Goal: Information Seeking & Learning: Learn about a topic

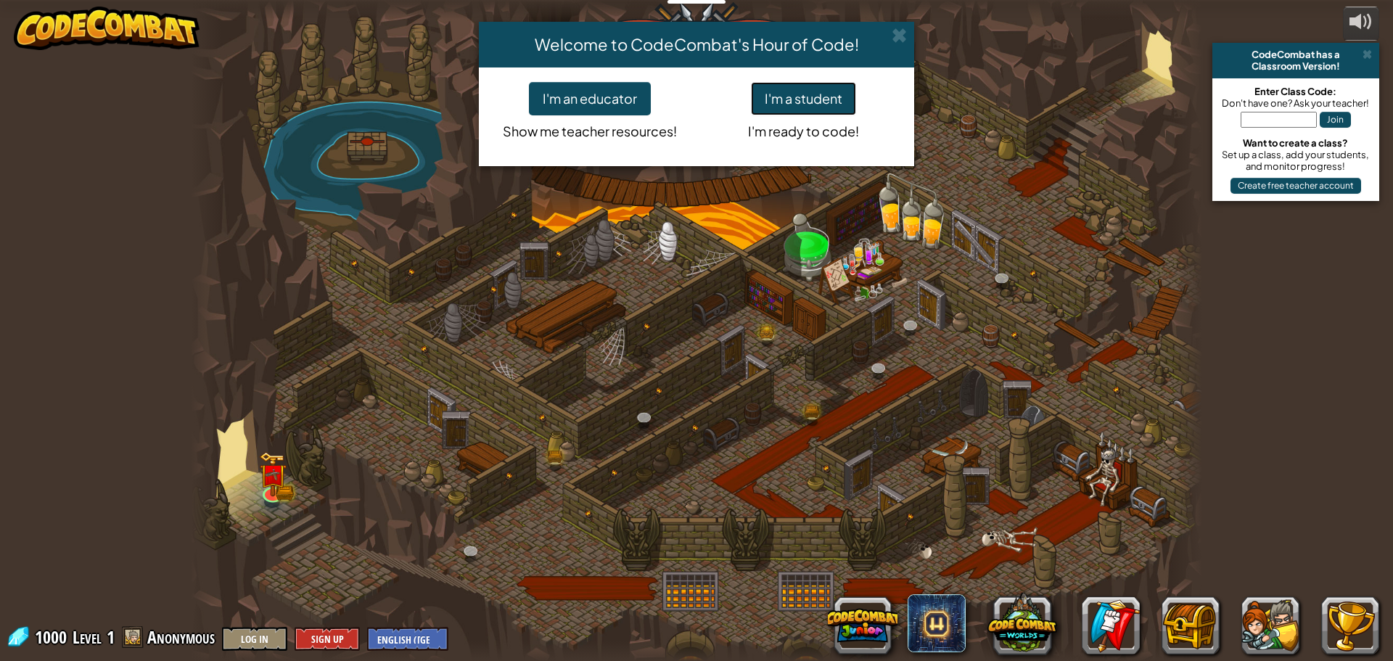
click at [795, 95] on button "I'm a student" at bounding box center [803, 98] width 105 height 33
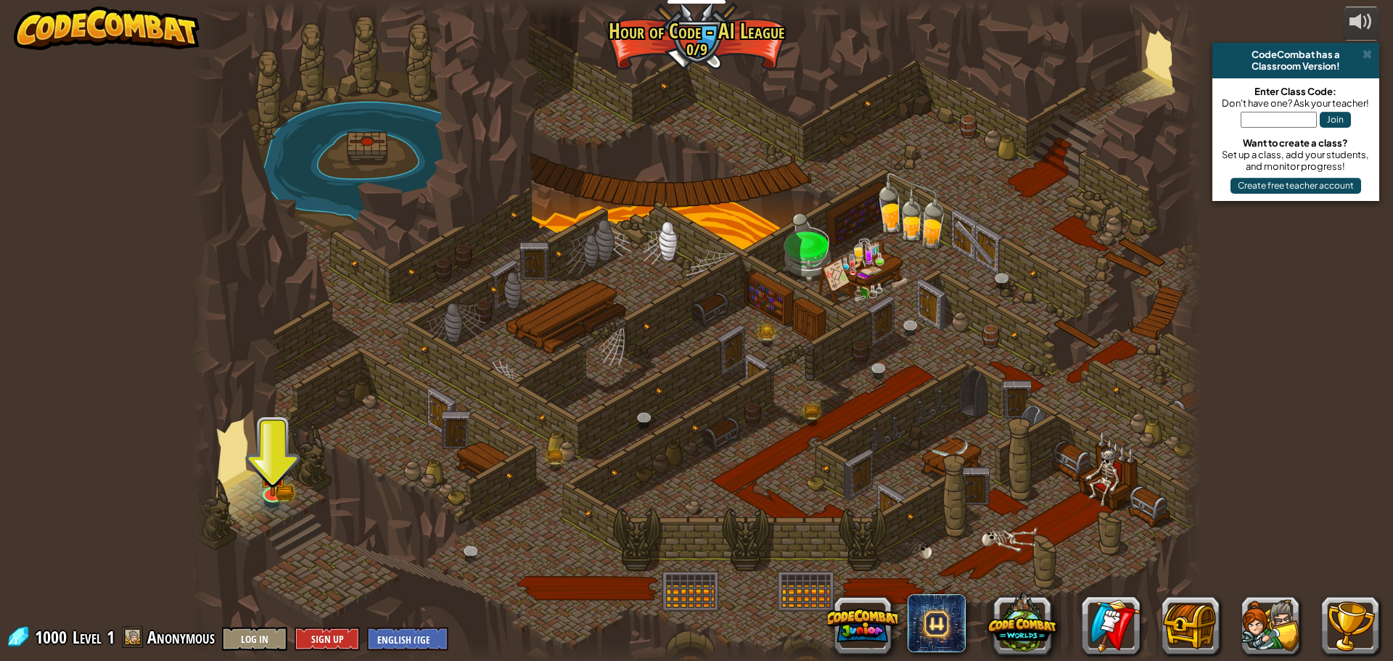
click at [259, 430] on div at bounding box center [697, 330] width 1012 height 661
click at [269, 425] on div at bounding box center [697, 330] width 1012 height 661
click at [274, 472] on img at bounding box center [273, 464] width 16 height 16
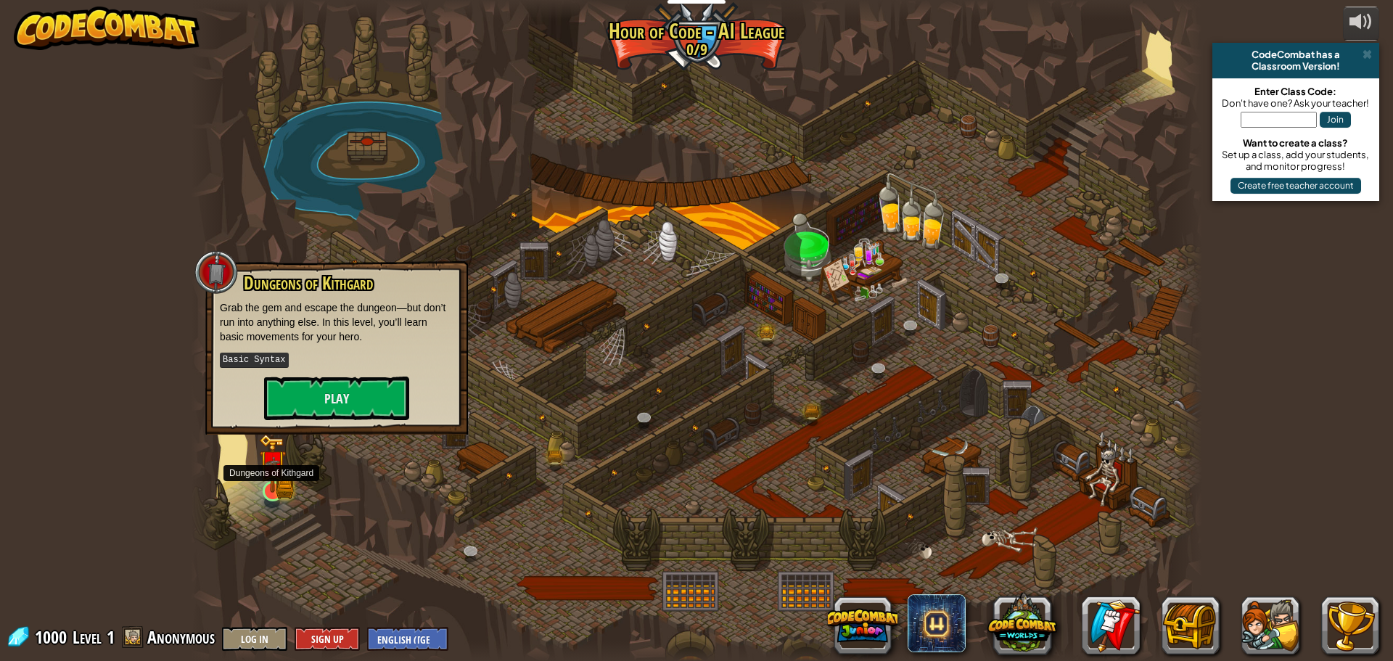
click at [274, 472] on img at bounding box center [273, 464] width 16 height 16
click at [287, 409] on button "Play" at bounding box center [336, 399] width 145 height 44
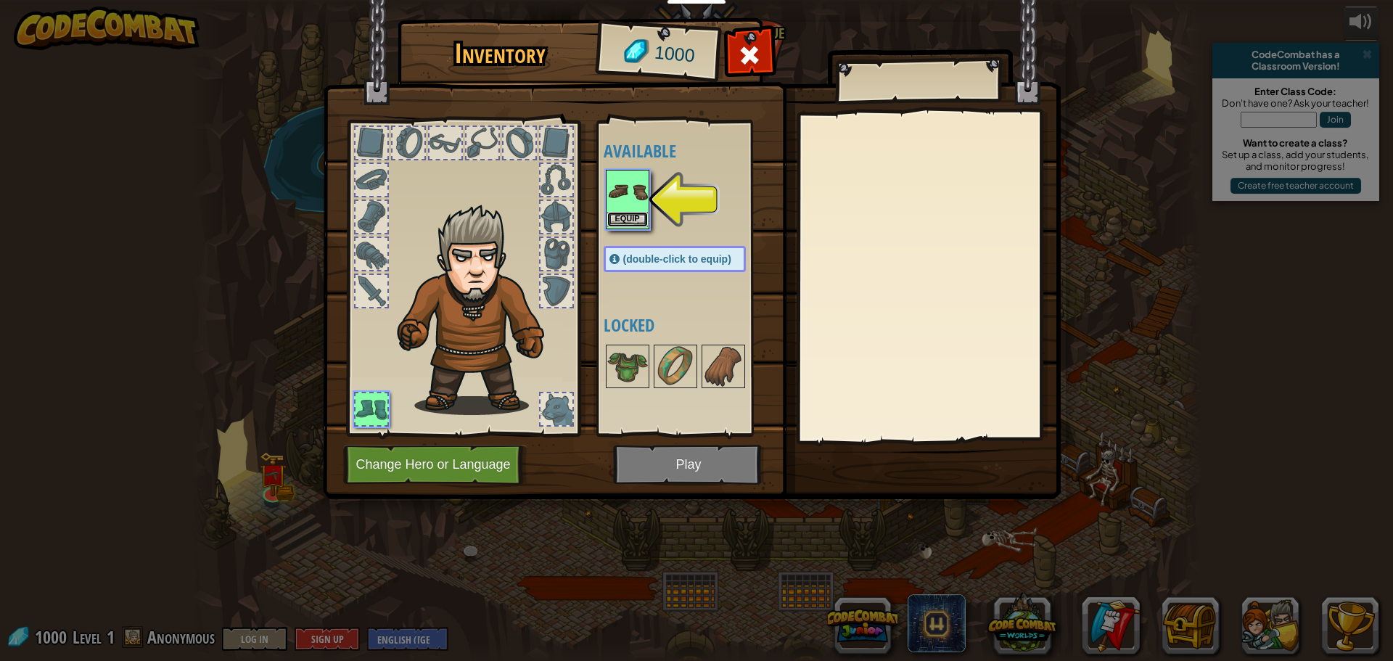
click at [642, 218] on button "Equip" at bounding box center [627, 219] width 41 height 15
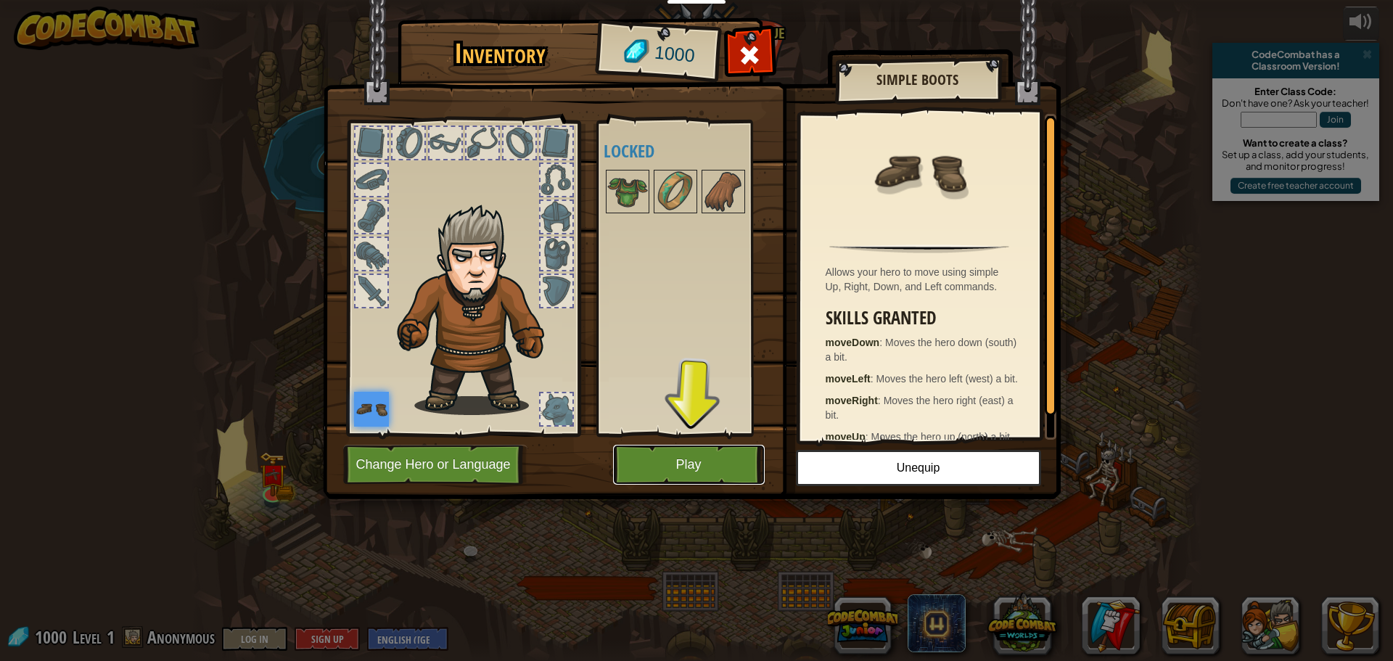
click at [684, 464] on button "Play" at bounding box center [689, 465] width 152 height 40
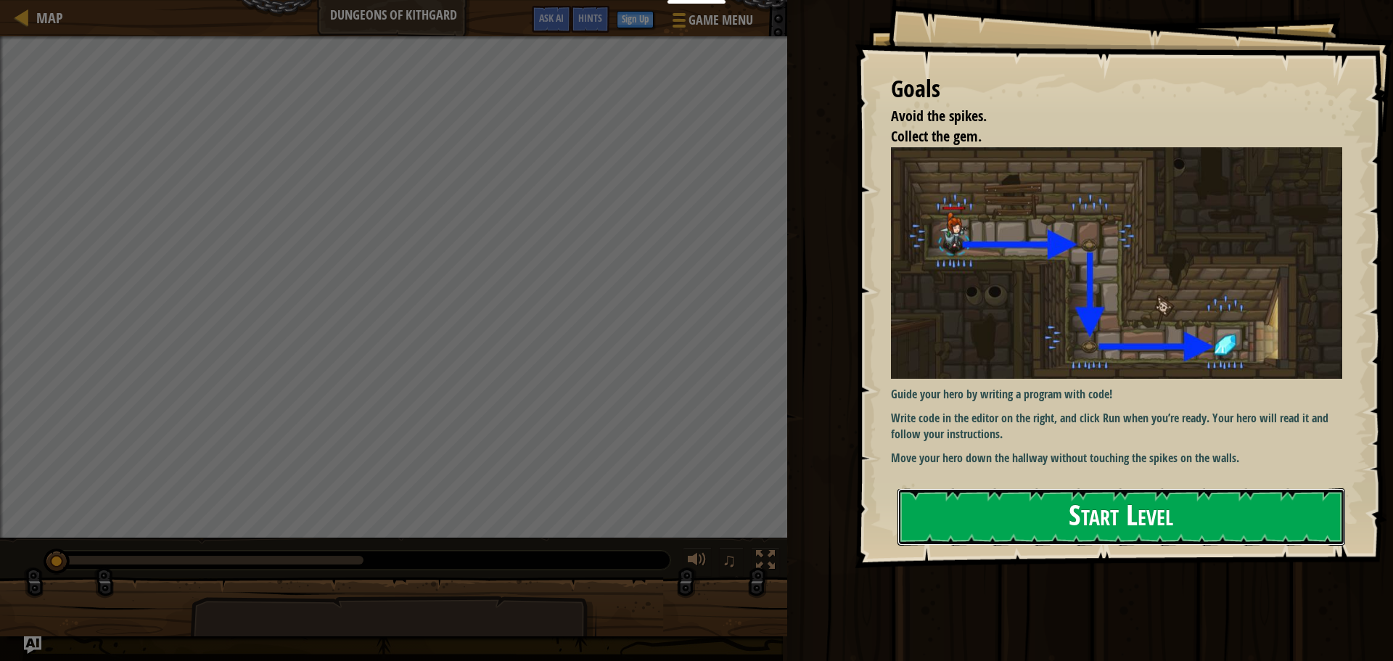
click at [975, 525] on button "Start Level" at bounding box center [1122, 516] width 448 height 57
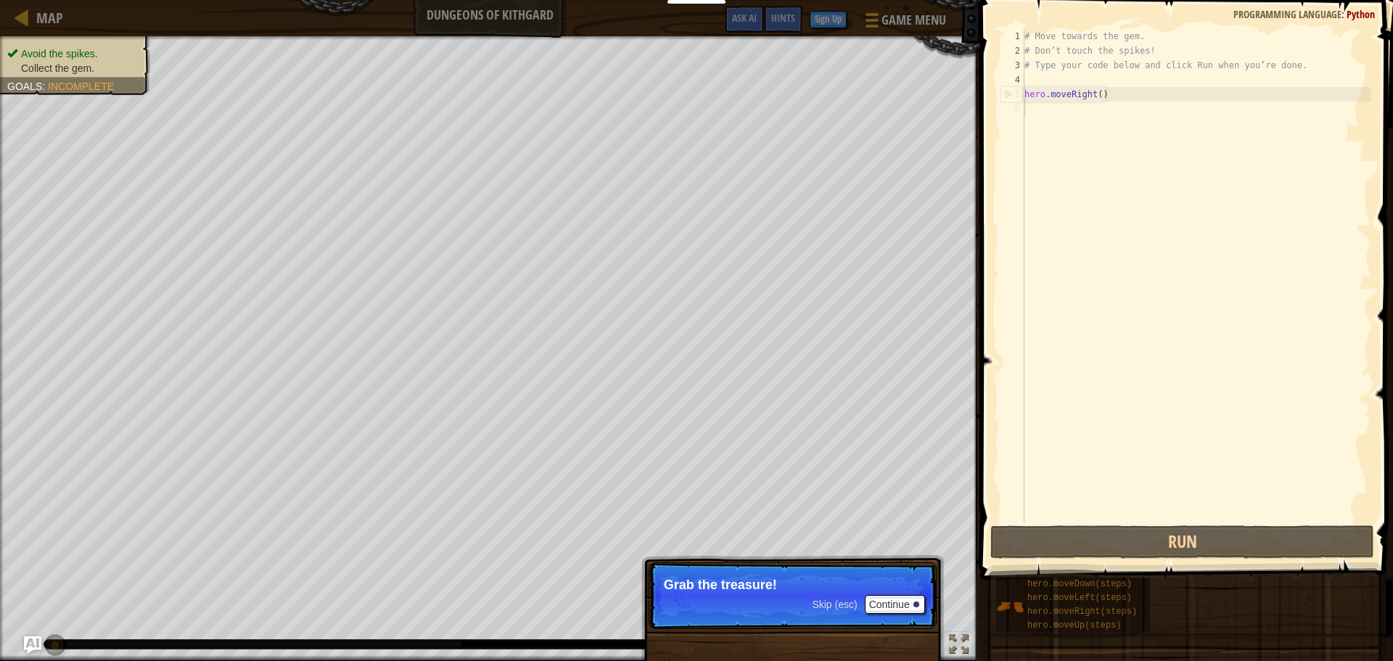
click at [706, 558] on div "Skip (esc) Continue Grab the treasure!" at bounding box center [793, 662] width 303 height 215
click at [884, 612] on button "Continue" at bounding box center [895, 604] width 60 height 19
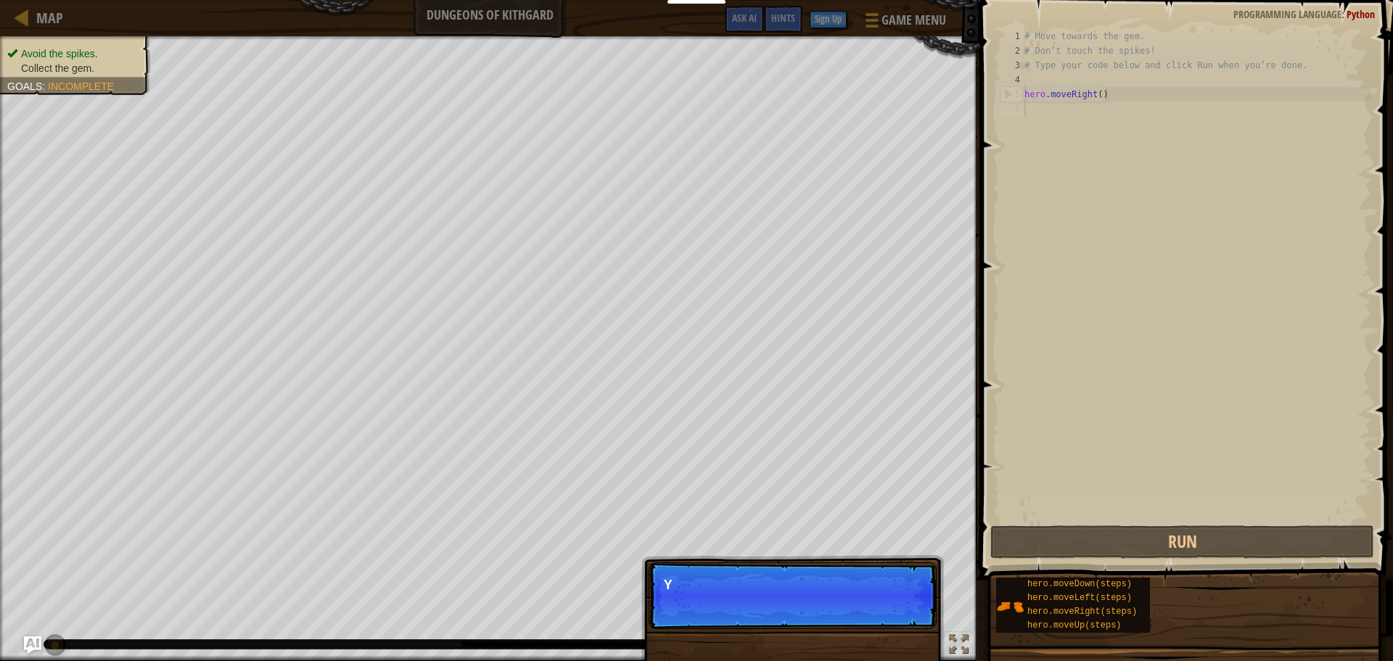
scroll to position [7, 0]
click at [913, 608] on button "Continue" at bounding box center [895, 604] width 60 height 19
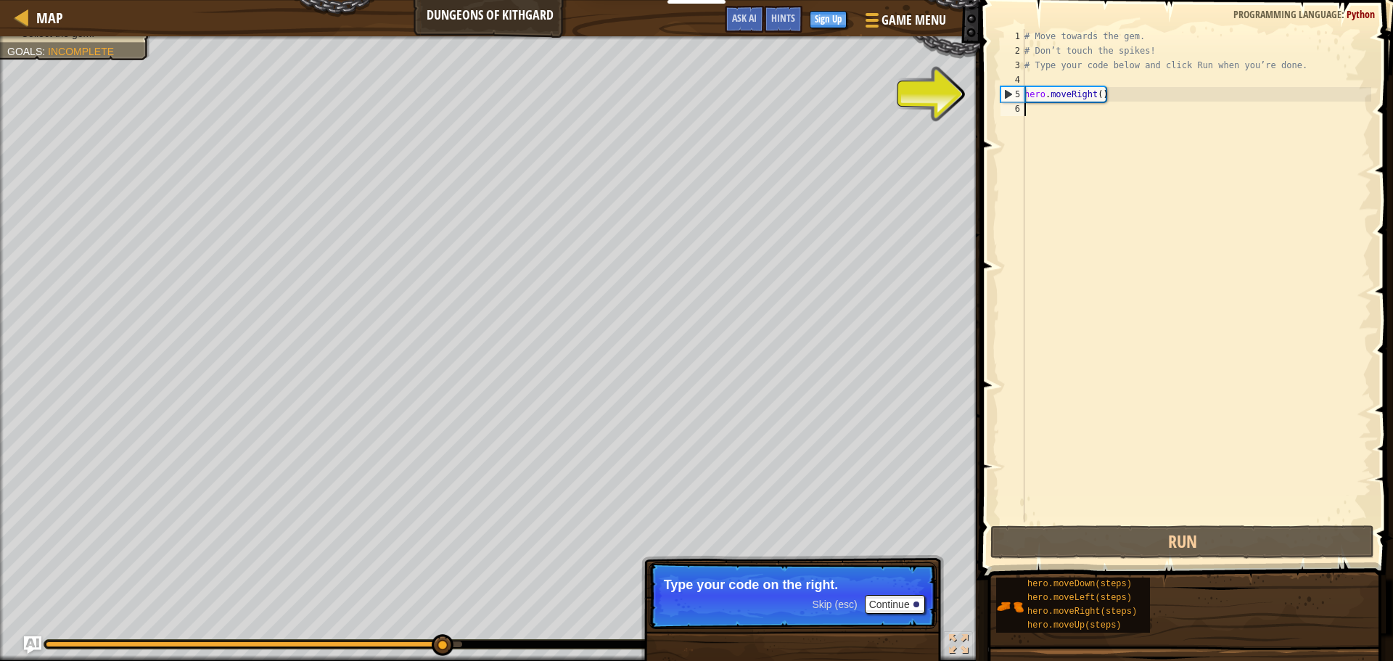
click at [1102, 101] on div "# Move towards the gem. # Don’t touch the spikes! # Type your code below and cl…" at bounding box center [1197, 290] width 350 height 523
type textarea "hero.moveRight()"
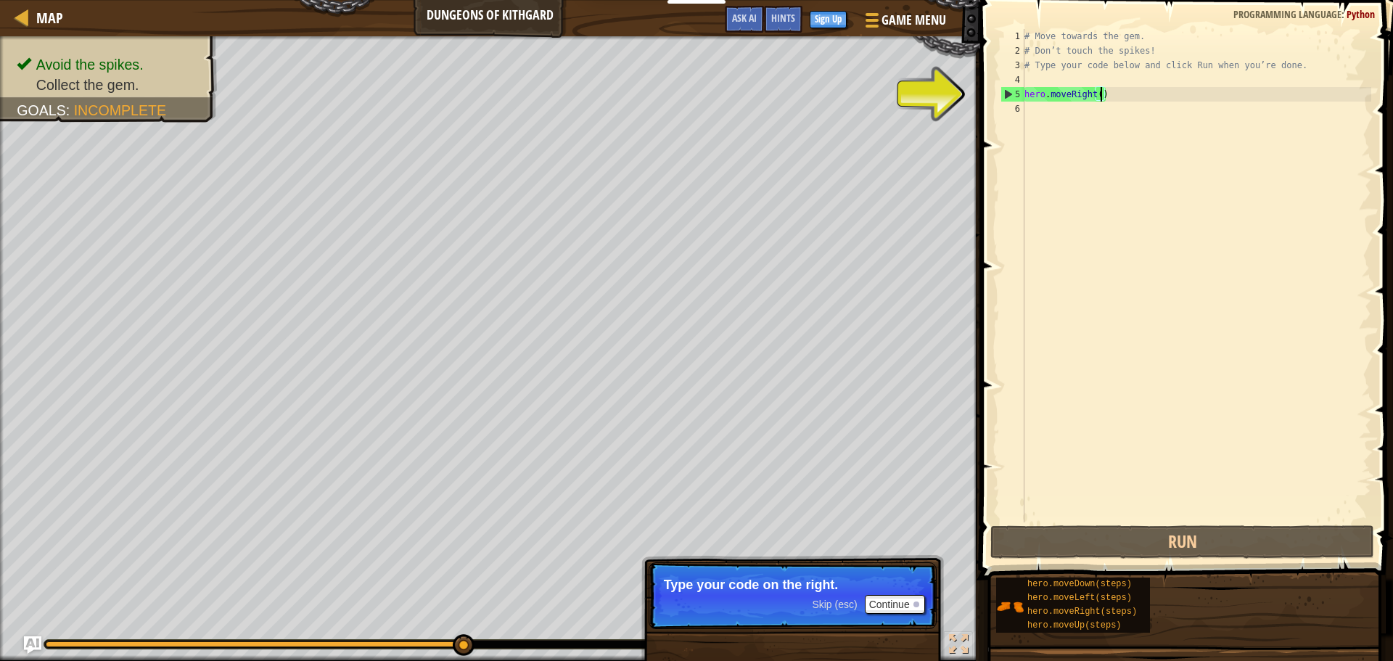
click at [920, 628] on p "Skip (esc) Continue Type your code on the right." at bounding box center [793, 595] width 288 height 67
click at [911, 606] on button "Continue" at bounding box center [895, 604] width 60 height 19
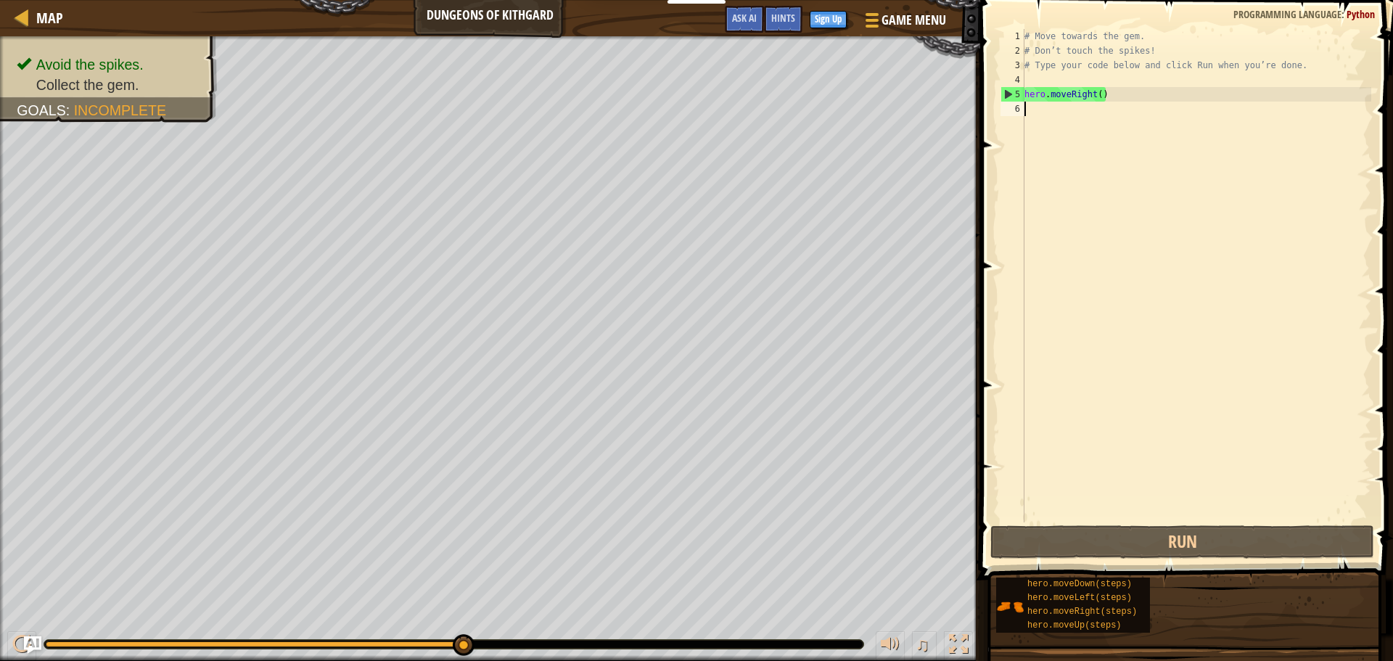
type textarea "hero.moveRight()"
click at [1272, 346] on div "# Move towards the gem. # Don’t touch the spikes! # Type your code below and cl…" at bounding box center [1197, 290] width 350 height 523
click at [1099, 102] on div "# Move towards the gem. # Don’t touch the spikes! # Type your code below and cl…" at bounding box center [1197, 290] width 350 height 523
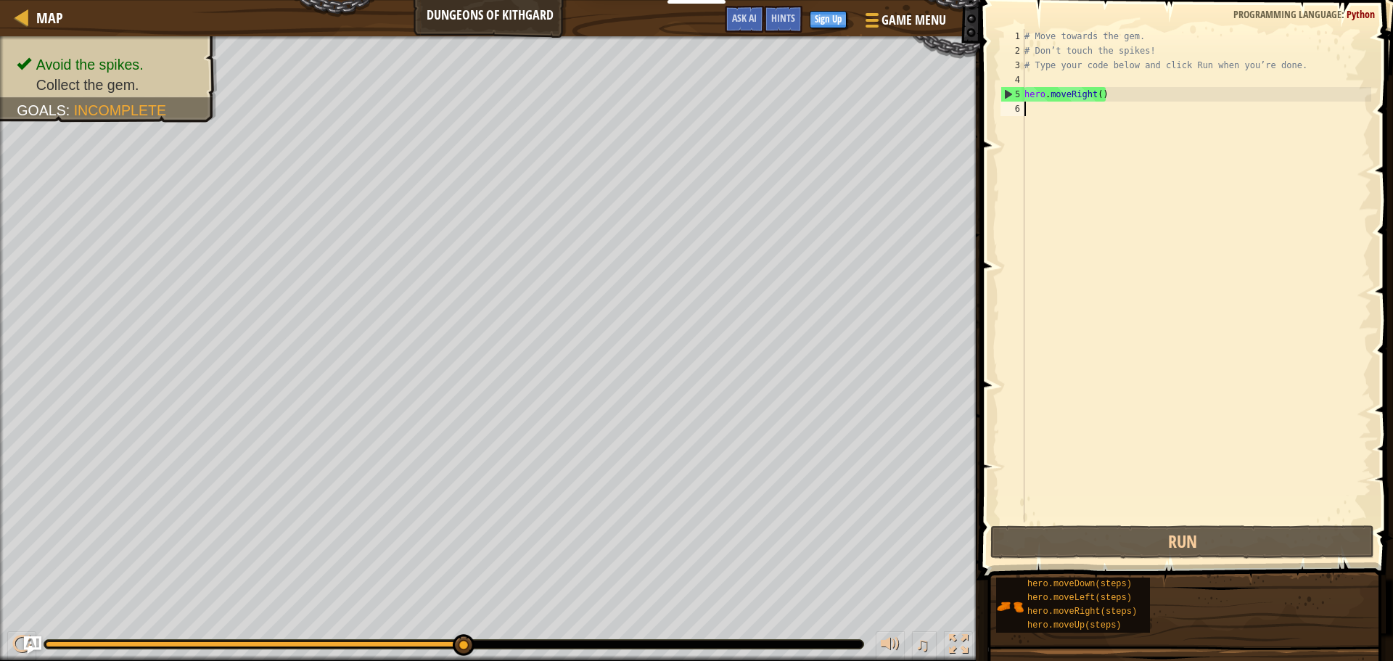
click at [1057, 117] on div "# Move towards the gem. # Don’t touch the spikes! # Type your code below and cl…" at bounding box center [1197, 290] width 350 height 523
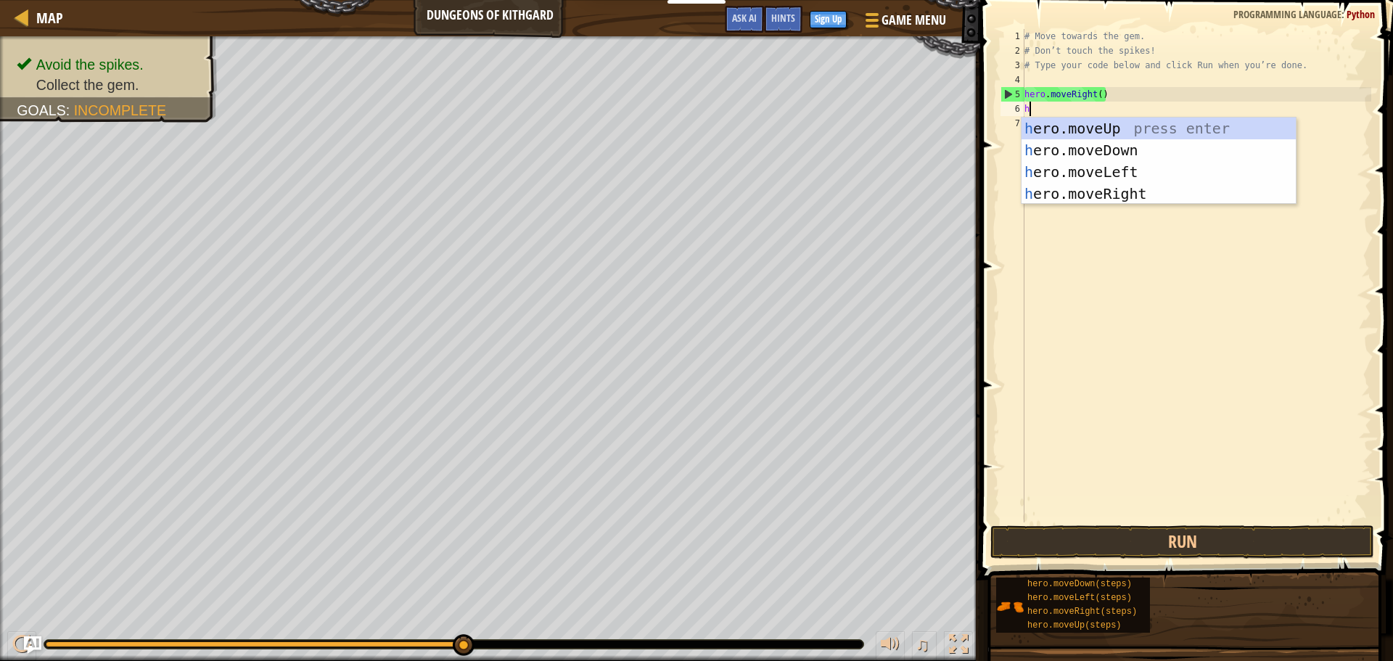
type textarea "he"
click at [1169, 152] on div "he ro.moveUp press enter he ro.moveDown press enter he ro.moveLeft press enter …" at bounding box center [1159, 183] width 274 height 131
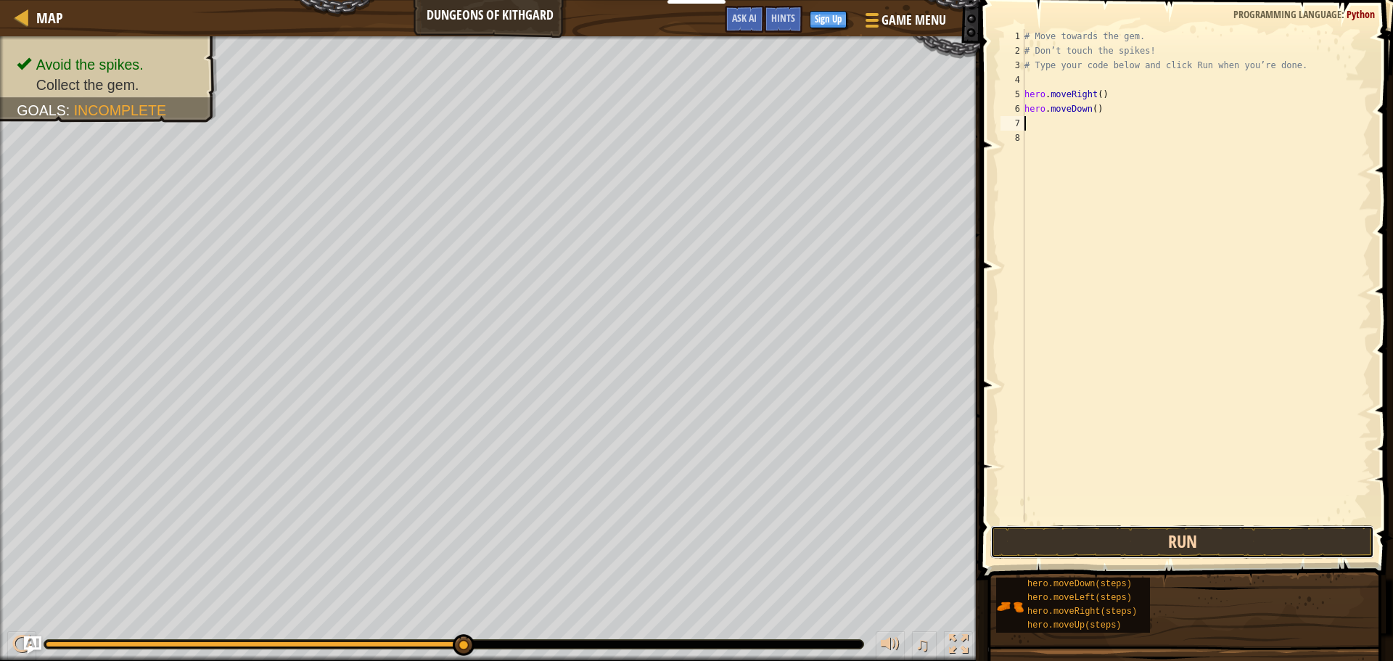
click at [1113, 532] on button "Run" at bounding box center [1183, 541] width 384 height 33
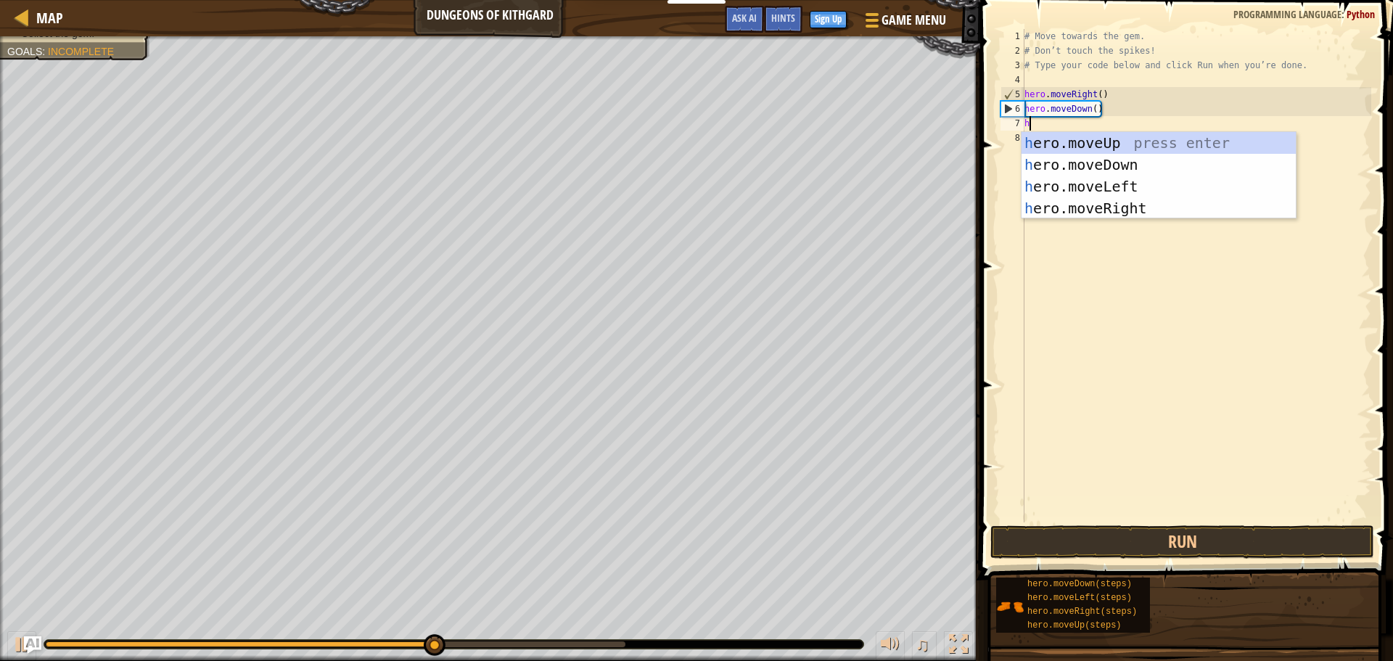
type textarea "he"
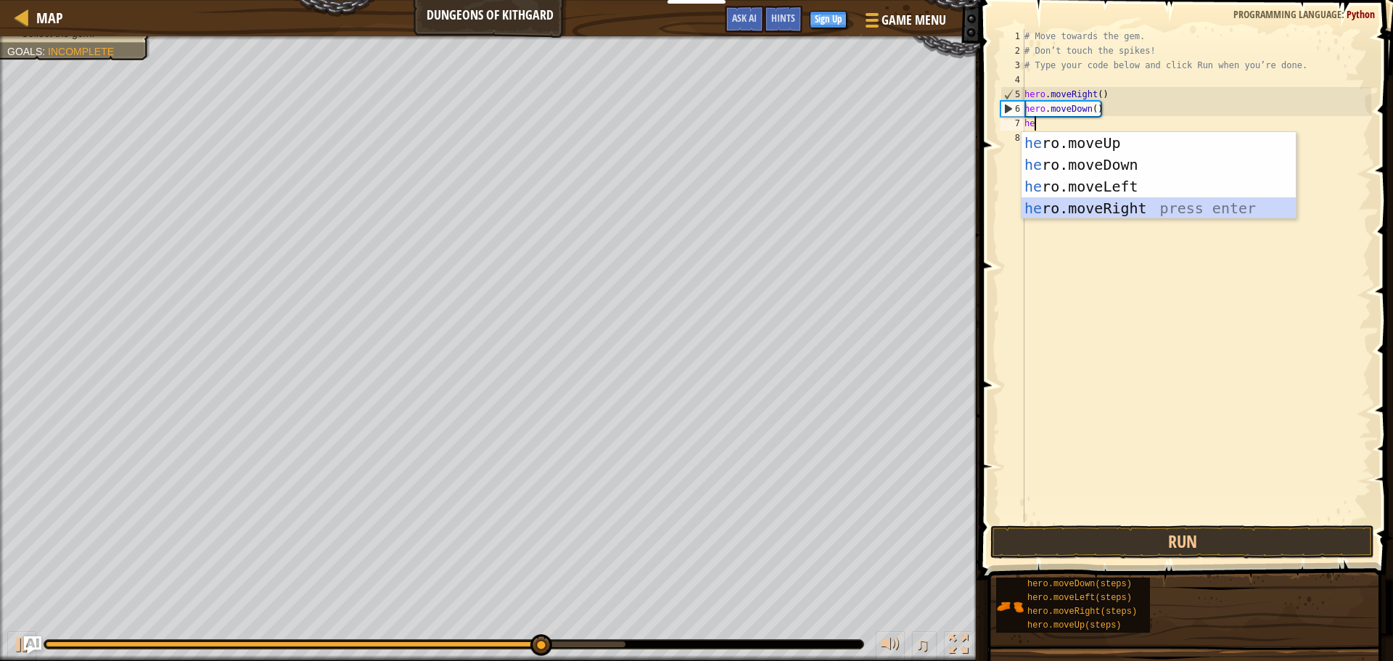
click at [1118, 199] on div "he ro.moveUp press enter he ro.moveDown press enter he ro.moveLeft press enter …" at bounding box center [1159, 197] width 274 height 131
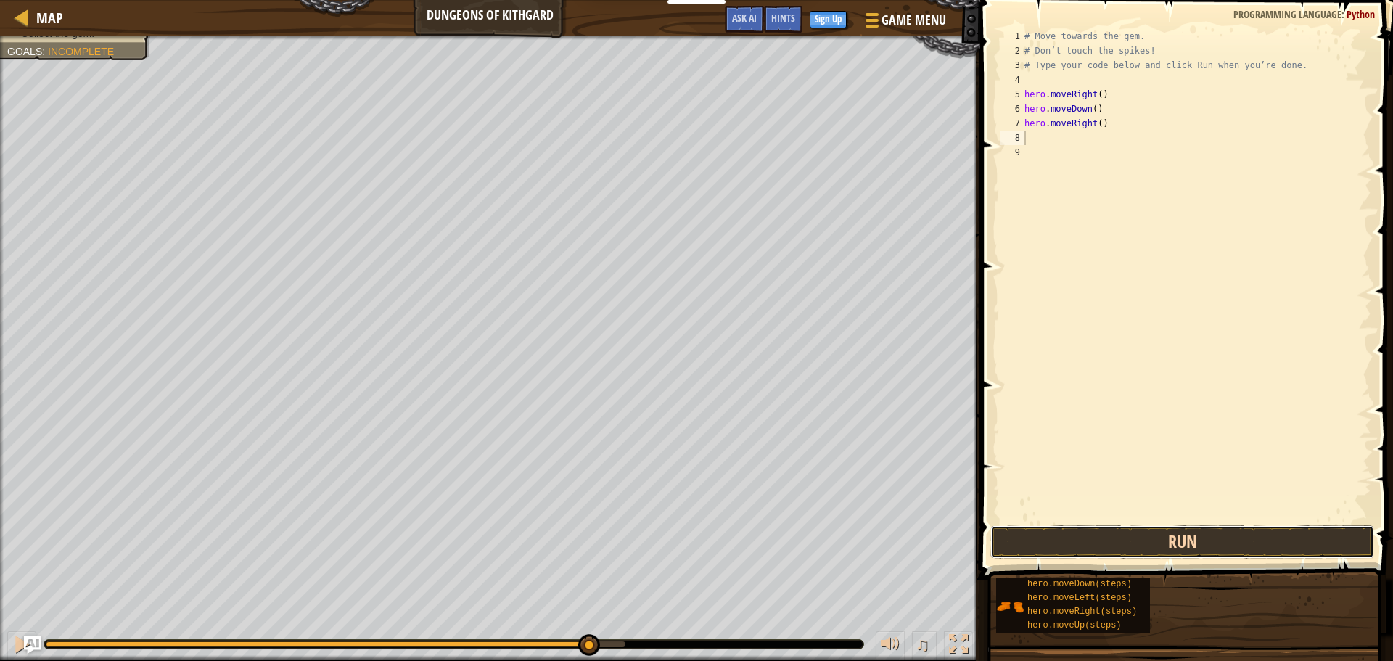
click at [1152, 529] on button "Run" at bounding box center [1183, 541] width 384 height 33
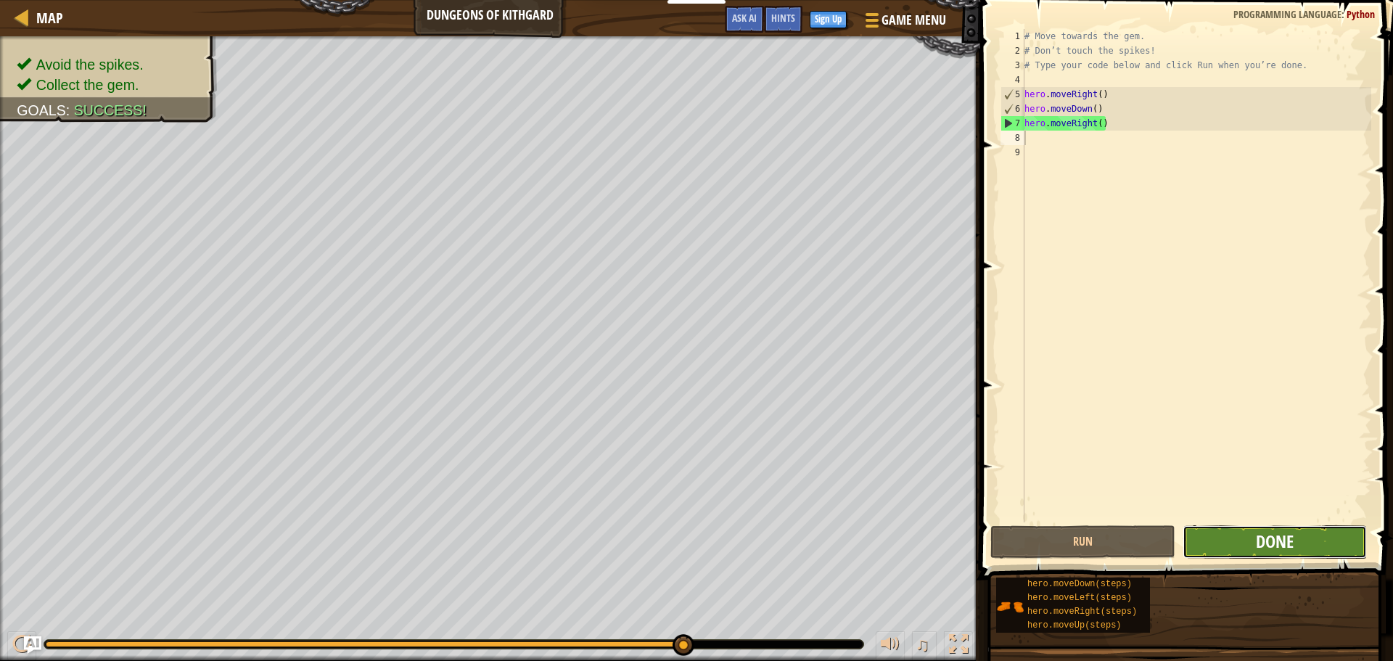
click at [1273, 550] on span "Done" at bounding box center [1275, 541] width 38 height 23
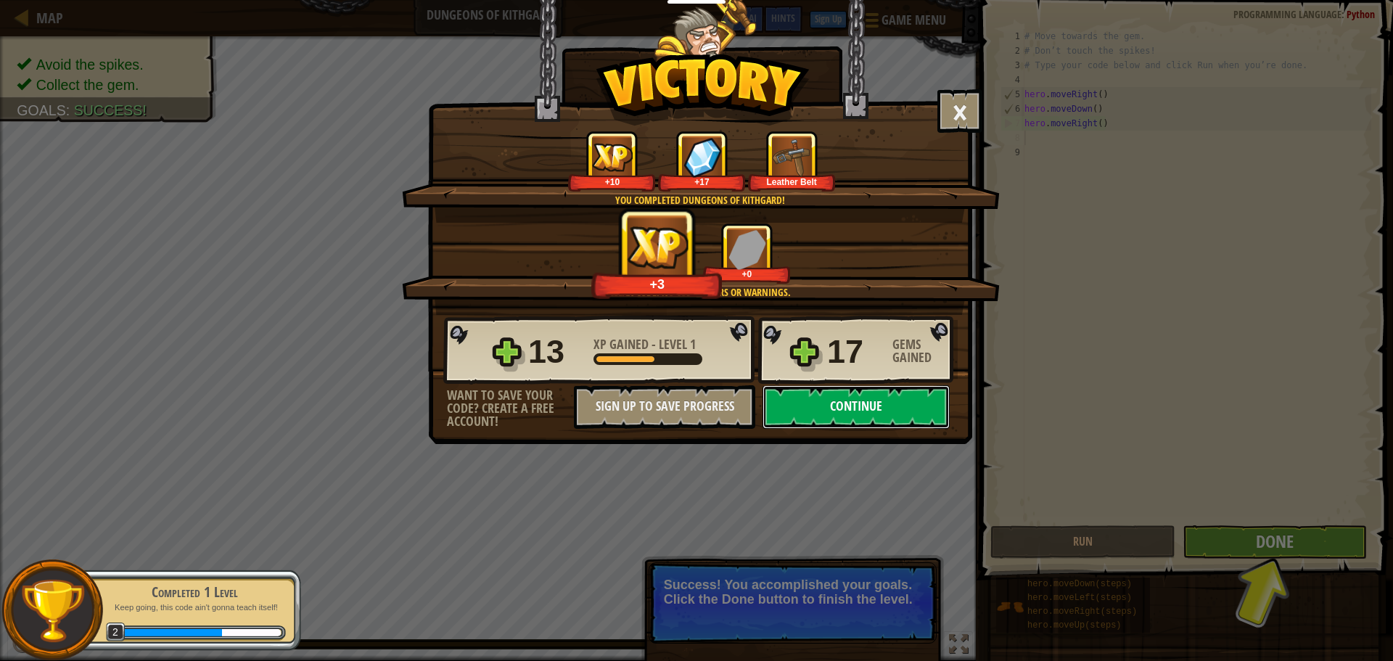
click at [853, 412] on button "Continue" at bounding box center [856, 407] width 187 height 44
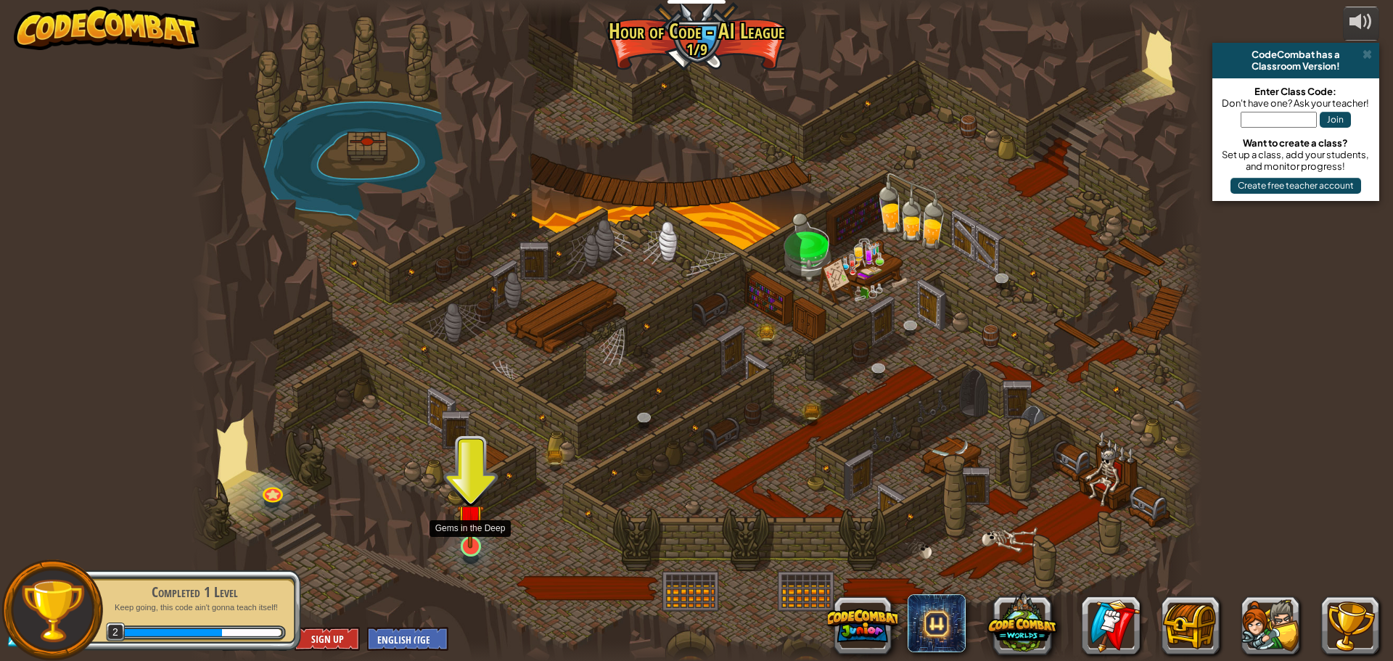
click at [472, 507] on img at bounding box center [470, 518] width 27 height 62
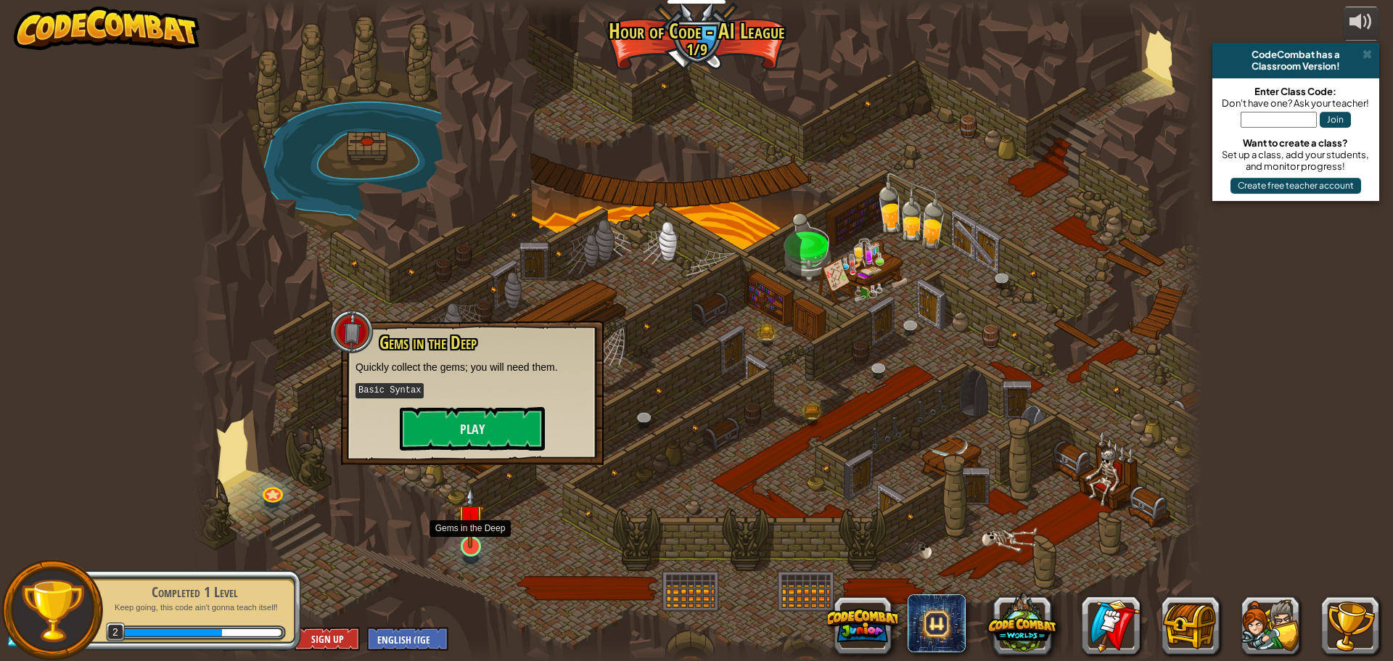
click at [472, 507] on img at bounding box center [470, 518] width 27 height 62
click at [448, 439] on button "Play" at bounding box center [472, 429] width 145 height 44
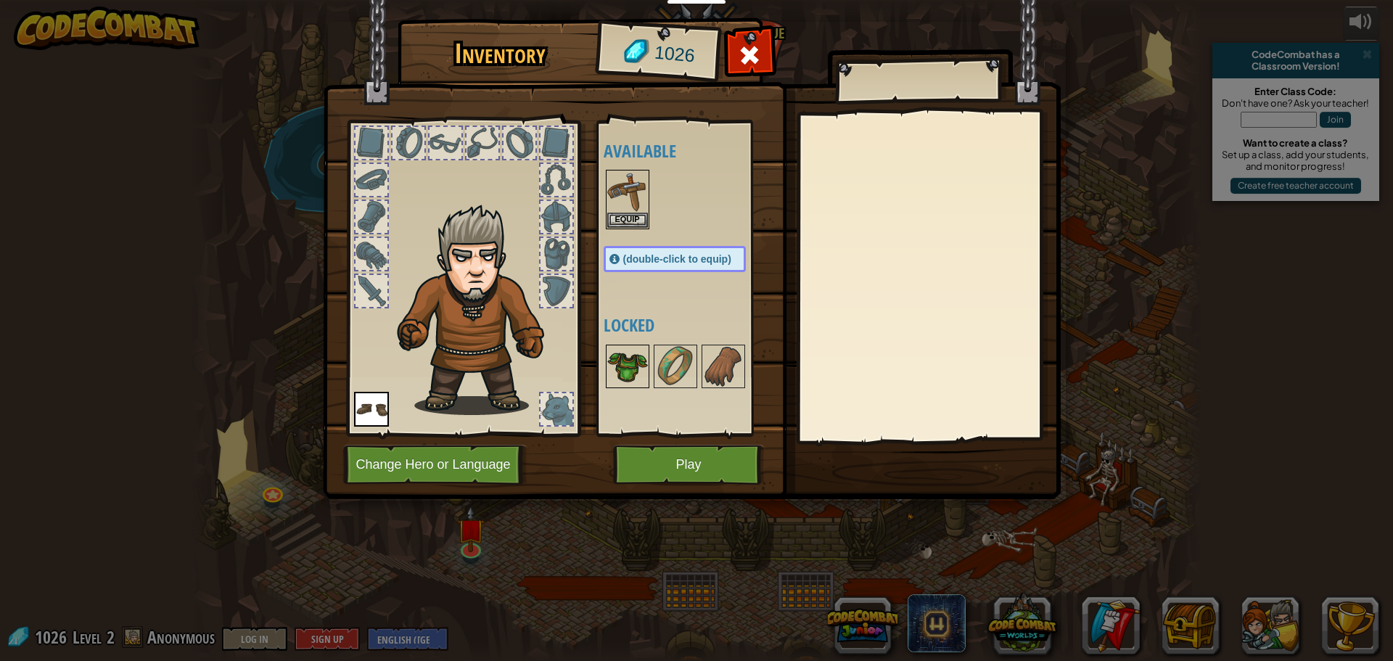
click at [631, 372] on img at bounding box center [627, 366] width 41 height 41
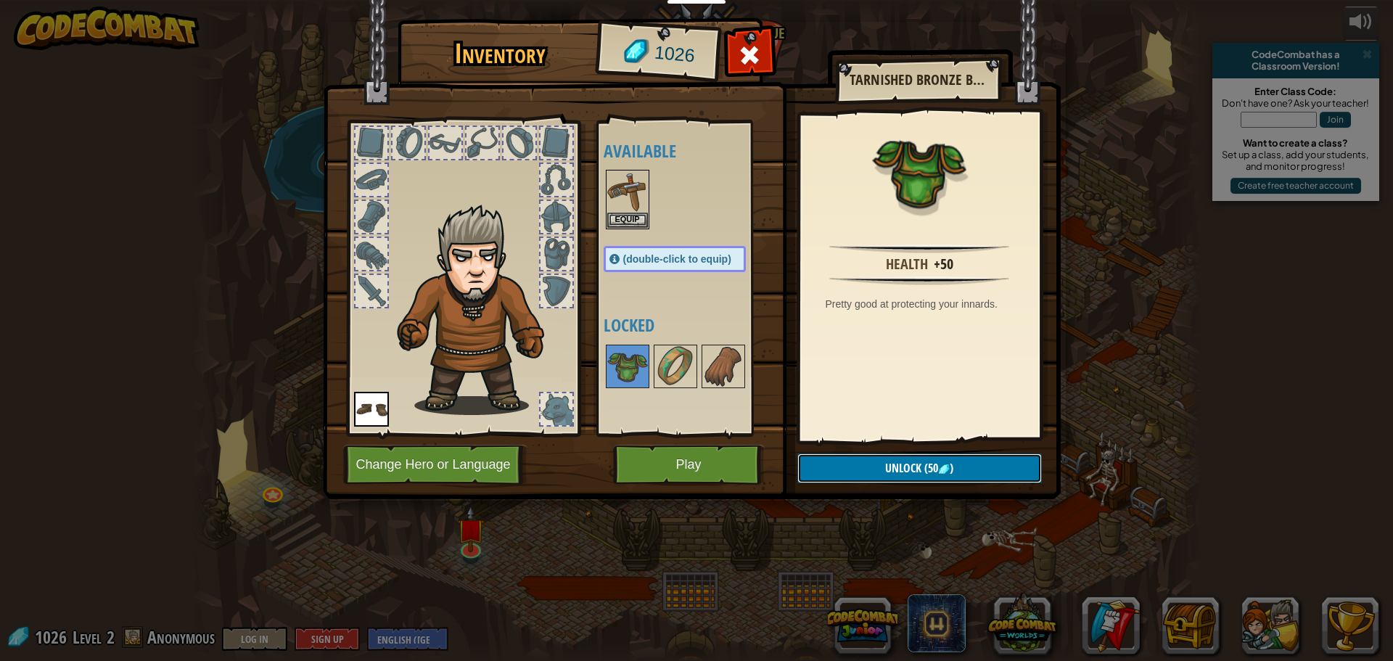
click at [917, 467] on span "Unlock" at bounding box center [903, 468] width 36 height 16
click at [917, 467] on button "Confirm" at bounding box center [920, 469] width 245 height 30
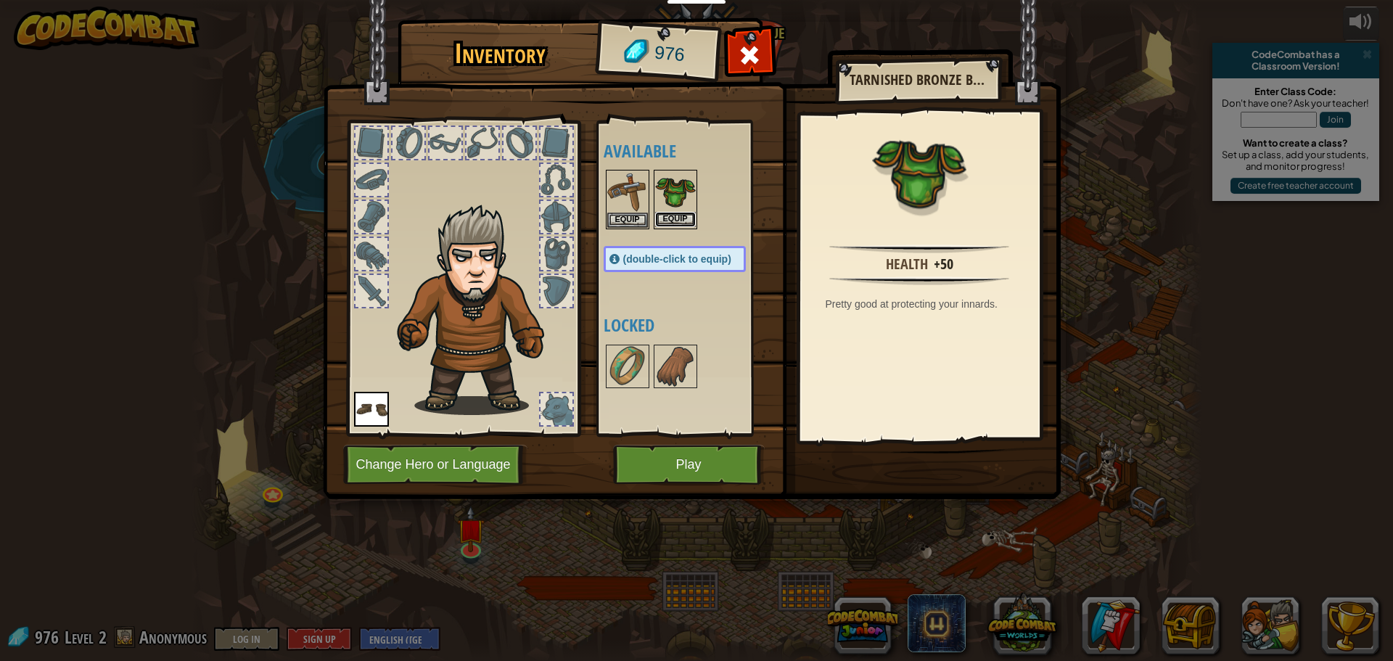
click at [673, 217] on button "Equip" at bounding box center [675, 219] width 41 height 15
click at [673, 217] on div at bounding box center [689, 200] width 171 height 64
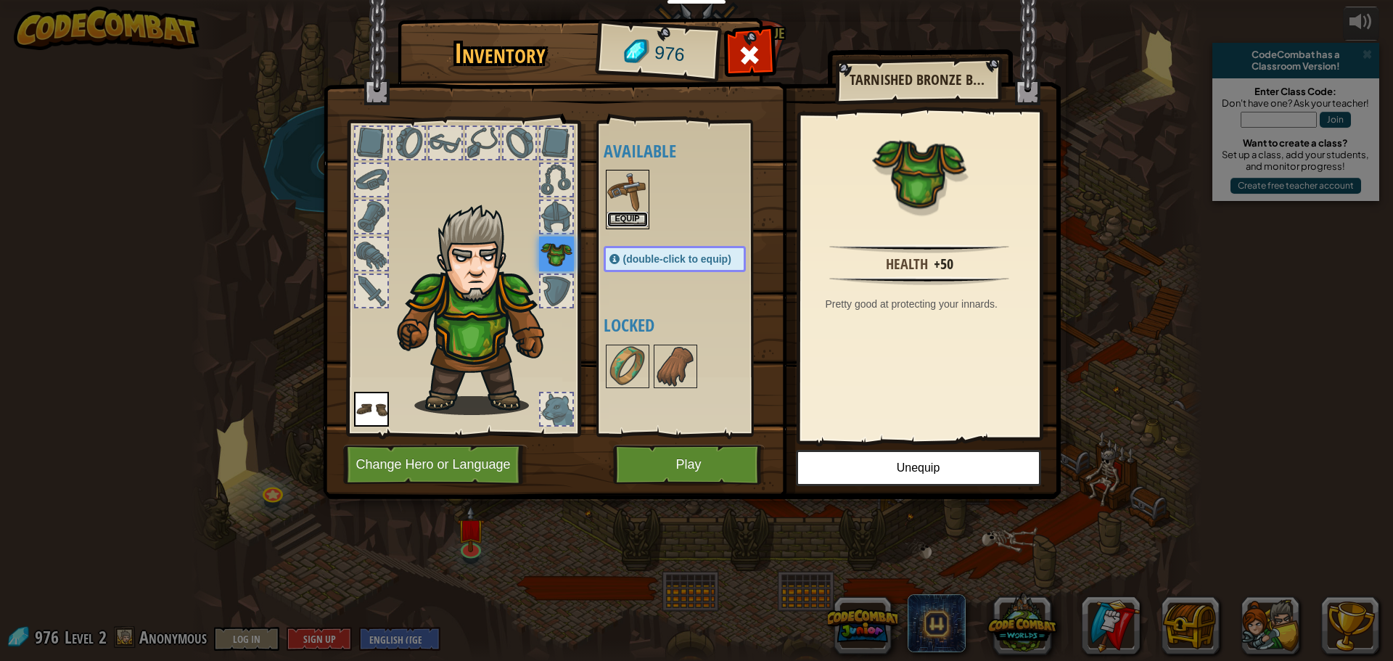
click at [641, 220] on button "Equip" at bounding box center [627, 219] width 41 height 15
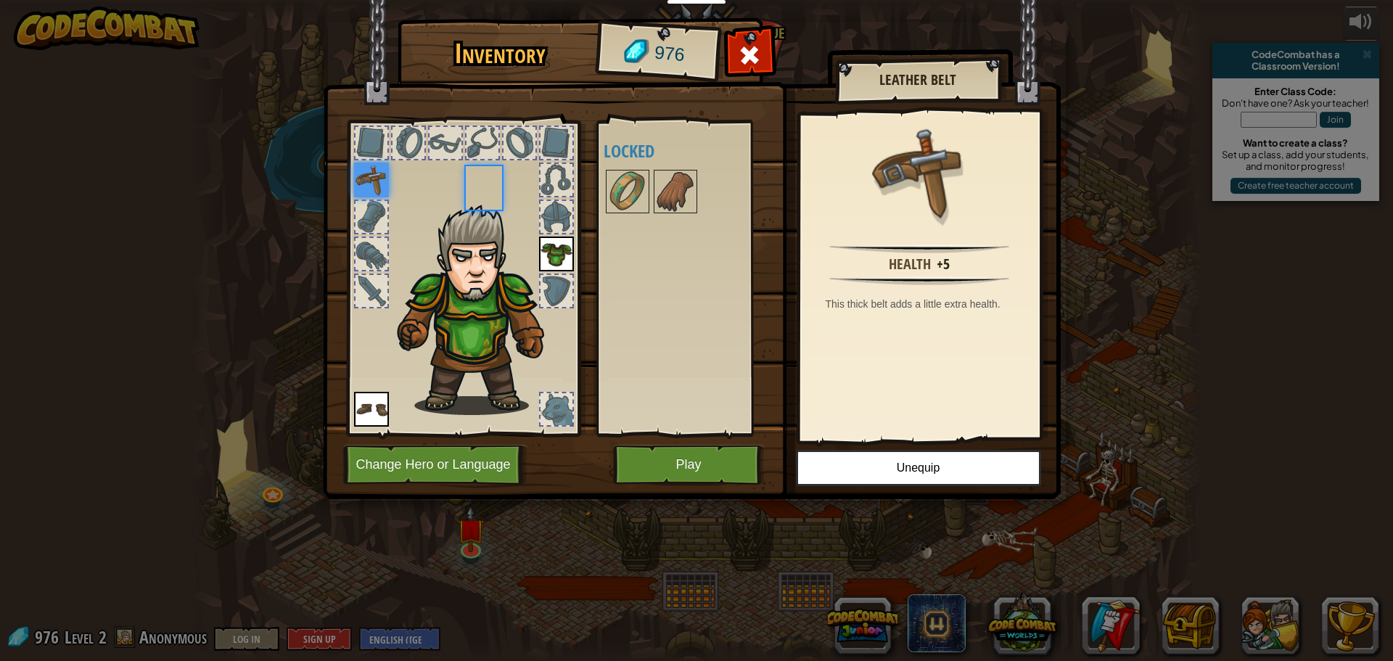
click at [641, 220] on div "Available Equip Equip Equip (double-click to equip) Locked" at bounding box center [689, 278] width 171 height 303
click at [622, 194] on img at bounding box center [627, 191] width 41 height 41
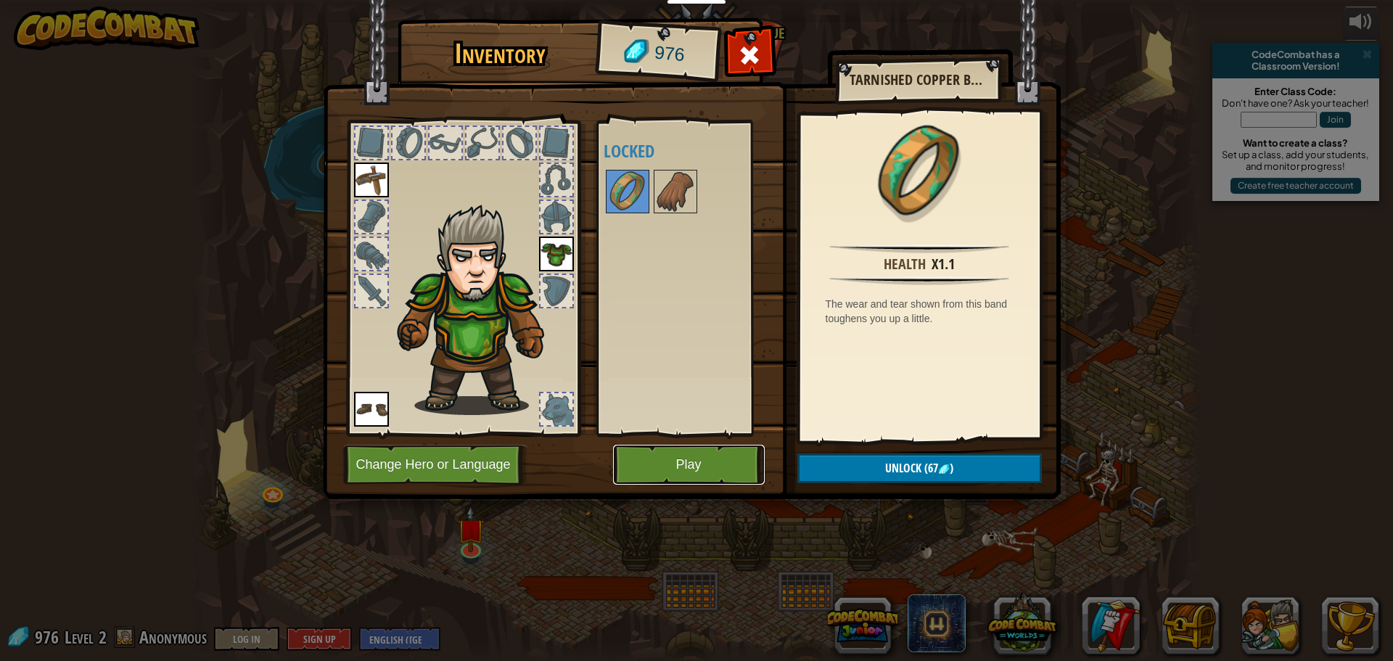
click at [708, 466] on button "Play" at bounding box center [689, 465] width 152 height 40
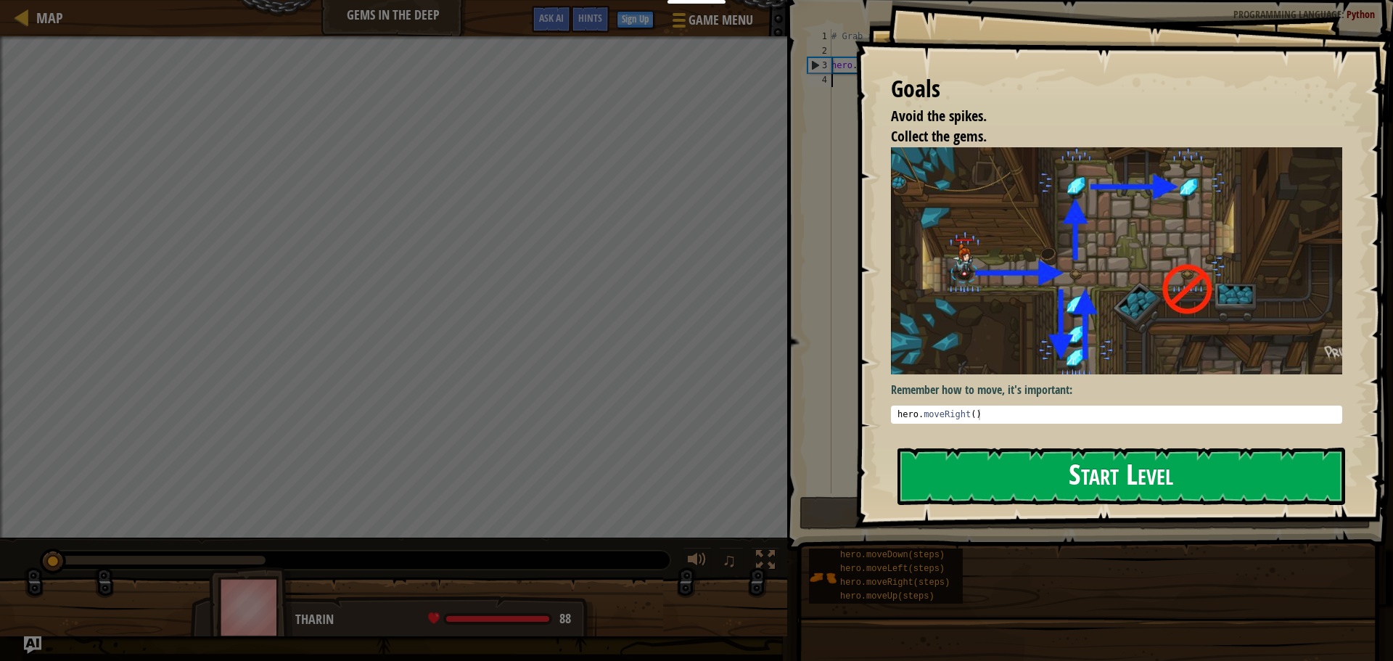
drag, startPoint x: 1094, startPoint y: 489, endPoint x: 1077, endPoint y: 472, distance: 24.6
click at [1077, 472] on button "Start Level" at bounding box center [1122, 476] width 448 height 57
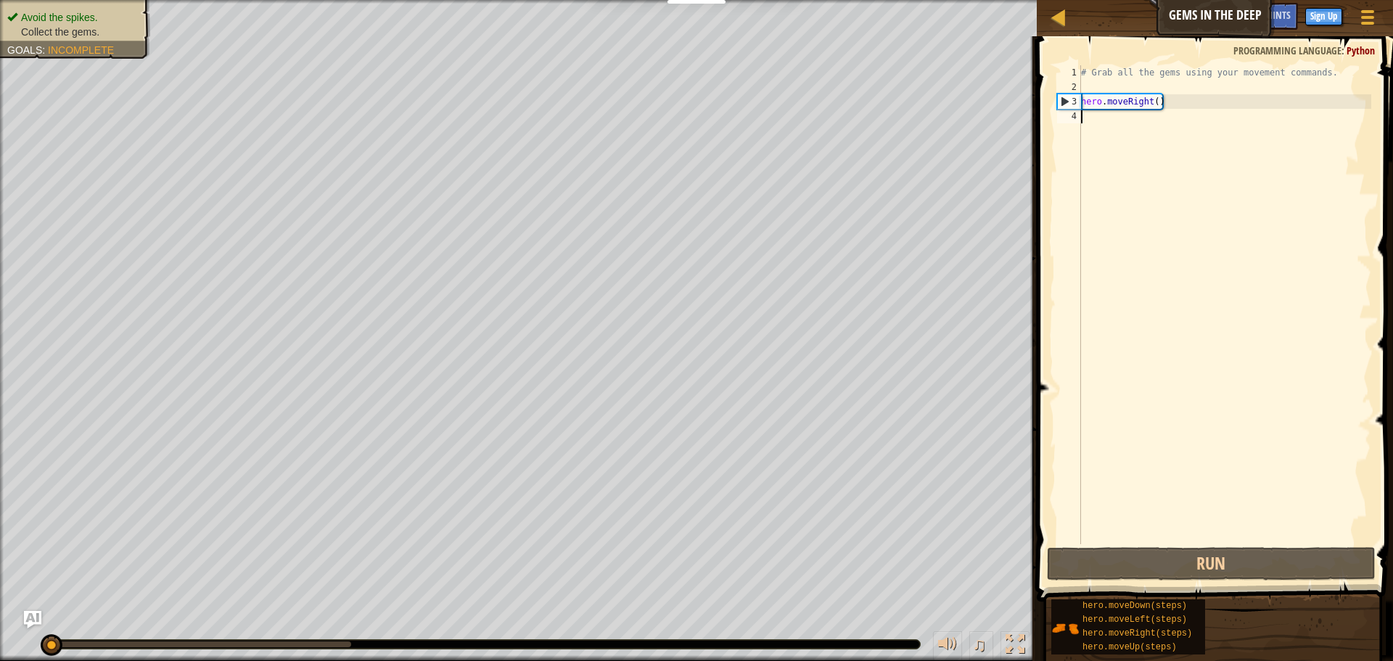
click at [1103, 118] on div "# Grab all the gems using your movement commands. hero . moveRight ( )" at bounding box center [1224, 319] width 293 height 508
type textarea "h"
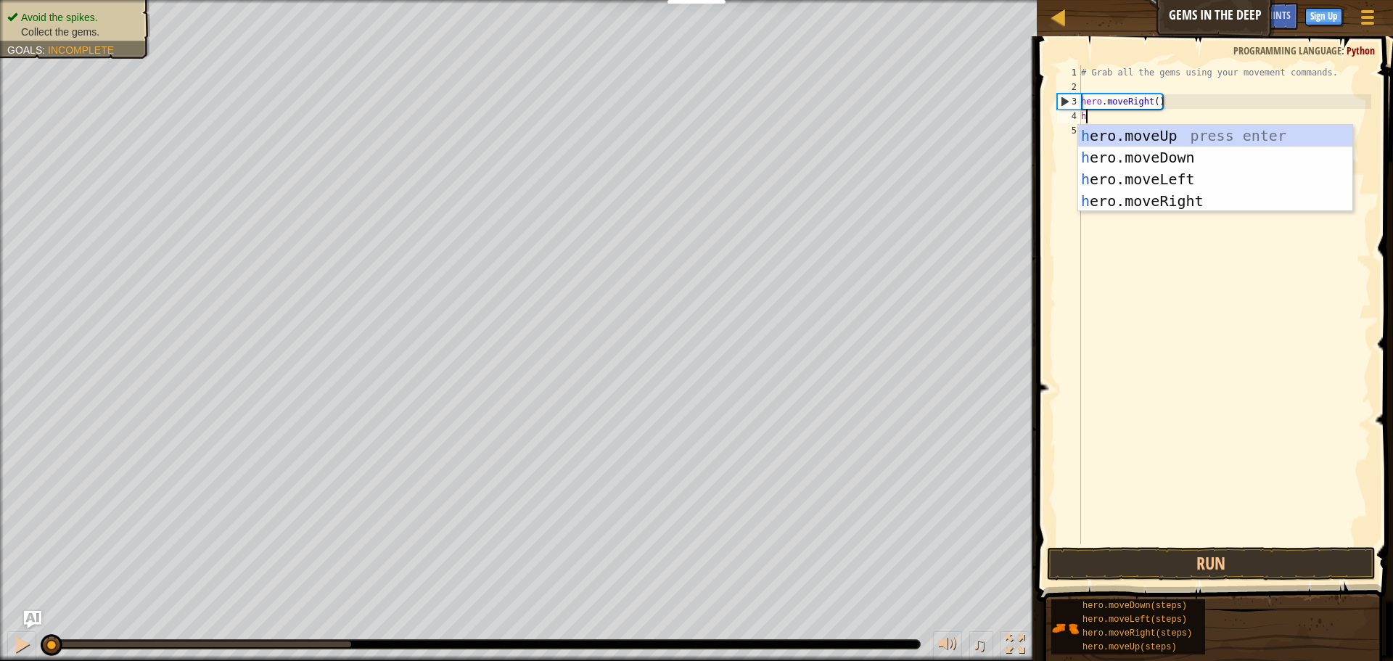
scroll to position [7, 0]
click at [1123, 152] on div "h ero.moveUp press enter h ero.moveDown press enter h ero.moveLeft press enter …" at bounding box center [1215, 190] width 274 height 131
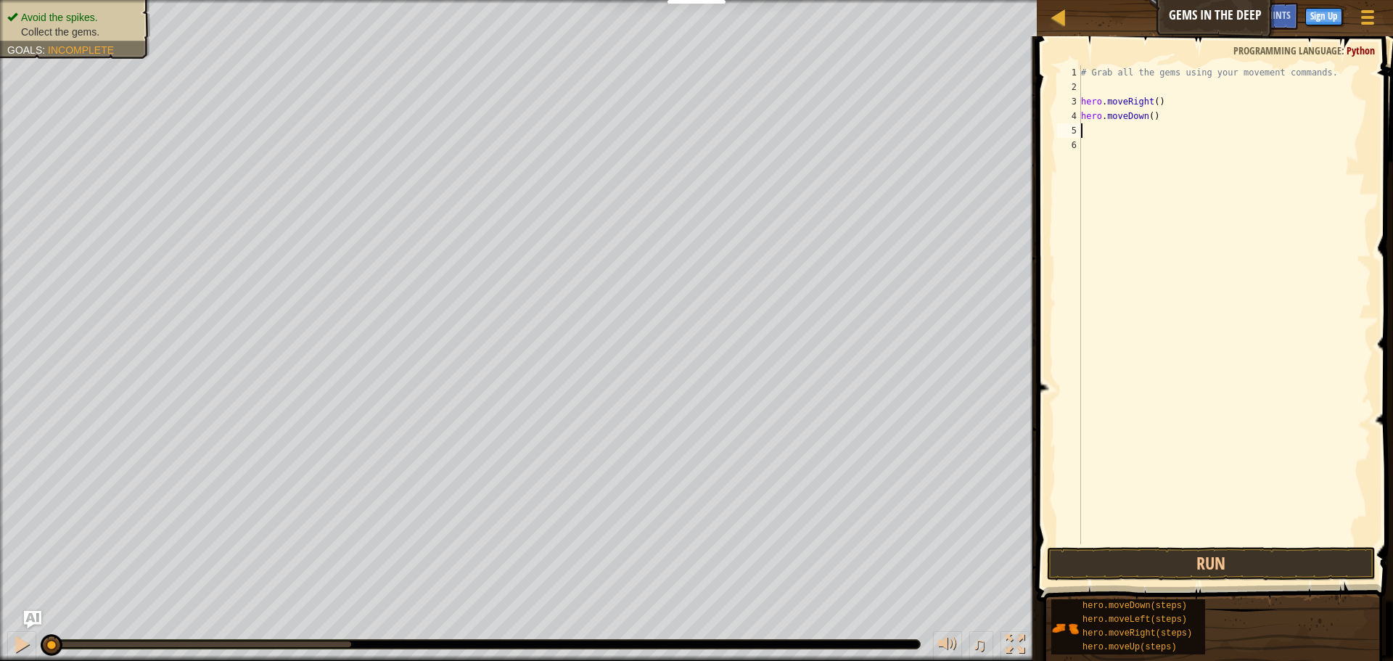
click at [1111, 139] on div "# Grab all the gems using your movement commands. hero . moveRight ( ) hero . m…" at bounding box center [1224, 319] width 293 height 508
click at [1091, 130] on div "# Grab all the gems using your movement commands. hero . moveRight ( ) hero . m…" at bounding box center [1224, 319] width 293 height 508
type textarea "h"
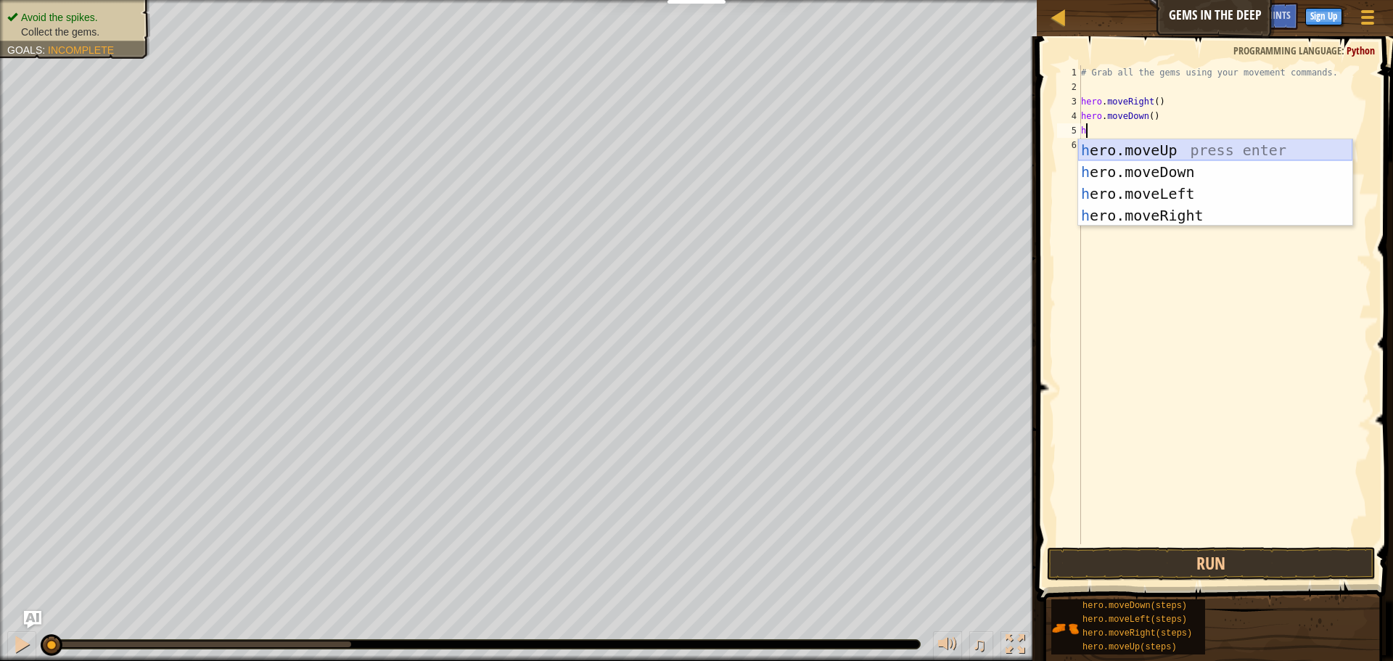
click at [1132, 151] on div "h ero.moveUp press enter h ero.moveDown press enter h ero.moveLeft press enter …" at bounding box center [1215, 204] width 274 height 131
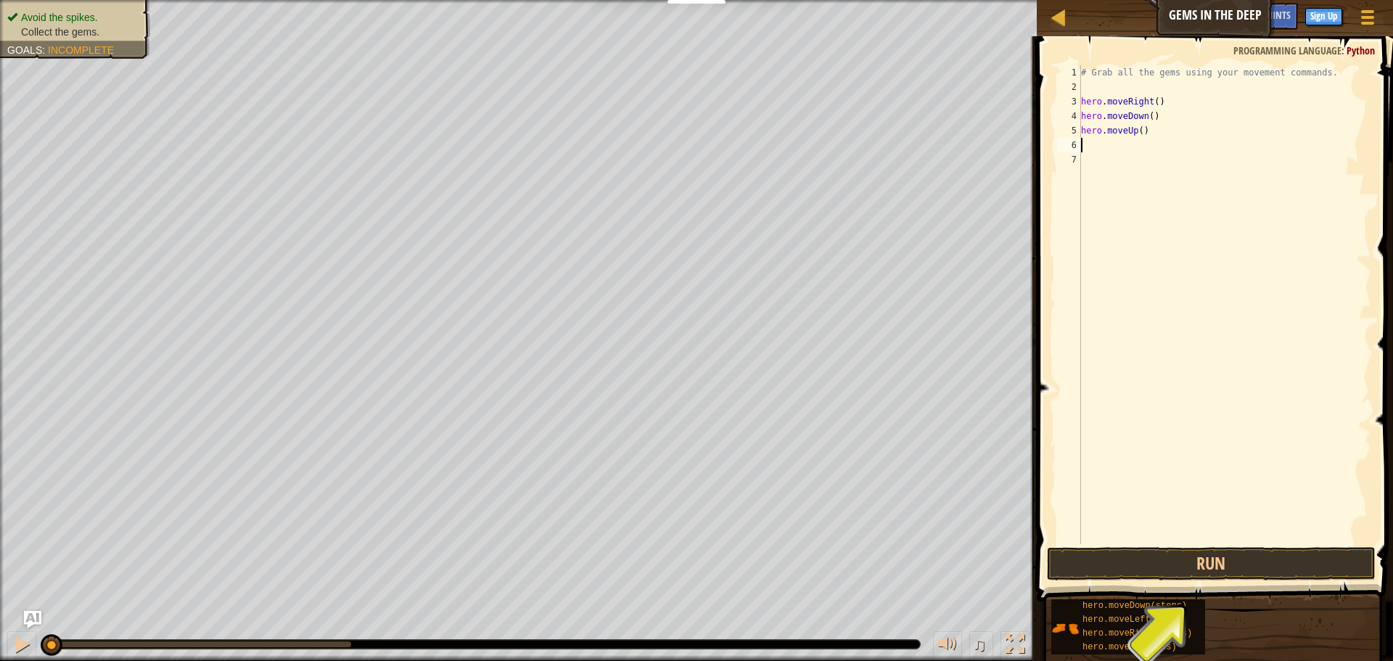
click at [1086, 145] on div "# Grab all the gems using your movement commands. hero . moveRight ( ) hero . m…" at bounding box center [1224, 319] width 293 height 508
type textarea "h"
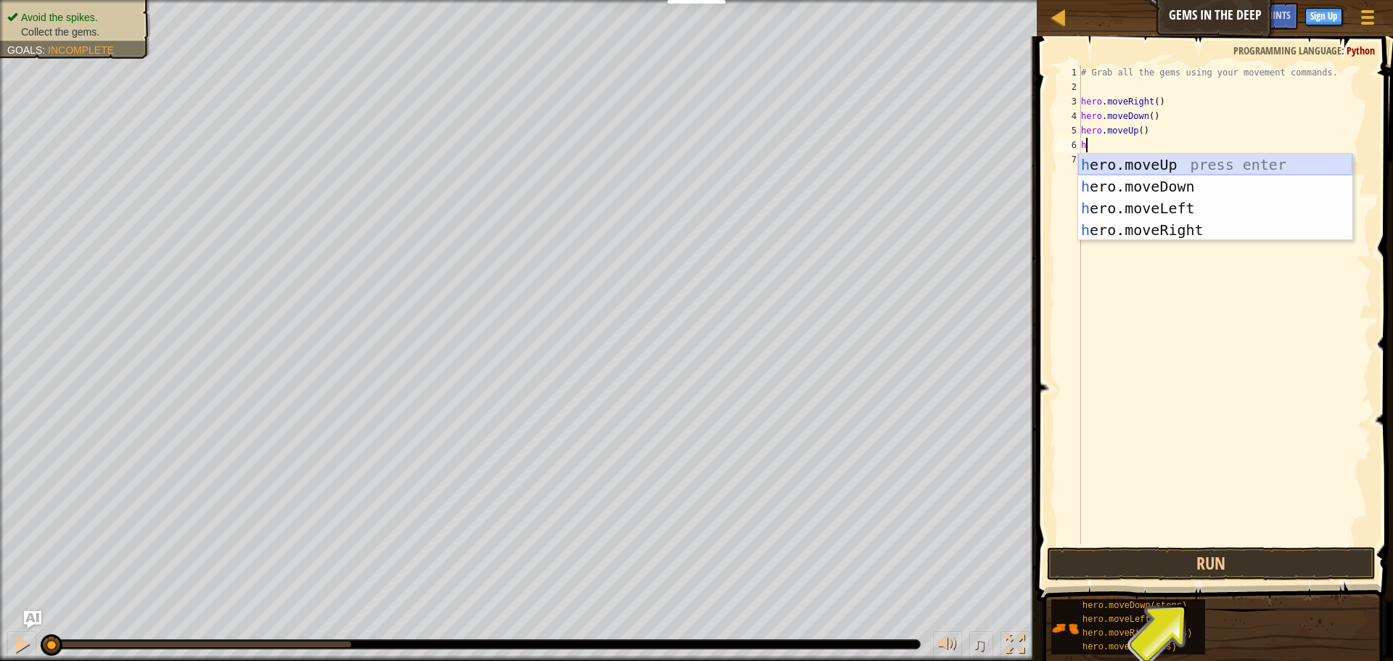
click at [1125, 160] on div "h ero.moveUp press enter h ero.moveDown press enter h ero.moveLeft press enter …" at bounding box center [1215, 219] width 274 height 131
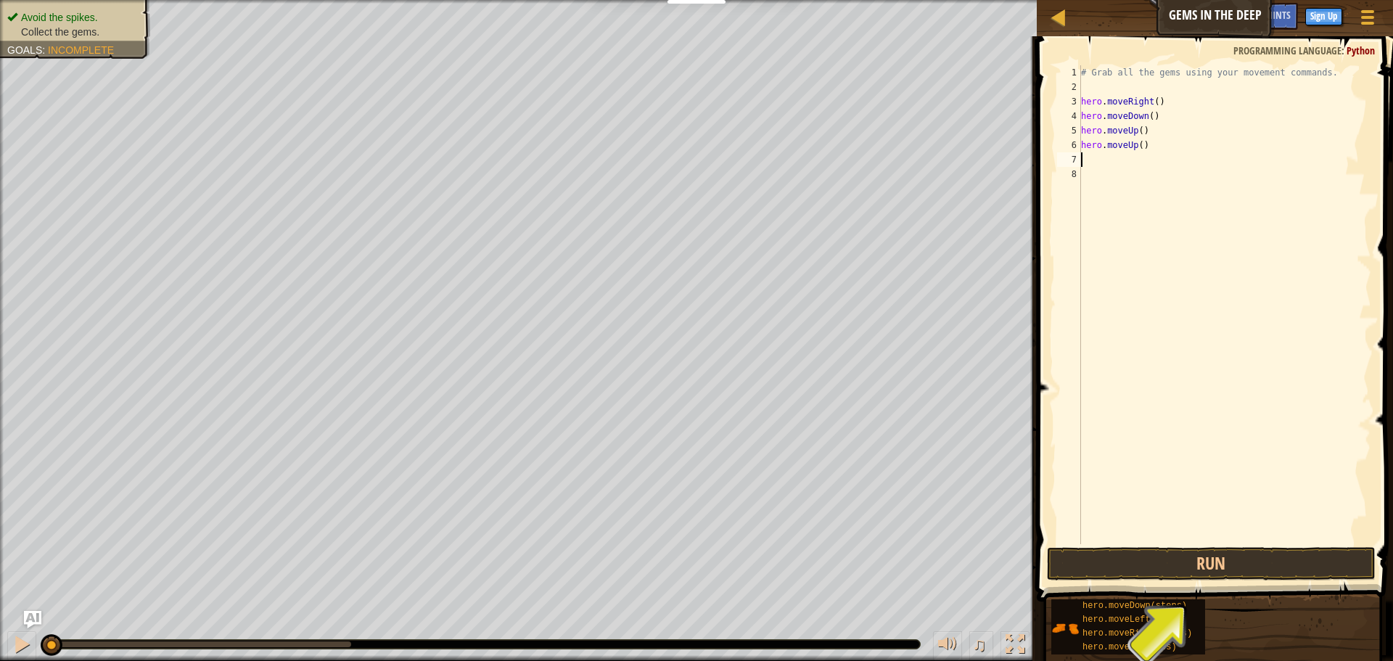
type textarea "h"
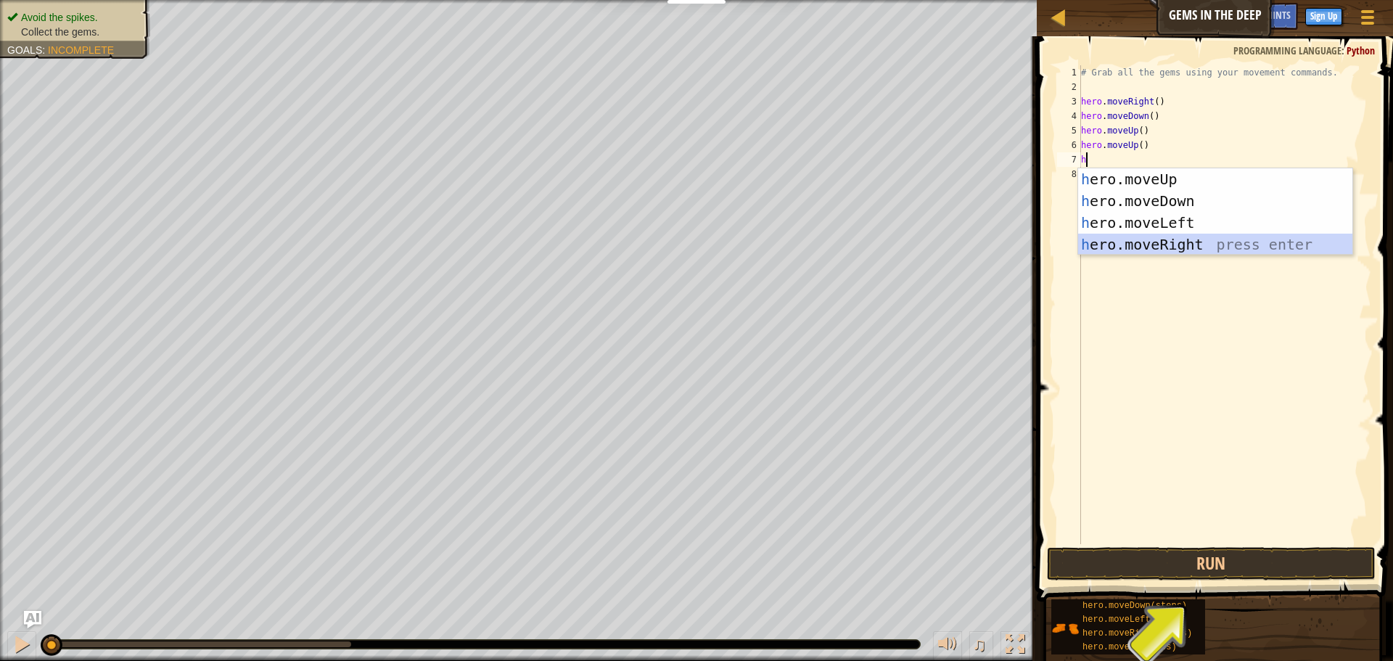
click at [1120, 251] on div "h ero.moveUp press enter h ero.moveDown press enter h ero.moveLeft press enter …" at bounding box center [1215, 233] width 274 height 131
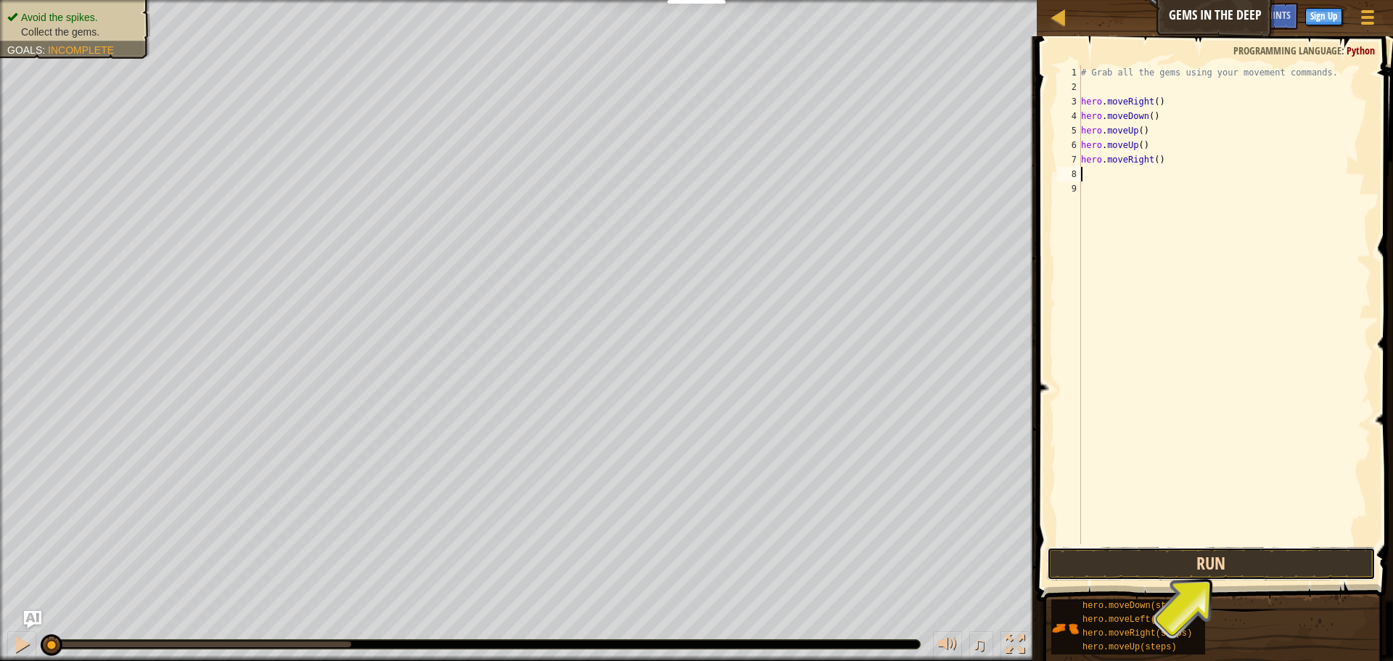
click at [1184, 570] on button "Run" at bounding box center [1211, 563] width 329 height 33
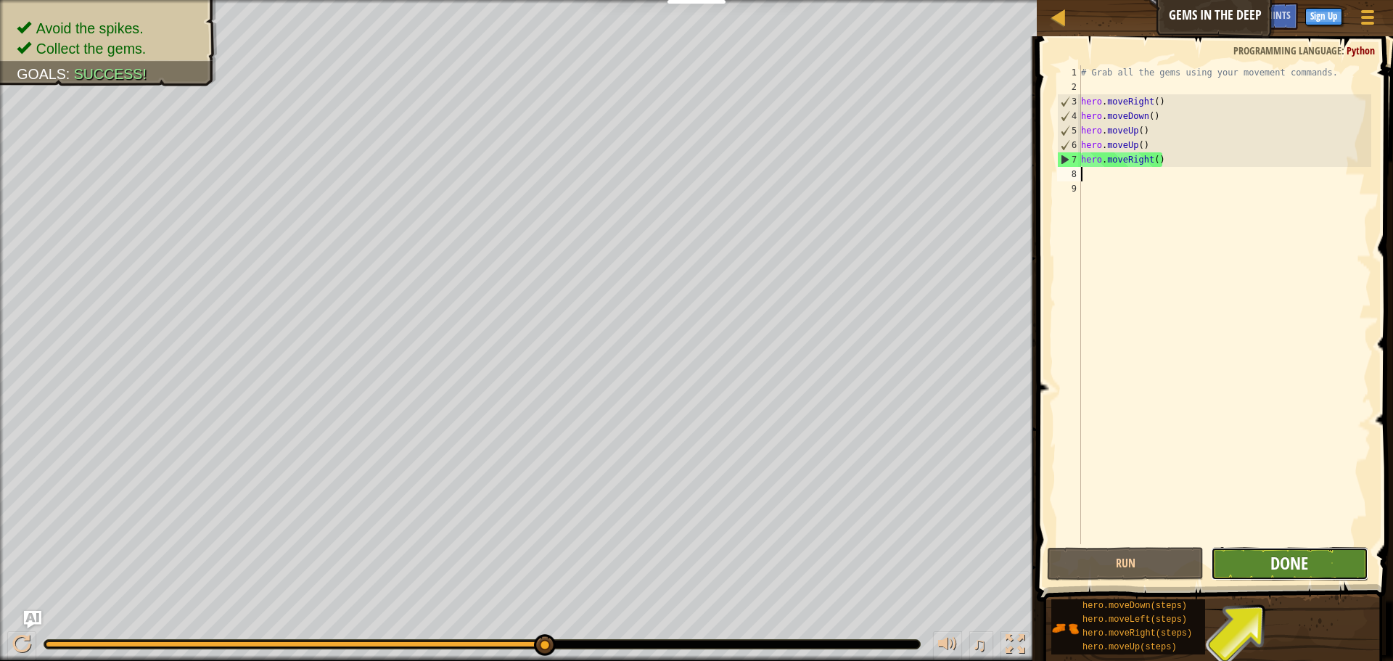
click at [1287, 557] on span "Done" at bounding box center [1290, 563] width 38 height 23
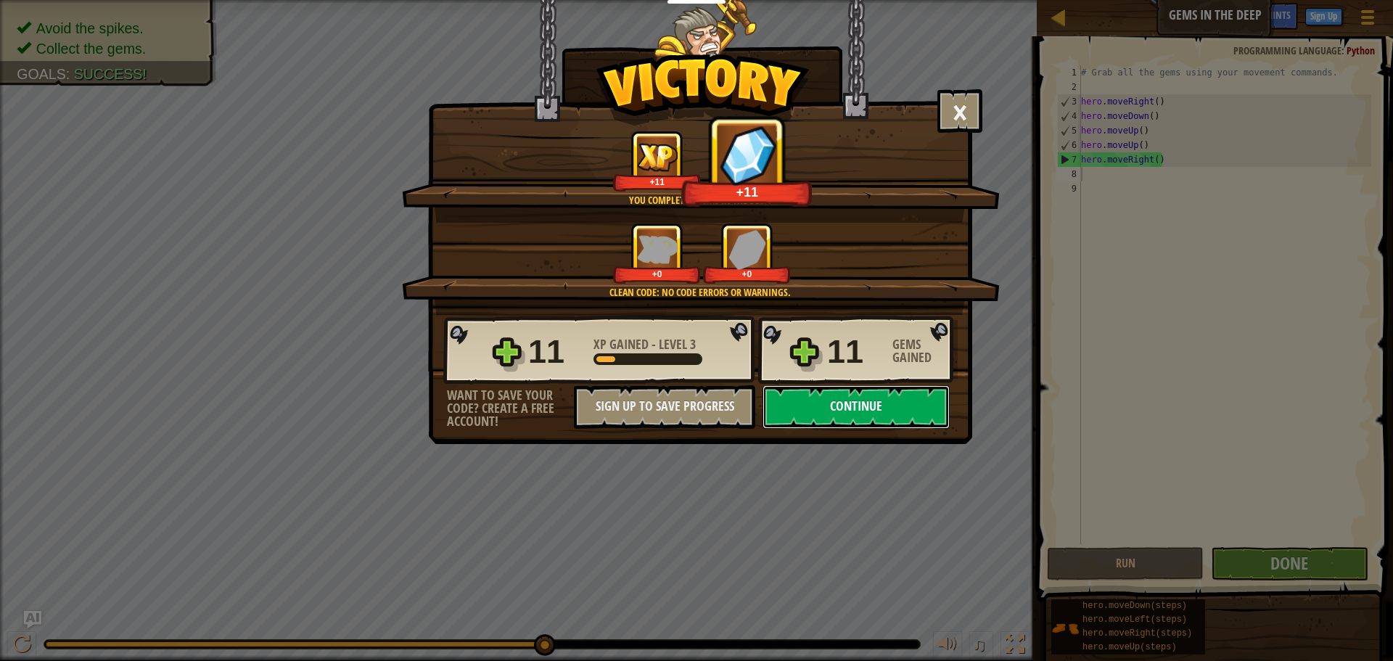
click at [817, 406] on button "Continue" at bounding box center [856, 407] width 187 height 44
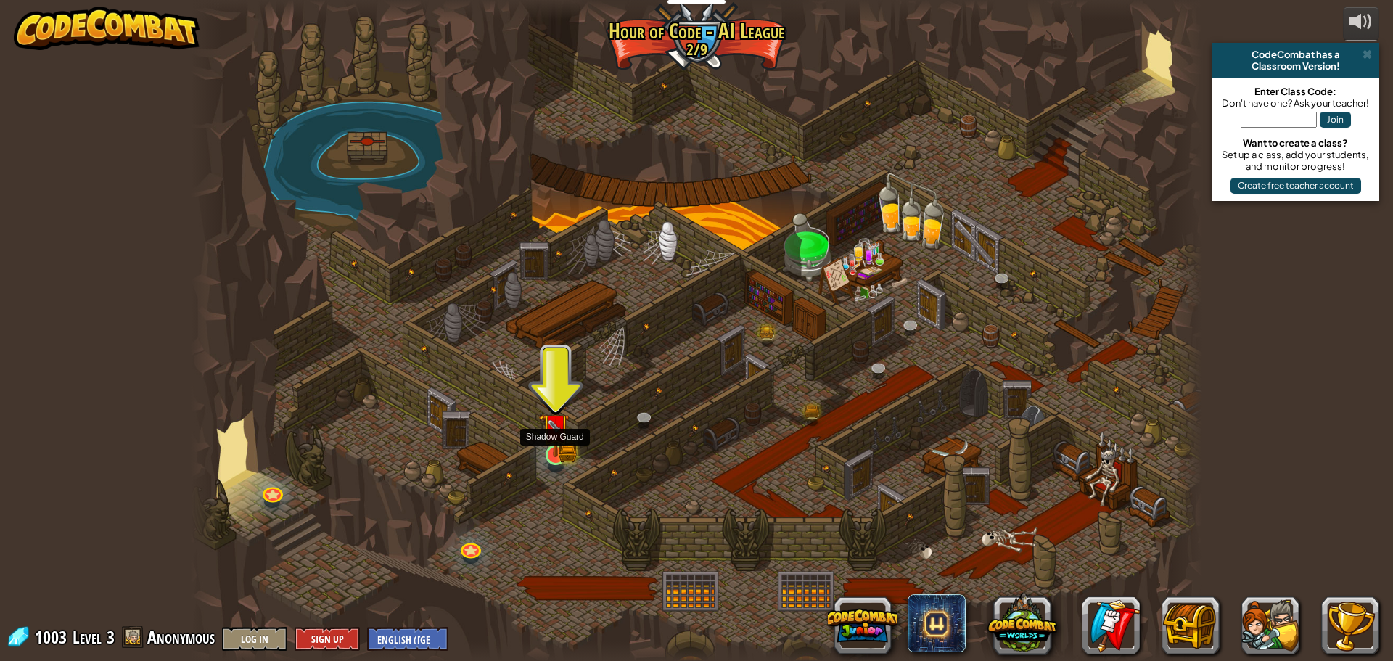
click at [549, 443] on img at bounding box center [555, 428] width 27 height 60
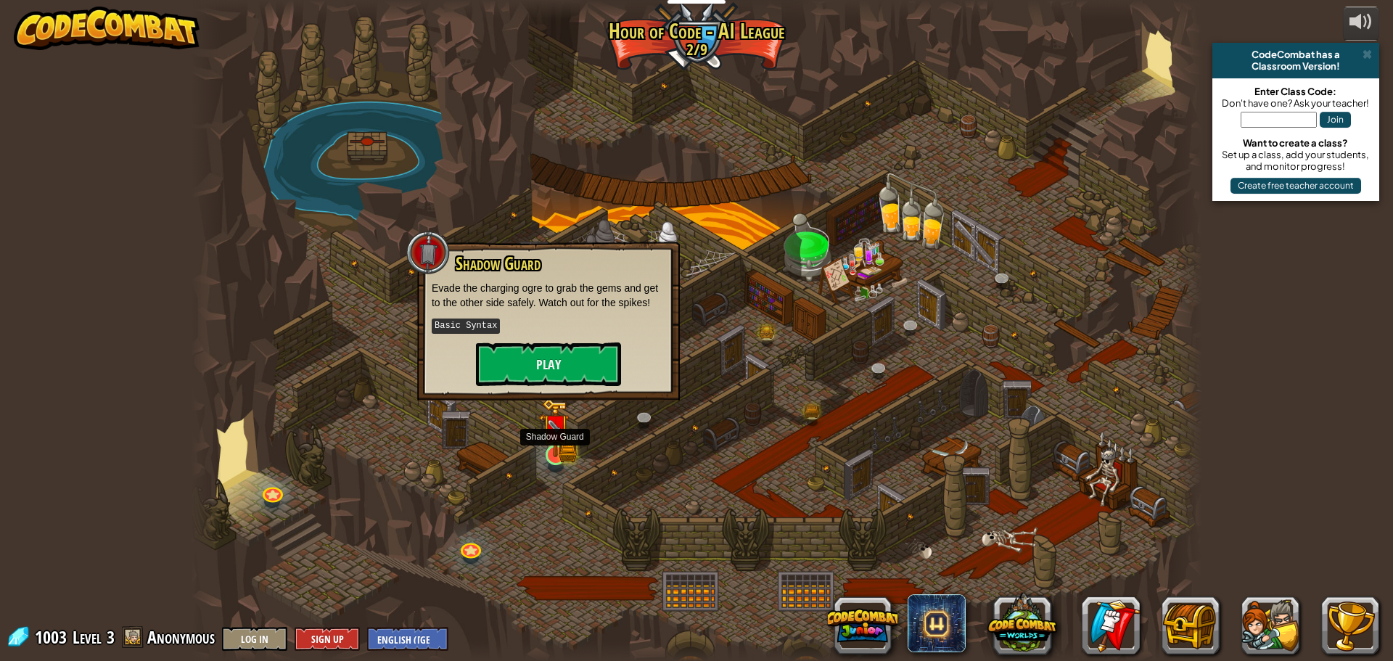
click at [549, 443] on img at bounding box center [555, 428] width 27 height 60
click at [526, 360] on button "Play" at bounding box center [548, 365] width 145 height 44
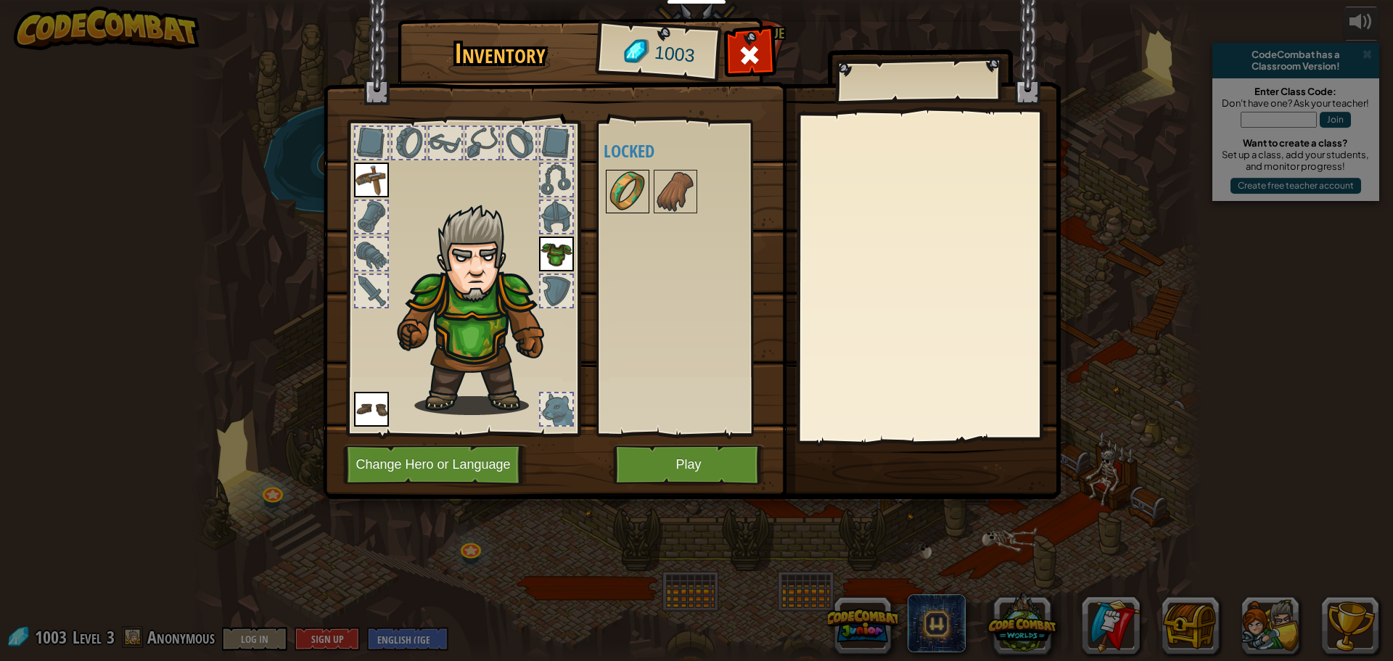
click at [616, 200] on img at bounding box center [627, 191] width 41 height 41
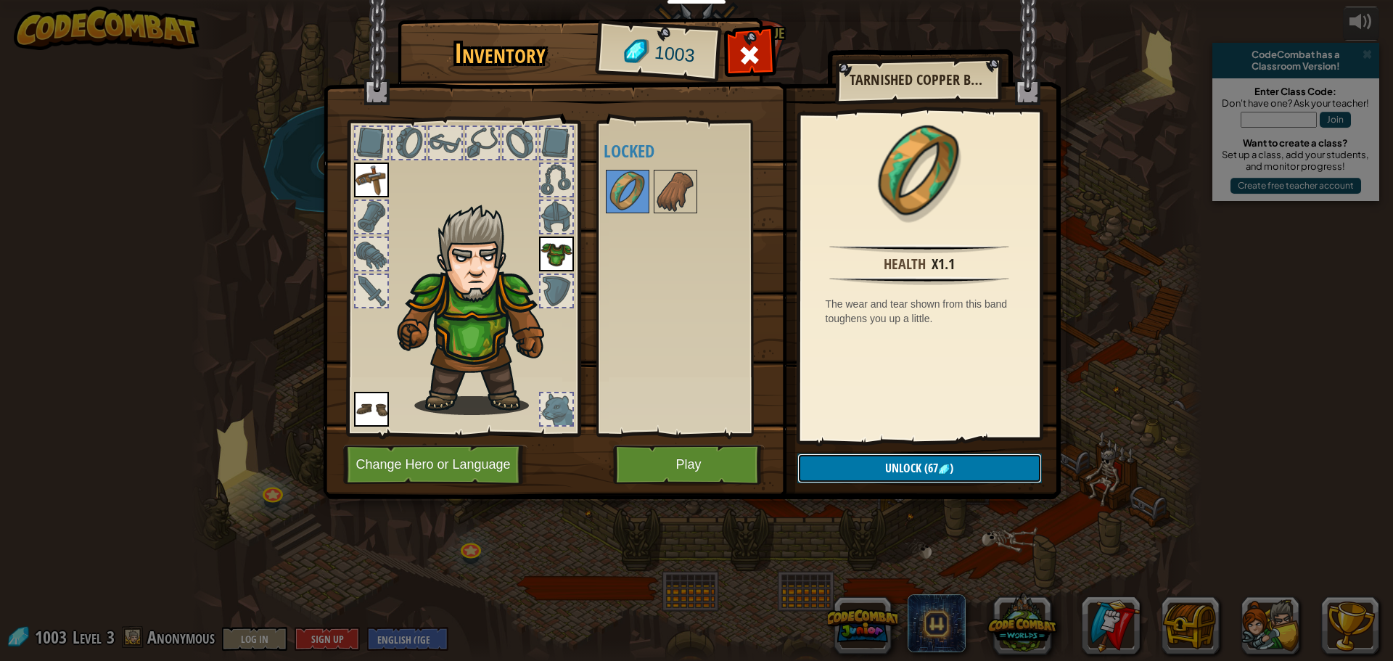
click at [827, 478] on button "Unlock (67 )" at bounding box center [920, 469] width 245 height 30
click at [827, 478] on button "Confirm" at bounding box center [920, 469] width 245 height 30
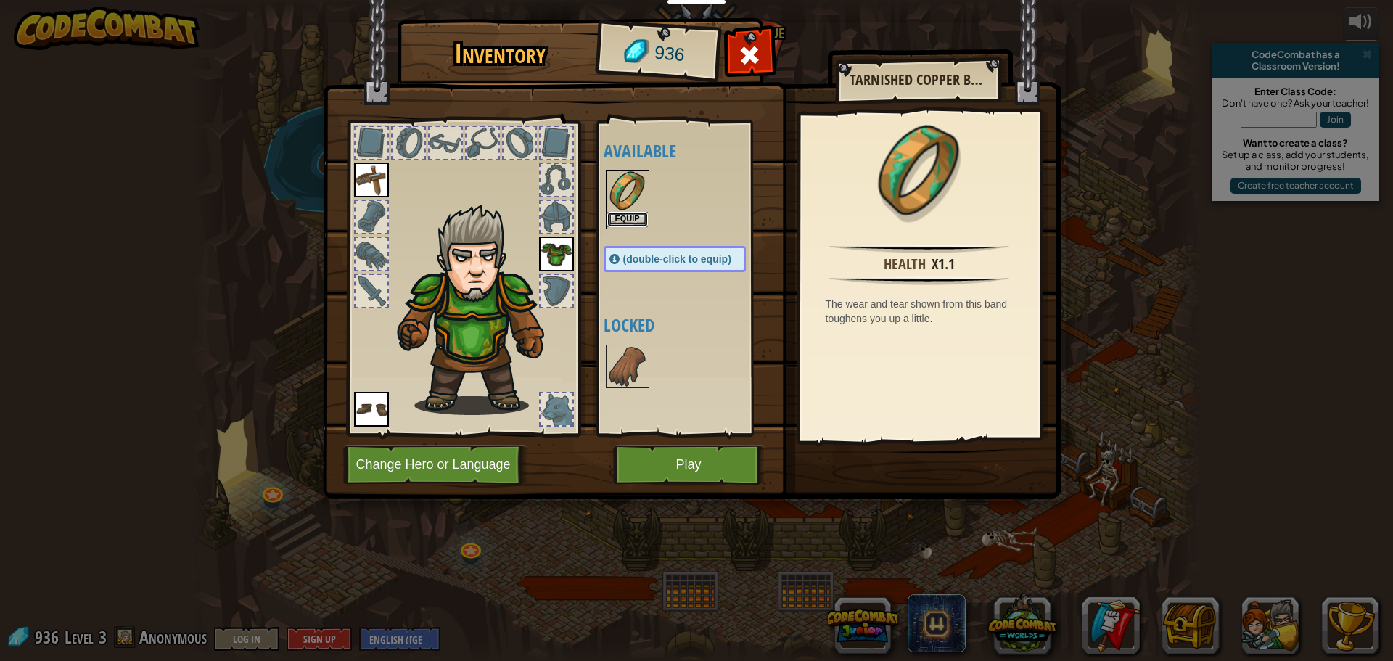
click at [626, 216] on button "Equip" at bounding box center [627, 219] width 41 height 15
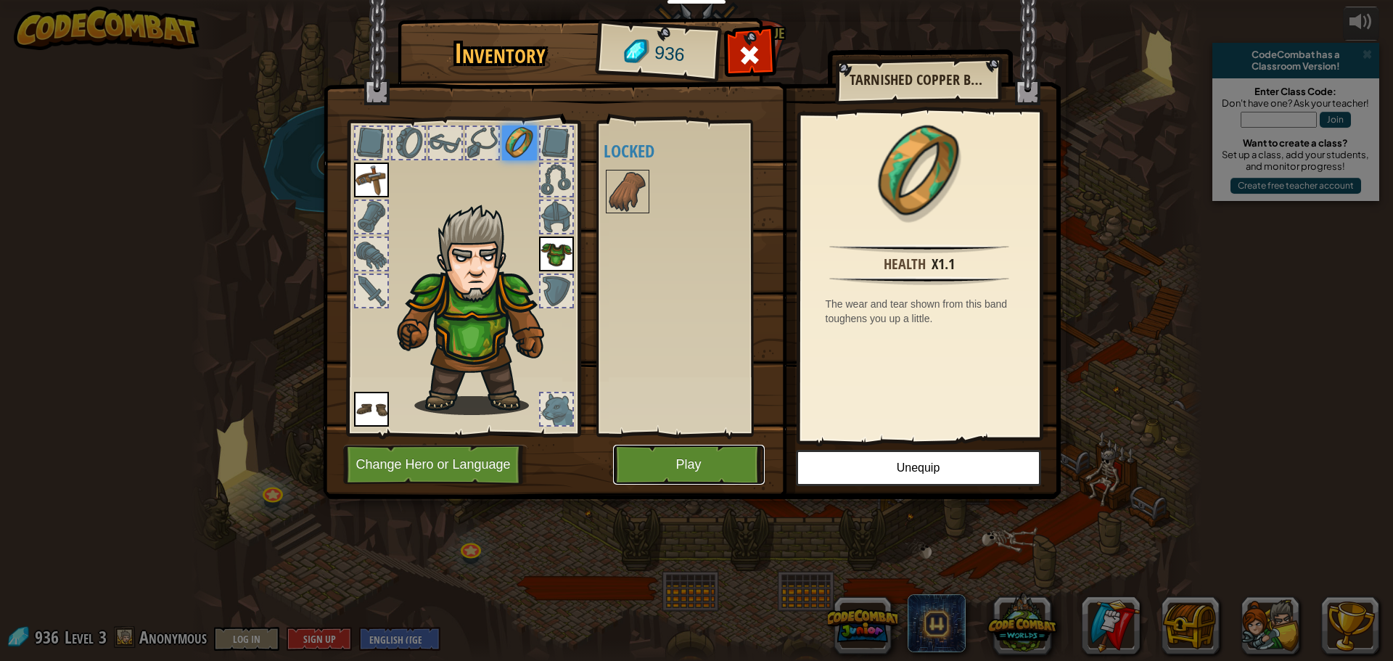
click at [655, 472] on button "Play" at bounding box center [689, 465] width 152 height 40
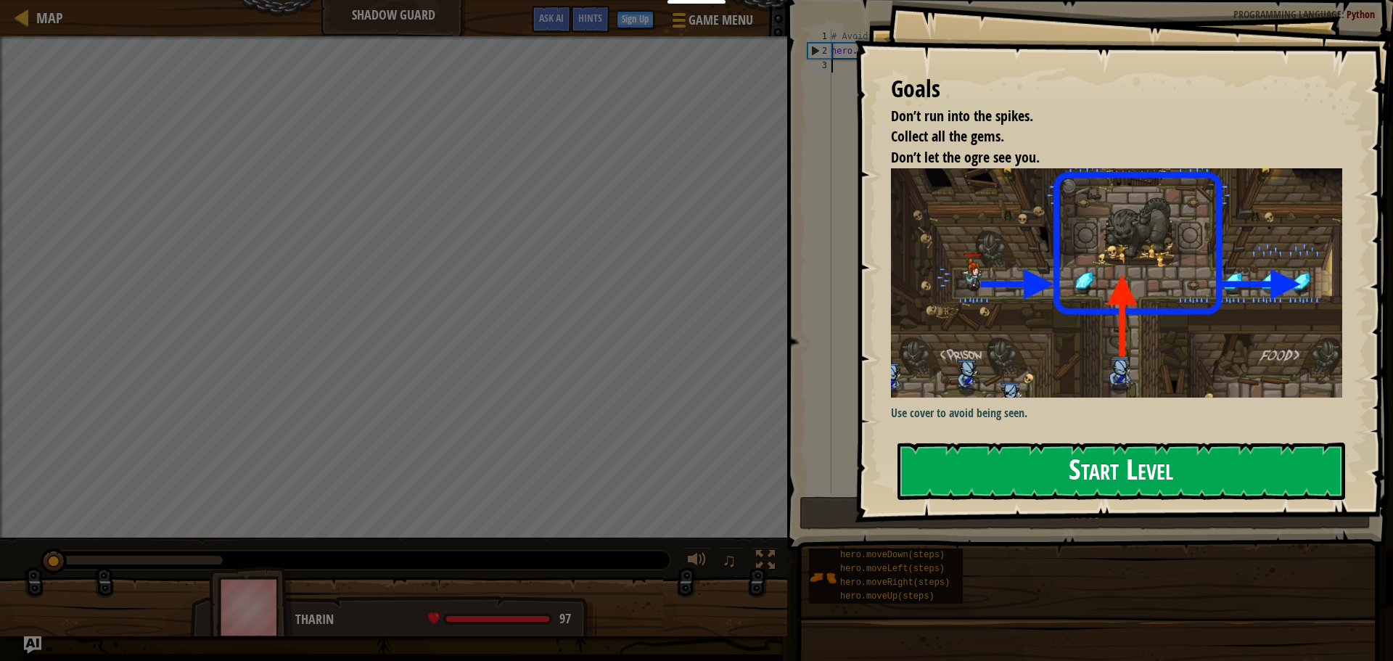
click at [1046, 481] on button "Start Level" at bounding box center [1122, 471] width 448 height 57
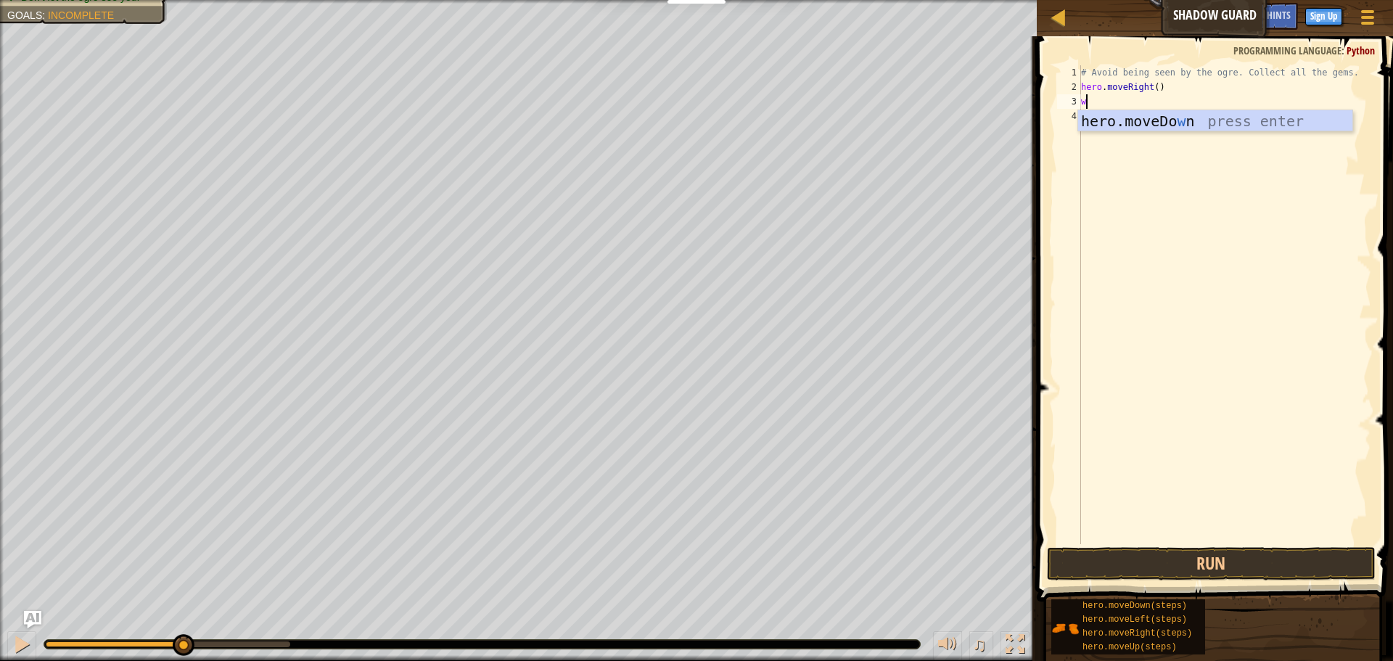
scroll to position [7, 1]
type textarea "w"
type textarea "h"
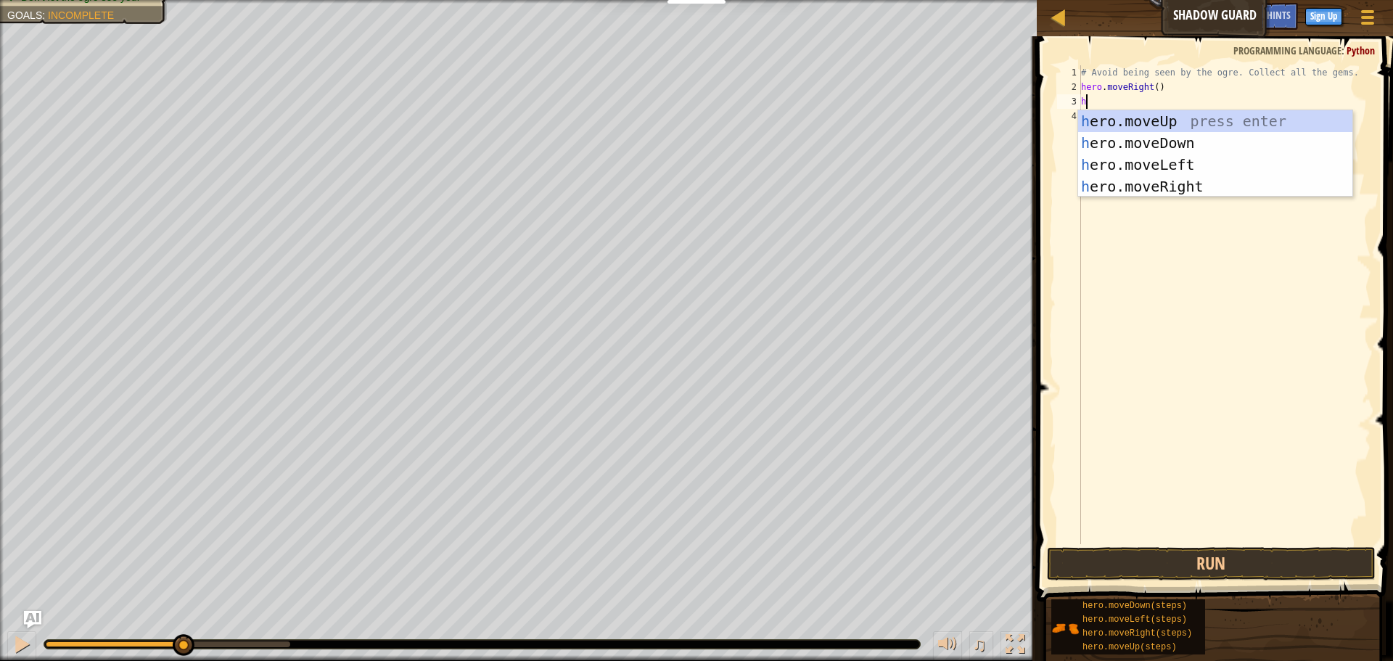
click at [1175, 252] on div "# Avoid being seen by the ogre. Collect all the gems. hero . moveRight ( ) h" at bounding box center [1224, 319] width 293 height 508
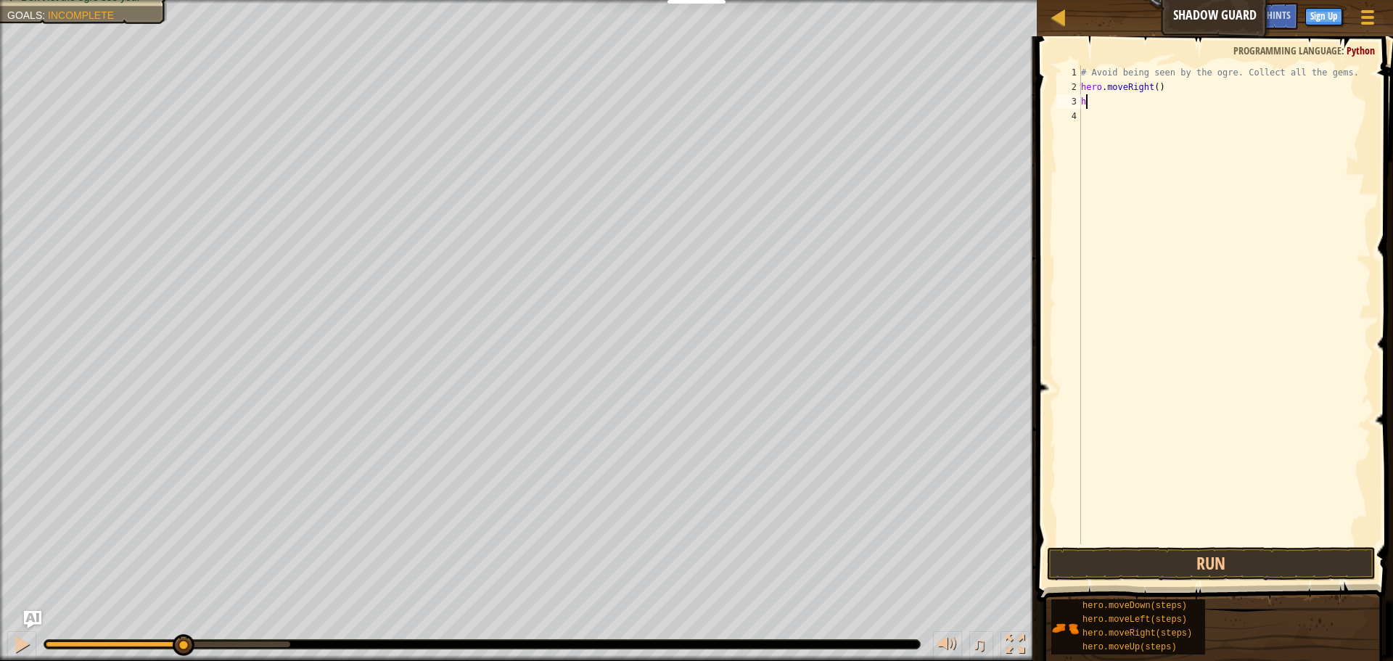
click at [1162, 106] on div "# Avoid being seen by the ogre. Collect all the gems. hero . moveRight ( ) h" at bounding box center [1224, 319] width 293 height 508
type textarea "h"
click at [1096, 128] on div "# Avoid being seen by the ogre. Collect all the gems. hero . moveRight ( )" at bounding box center [1224, 319] width 293 height 508
type textarea "h"
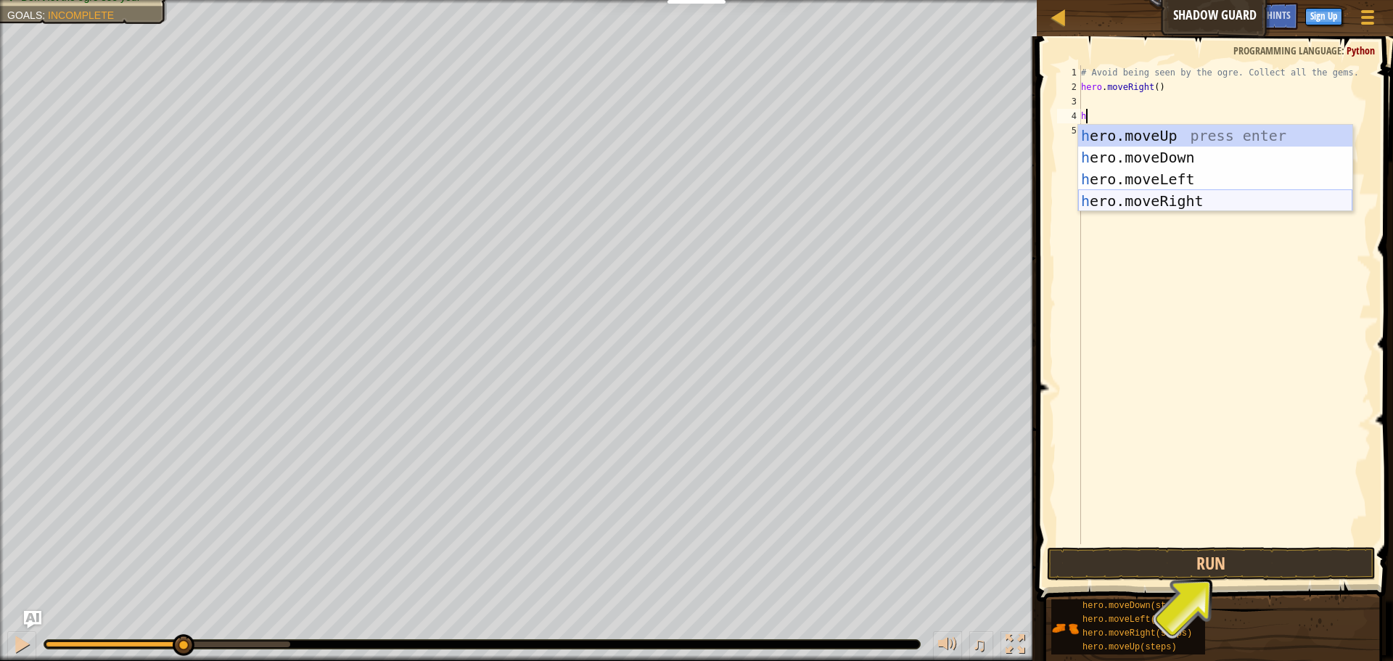
click at [1126, 202] on div "h ero.moveUp press enter h ero.moveDown press enter h ero.moveLeft press enter …" at bounding box center [1215, 190] width 274 height 131
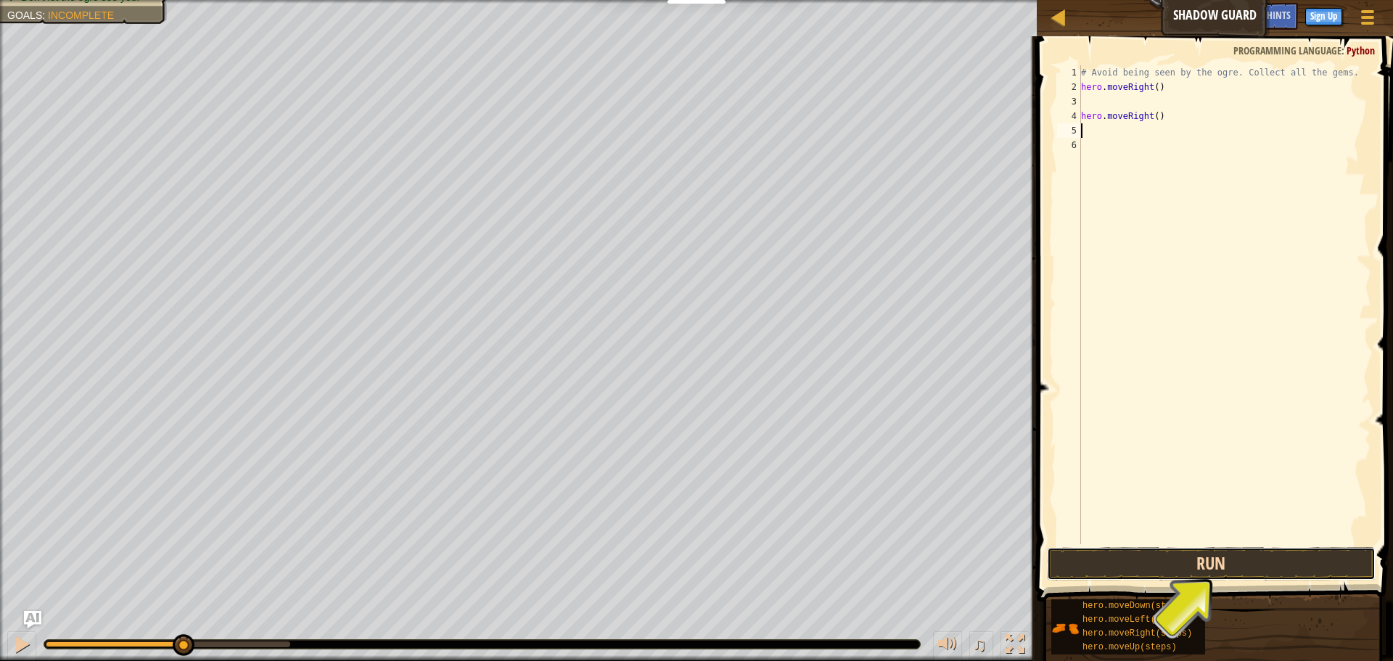
click at [1197, 571] on button "Run" at bounding box center [1211, 563] width 329 height 33
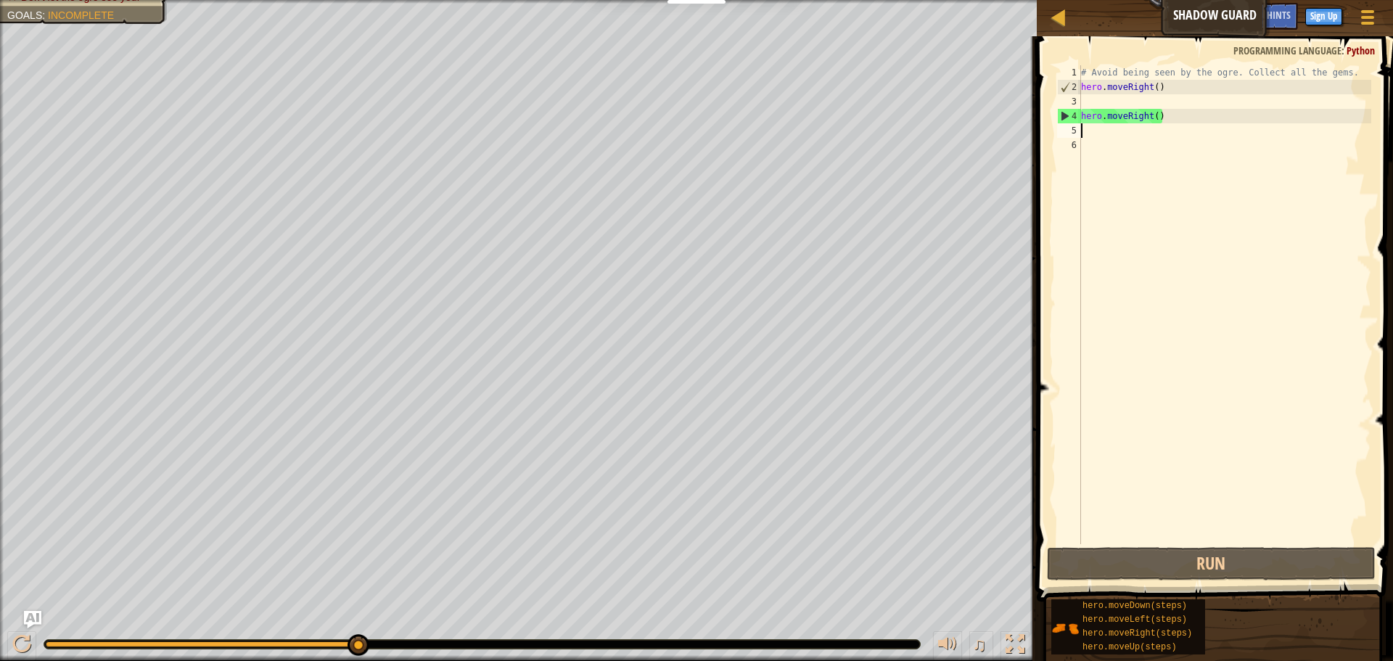
click at [1147, 104] on div "# Avoid being seen by the ogre. Collect all the gems. hero . moveRight ( ) hero…" at bounding box center [1224, 319] width 293 height 508
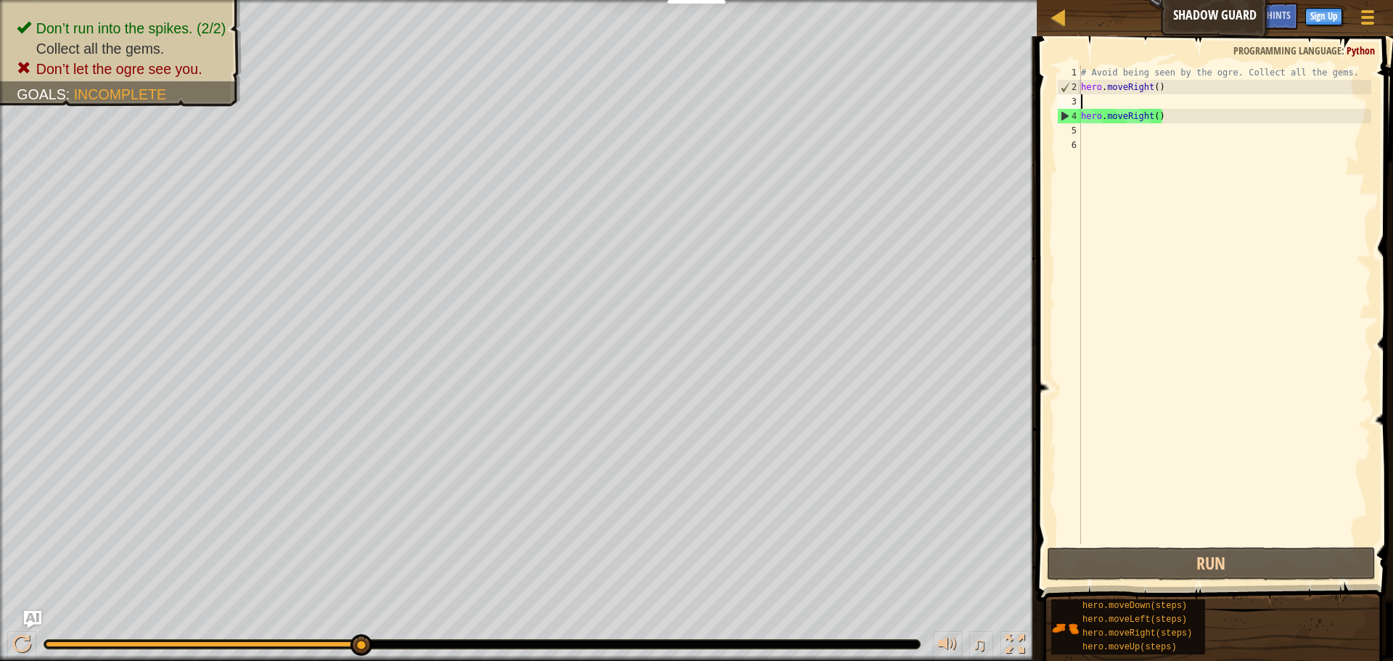
click at [1147, 104] on div "# Avoid being seen by the ogre. Collect all the gems. hero . moveRight ( ) hero…" at bounding box center [1224, 319] width 293 height 508
type textarea "h"
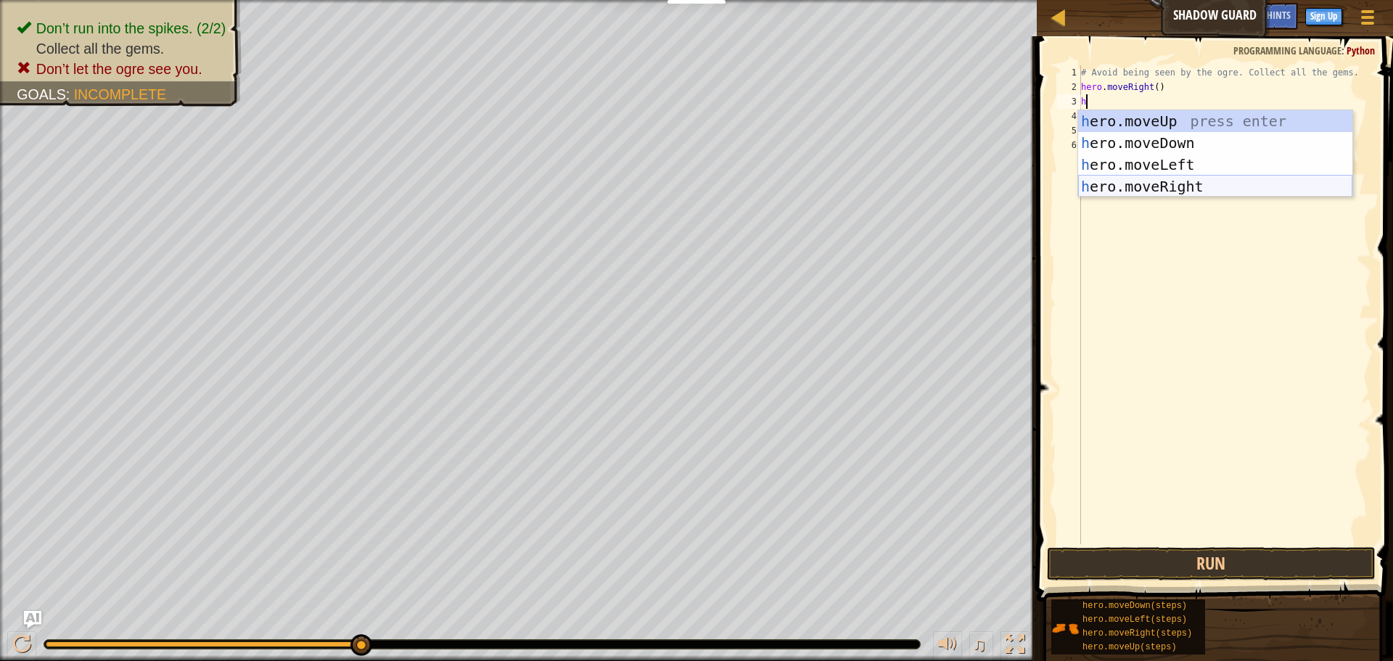
click at [1224, 187] on div "h ero.moveUp press enter h ero.moveDown press enter h ero.moveLeft press enter …" at bounding box center [1215, 175] width 274 height 131
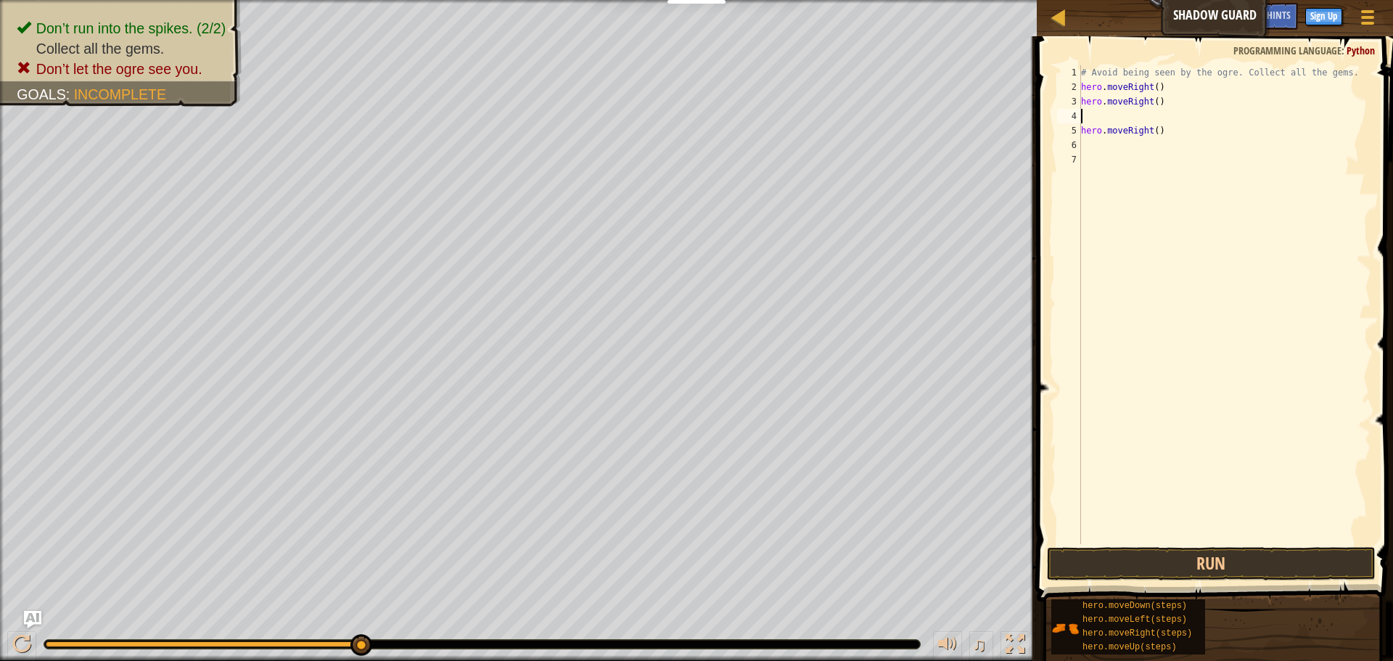
type textarea "h"
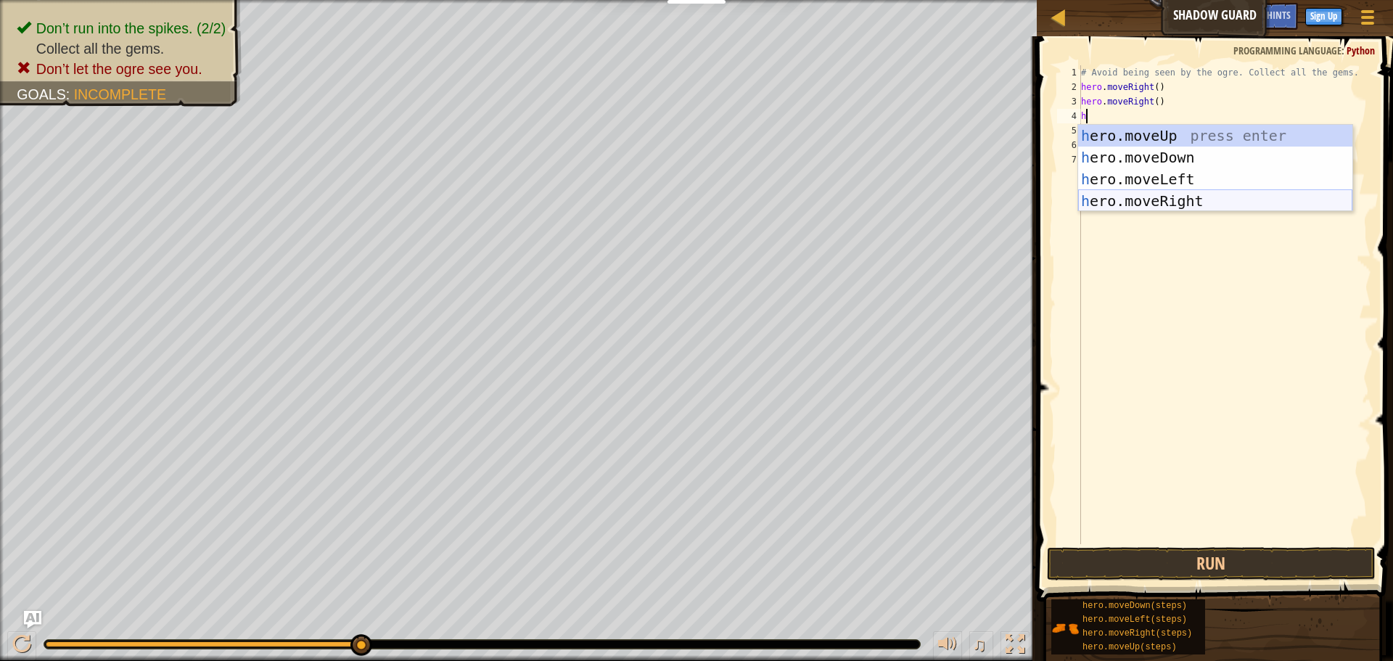
click at [1159, 194] on div "h ero.moveUp press enter h ero.moveDown press enter h ero.moveLeft press enter …" at bounding box center [1215, 190] width 274 height 131
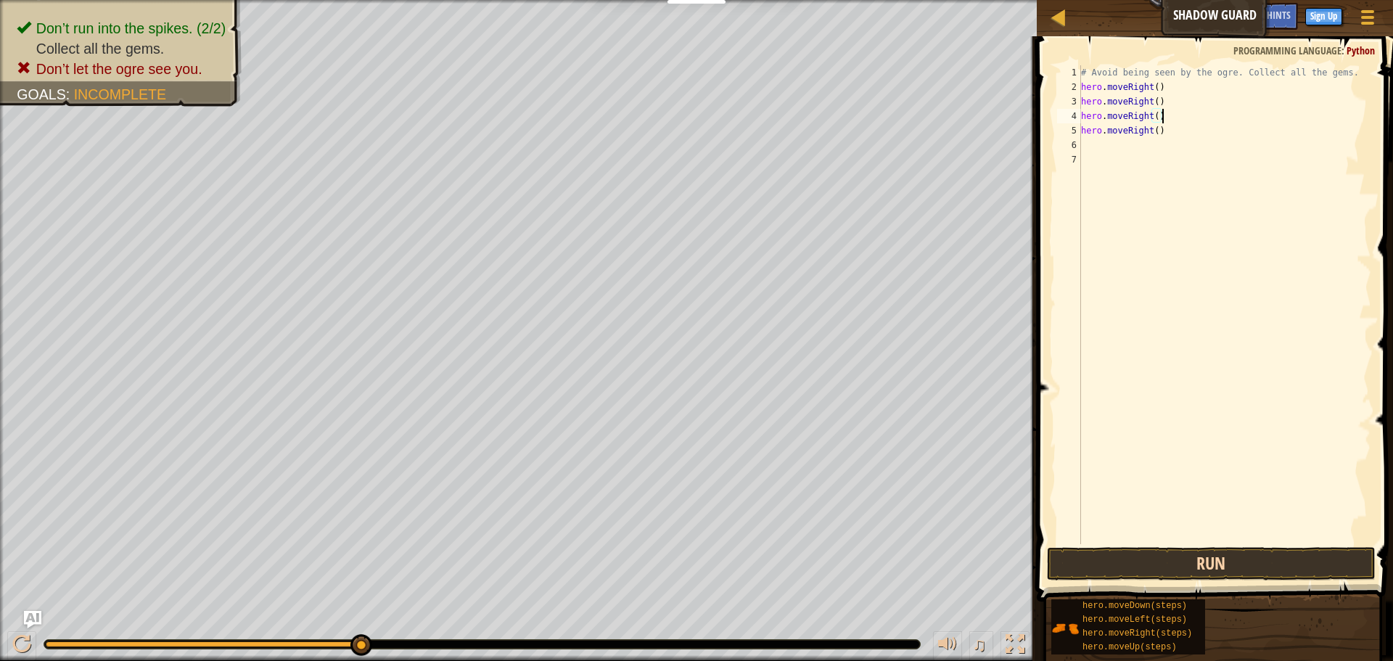
type textarea "hero.moveRight()"
click at [1124, 555] on button "Run" at bounding box center [1211, 563] width 329 height 33
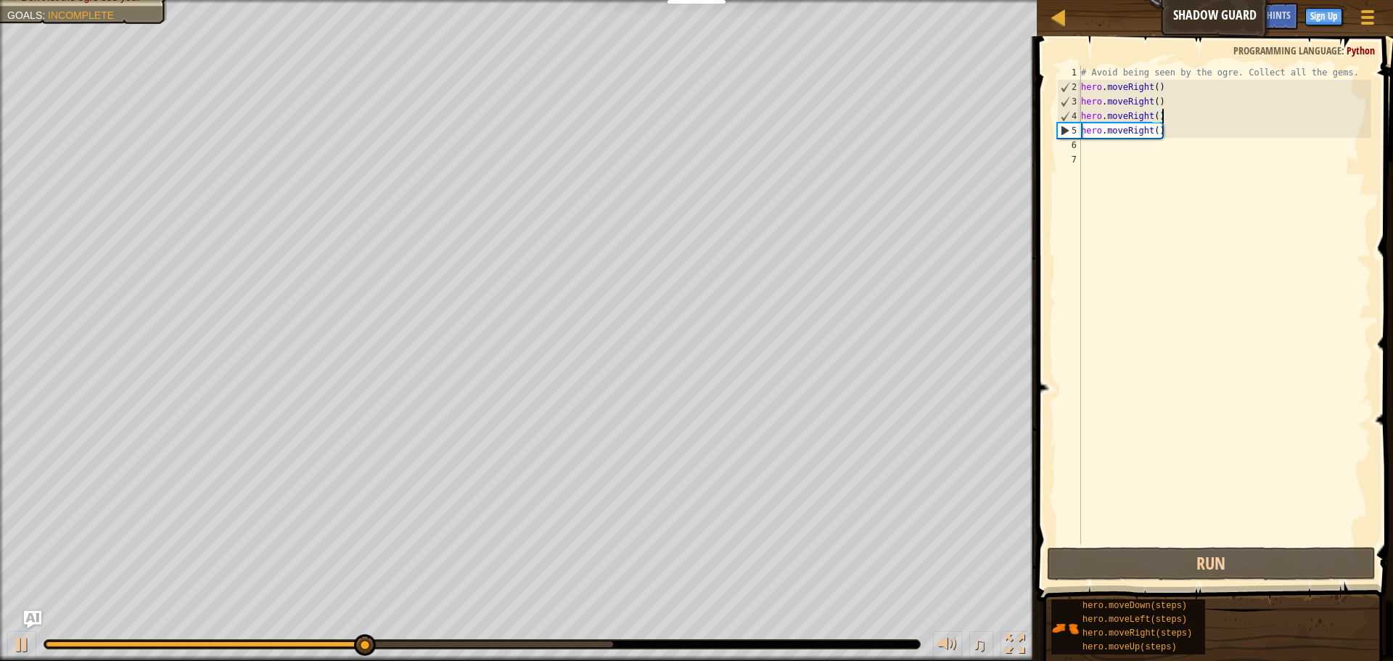
click at [1128, 160] on div "# Avoid being seen by the ogre. Collect all the gems. hero . moveRight ( ) hero…" at bounding box center [1224, 319] width 293 height 508
click at [1115, 152] on div "# Avoid being seen by the ogre. Collect all the gems. hero . moveRight ( ) hero…" at bounding box center [1224, 319] width 293 height 508
type textarea "h"
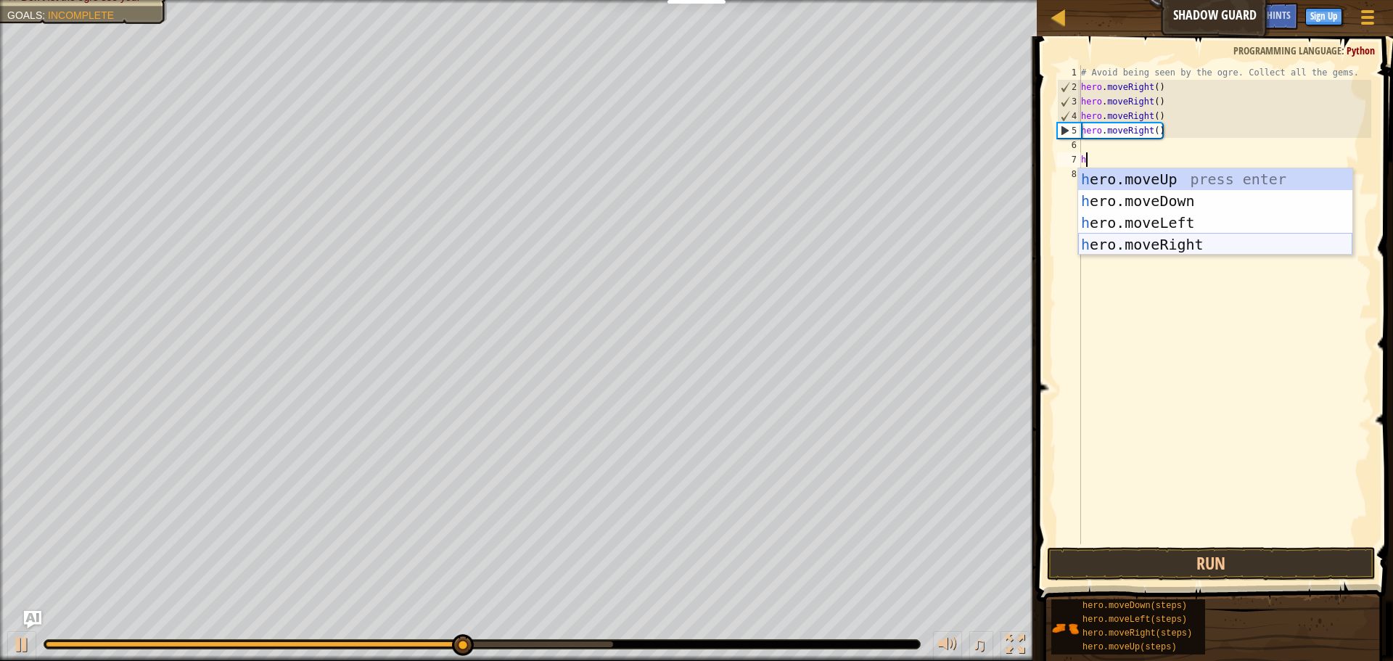
click at [1160, 242] on div "h ero.moveUp press enter h ero.moveDown press enter h ero.moveLeft press enter …" at bounding box center [1215, 233] width 274 height 131
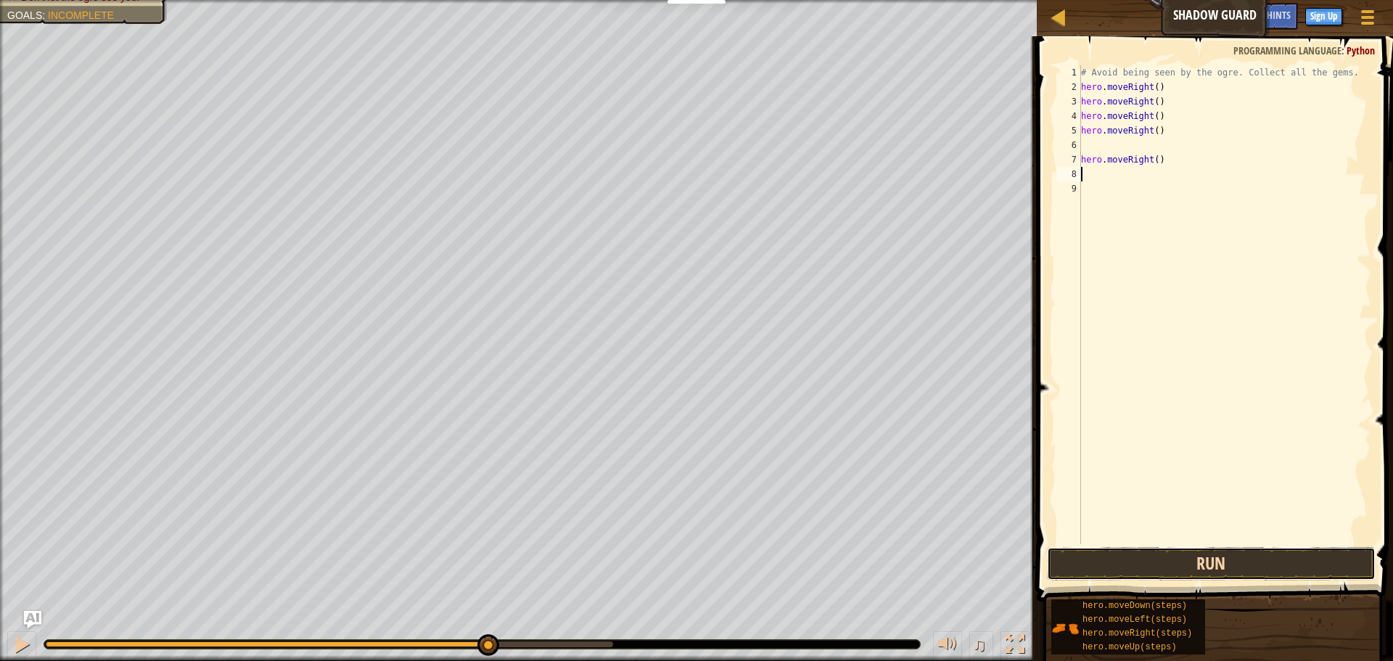
click at [1179, 565] on button "Run" at bounding box center [1211, 563] width 329 height 33
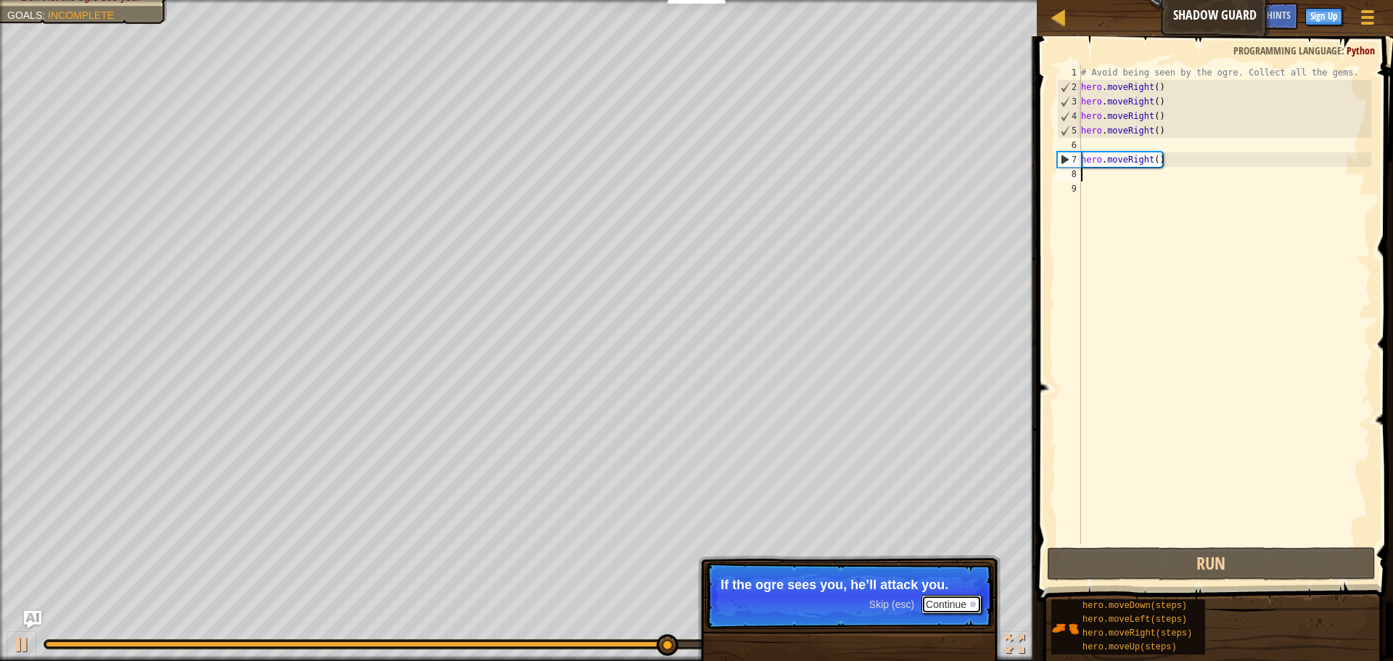
click at [960, 607] on button "Continue" at bounding box center [952, 604] width 60 height 19
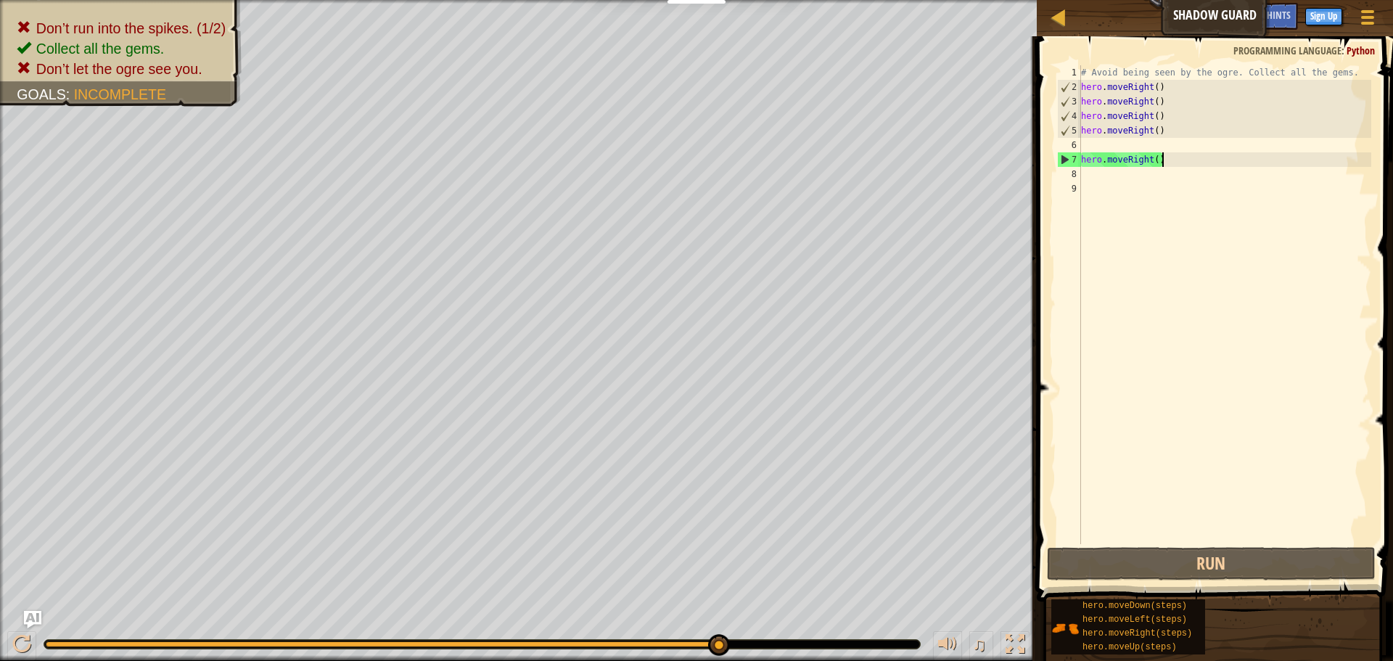
click at [1186, 164] on div "# Avoid being seen by the ogre. Collect all the gems. hero . moveRight ( ) hero…" at bounding box center [1224, 319] width 293 height 508
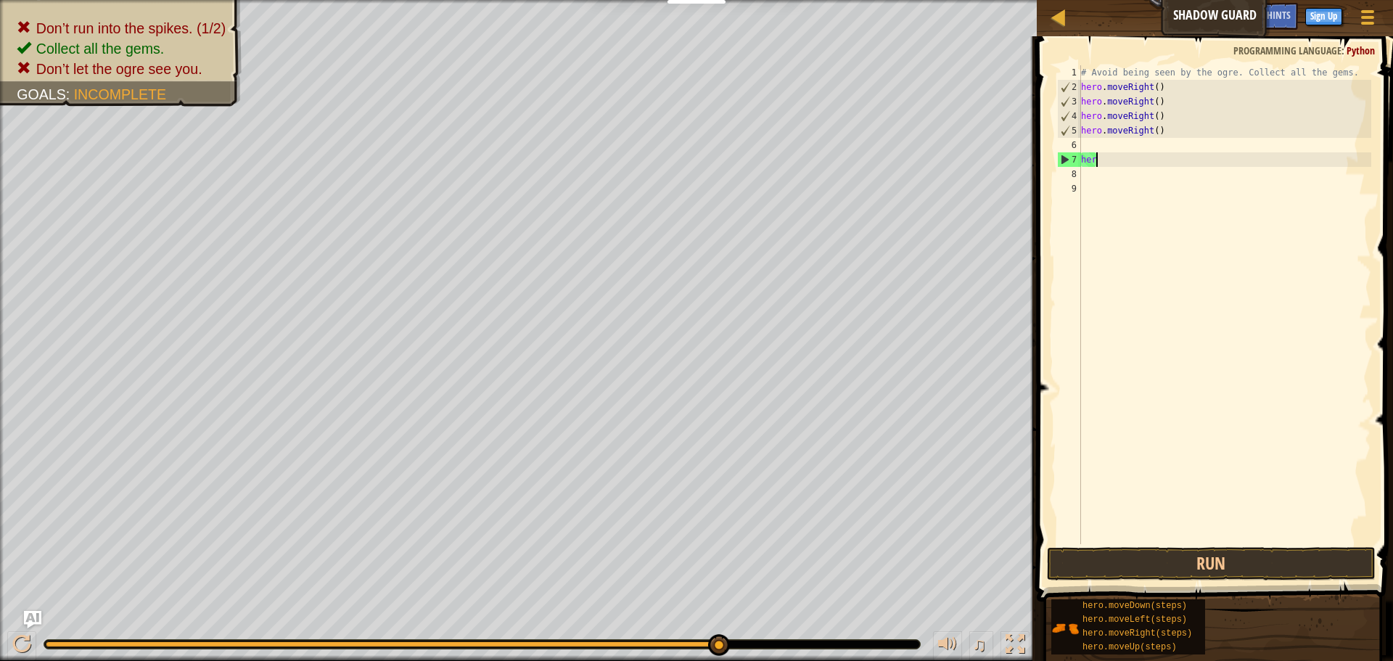
type textarea "h"
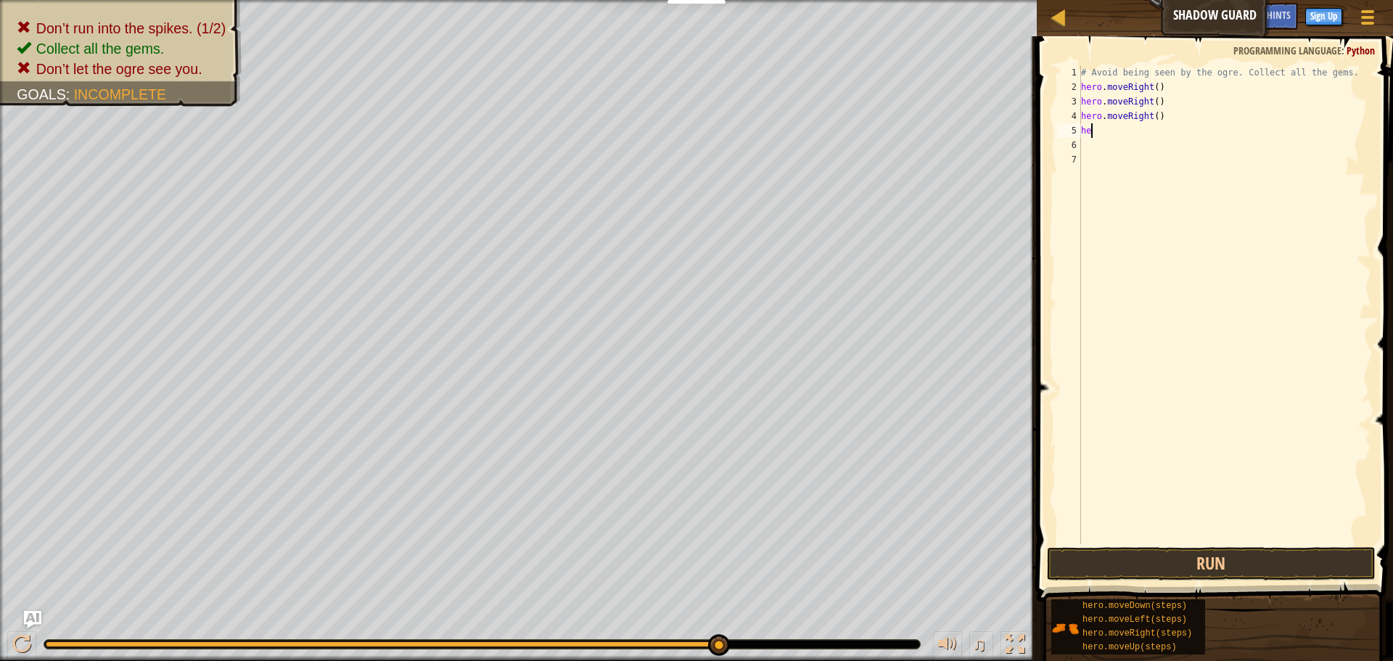
type textarea "h"
click at [1204, 554] on button "Run" at bounding box center [1211, 563] width 329 height 33
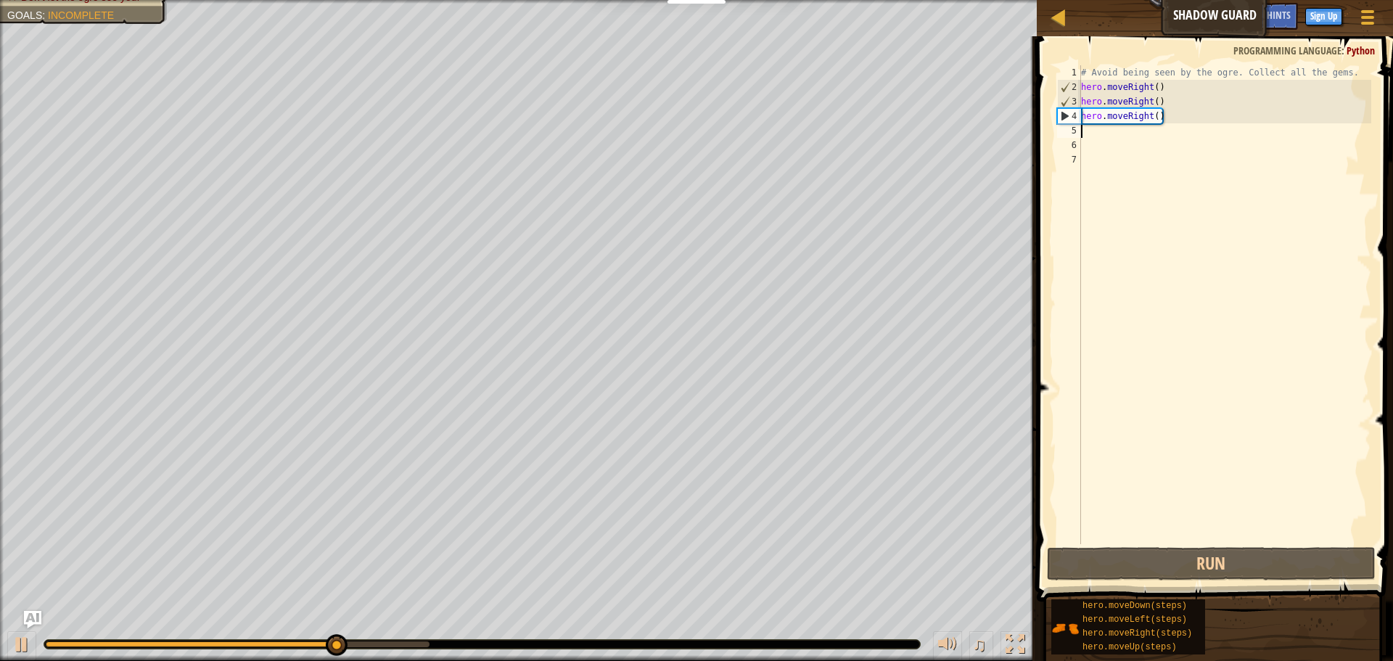
type textarea "h"
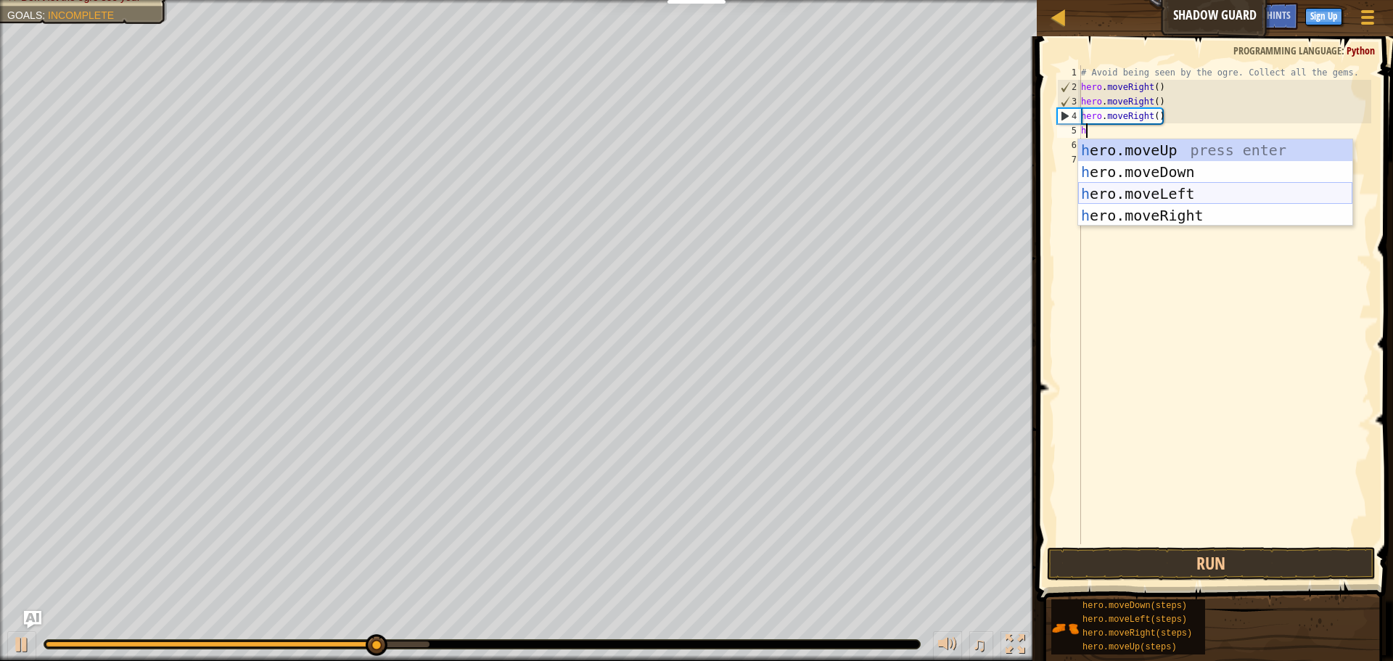
click at [1161, 193] on div "h ero.moveUp press enter h ero.moveDown press enter h ero.moveLeft press enter …" at bounding box center [1215, 204] width 274 height 131
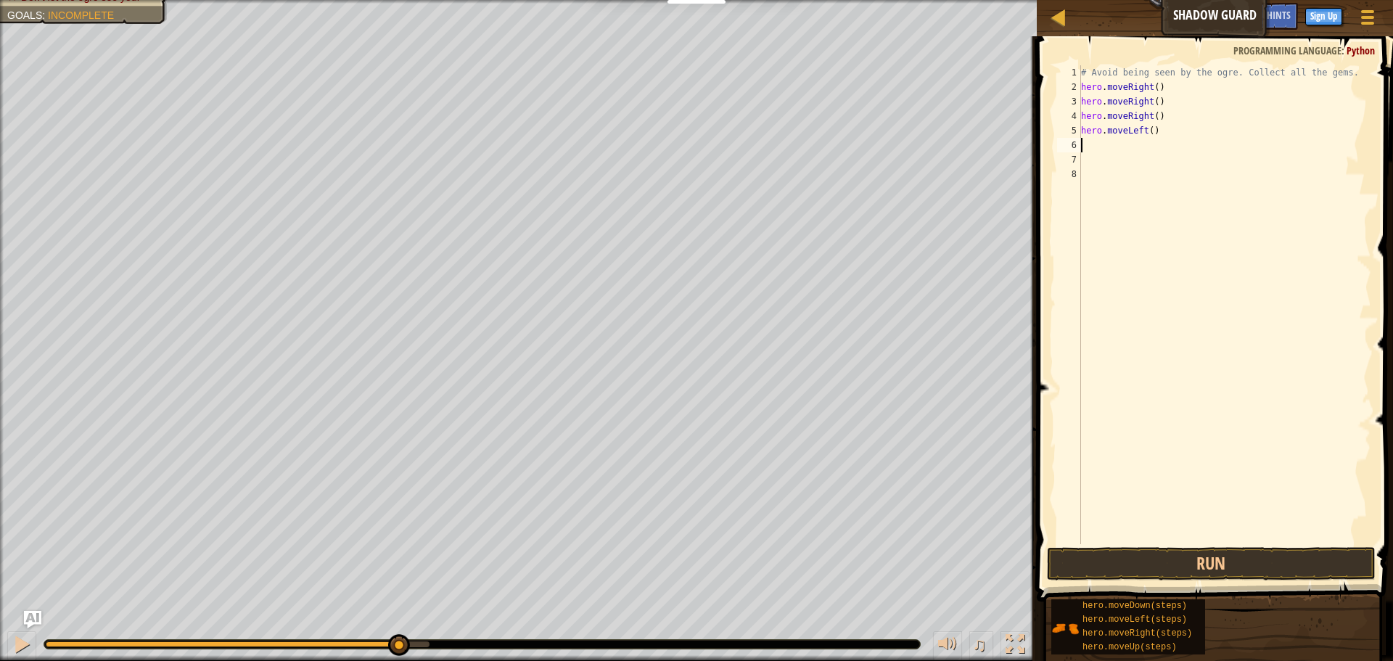
type textarea "h"
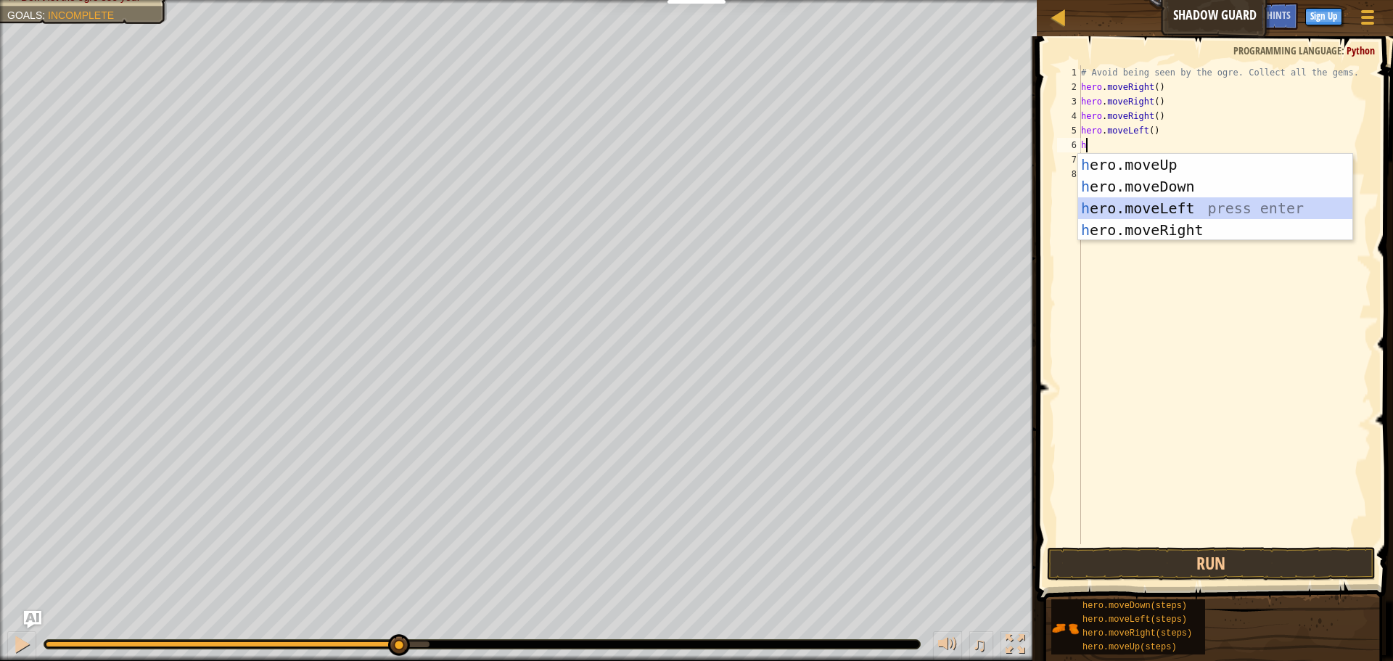
click at [1132, 207] on div "h ero.moveUp press enter h ero.moveDown press enter h ero.moveLeft press enter …" at bounding box center [1215, 219] width 274 height 131
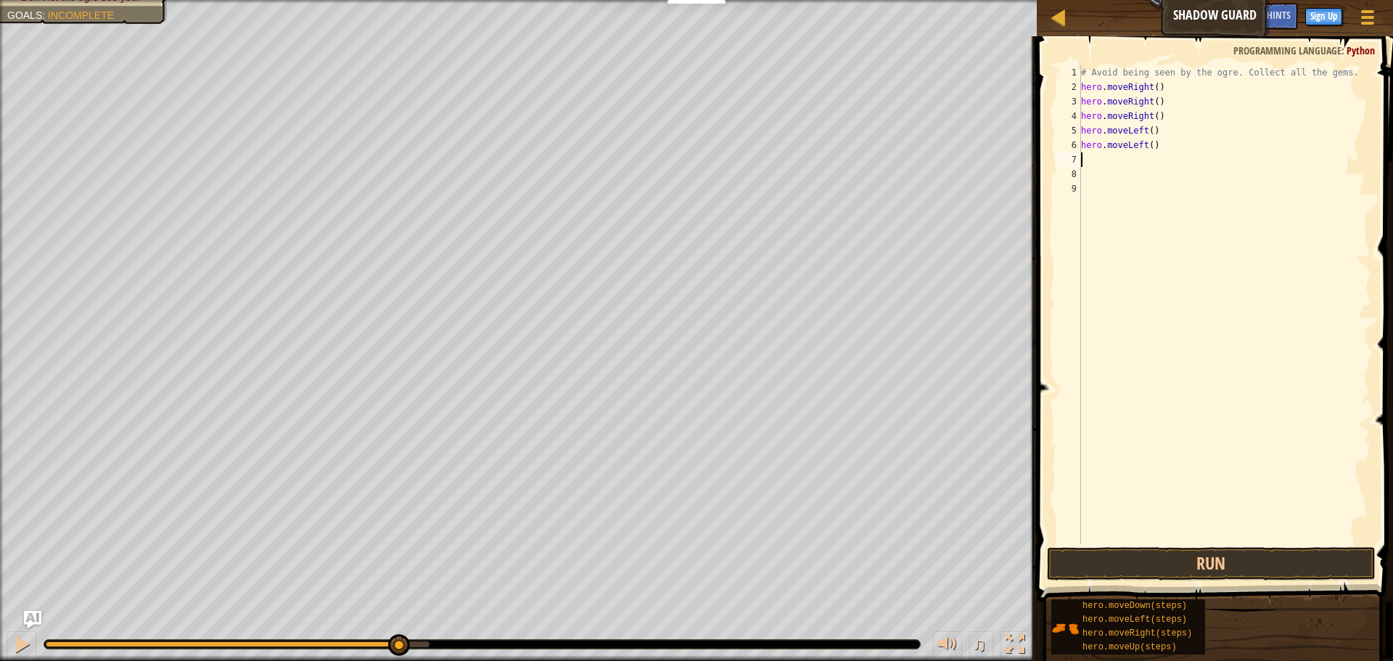
type textarea "h"
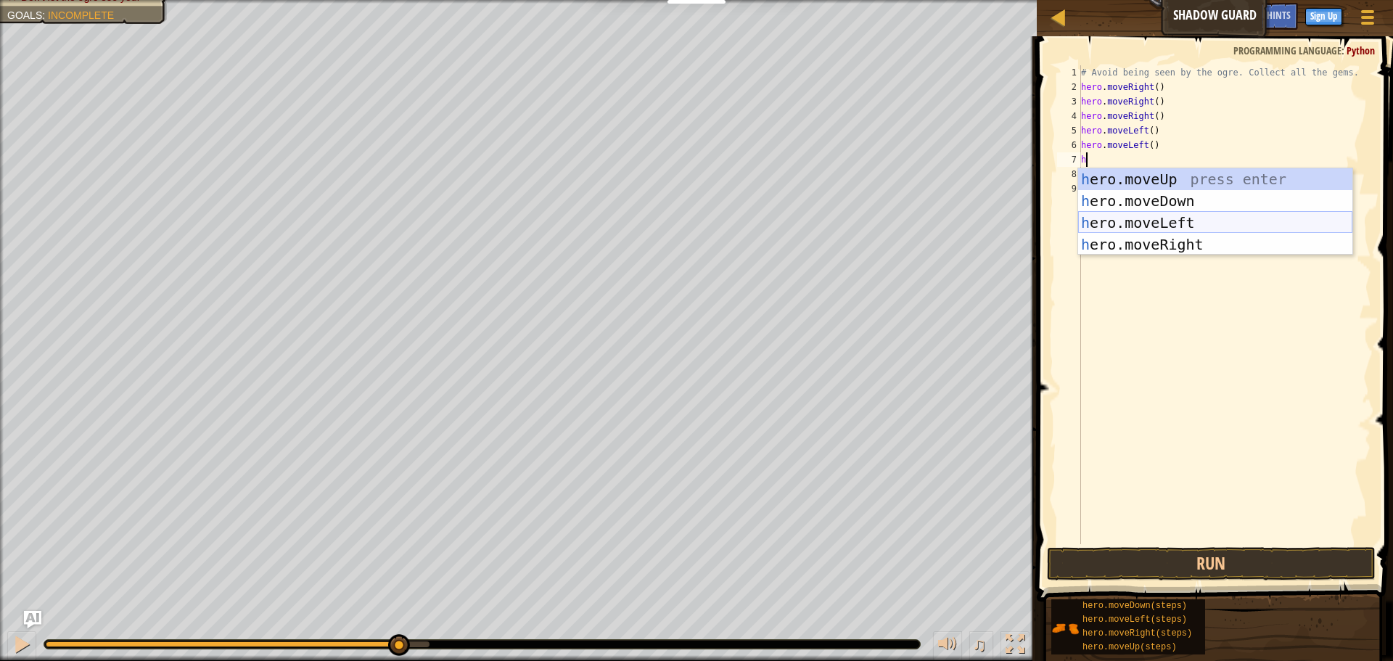
click at [1110, 216] on div "h ero.moveUp press enter h ero.moveDown press enter h ero.moveLeft press enter …" at bounding box center [1215, 233] width 274 height 131
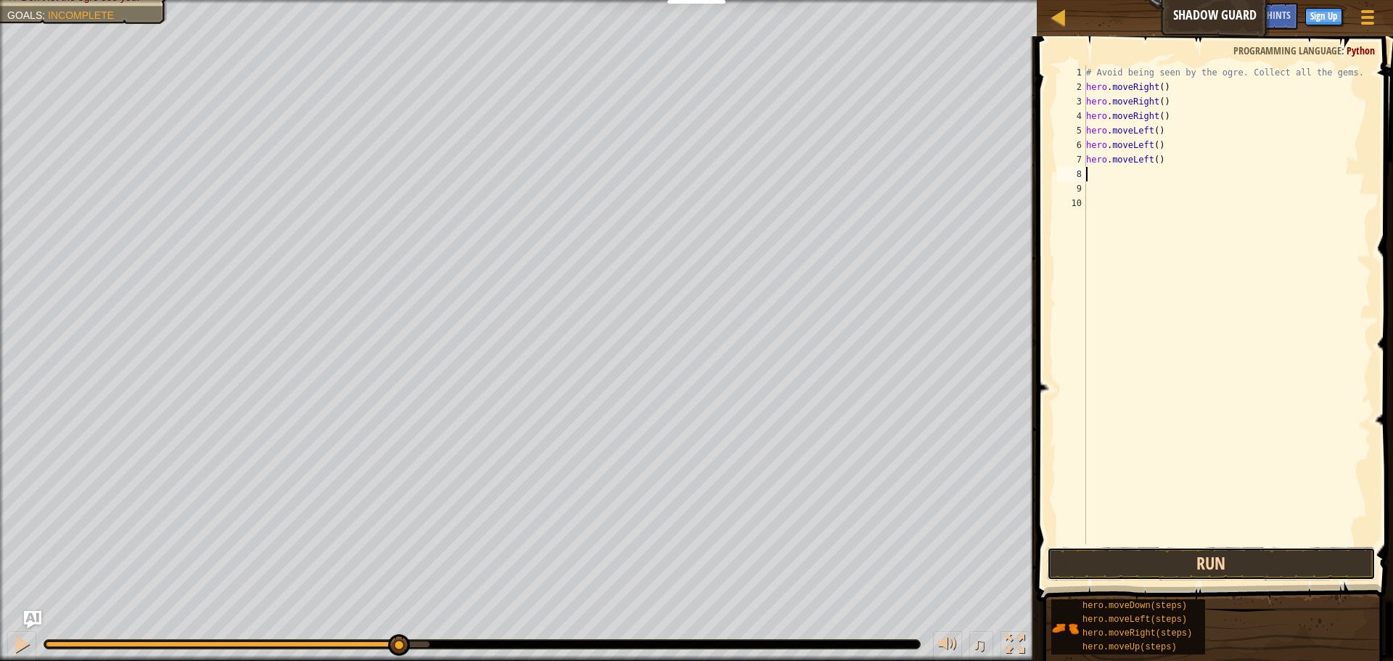
click at [1149, 558] on button "Run" at bounding box center [1211, 563] width 329 height 33
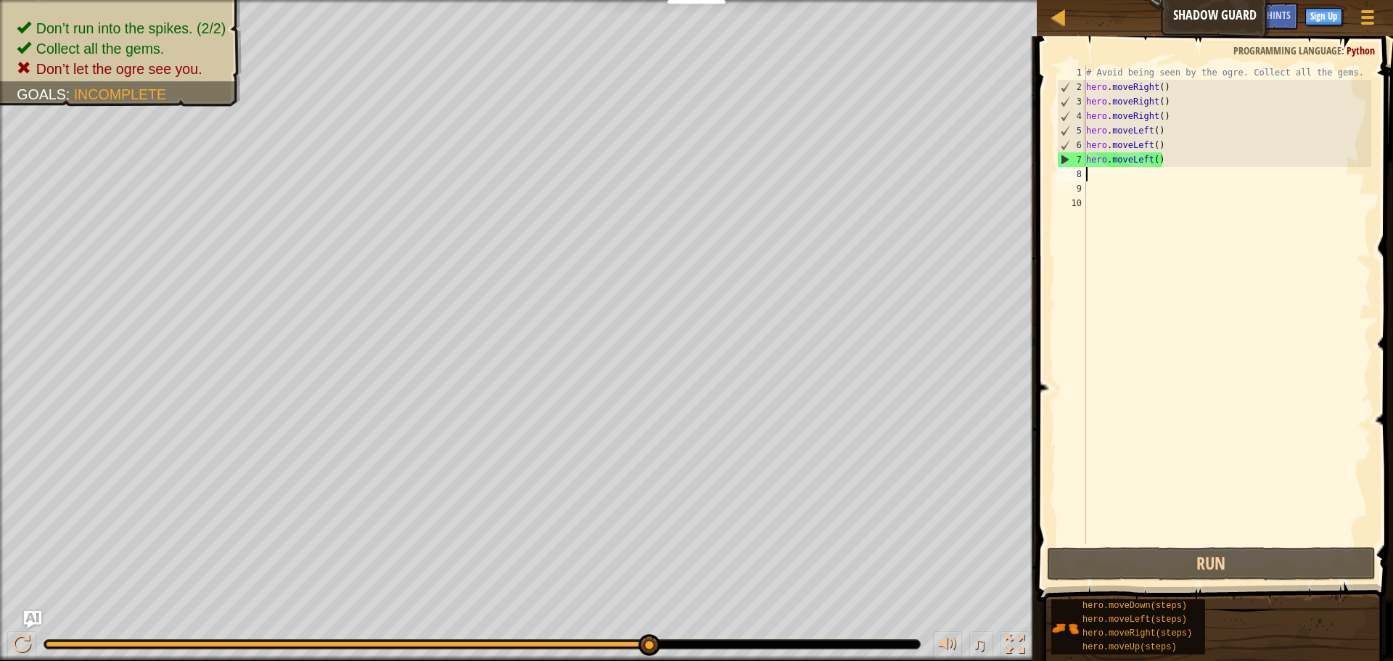
click at [1173, 162] on div "# Avoid being seen by the ogre. Collect all the gems. hero . moveRight ( ) hero…" at bounding box center [1227, 319] width 288 height 508
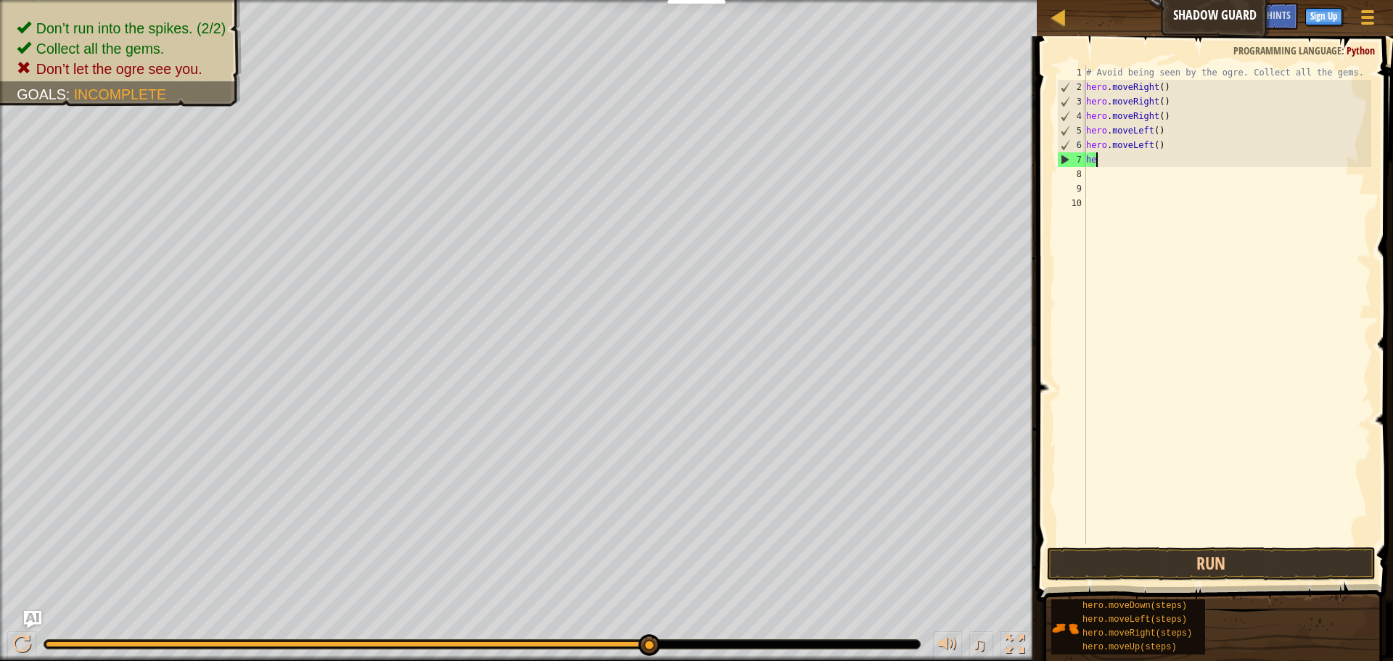
type textarea "h"
type textarea "hero.moveLeft()"
click at [1212, 568] on button "Run" at bounding box center [1211, 563] width 329 height 33
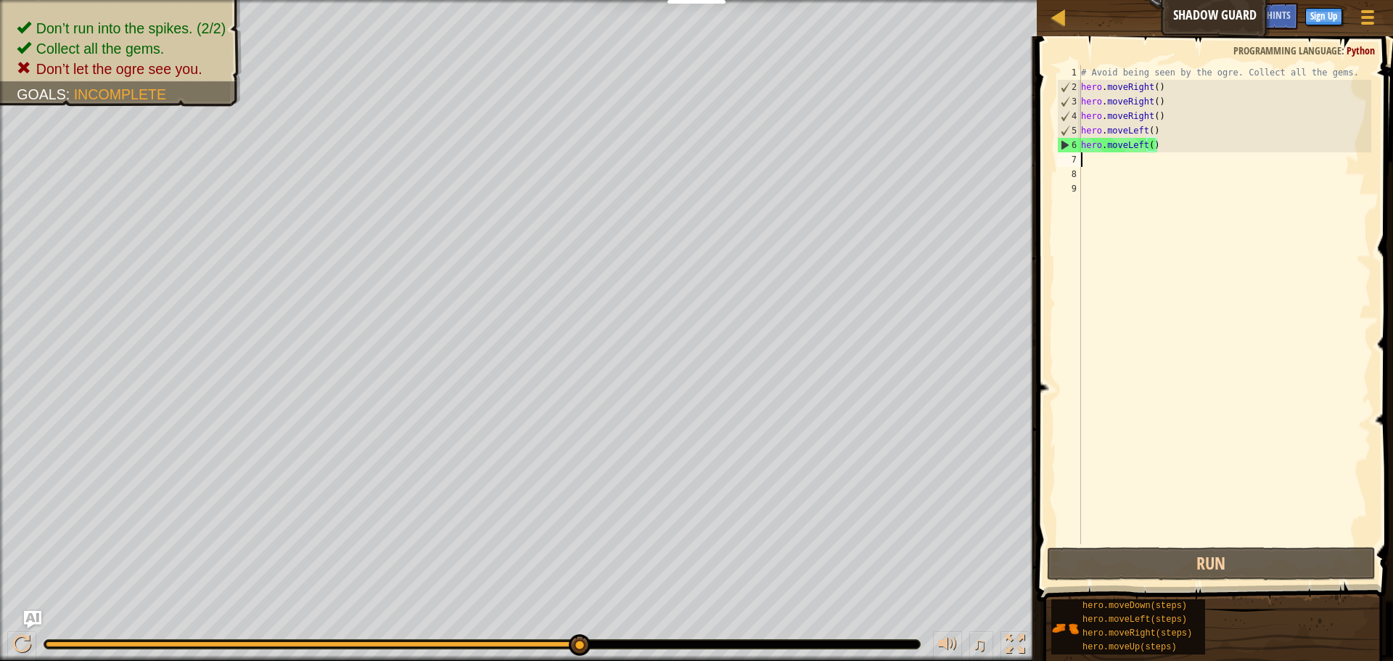
click at [1126, 165] on div "# Avoid being seen by the ogre. Collect all the gems. hero . moveRight ( ) hero…" at bounding box center [1224, 319] width 293 height 508
drag, startPoint x: 1167, startPoint y: 148, endPoint x: 1081, endPoint y: 151, distance: 85.7
click at [1081, 151] on div "# Avoid being seen by the ogre. Collect all the gems. hero . moveRight ( ) hero…" at bounding box center [1224, 319] width 293 height 508
type textarea "hero.moveLeft()"
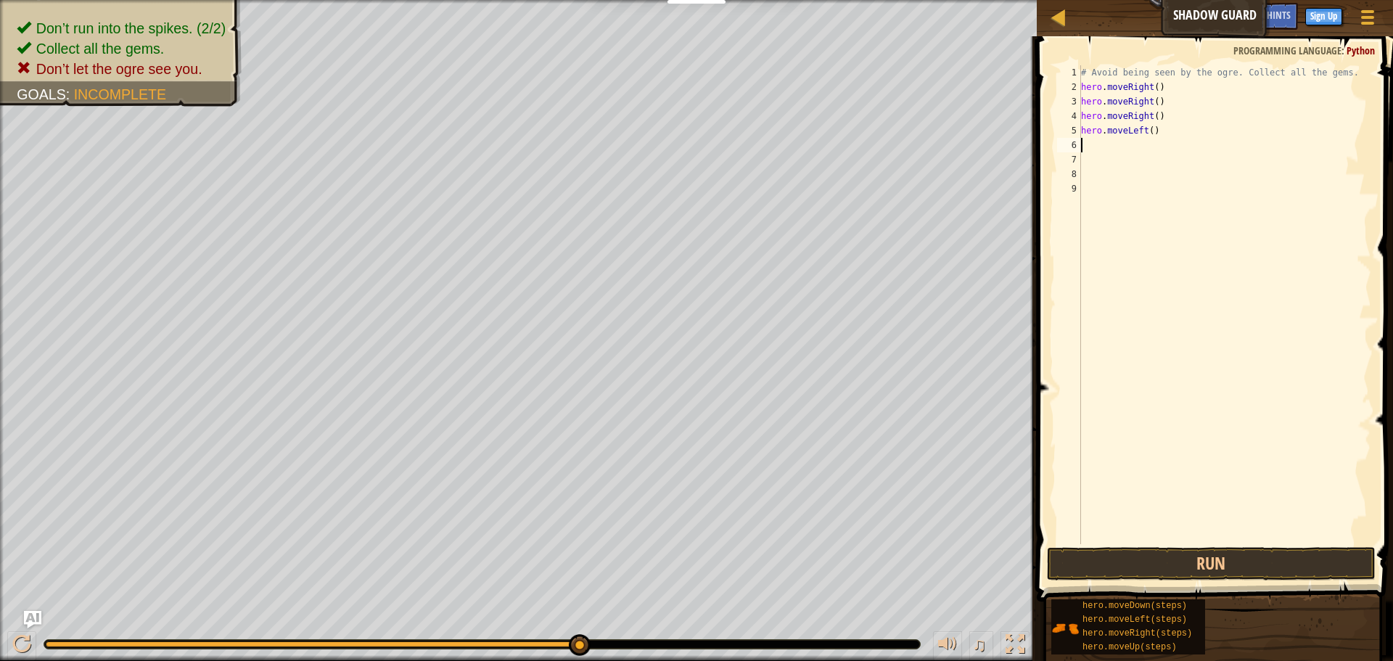
type textarea "h"
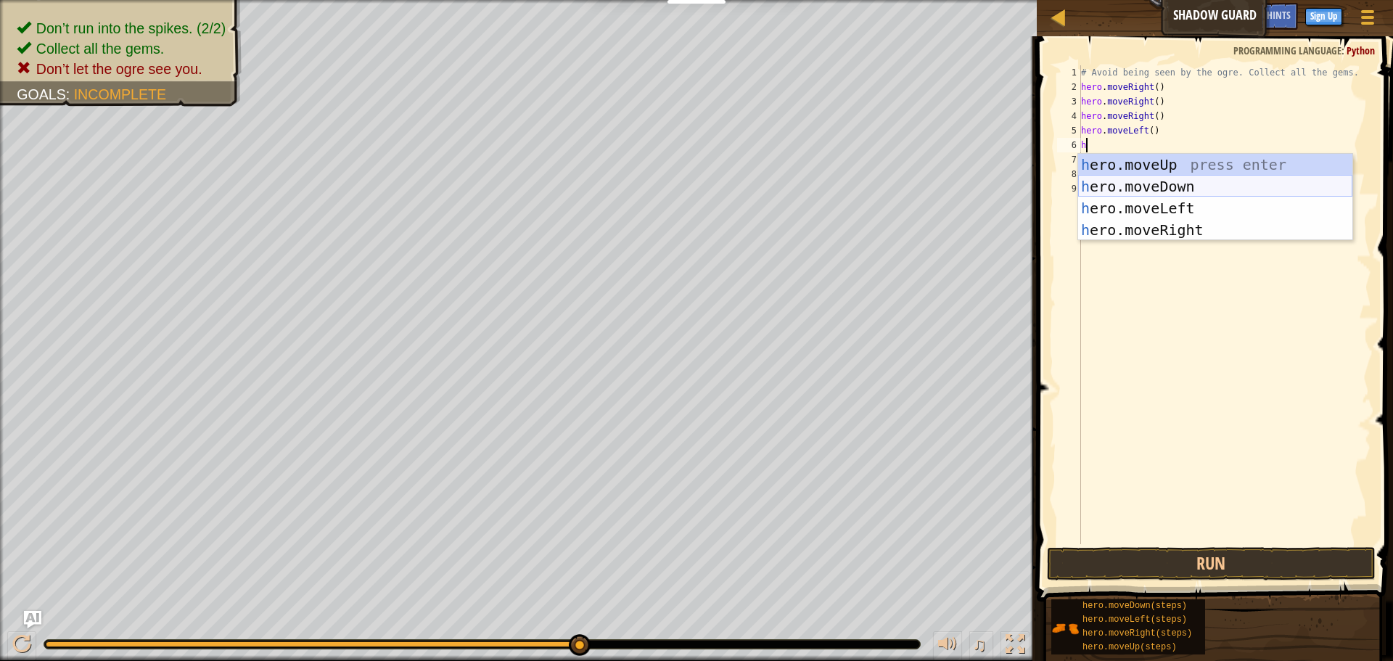
click at [1152, 190] on div "h ero.moveUp press enter h ero.moveDown press enter h ero.moveLeft press enter …" at bounding box center [1215, 219] width 274 height 131
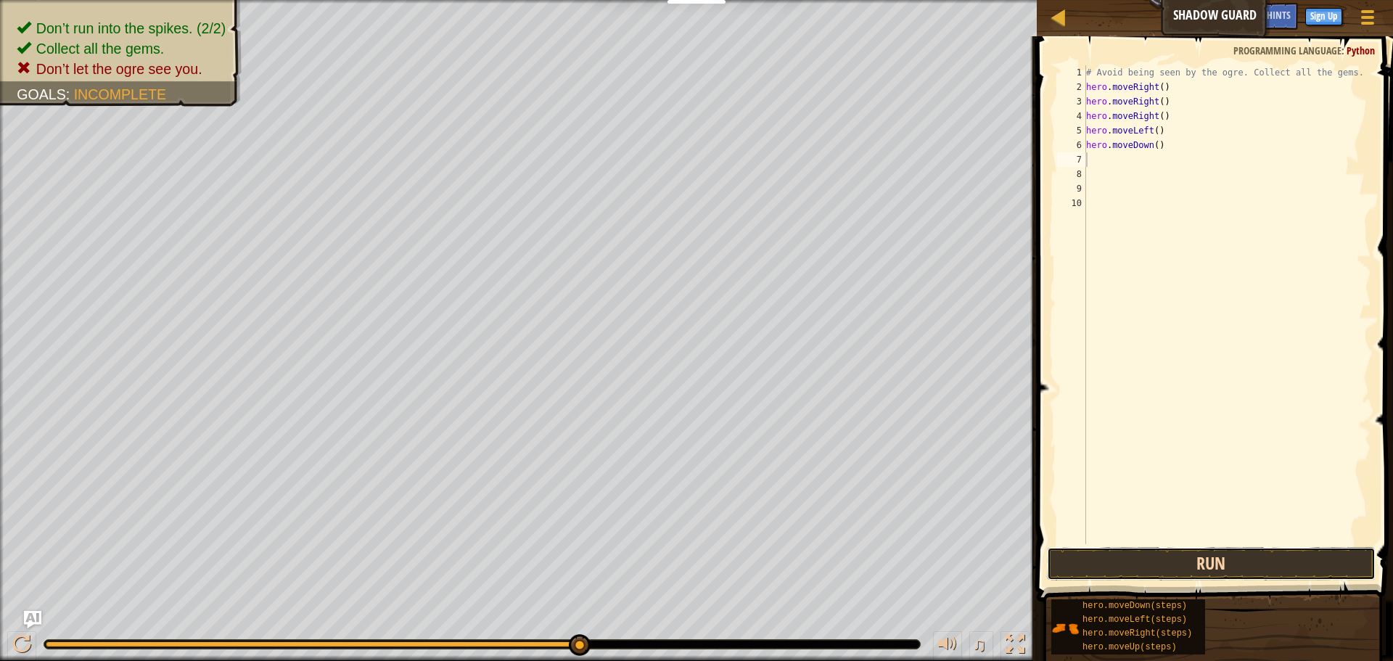
click at [1151, 561] on button "Run" at bounding box center [1211, 563] width 329 height 33
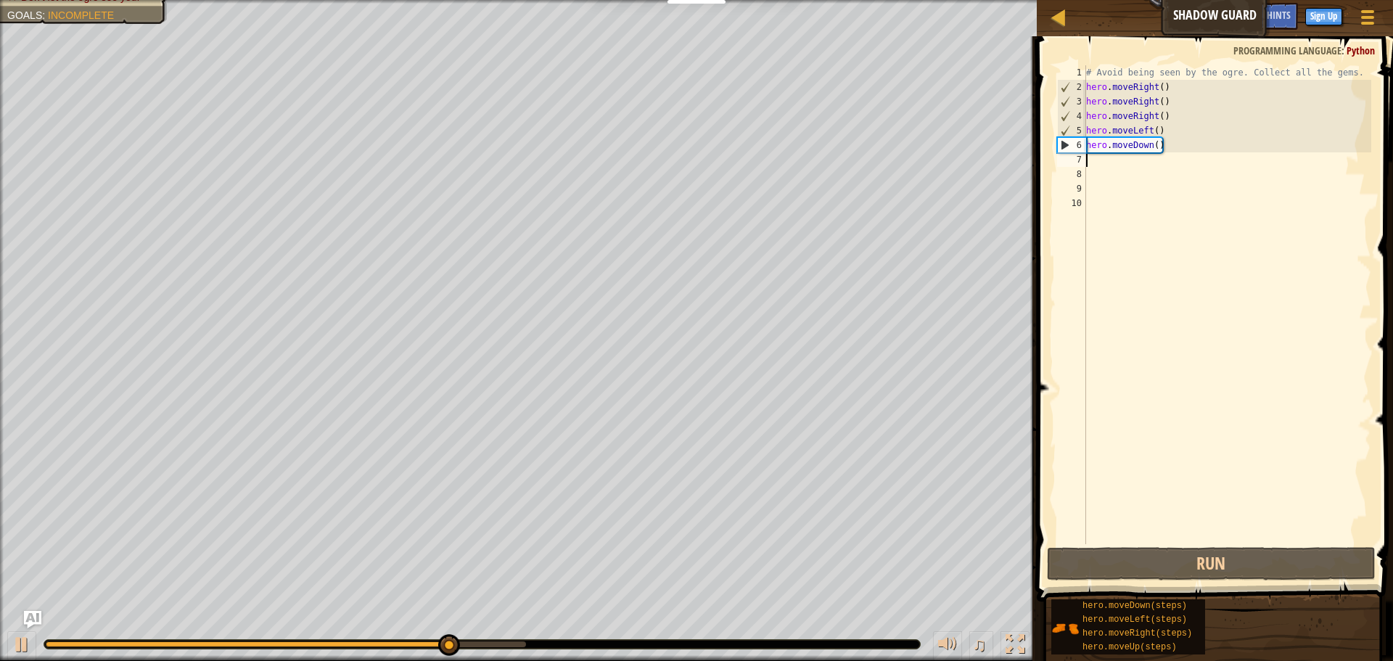
click at [1166, 147] on div "# Avoid being seen by the ogre. Collect all the gems. hero . moveRight ( ) hero…" at bounding box center [1227, 319] width 288 height 508
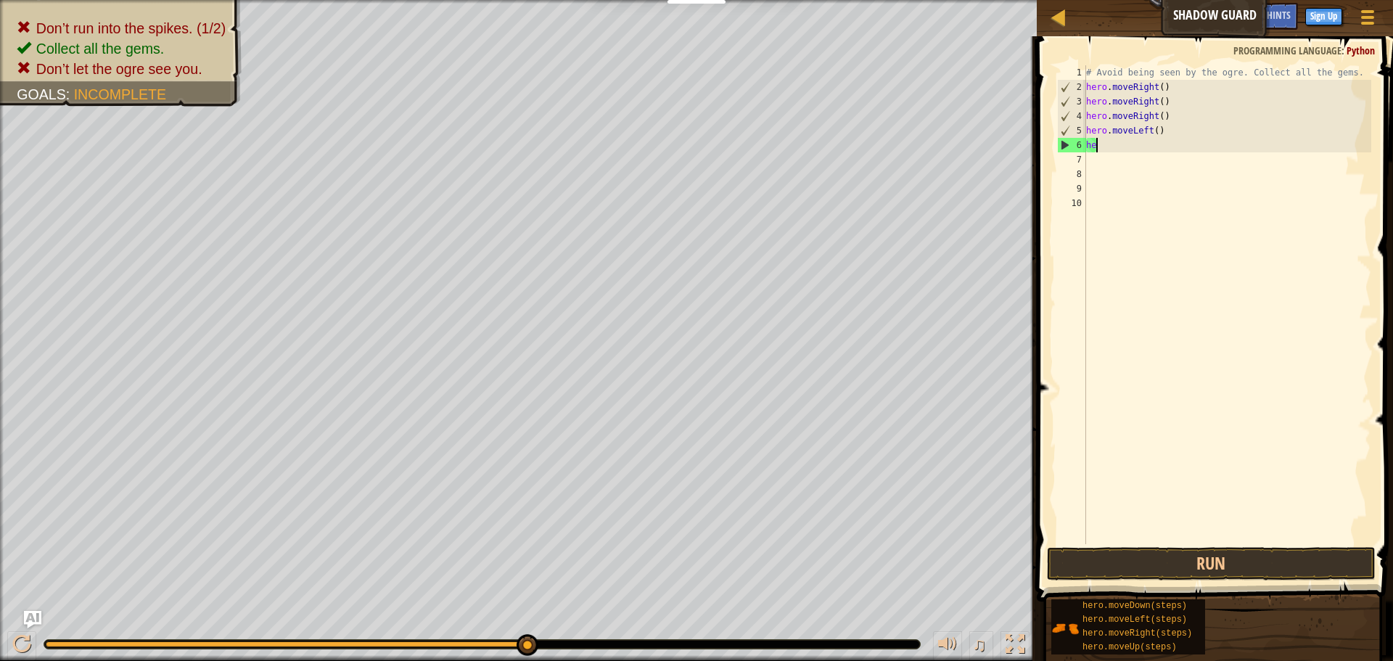
type textarea "h"
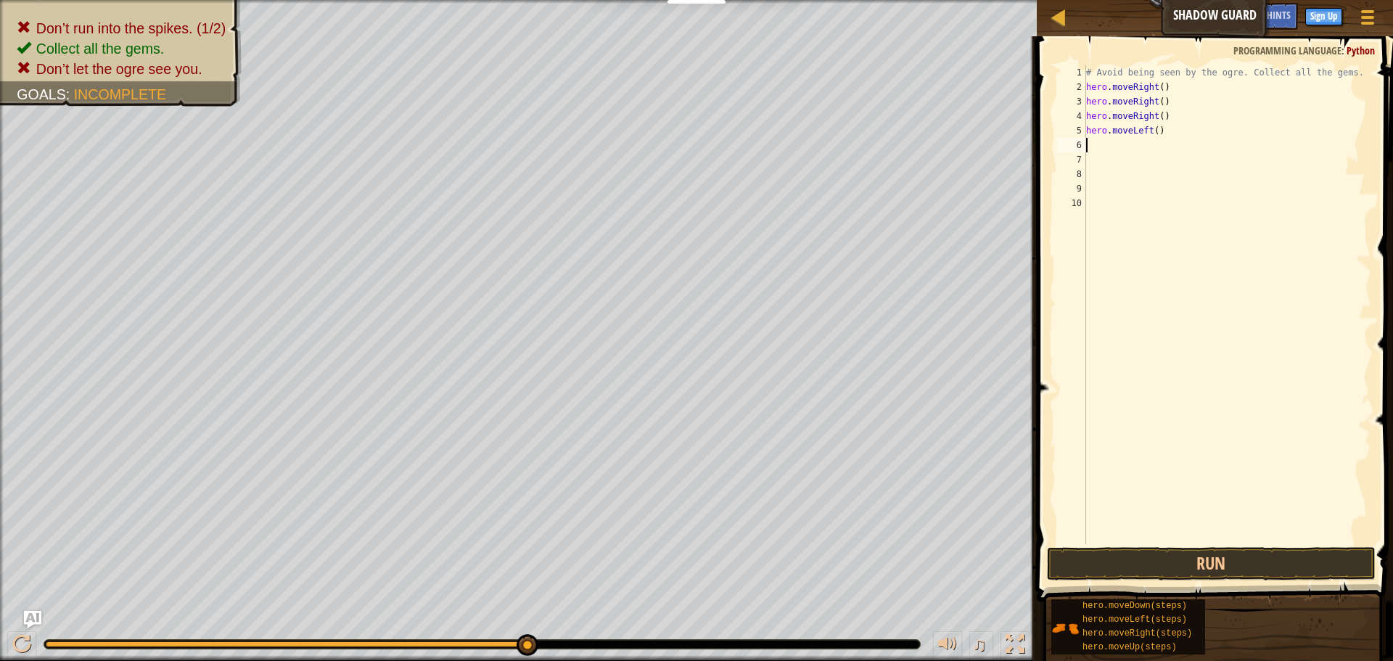
type textarea "h"
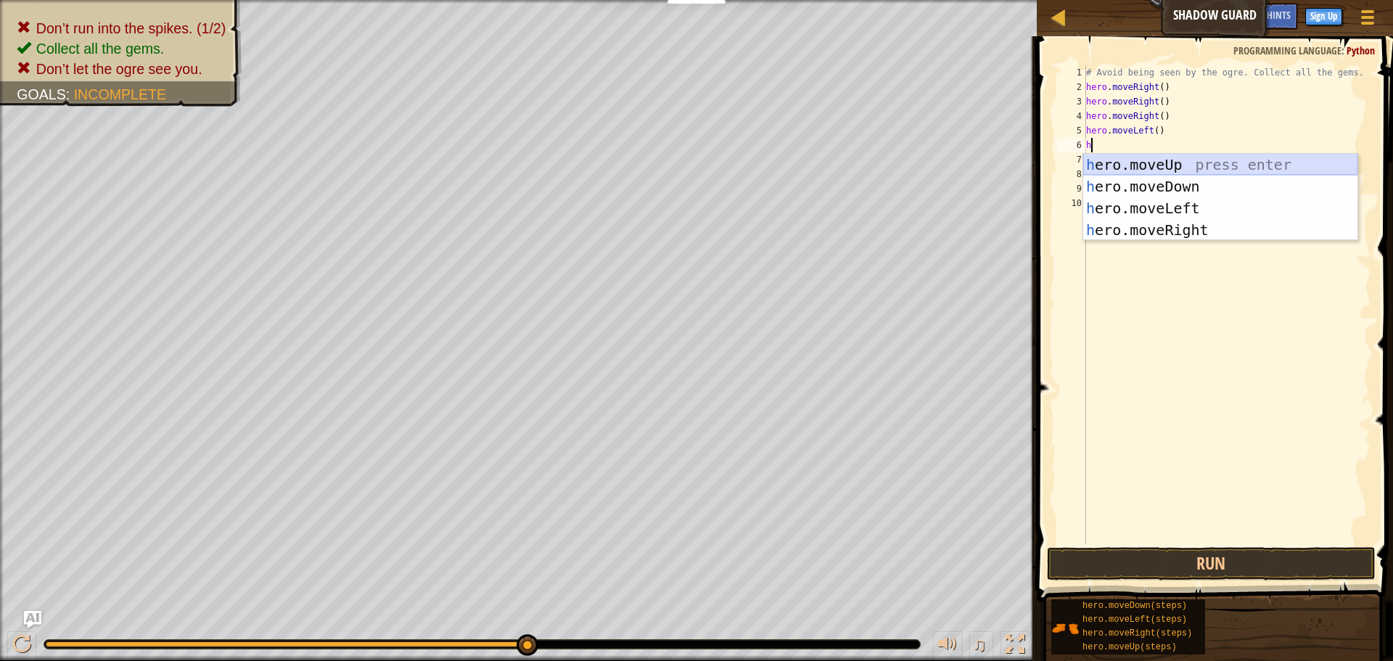
click at [1216, 165] on div "h ero.moveUp press enter h ero.moveDown press enter h ero.moveLeft press enter …" at bounding box center [1220, 219] width 274 height 131
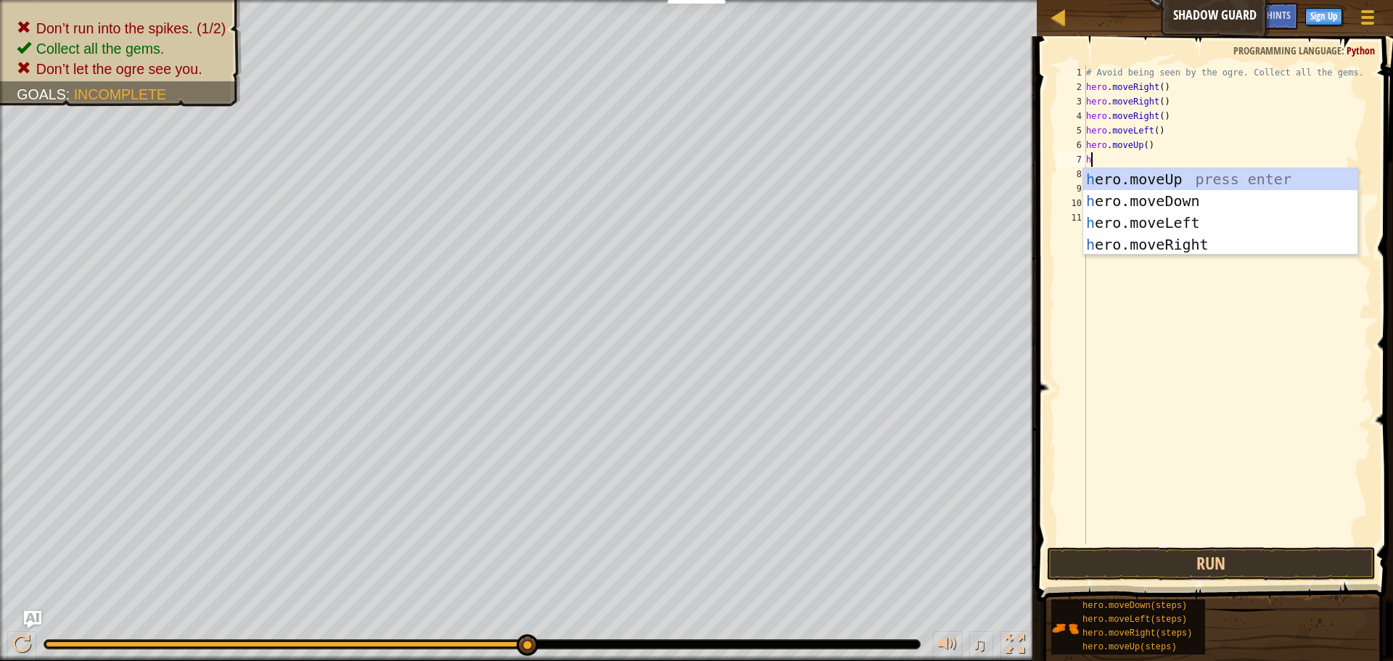
click at [1168, 90] on div "# Avoid being seen by the ogre. Collect all the gems. hero . moveRight ( ) hero…" at bounding box center [1227, 319] width 288 height 508
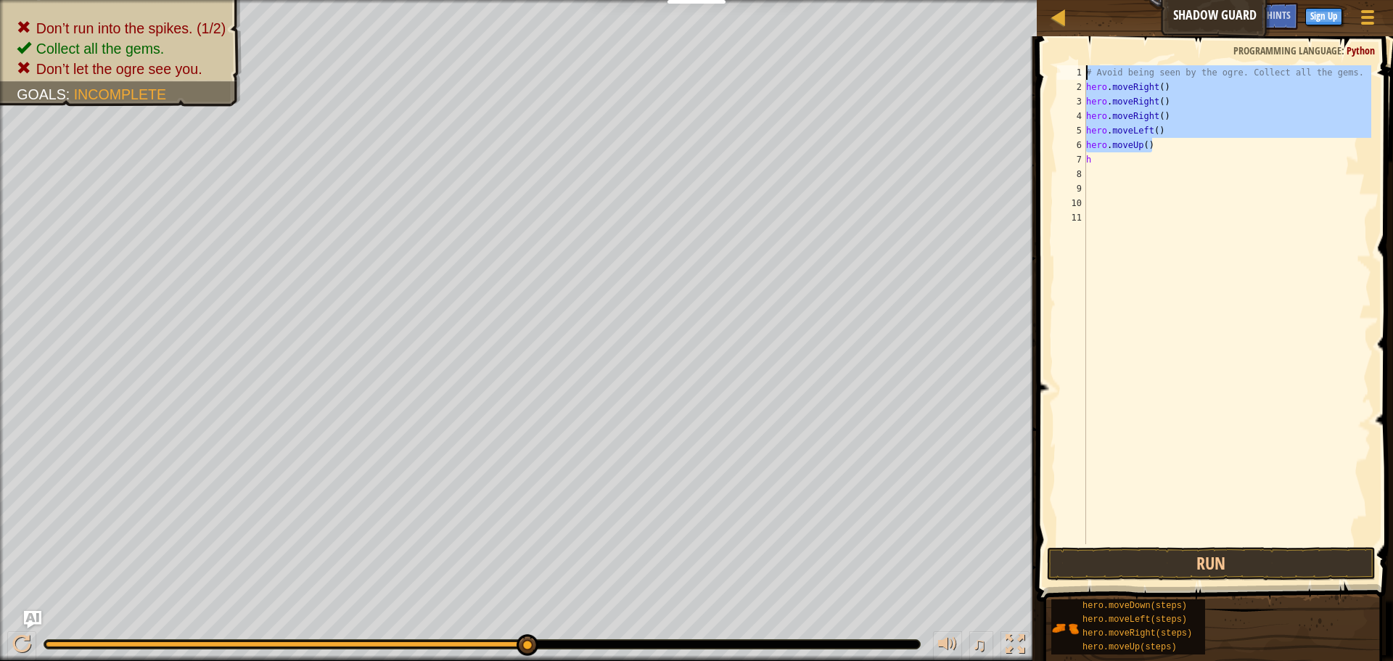
drag, startPoint x: 1163, startPoint y: 150, endPoint x: 1072, endPoint y: 83, distance: 113.1
click at [1072, 83] on div "hero.moveRight() 1 2 3 4 5 6 7 8 9 10 11 # Avoid being seen by the ogre. Collec…" at bounding box center [1212, 304] width 317 height 479
type textarea "hero.moveRight() hero.moveRight()"
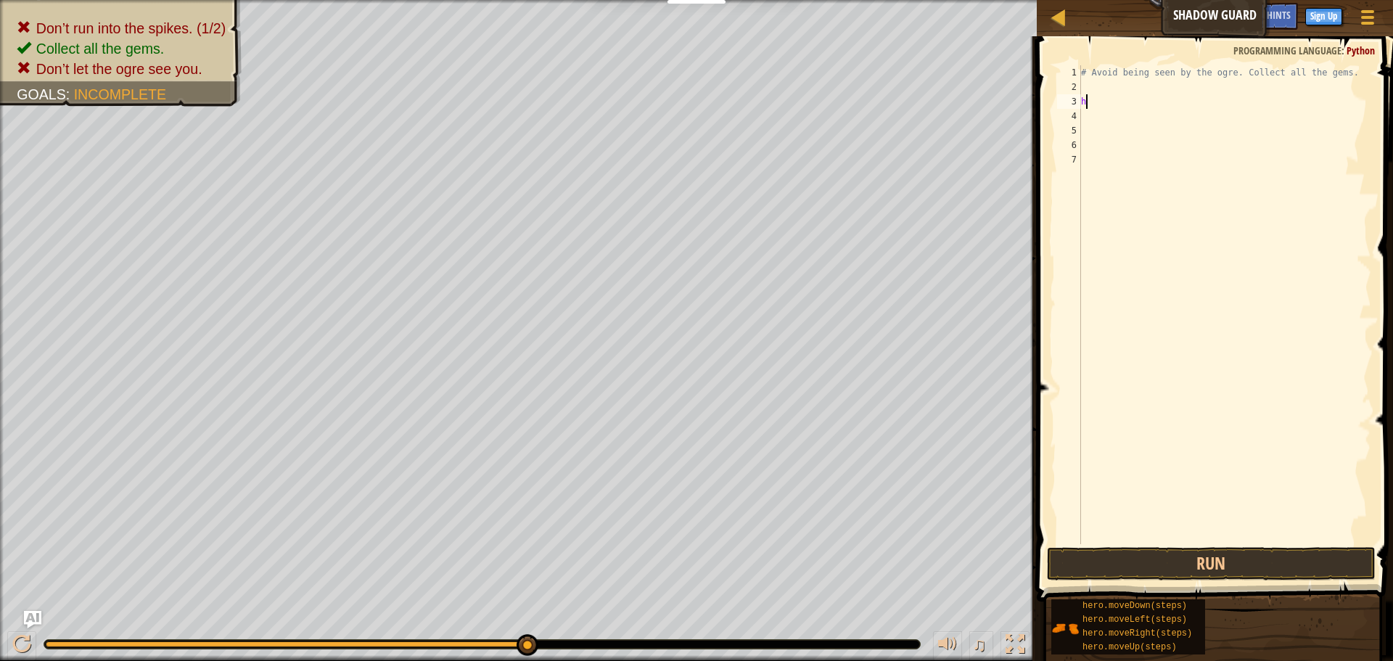
click at [1089, 107] on div "# Avoid being seen by the ogre. Collect all the gems. h" at bounding box center [1224, 319] width 293 height 508
type textarea "h"
click at [1086, 88] on div "# Avoid being seen by the ogre. Collect all the gems." at bounding box center [1224, 319] width 293 height 508
click at [1130, 567] on button "Run" at bounding box center [1211, 563] width 329 height 33
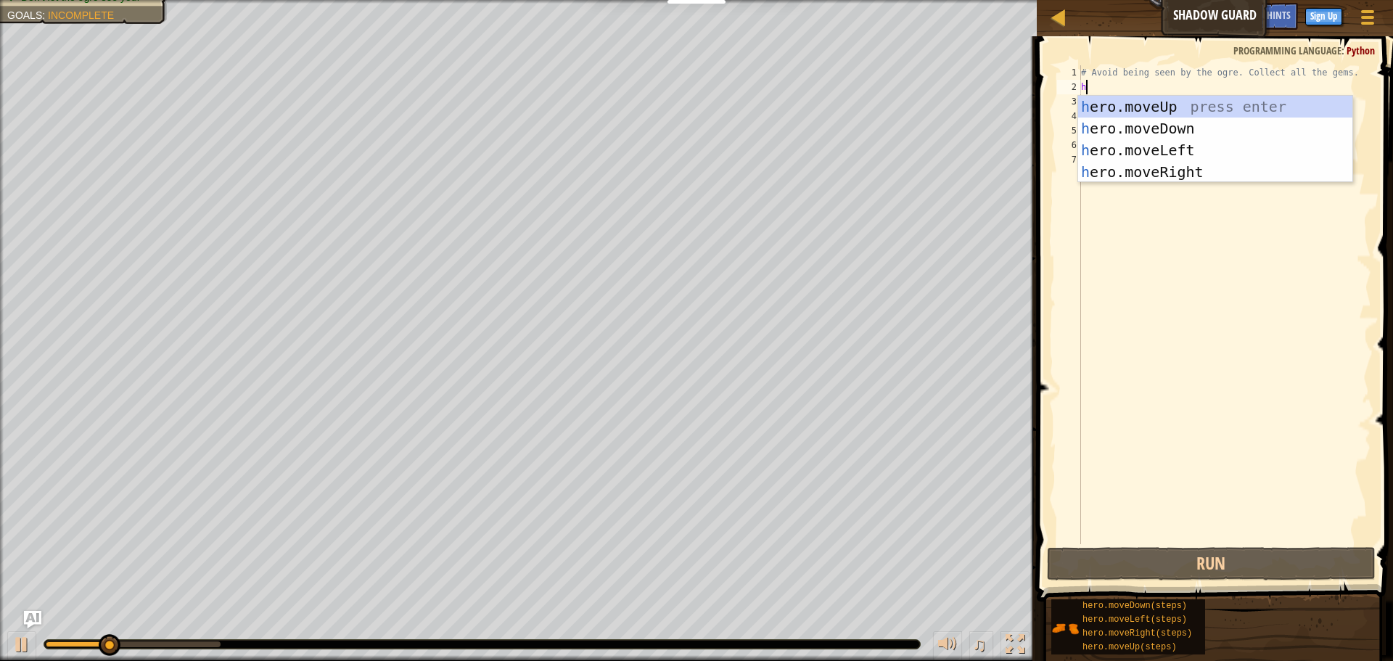
type textarea "h"
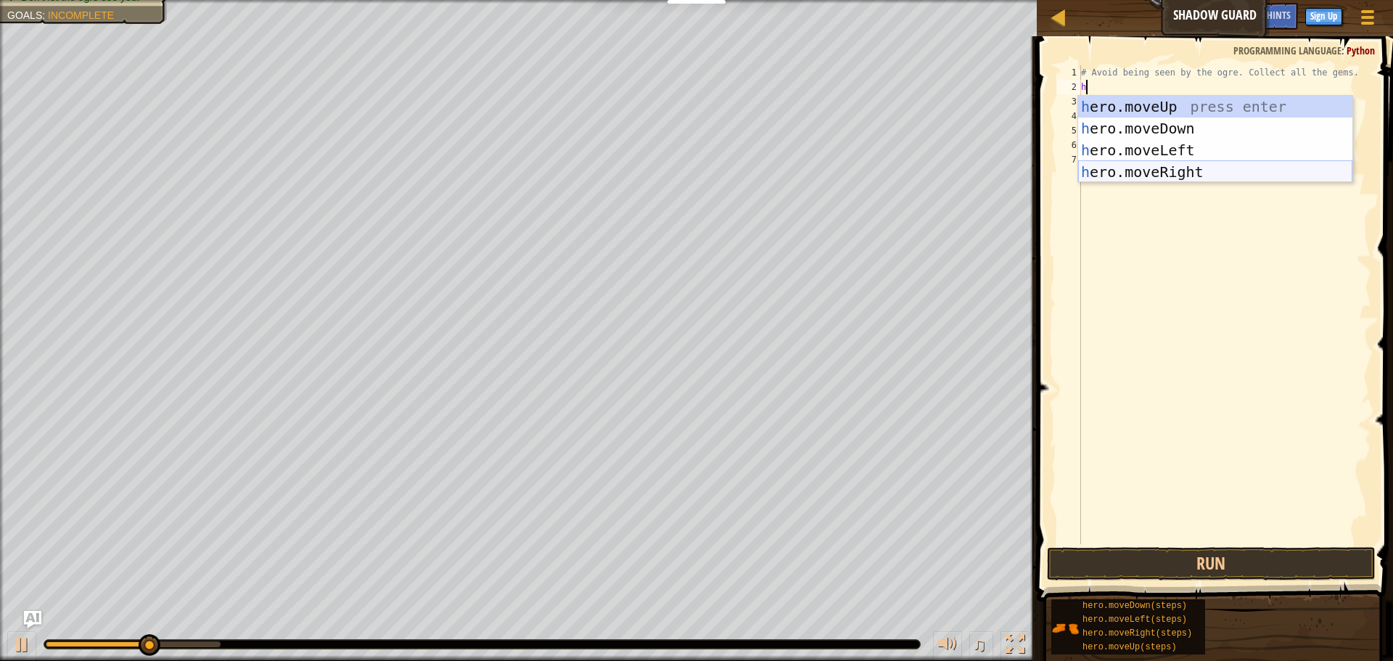
click at [1152, 173] on div "h ero.moveUp press enter h ero.moveDown press enter h ero.moveLeft press enter …" at bounding box center [1215, 161] width 274 height 131
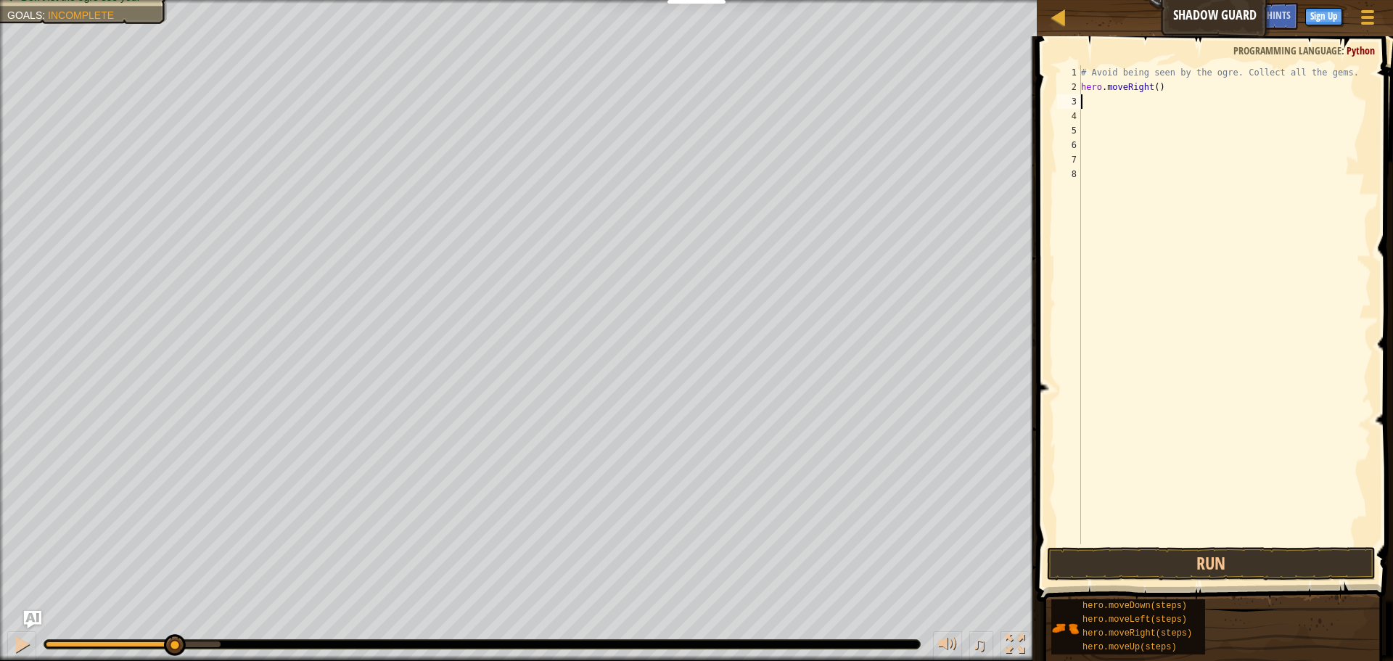
type textarea "h"
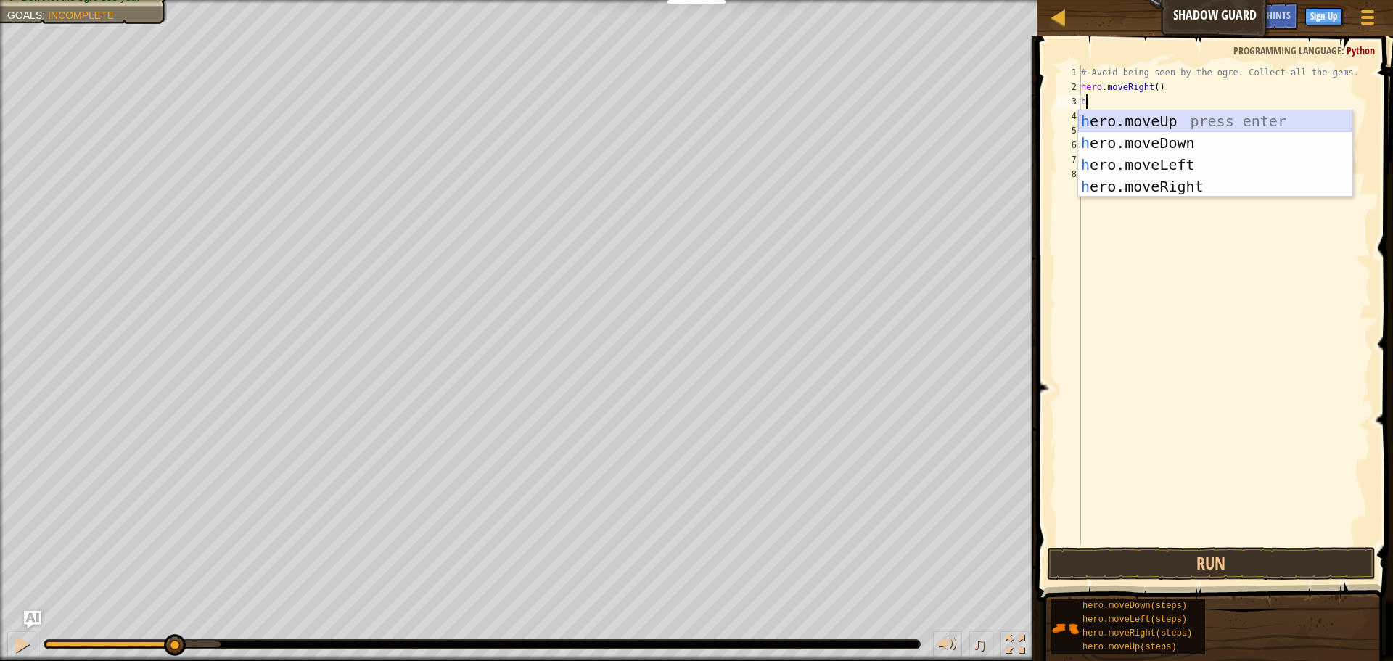
click at [1144, 123] on div "h ero.moveUp press enter h ero.moveDown press enter h ero.moveLeft press enter …" at bounding box center [1215, 175] width 274 height 131
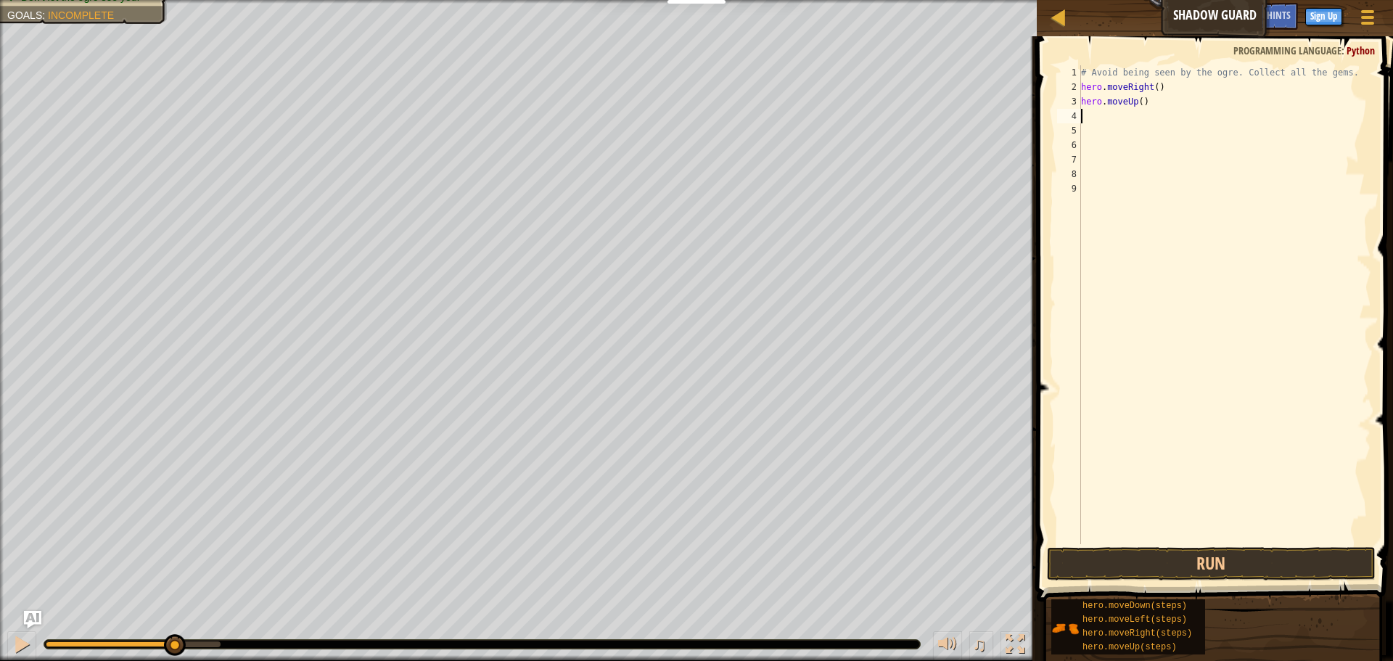
type textarea "h"
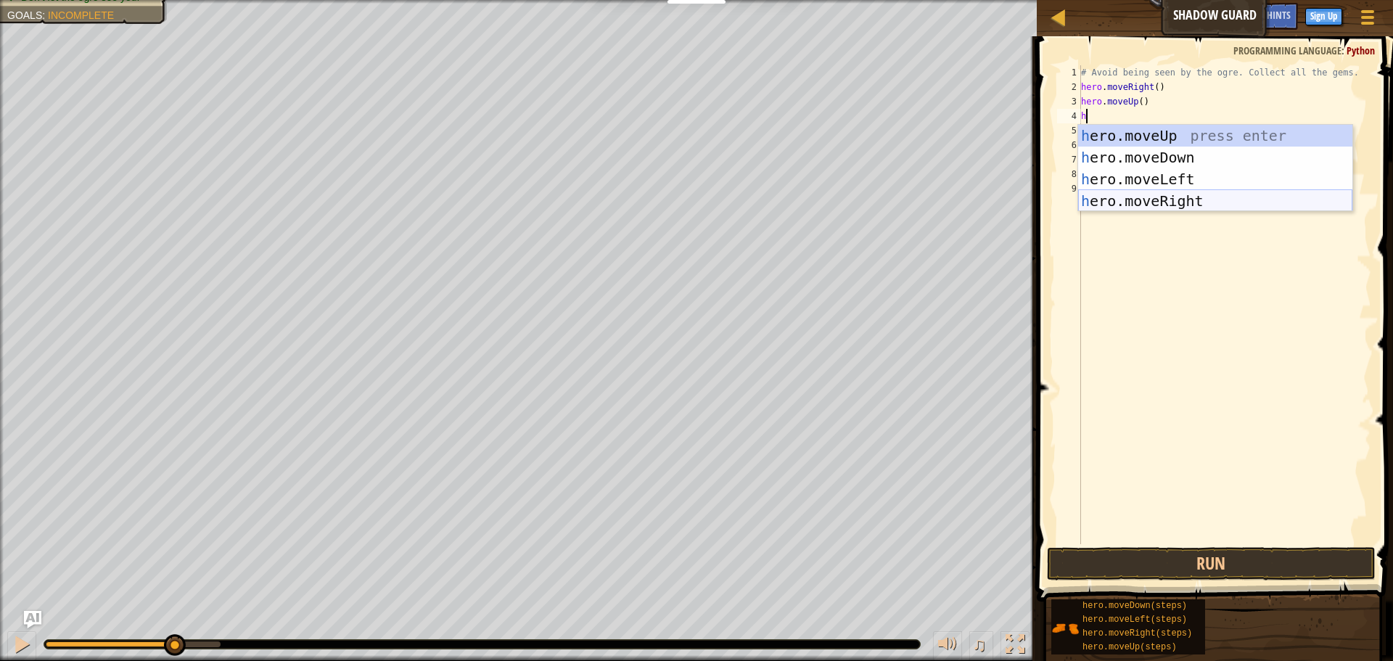
click at [1162, 197] on div "h ero.moveUp press enter h ero.moveDown press enter h ero.moveLeft press enter …" at bounding box center [1215, 190] width 274 height 131
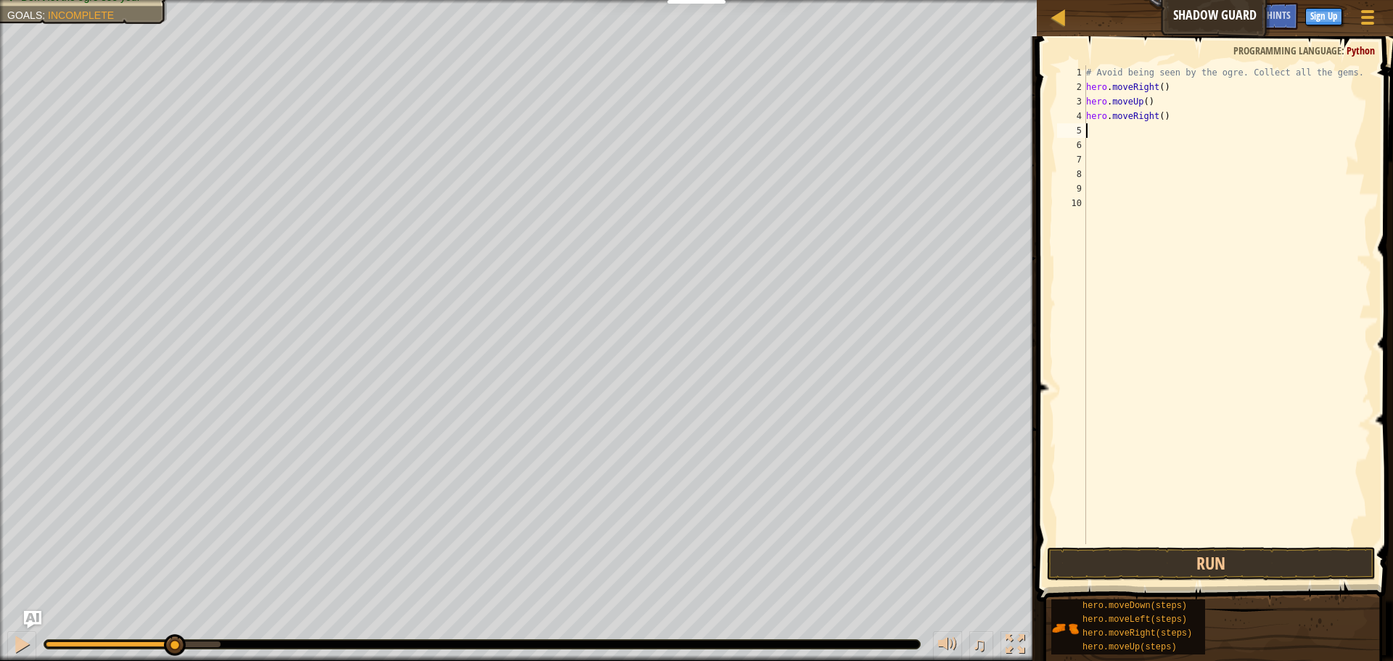
type textarea "h"
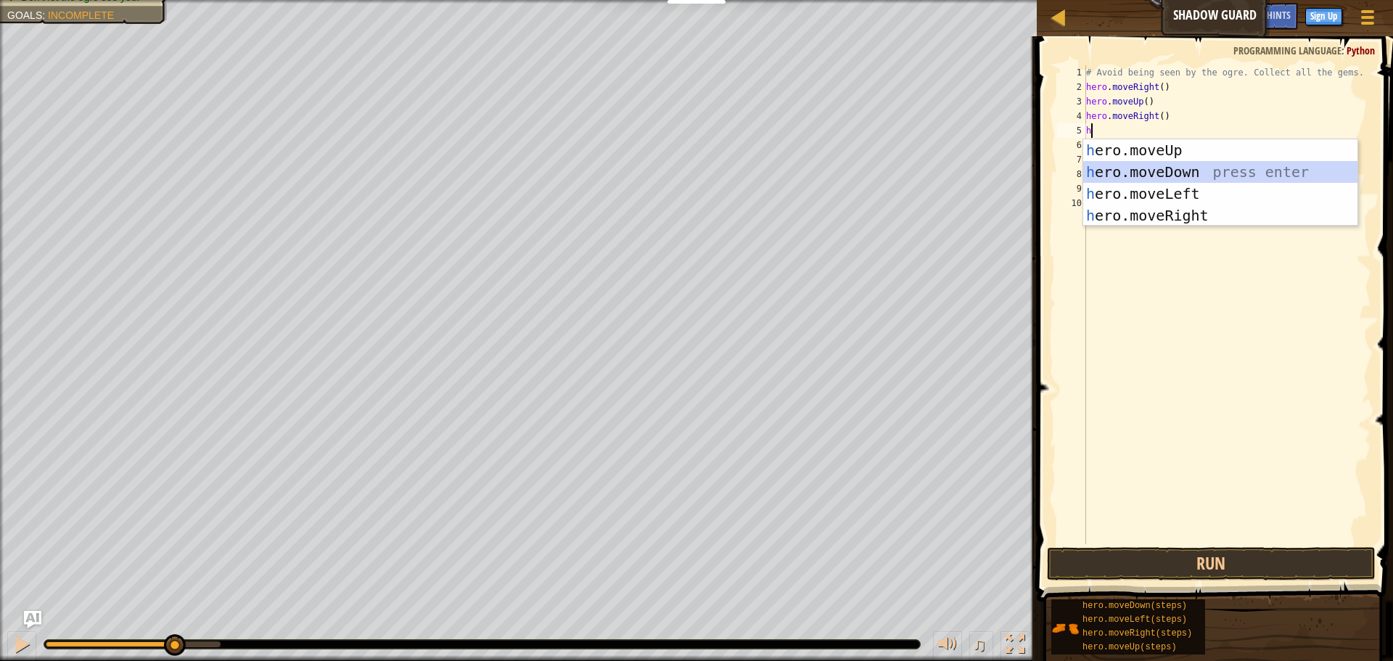
click at [1230, 180] on div "h ero.moveUp press enter h ero.moveDown press enter h ero.moveLeft press enter …" at bounding box center [1220, 204] width 274 height 131
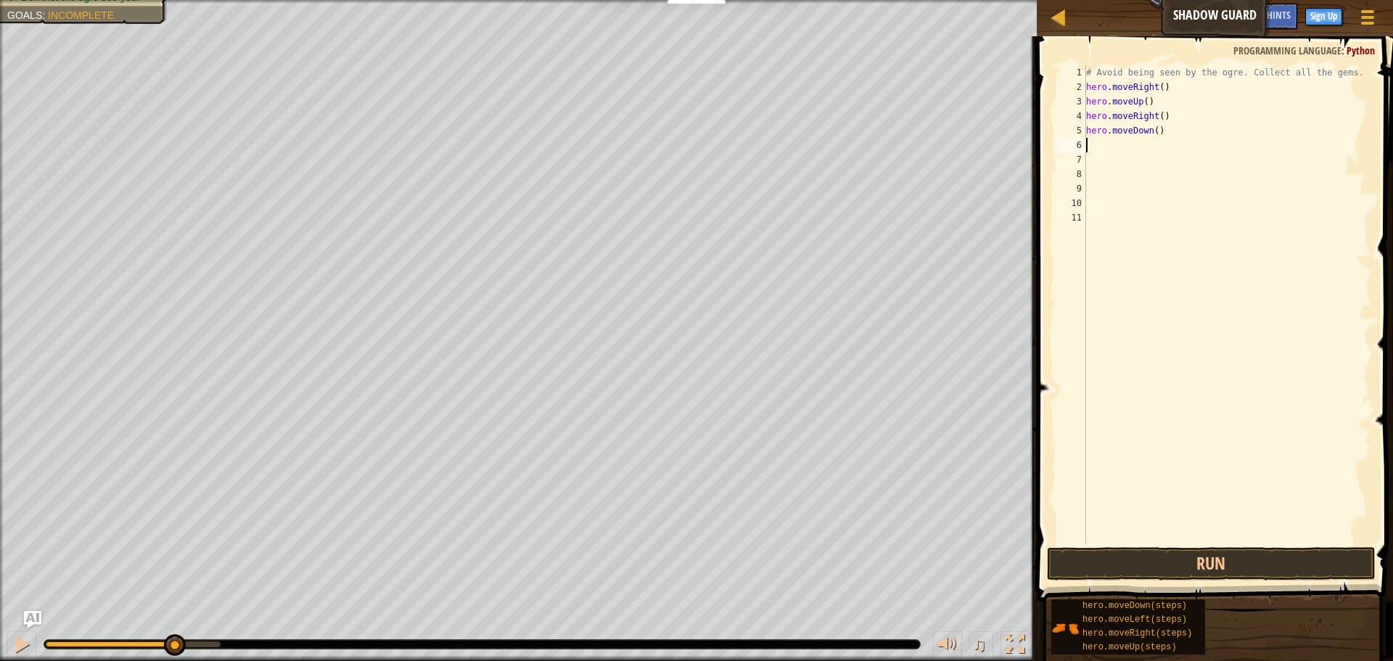
type textarea "h"
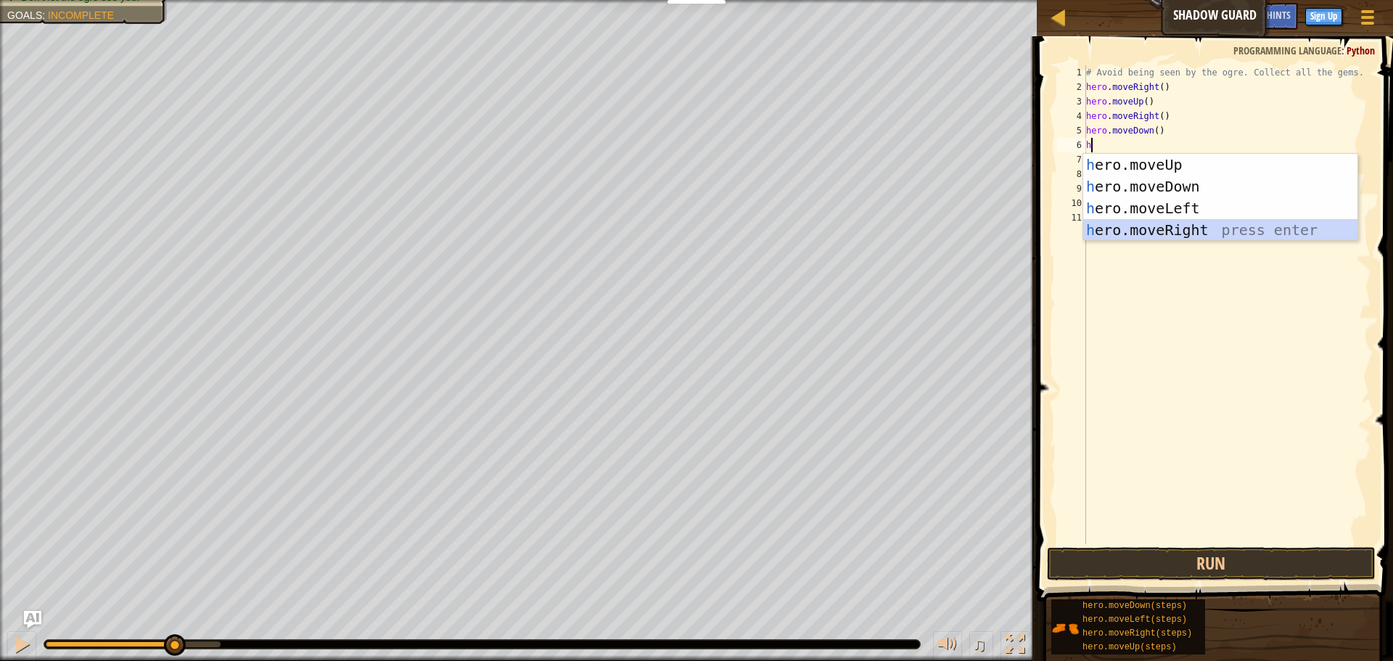
click at [1205, 230] on div "h ero.moveUp press enter h ero.moveDown press enter h ero.moveLeft press enter …" at bounding box center [1220, 219] width 274 height 131
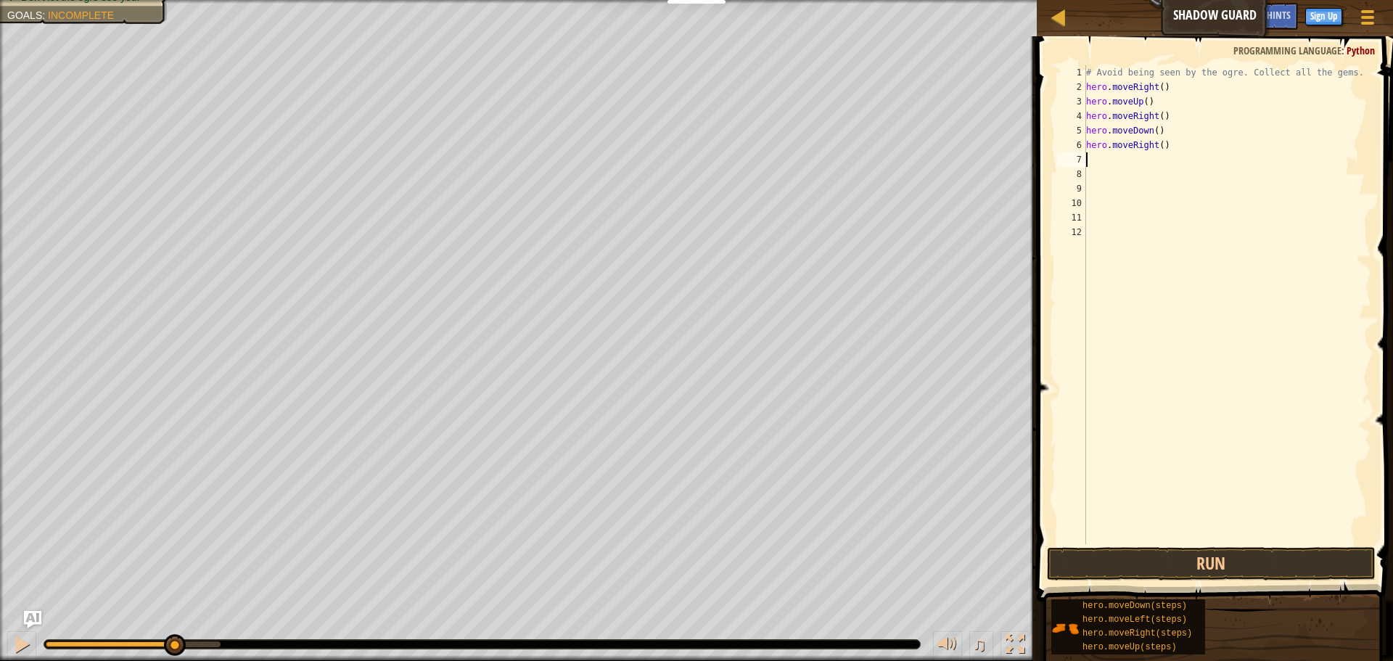
type textarea "h"
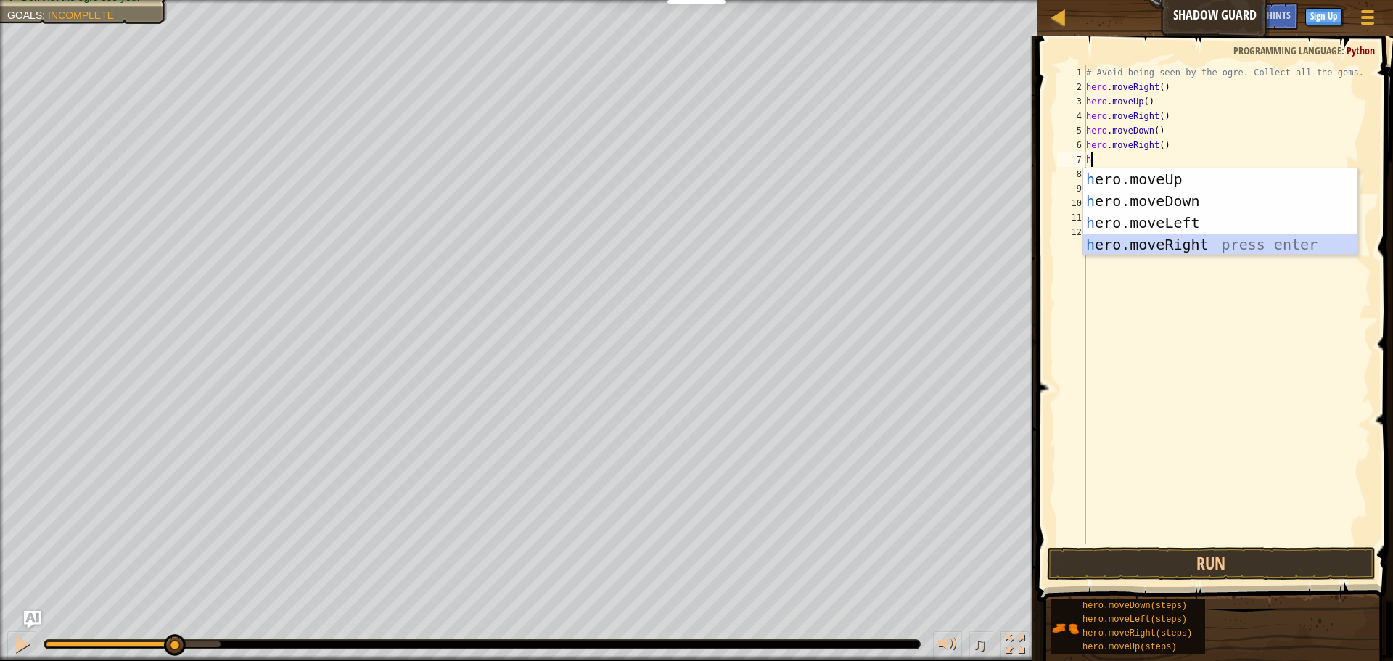
click at [1152, 239] on div "h ero.moveUp press enter h ero.moveDown press enter h ero.moveLeft press enter …" at bounding box center [1220, 233] width 274 height 131
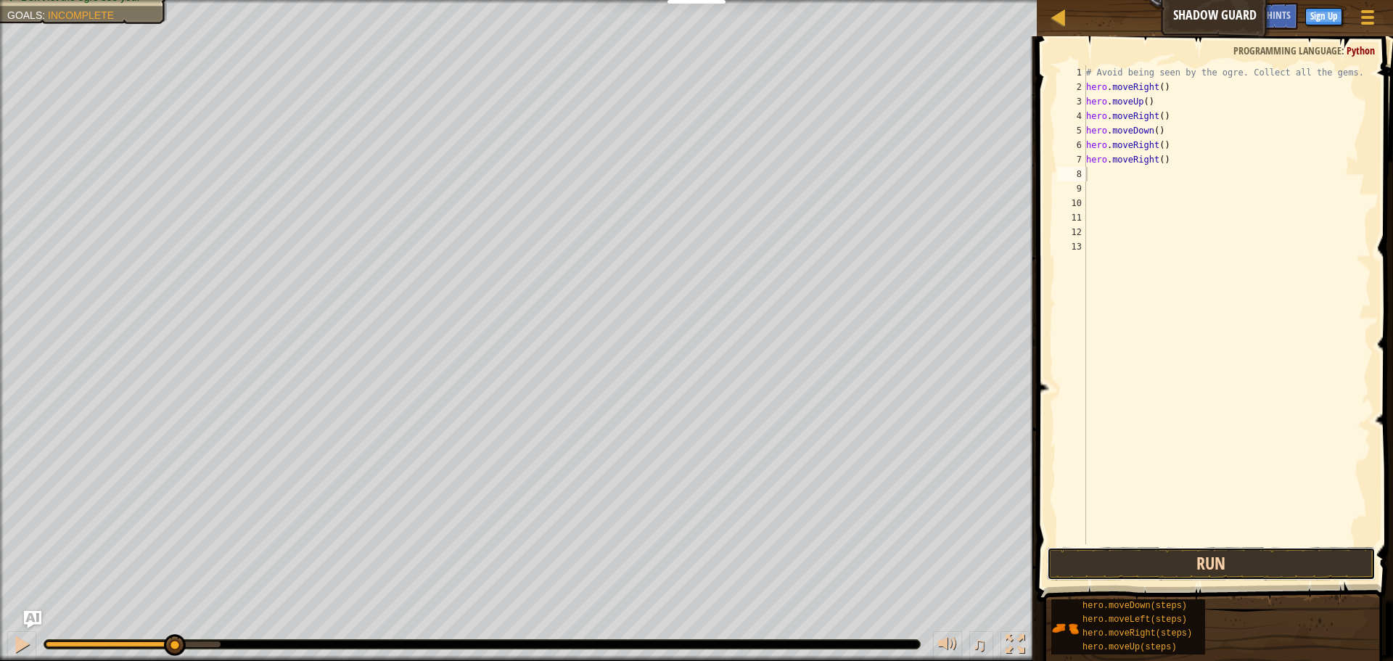
click at [1131, 568] on button "Run" at bounding box center [1211, 563] width 329 height 33
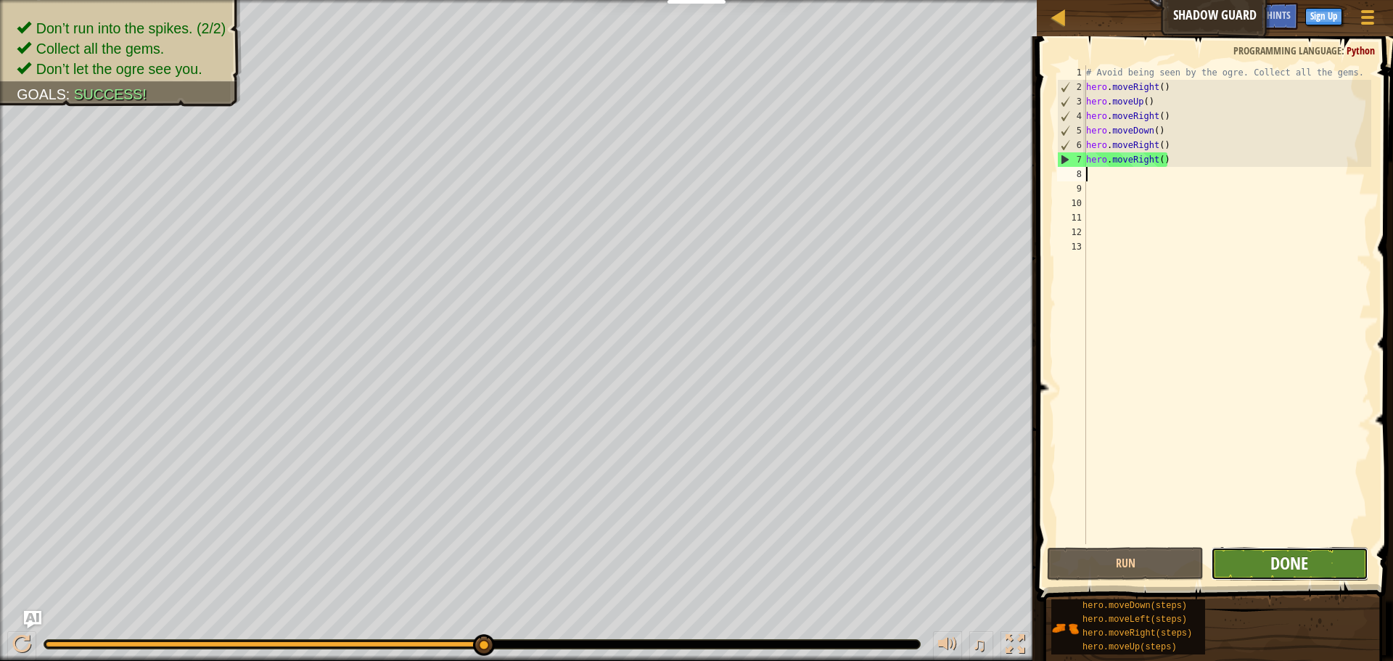
click at [1295, 570] on span "Done" at bounding box center [1290, 563] width 38 height 23
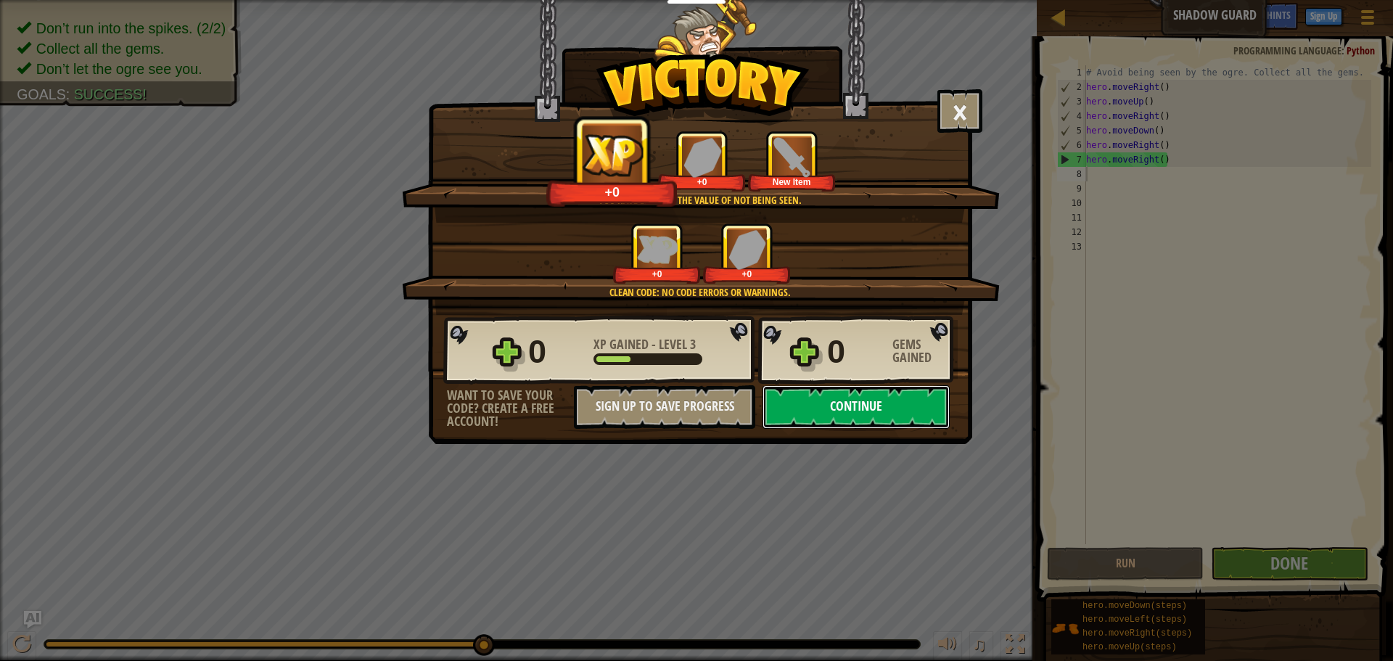
click at [823, 413] on button "Continue" at bounding box center [856, 407] width 187 height 44
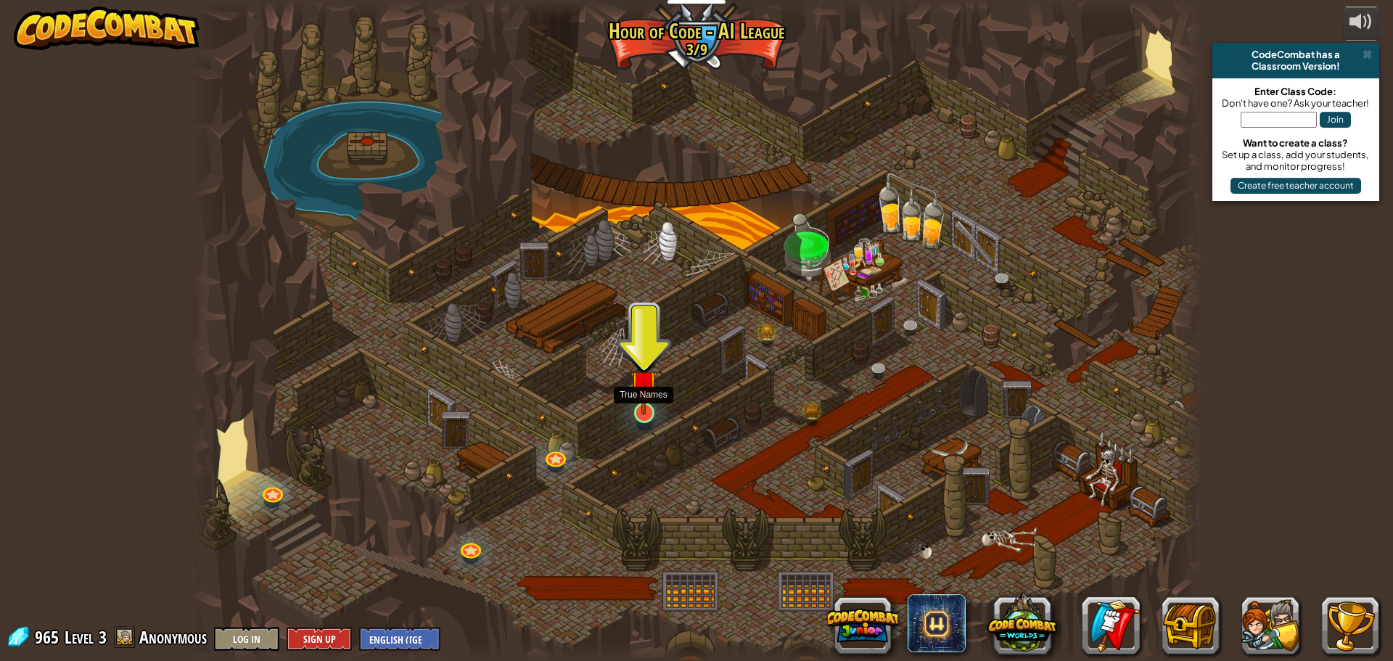
click at [646, 404] on img at bounding box center [644, 384] width 27 height 62
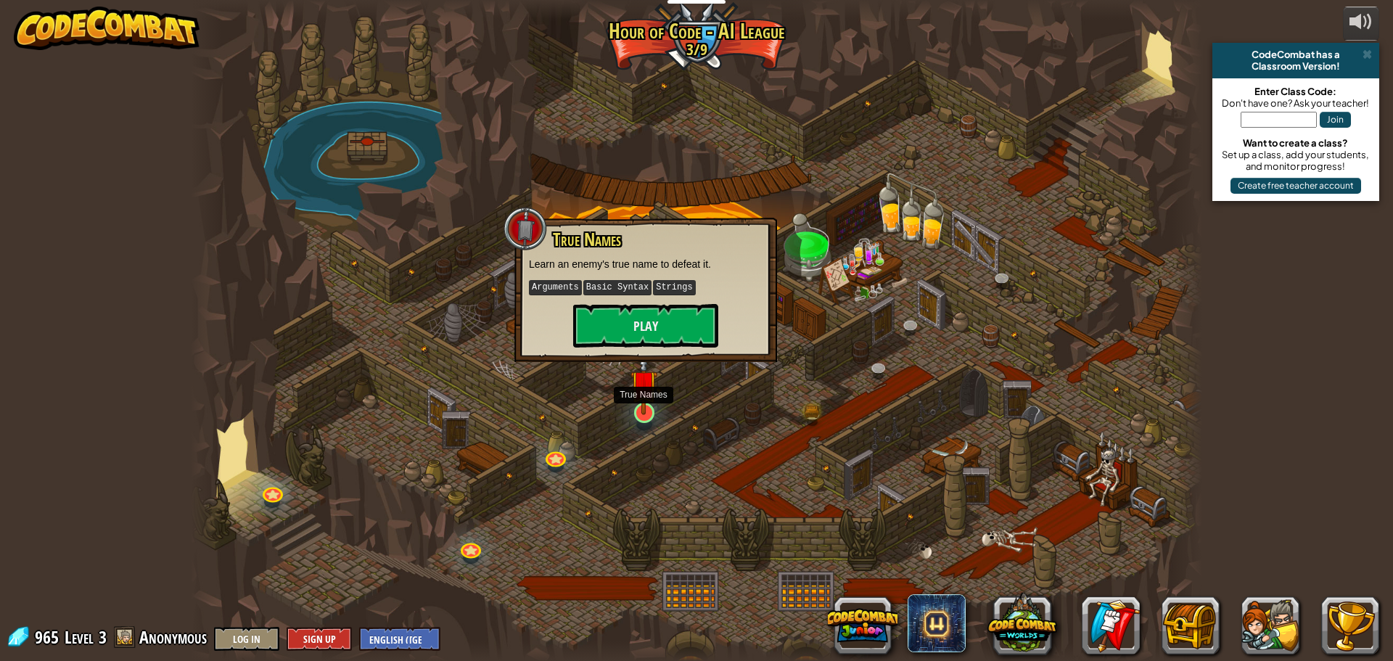
click at [646, 404] on img at bounding box center [644, 384] width 27 height 62
click at [626, 327] on button "Play" at bounding box center [645, 326] width 145 height 44
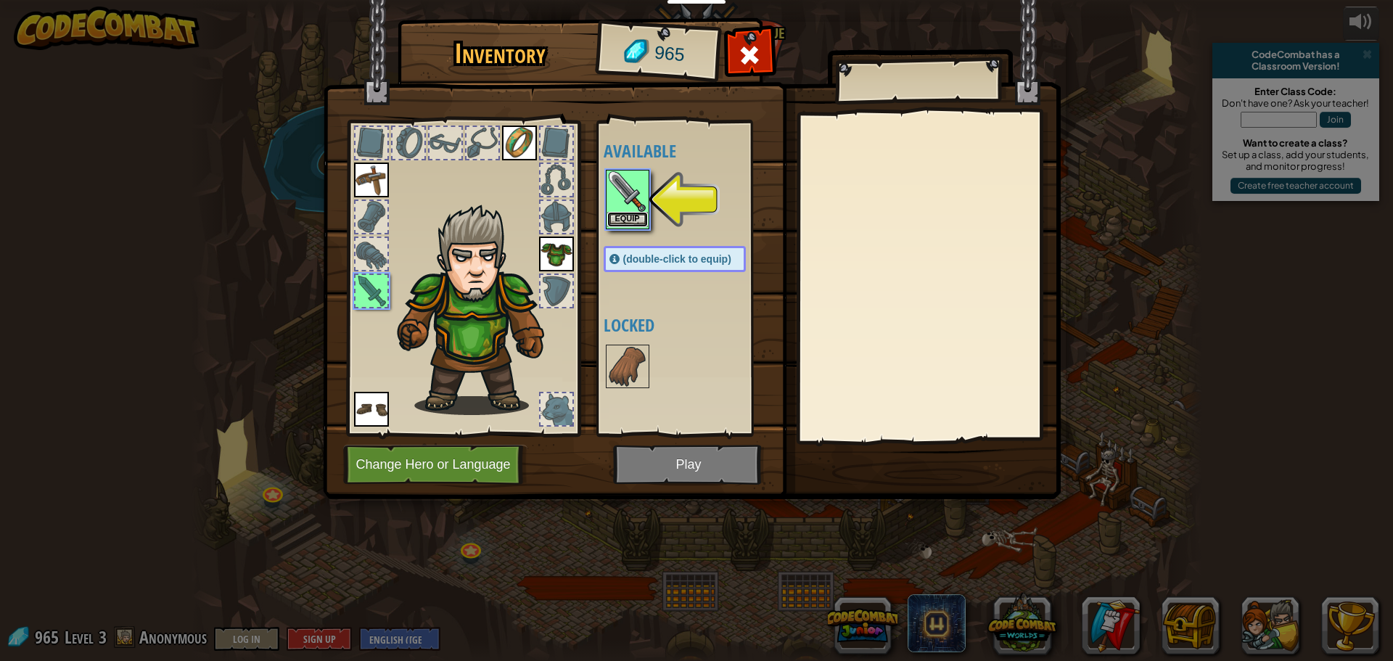
click at [618, 220] on button "Equip" at bounding box center [627, 219] width 41 height 15
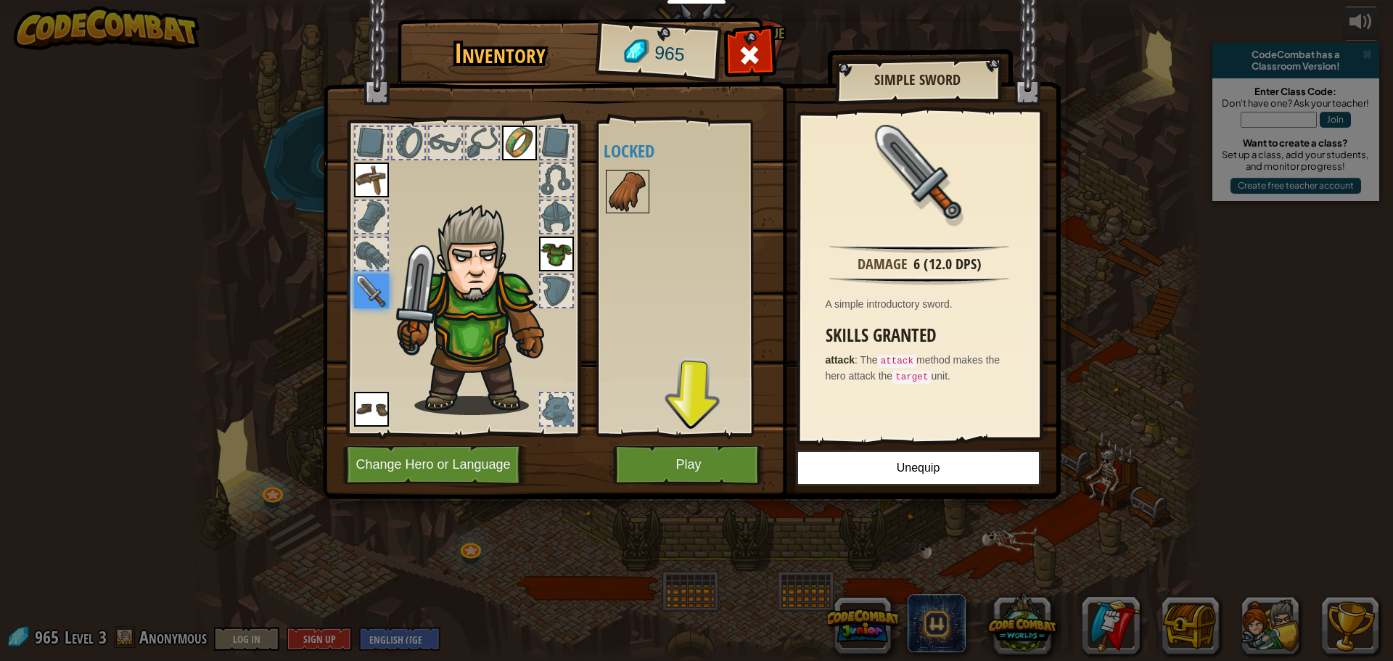
click at [627, 205] on img at bounding box center [627, 191] width 41 height 41
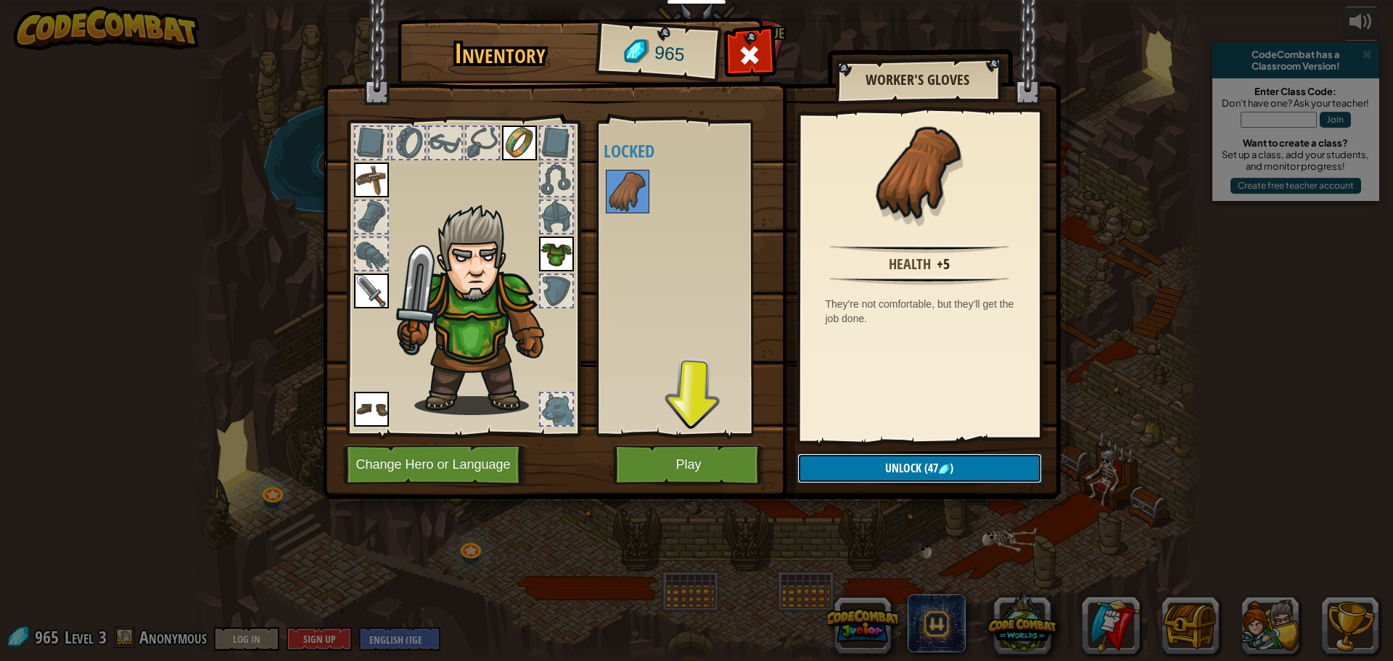
click at [924, 469] on span "(47" at bounding box center [930, 468] width 17 height 16
click at [922, 468] on button "Confirm" at bounding box center [920, 469] width 245 height 30
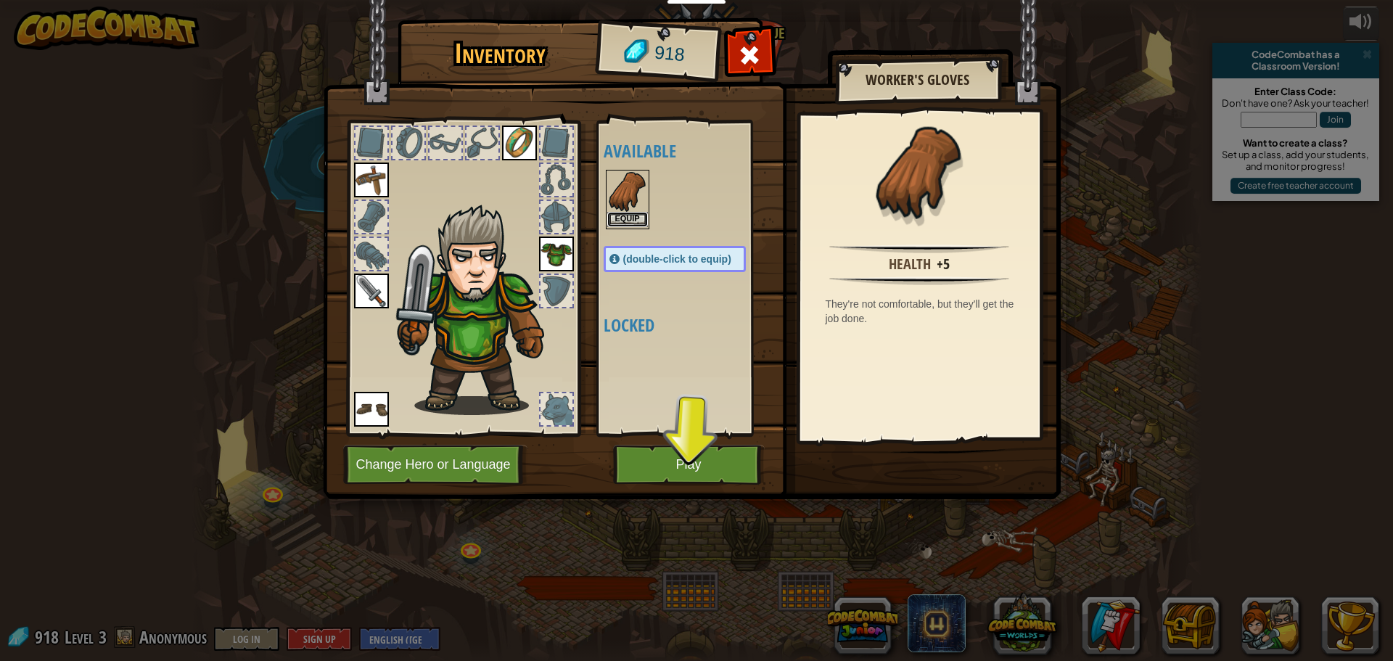
click at [618, 220] on button "Equip" at bounding box center [627, 219] width 41 height 15
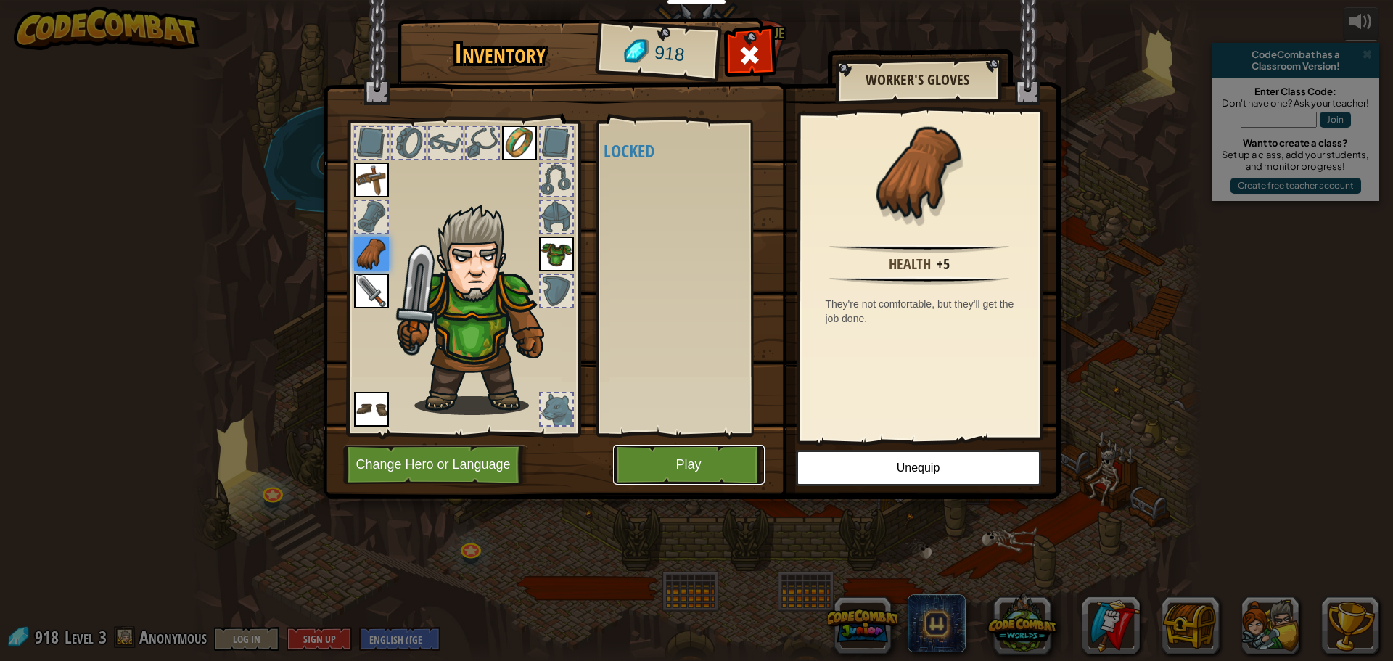
click at [664, 464] on button "Play" at bounding box center [689, 465] width 152 height 40
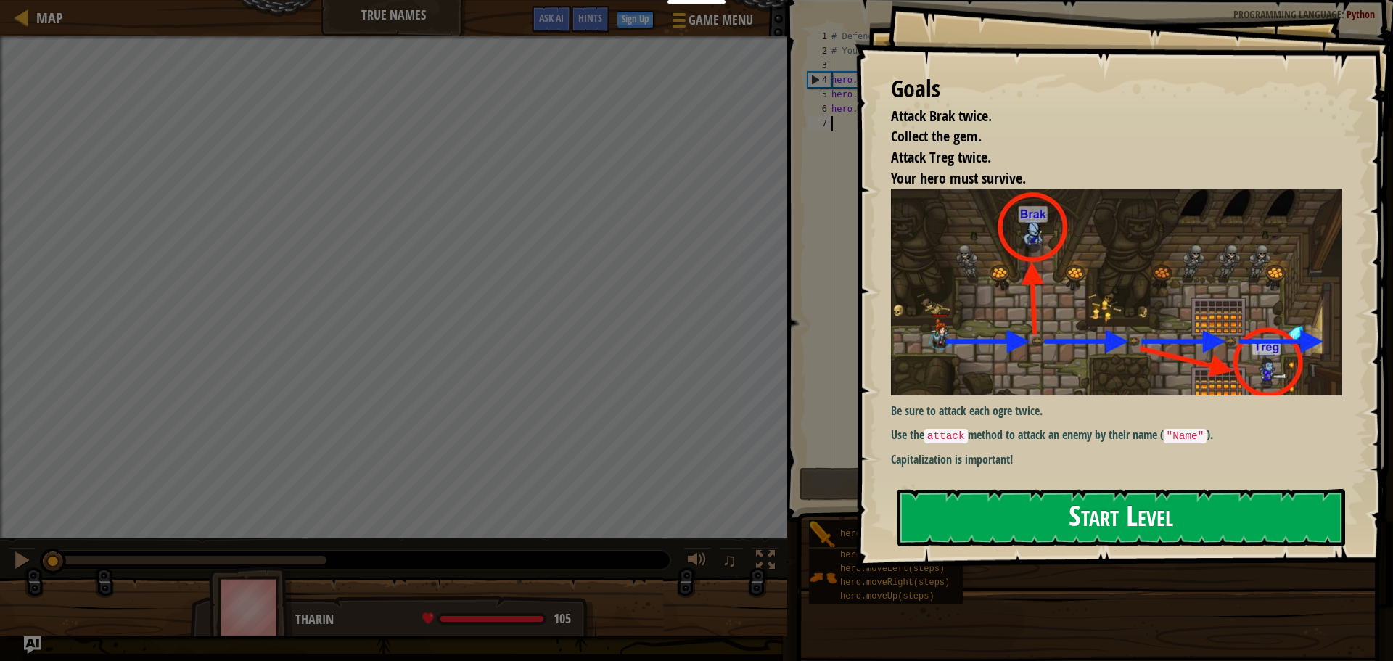
click at [1115, 527] on button "Start Level" at bounding box center [1122, 517] width 448 height 57
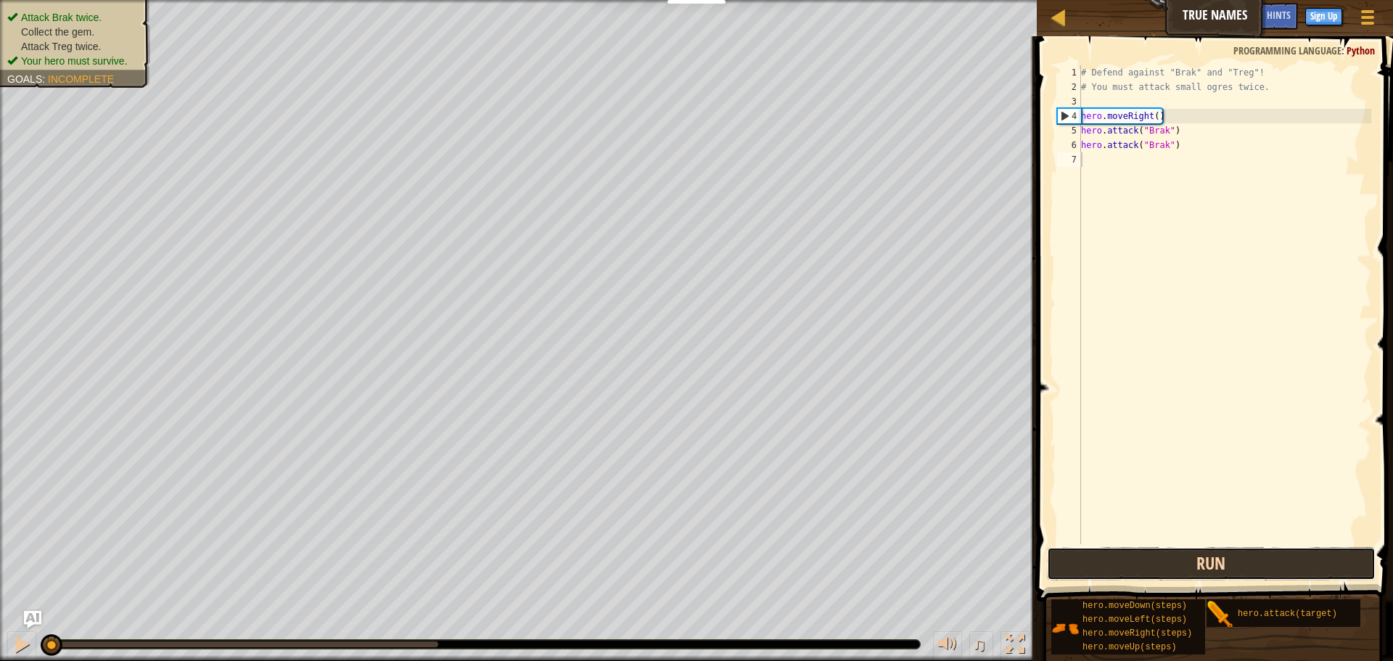
click at [1136, 560] on button "Run" at bounding box center [1211, 563] width 329 height 33
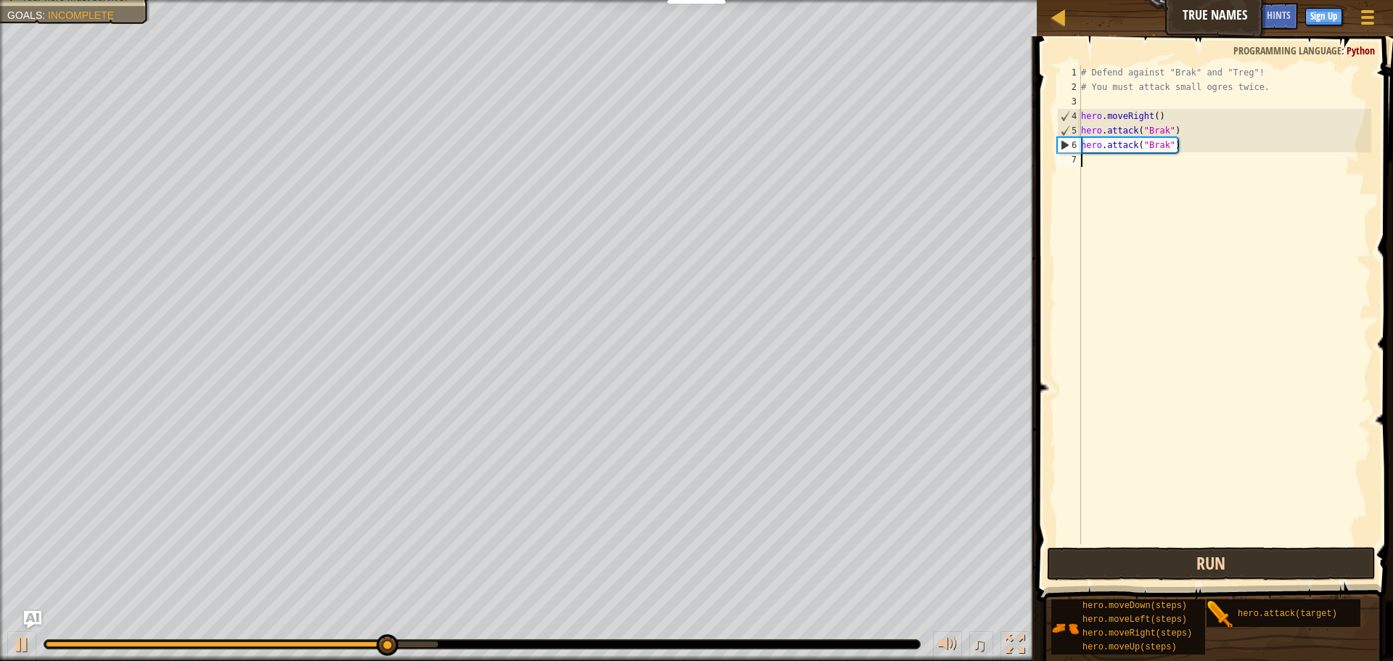
type textarea "h"
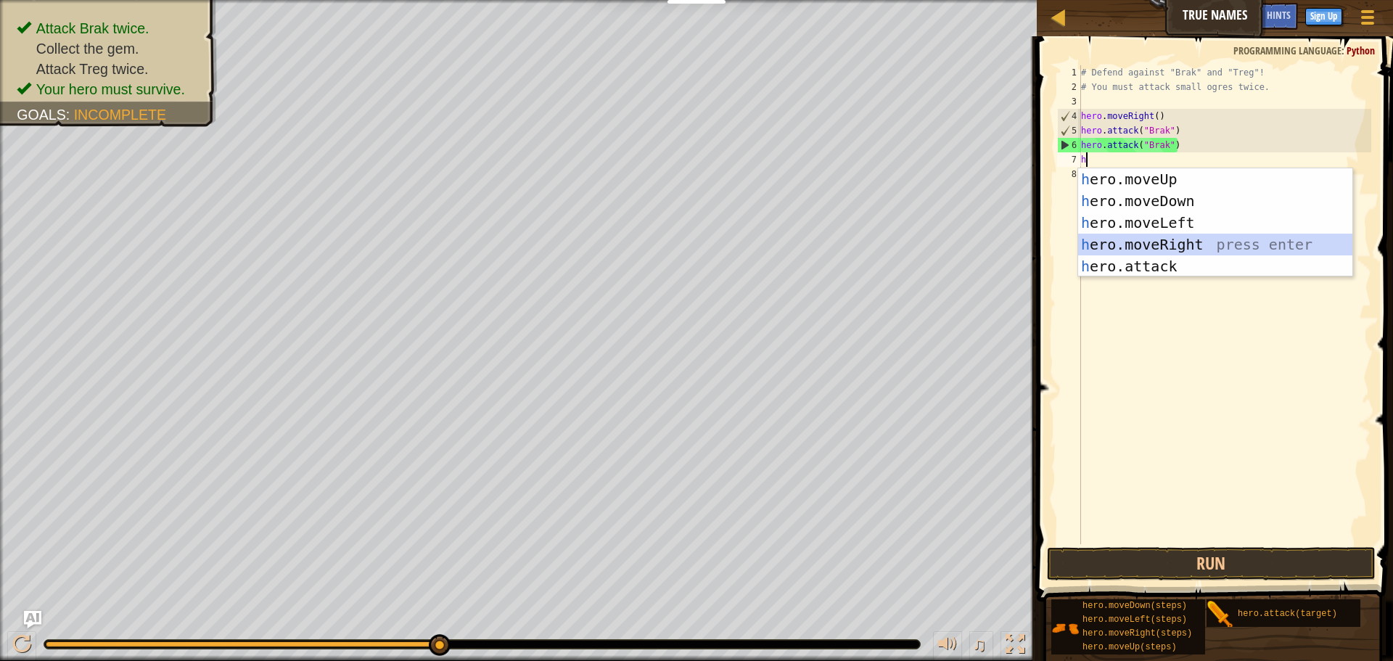
click at [1191, 247] on div "h ero.moveUp press enter h ero.moveDown press enter h ero.moveLeft press enter …" at bounding box center [1215, 244] width 274 height 152
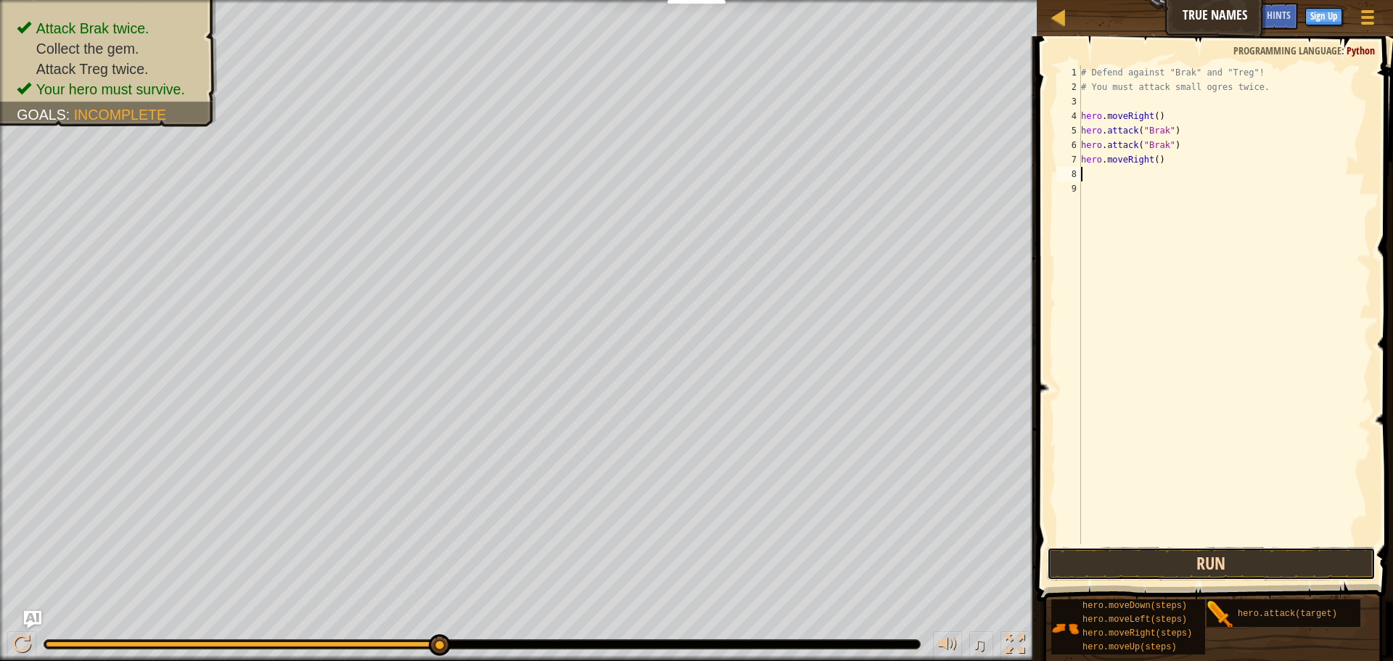
click at [1119, 559] on button "Run" at bounding box center [1211, 563] width 329 height 33
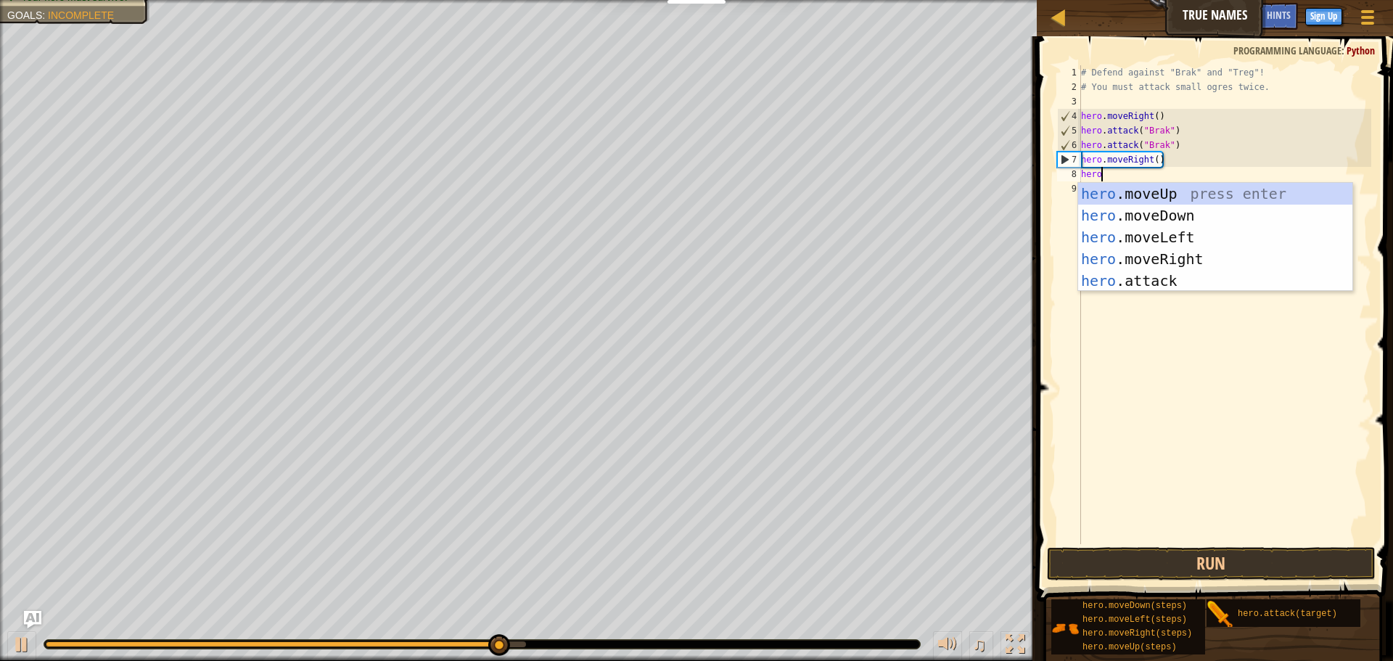
scroll to position [7, 2]
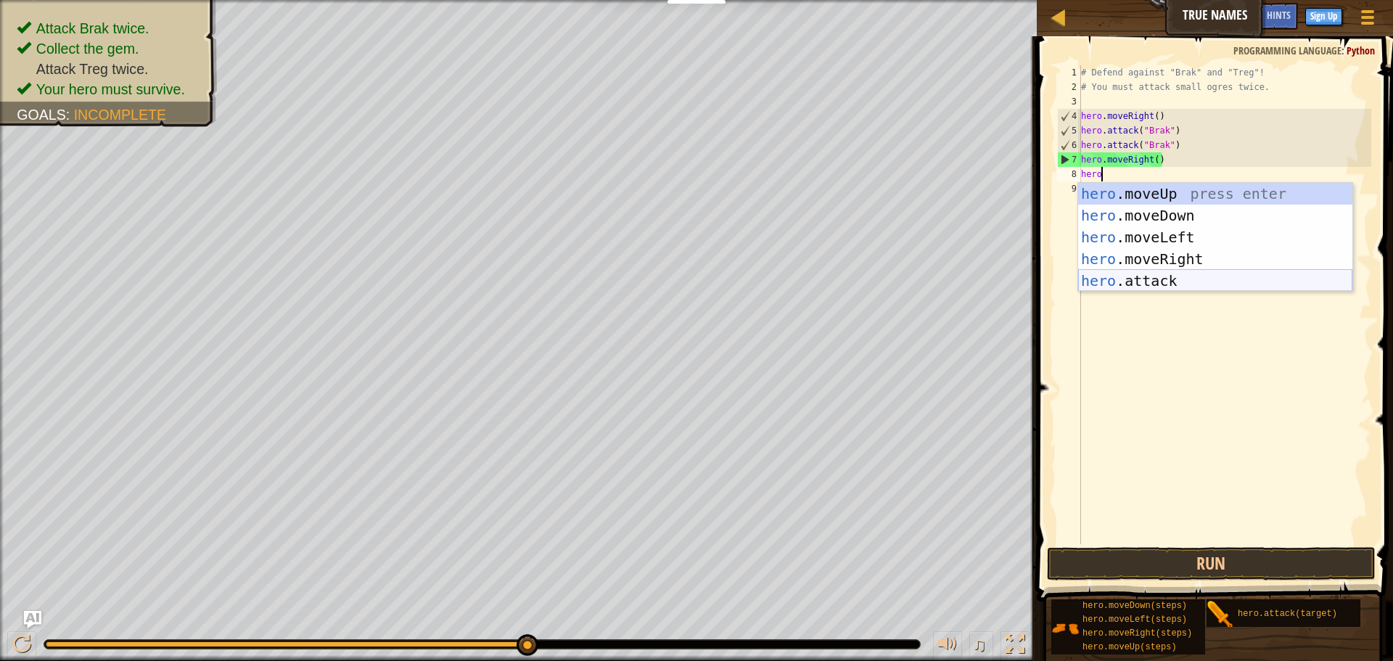
click at [1231, 280] on div "hero .moveUp press enter hero .moveDown press enter hero .moveLeft press enter …" at bounding box center [1215, 259] width 274 height 152
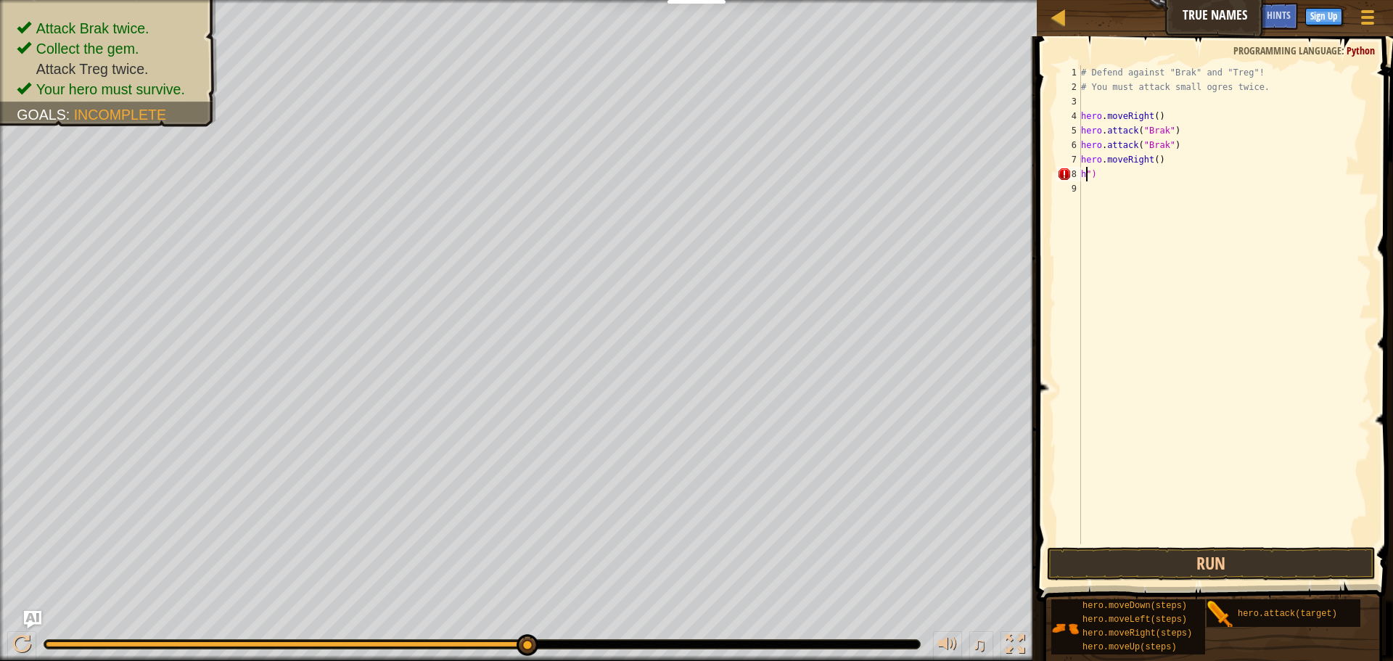
scroll to position [7, 1]
click at [1154, 176] on div "# Defend against "Brak" and "Treg"! # You must attack small ogres twice. hero .…" at bounding box center [1224, 319] width 293 height 508
type textarea """
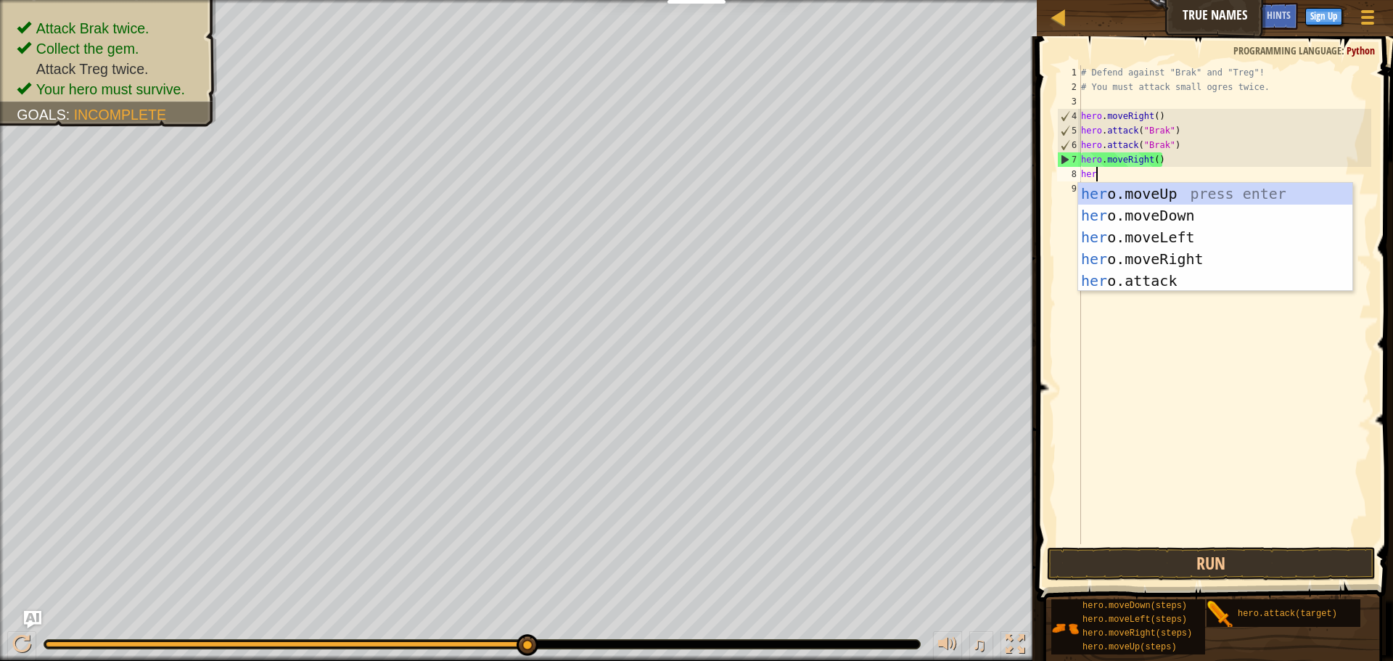
scroll to position [7, 2]
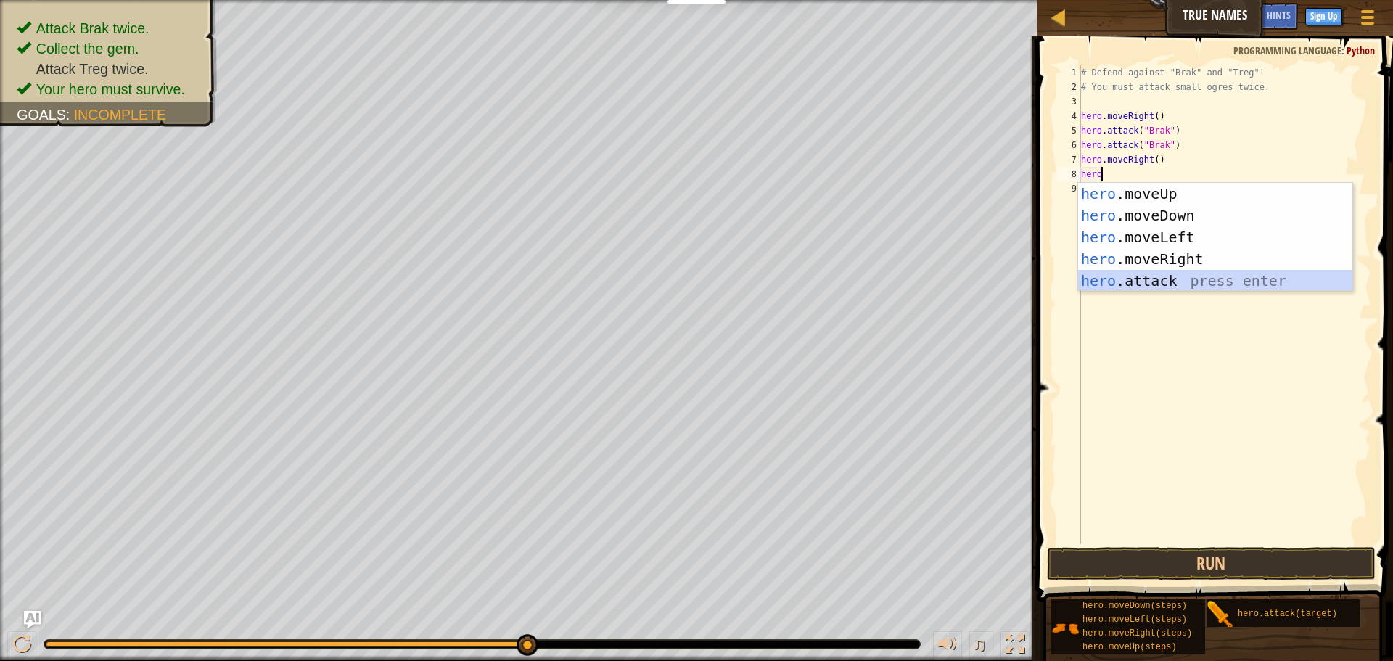
click at [1140, 276] on div "hero .moveUp press enter hero .moveDown press enter hero .moveLeft press enter …" at bounding box center [1215, 259] width 274 height 152
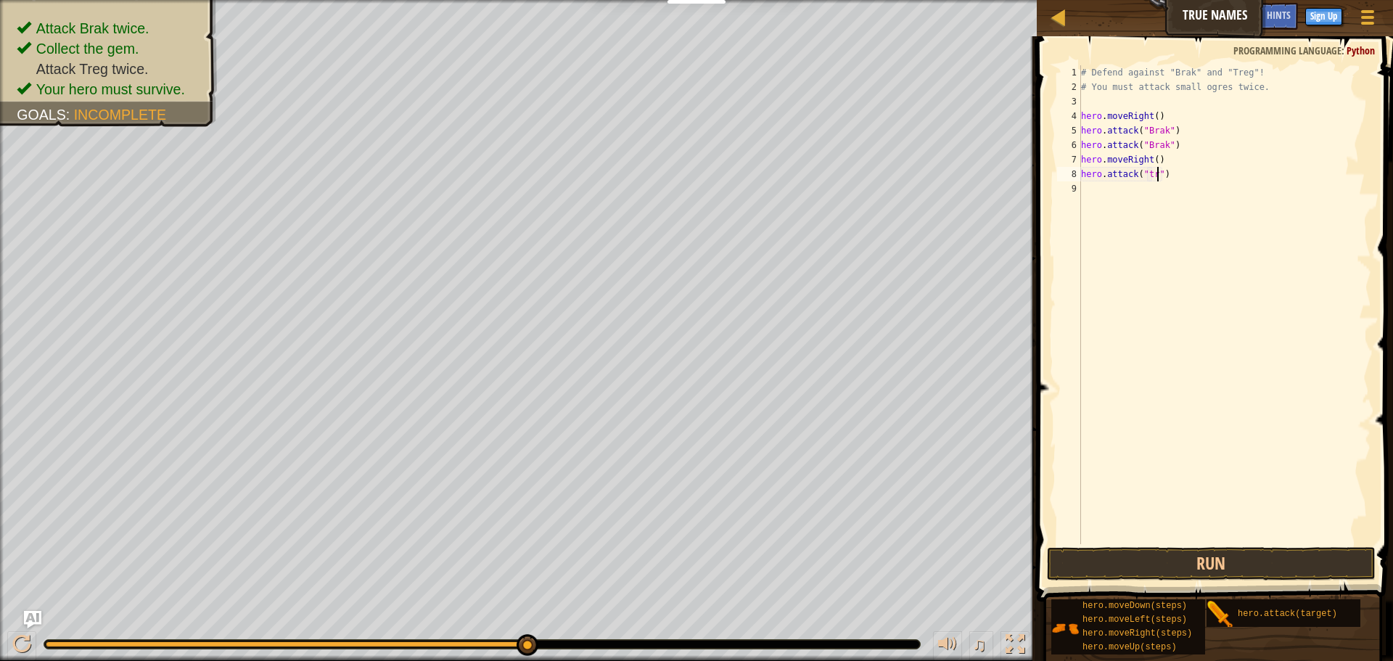
scroll to position [7, 13]
click at [1191, 562] on button "Run" at bounding box center [1211, 563] width 329 height 33
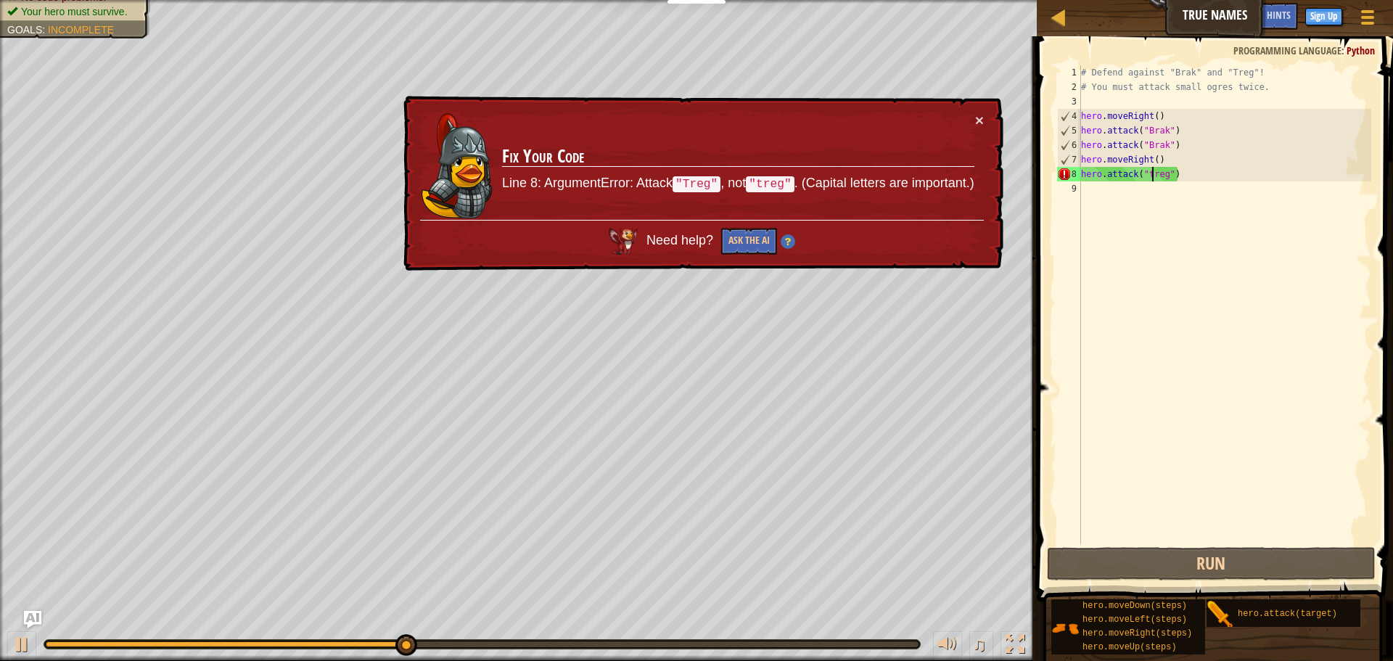
click at [1155, 175] on div "# Defend against "Brak" and "Treg"! # You must attack small ogres twice. hero .…" at bounding box center [1224, 319] width 293 height 508
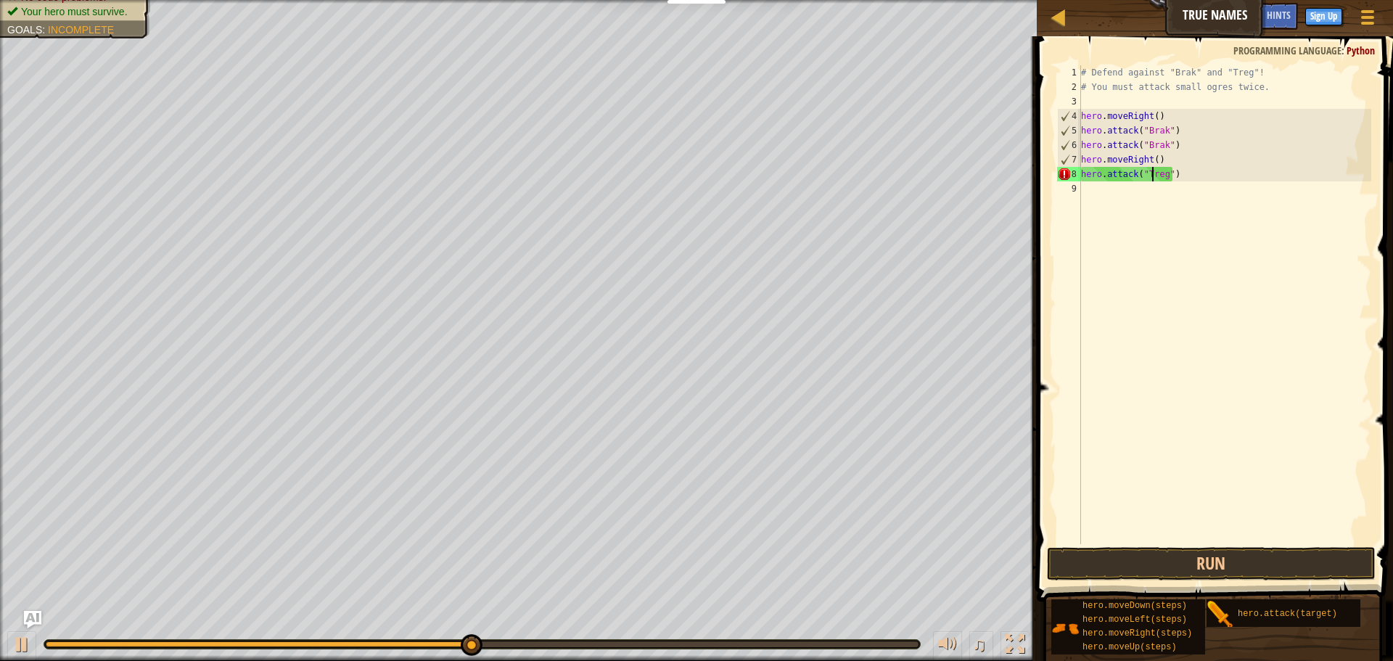
scroll to position [7, 11]
type textarea "hero.attack("Treg")"
click at [1213, 560] on button "Run" at bounding box center [1211, 563] width 329 height 33
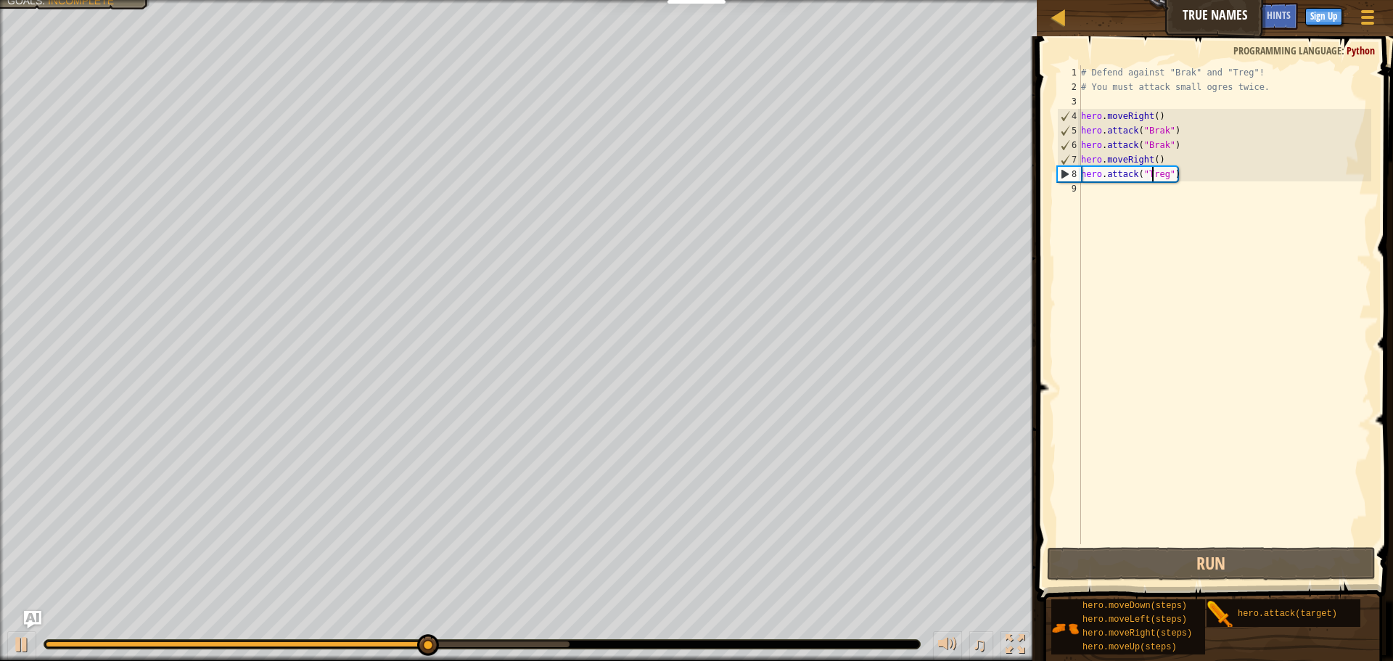
click at [1095, 191] on div "# Defend against "Brak" and "Treg"! # You must attack small ogres twice. hero .…" at bounding box center [1224, 319] width 293 height 508
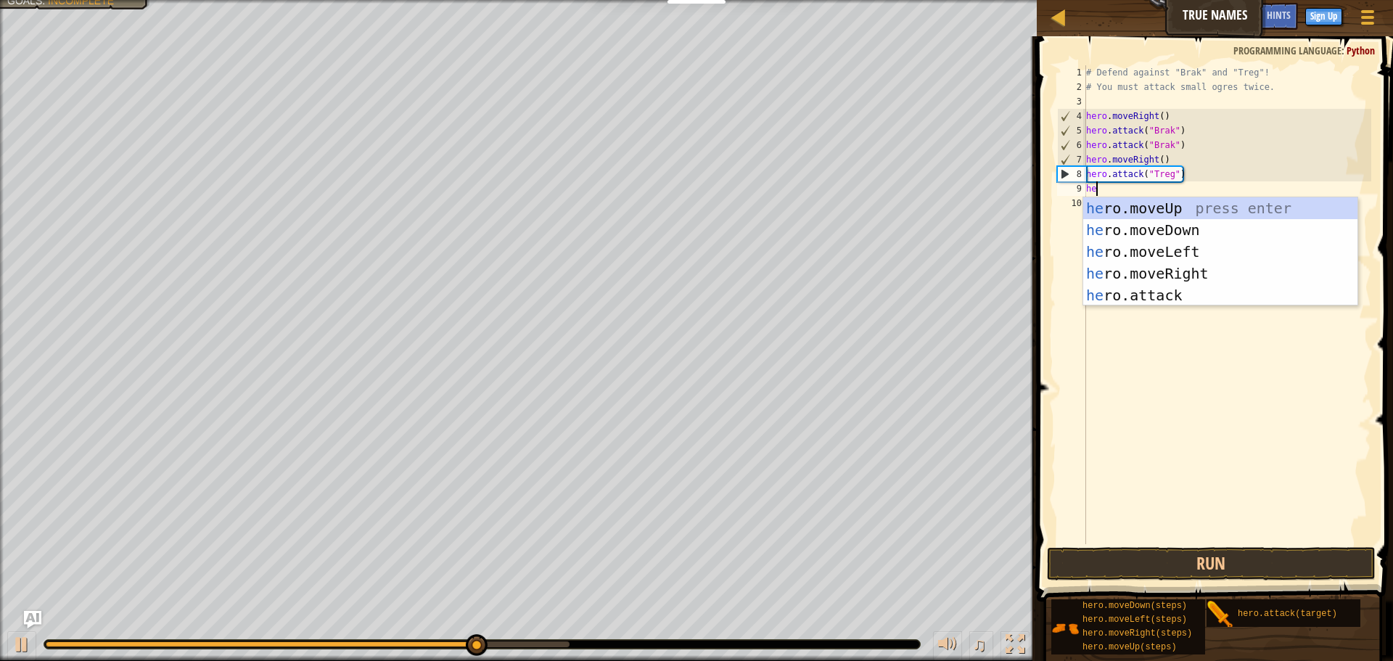
scroll to position [7, 2]
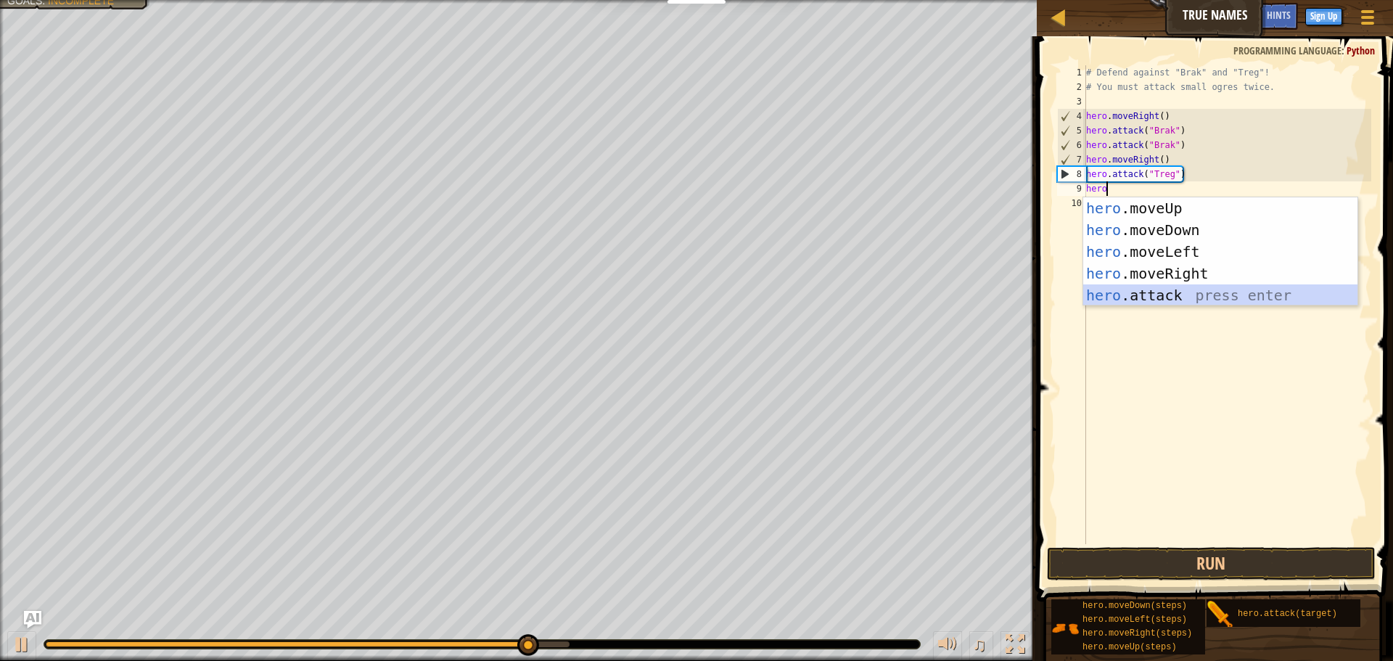
click at [1123, 292] on div "hero .moveUp press enter hero .moveDown press enter hero .moveLeft press enter …" at bounding box center [1220, 273] width 274 height 152
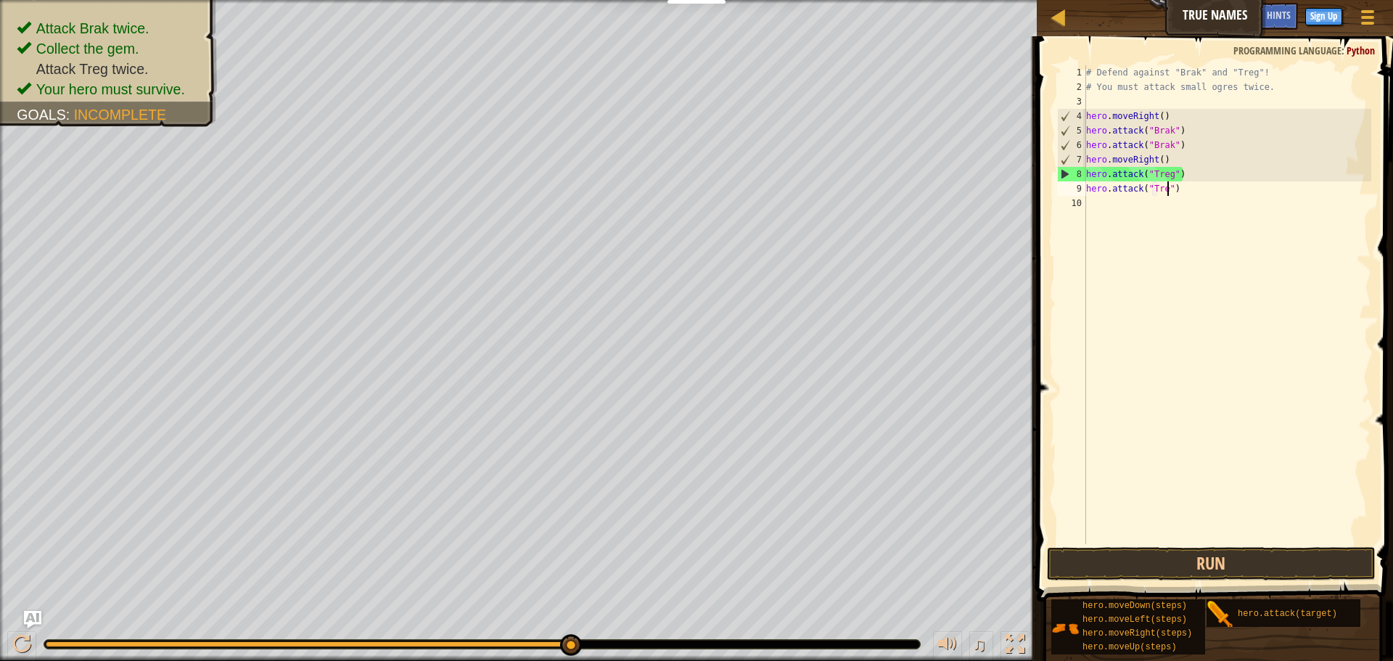
scroll to position [7, 13]
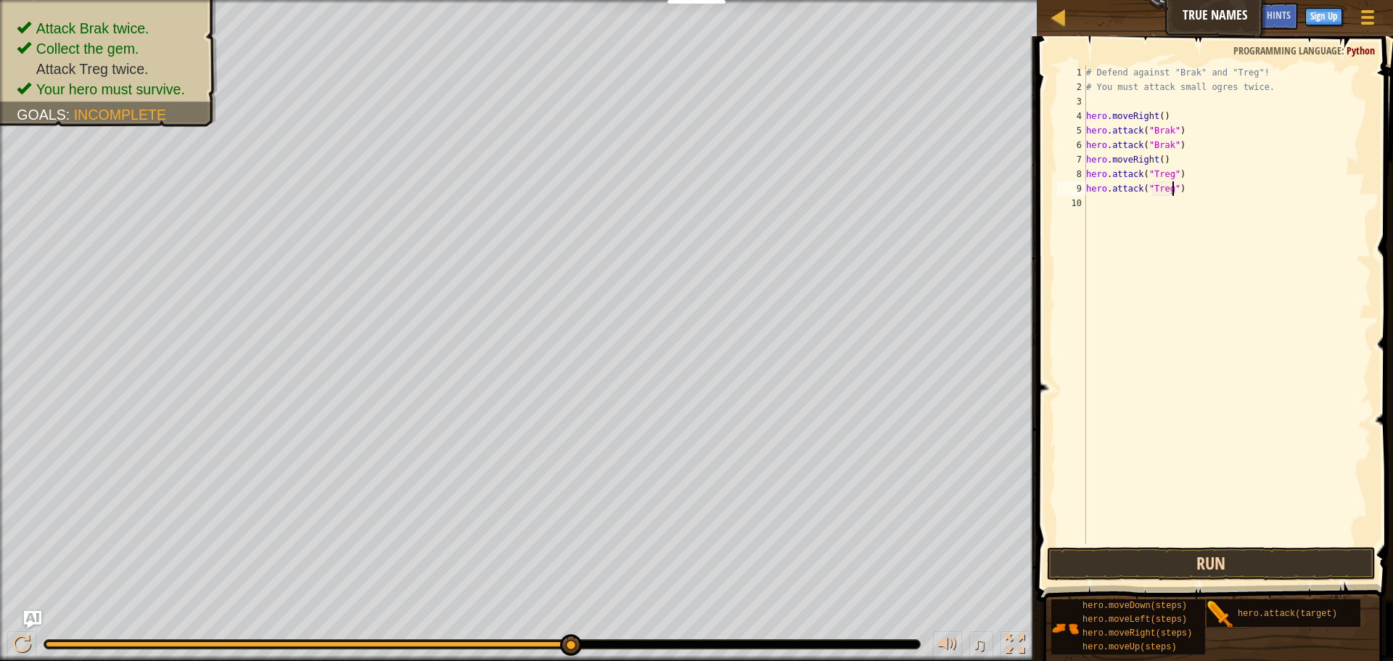
type textarea "hero.attack("Treg")"
click at [1224, 561] on button "Run" at bounding box center [1211, 563] width 329 height 33
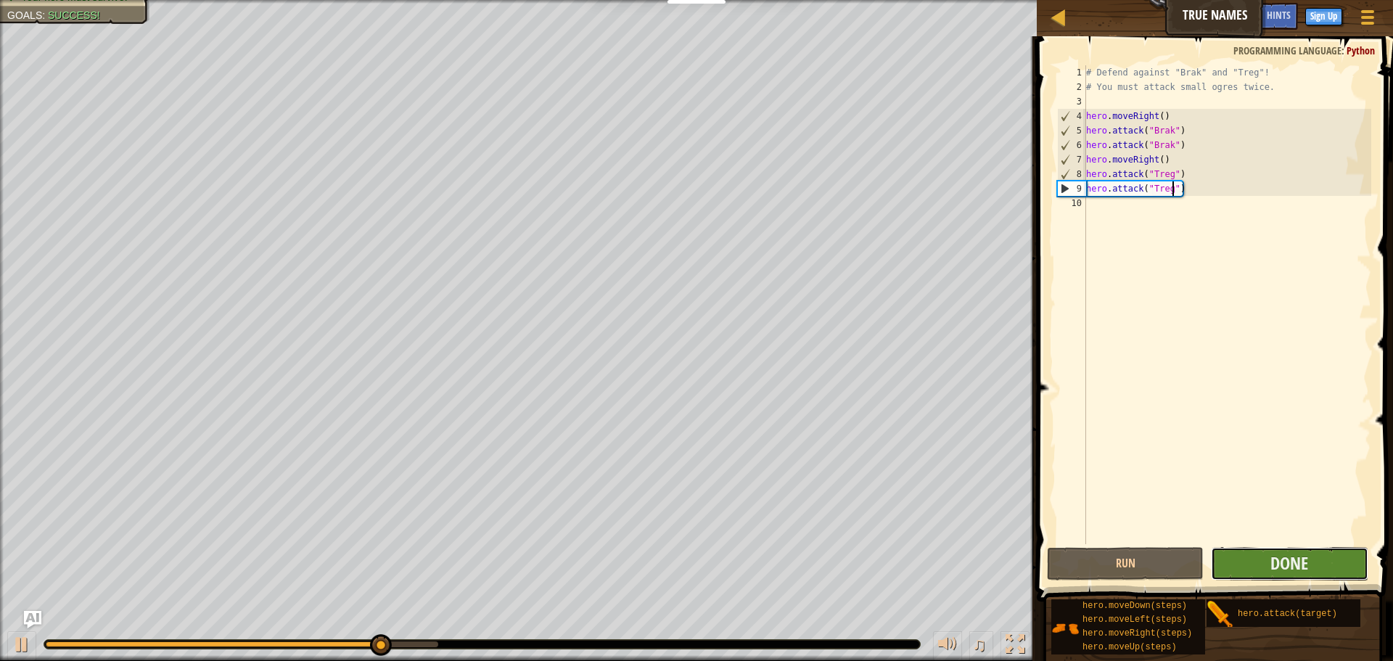
click at [1242, 556] on button "Done" at bounding box center [1289, 563] width 157 height 33
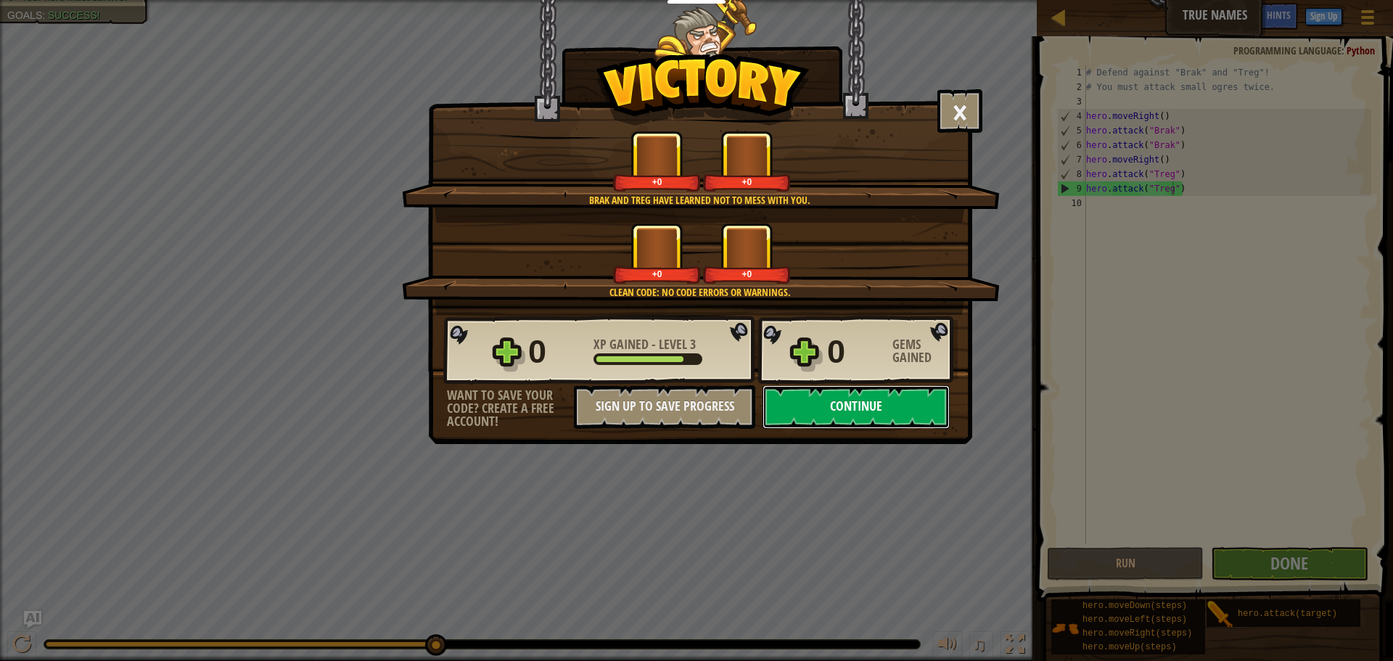
click at [833, 402] on button "Continue" at bounding box center [856, 407] width 187 height 44
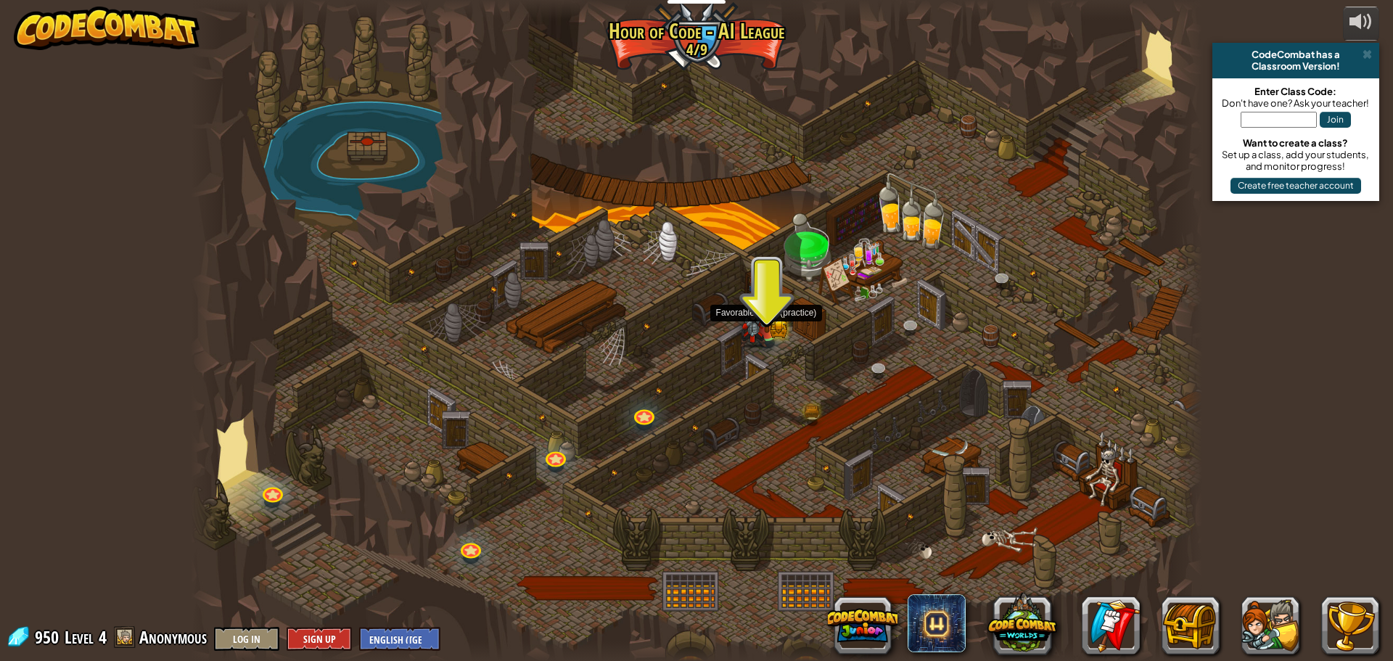
click at [770, 310] on img at bounding box center [766, 304] width 27 height 60
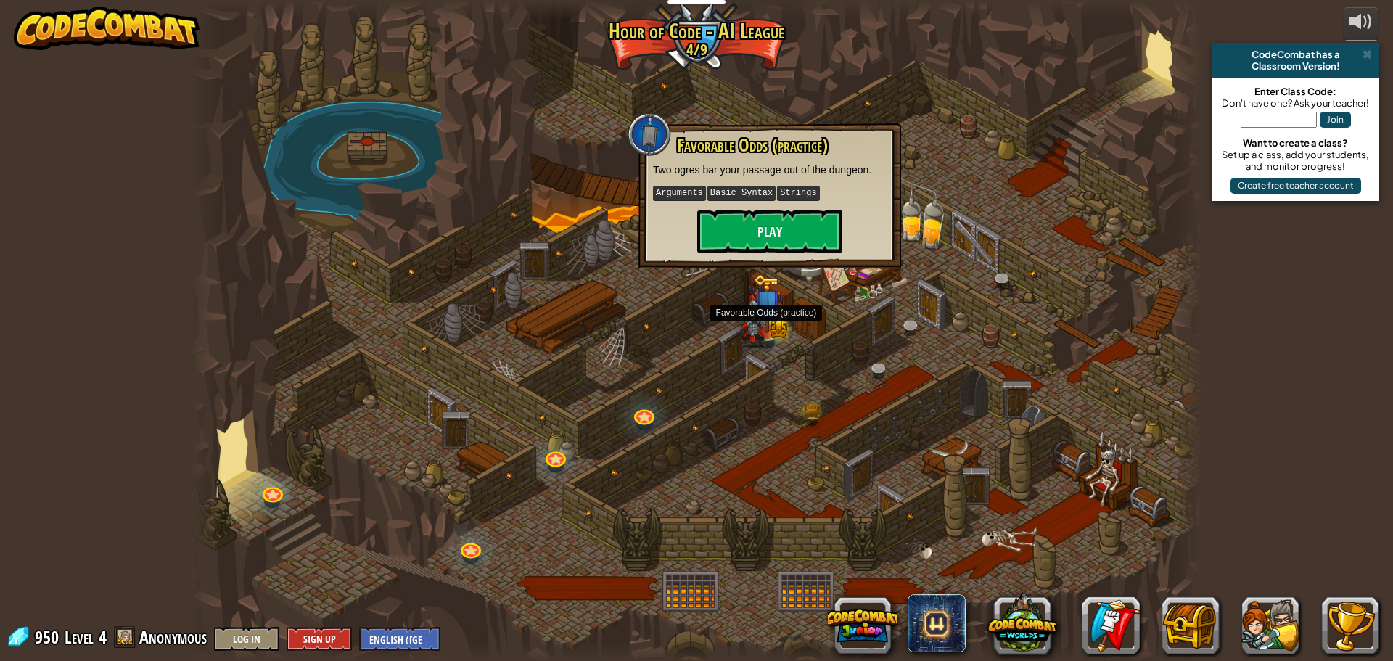
click at [770, 310] on img at bounding box center [766, 304] width 27 height 60
click at [753, 238] on button "Play" at bounding box center [769, 232] width 145 height 44
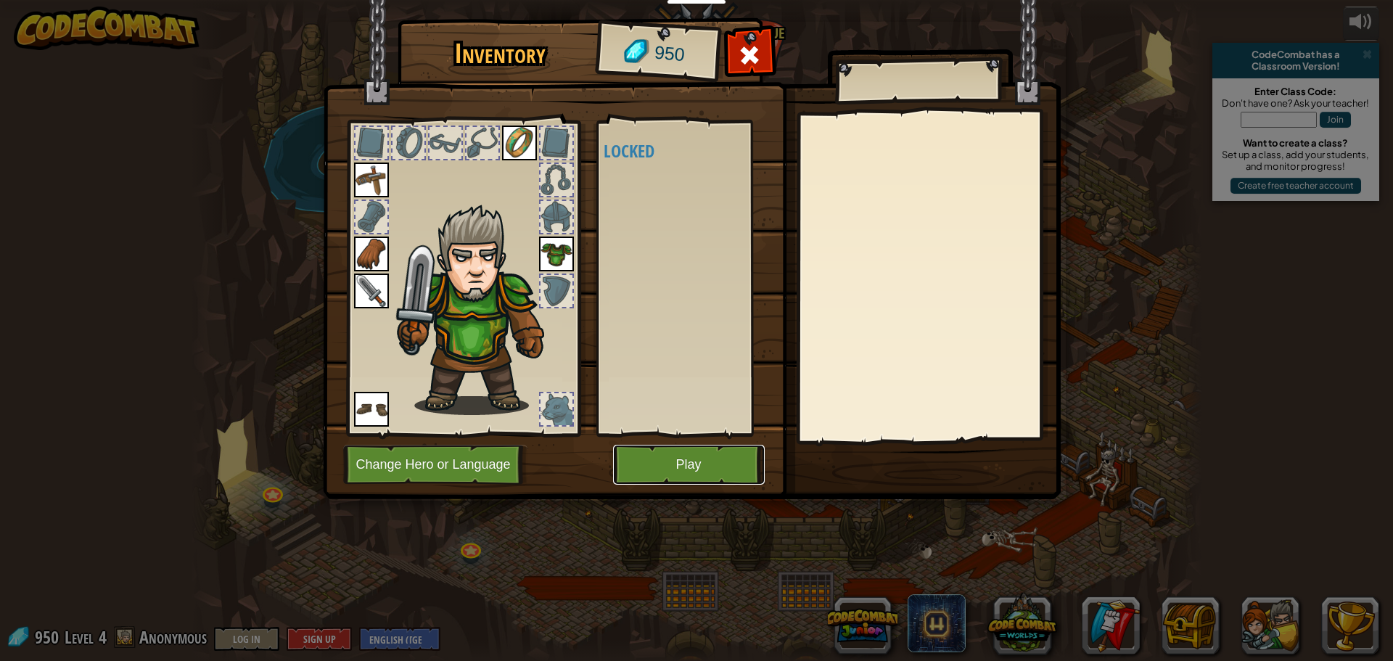
click at [649, 476] on button "Play" at bounding box center [689, 465] width 152 height 40
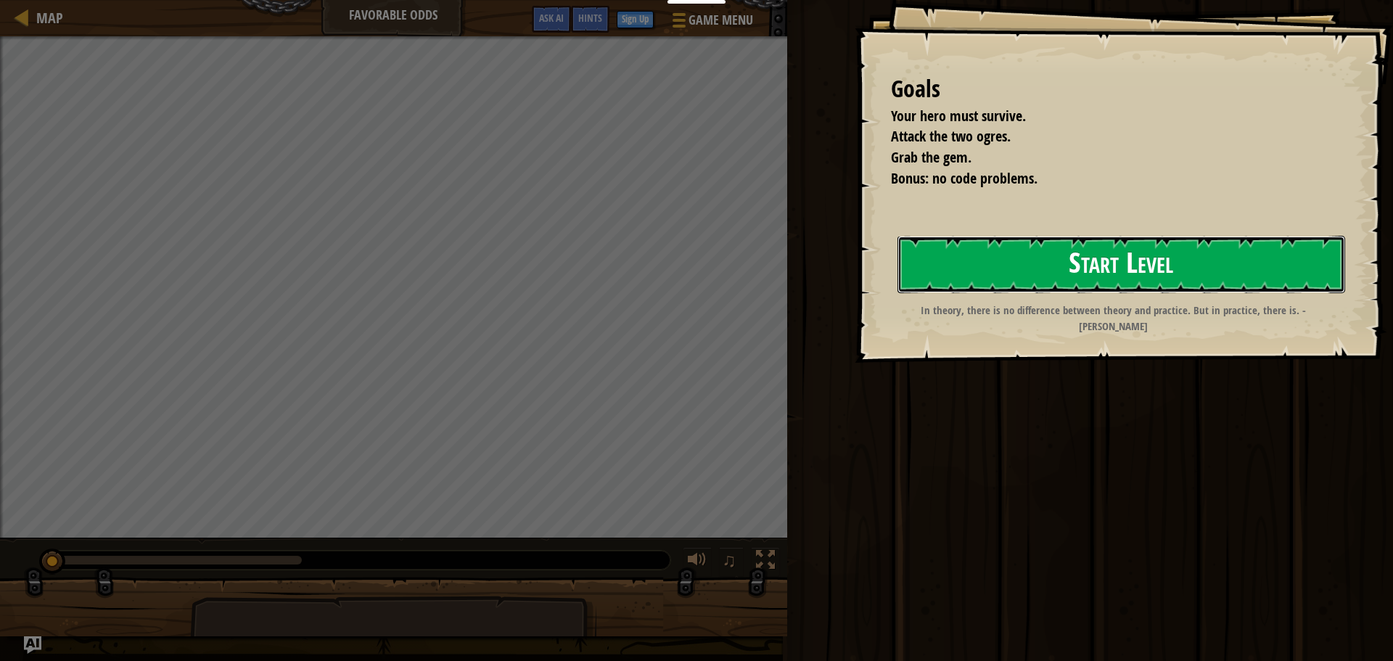
click at [1062, 263] on button "Start Level" at bounding box center [1122, 264] width 448 height 57
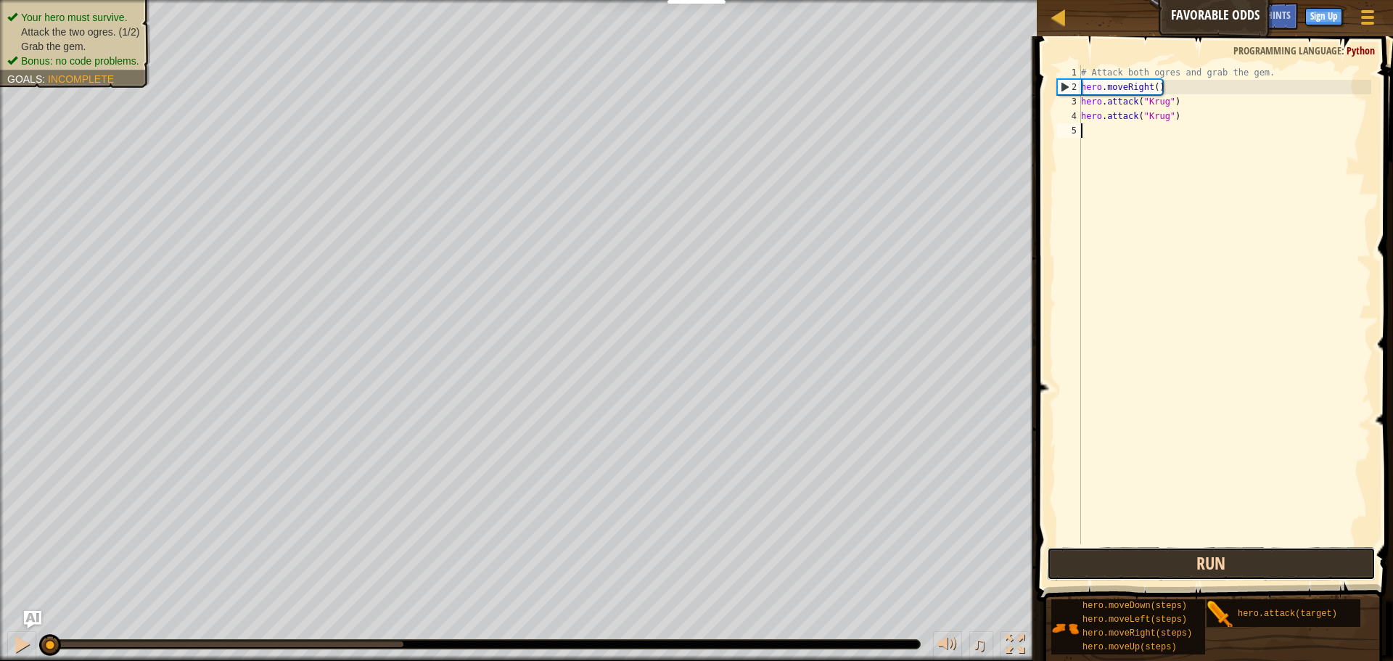
click at [1079, 569] on button "Run" at bounding box center [1211, 563] width 329 height 33
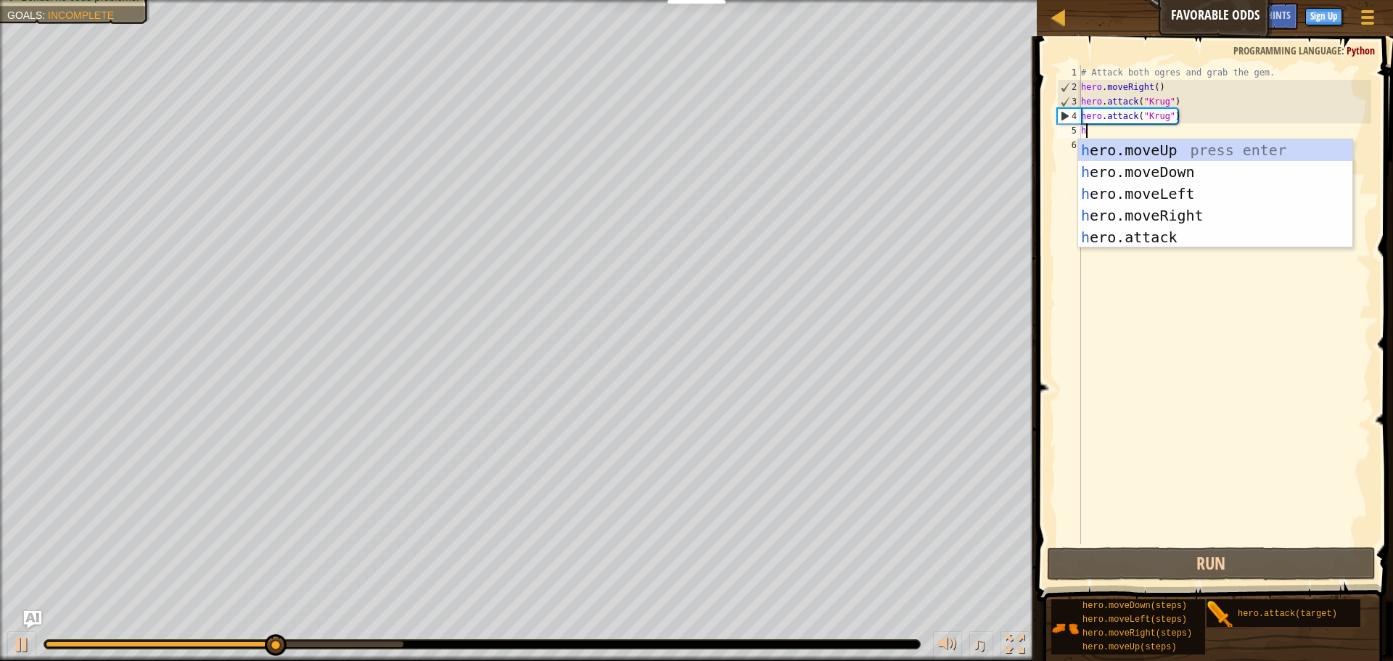
scroll to position [7, 0]
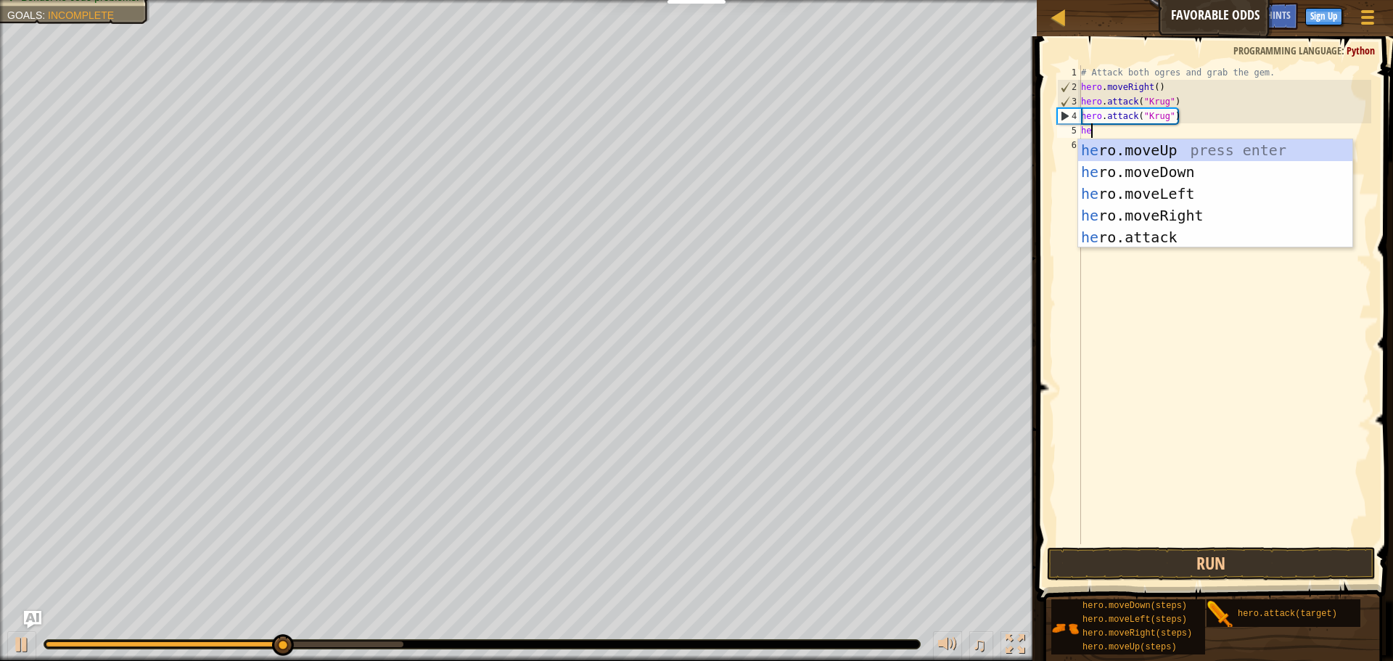
type textarea "hero"
click at [1189, 217] on div "hero .moveUp press enter hero .moveDown press enter hero .moveLeft press enter …" at bounding box center [1215, 215] width 274 height 152
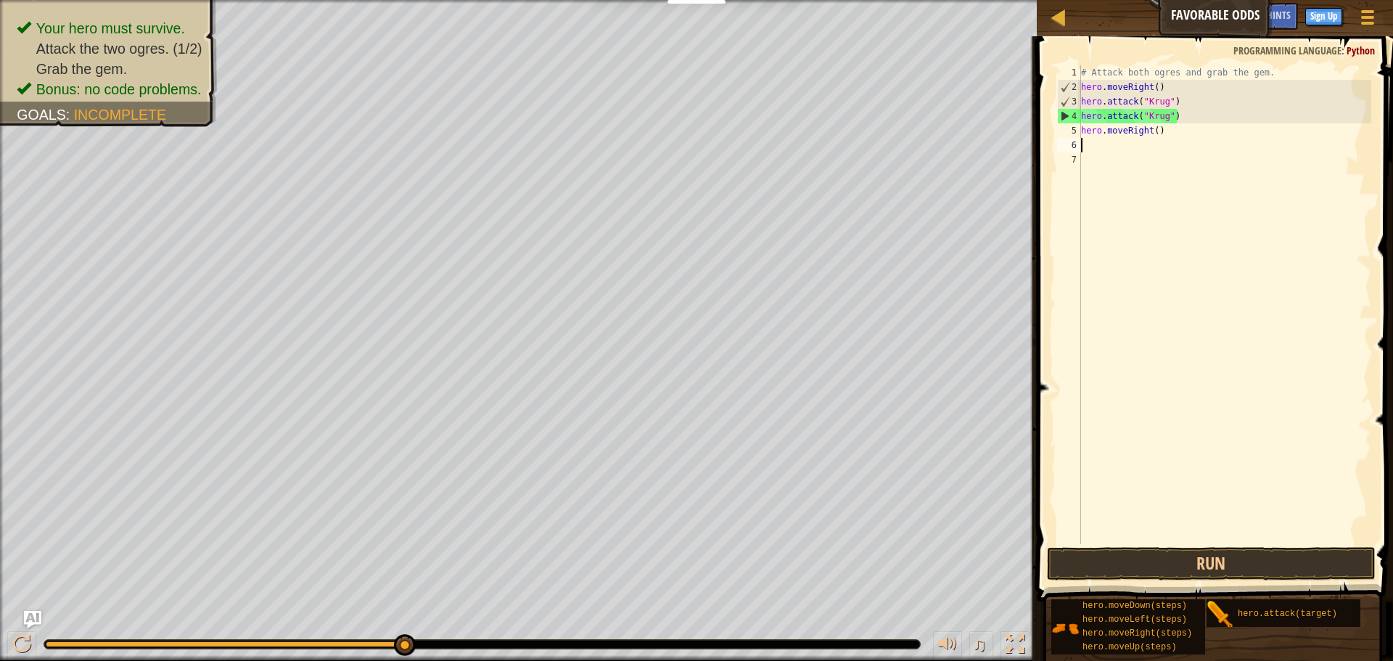
scroll to position [7, 0]
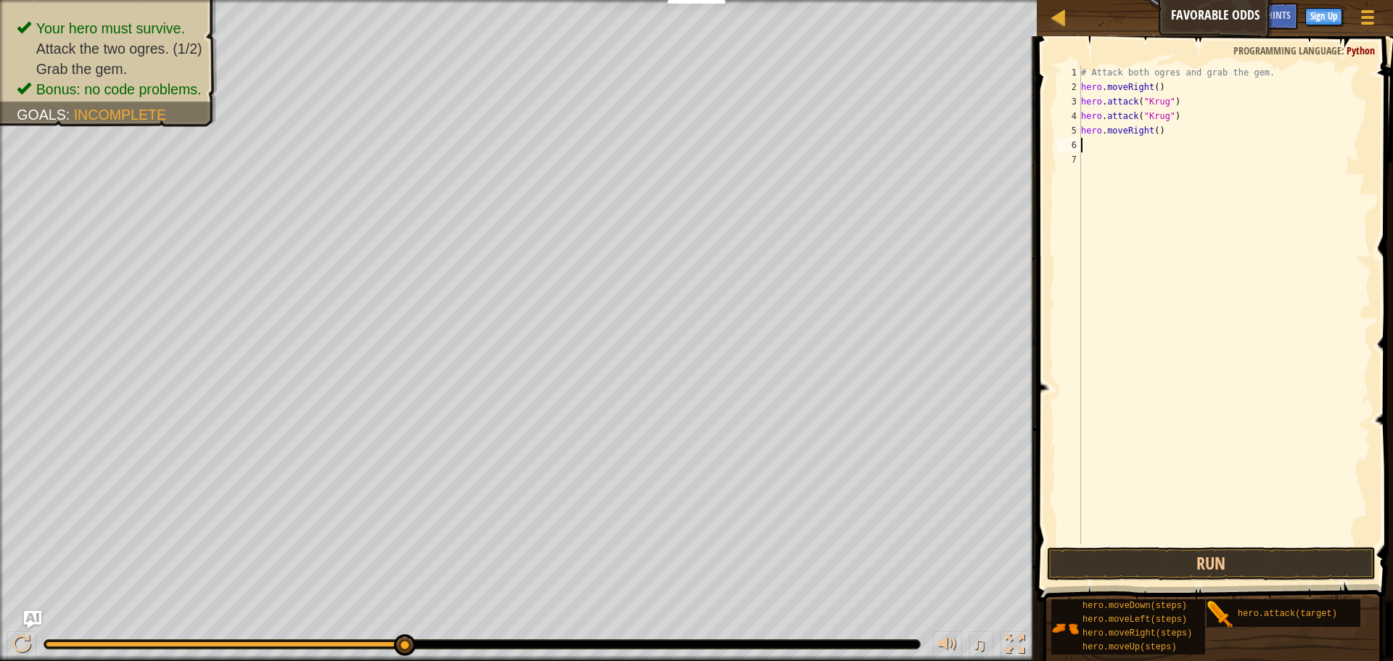
type textarea "h"
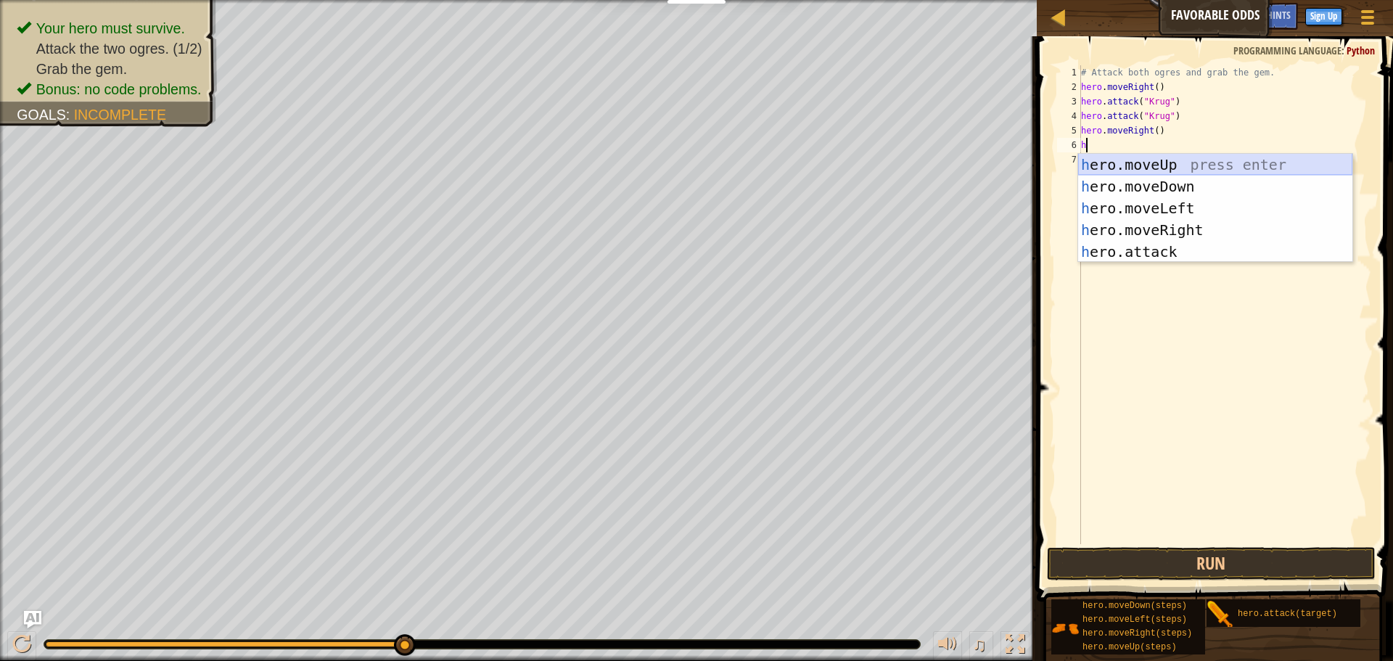
click at [1185, 166] on div "h ero.moveUp press enter h ero.moveDown press enter h ero.moveLeft press enter …" at bounding box center [1215, 230] width 274 height 152
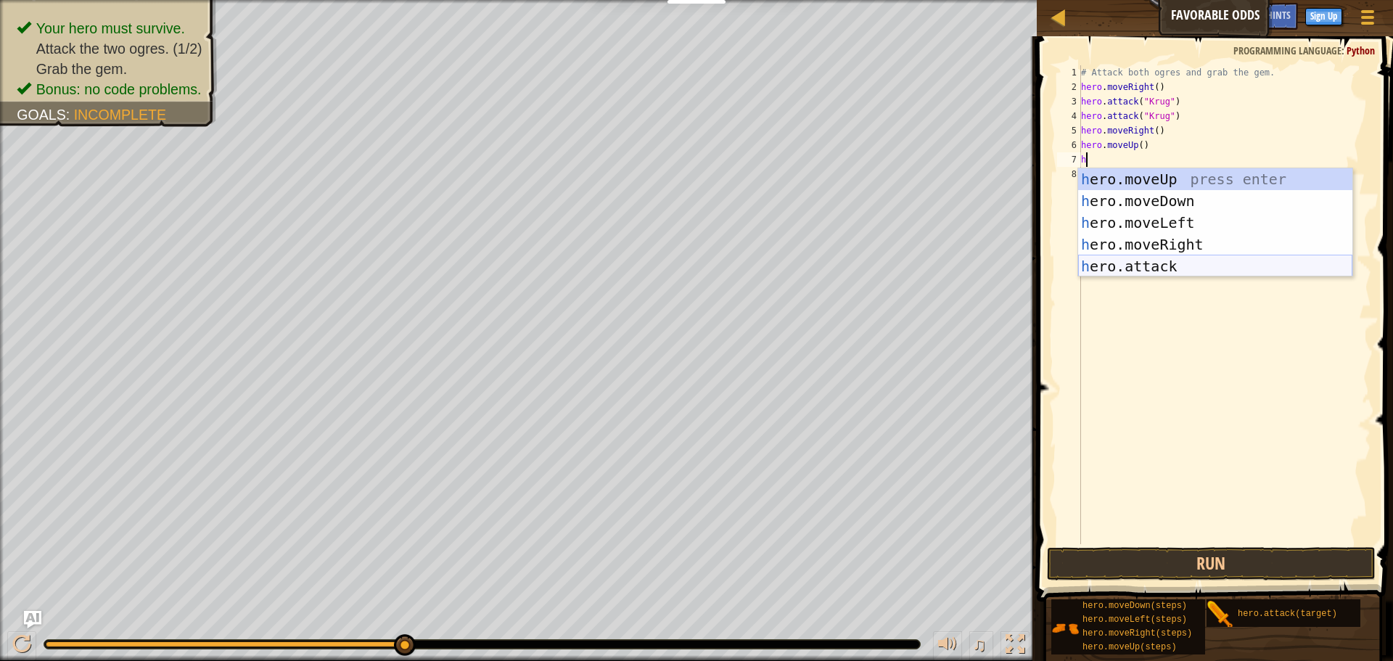
click at [1176, 266] on div "h ero.moveUp press enter h ero.moveDown press enter h ero.moveLeft press enter …" at bounding box center [1215, 244] width 274 height 152
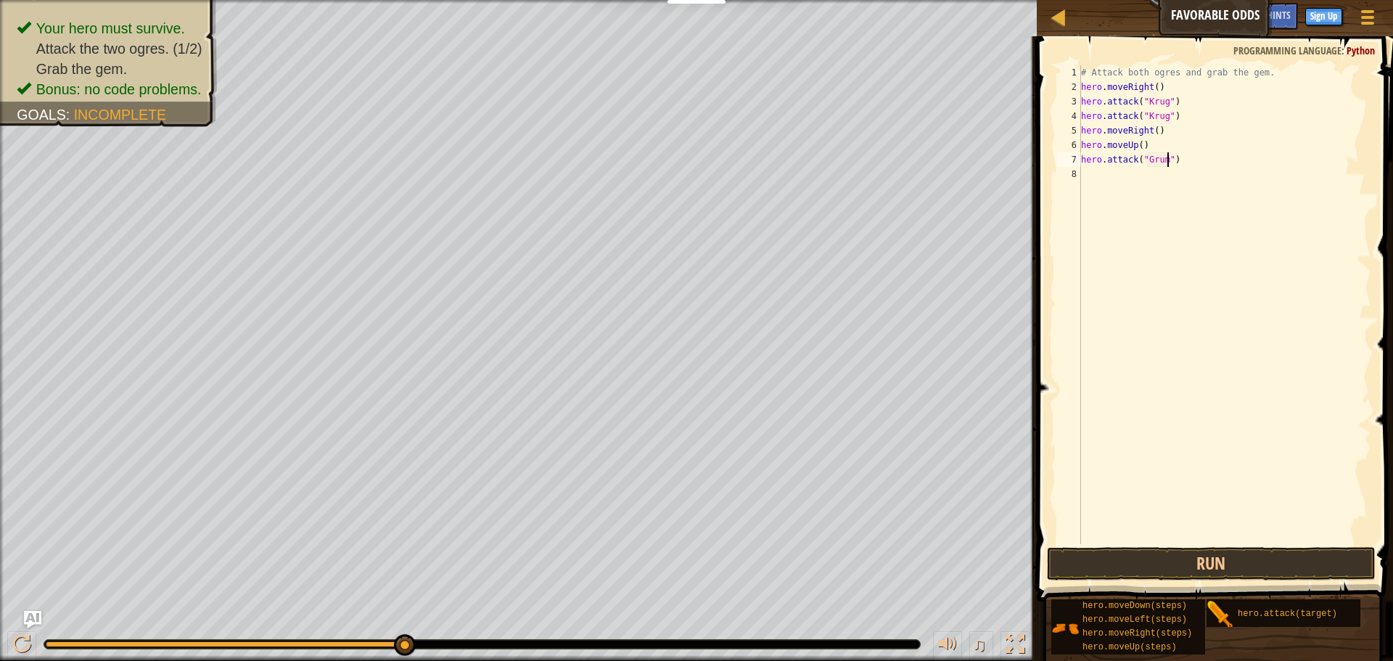
type textarea "hero.attack("Grump")"
click at [1121, 183] on div "# Attack both ogres and grab the gem. hero . moveRight ( ) hero . attack ( "[PE…" at bounding box center [1224, 319] width 293 height 508
type textarea "h"
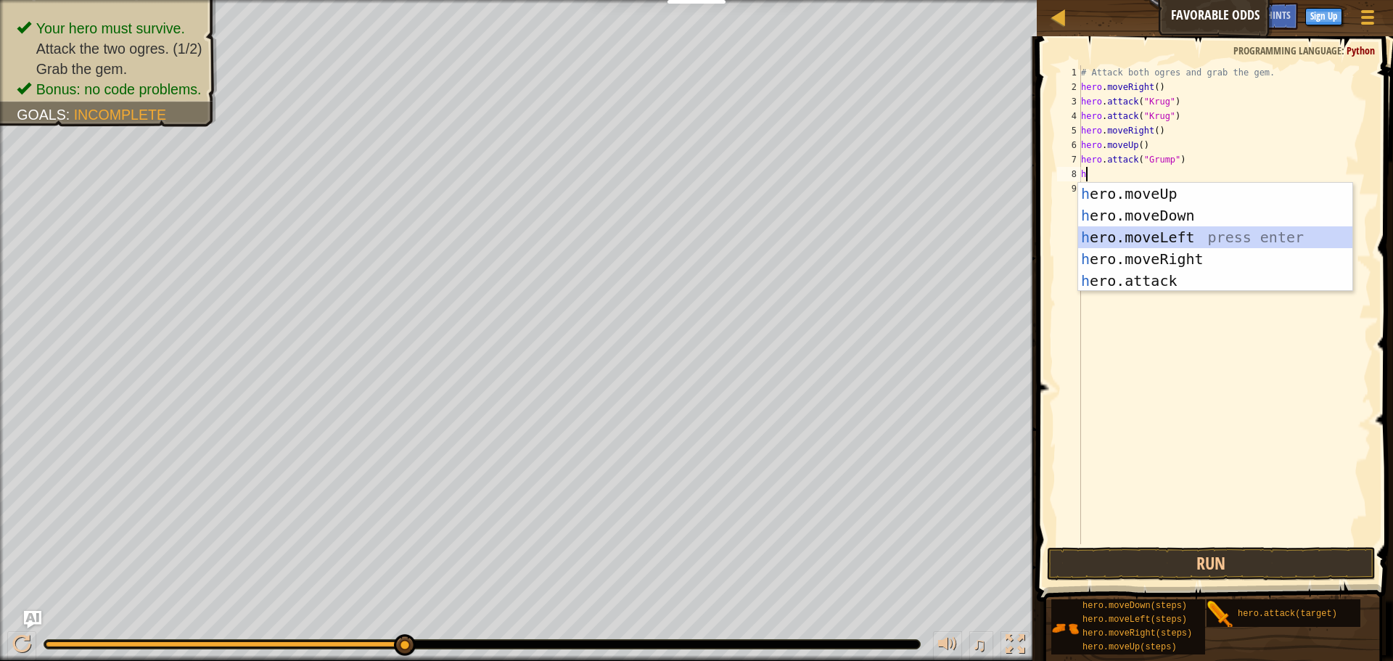
click at [1152, 241] on div "h ero.moveUp press enter h ero.moveDown press enter h ero.moveLeft press enter …" at bounding box center [1215, 259] width 274 height 152
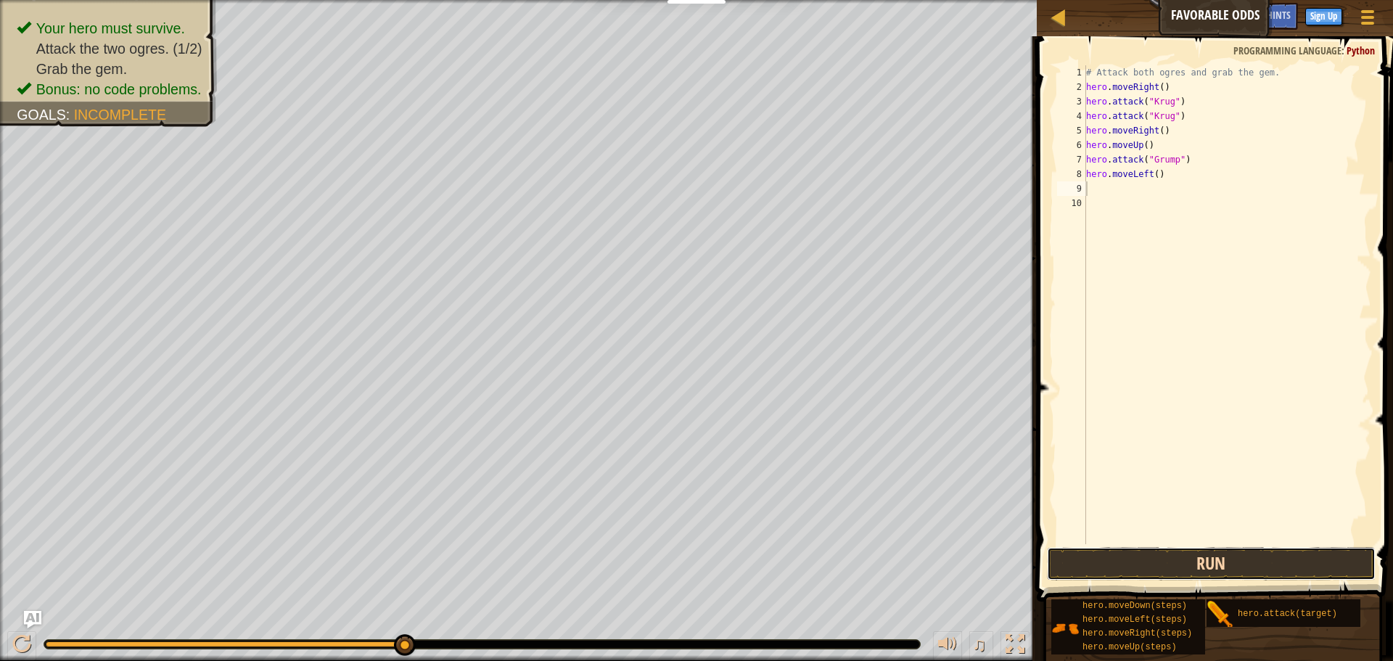
click at [1123, 573] on button "Run" at bounding box center [1211, 563] width 329 height 33
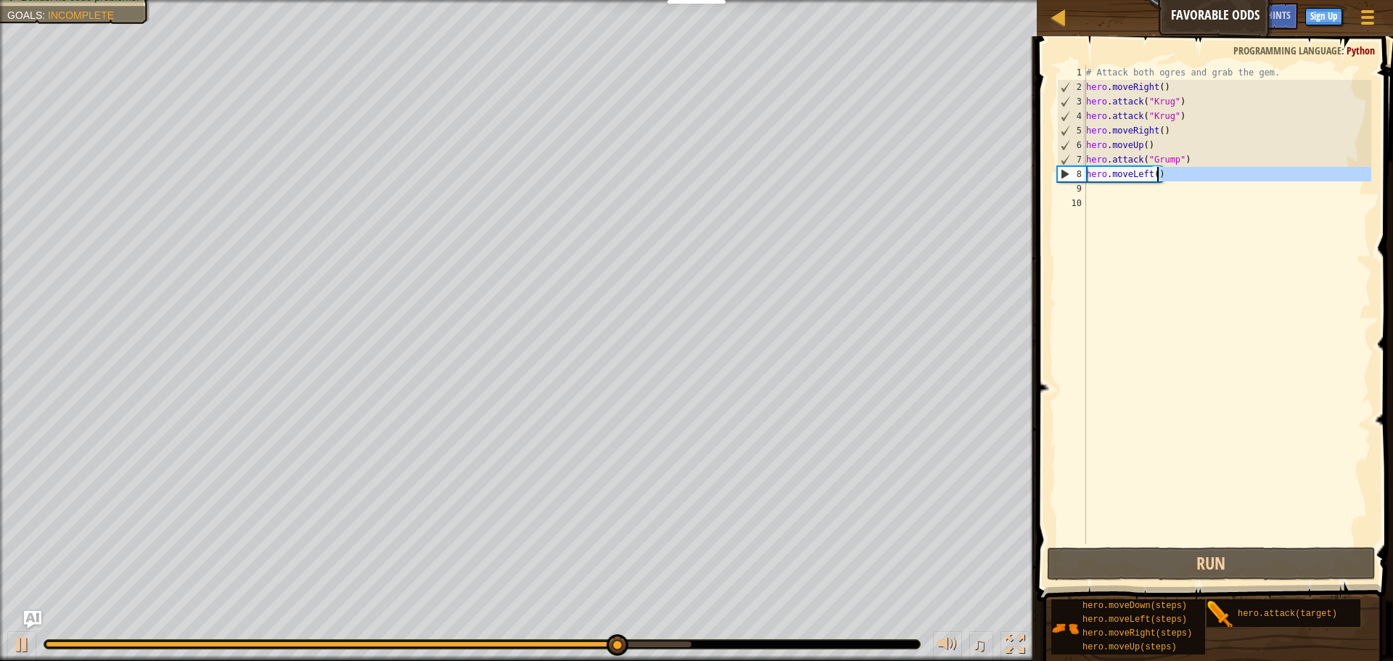
drag, startPoint x: 1169, startPoint y: 181, endPoint x: 1160, endPoint y: 181, distance: 9.5
click at [1160, 181] on div "# Attack both ogres and grab the gem. hero . moveRight ( ) hero . attack ( "[PE…" at bounding box center [1227, 319] width 288 height 508
type textarea "hero.moveLeft()"
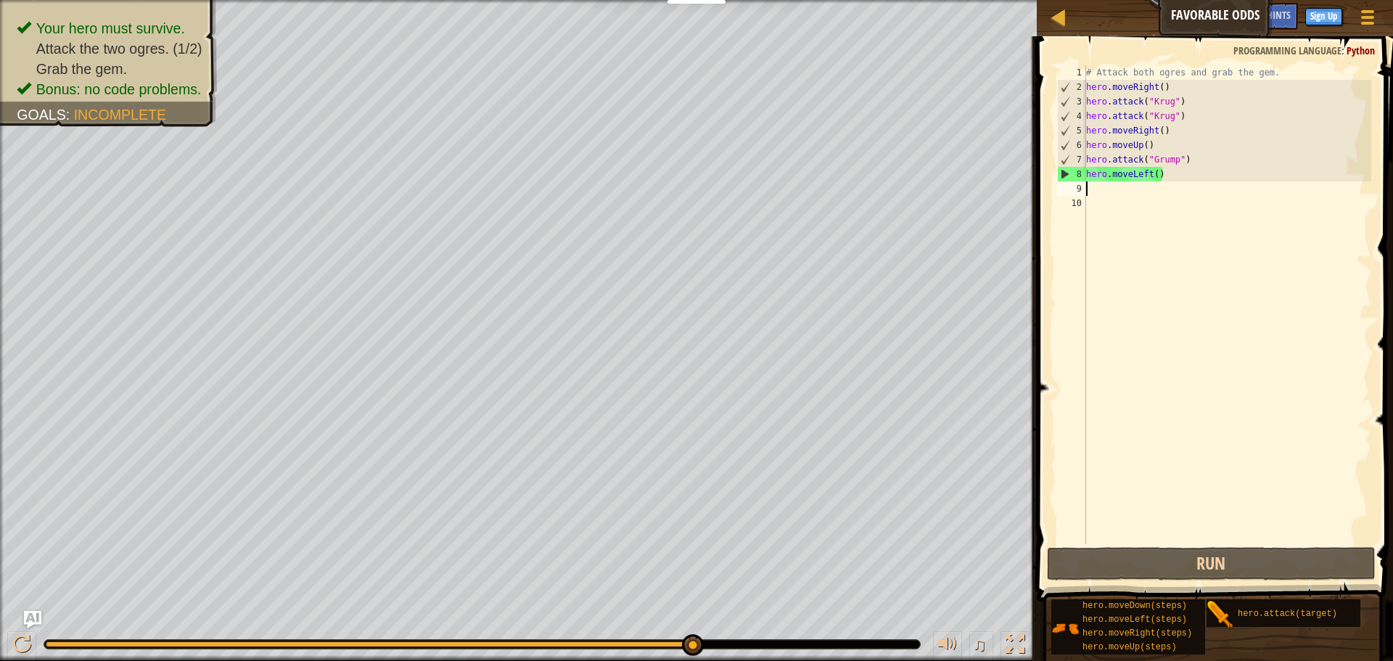
click at [1173, 173] on div "# Attack both ogres and grab the gem. hero . moveRight ( ) hero . attack ( "[PE…" at bounding box center [1227, 319] width 288 height 508
drag, startPoint x: 1173, startPoint y: 173, endPoint x: 1089, endPoint y: 179, distance: 84.4
click at [1089, 179] on div "# Attack both ogres and grab the gem. hero . moveRight ( ) hero . attack ( "[PE…" at bounding box center [1227, 319] width 288 height 508
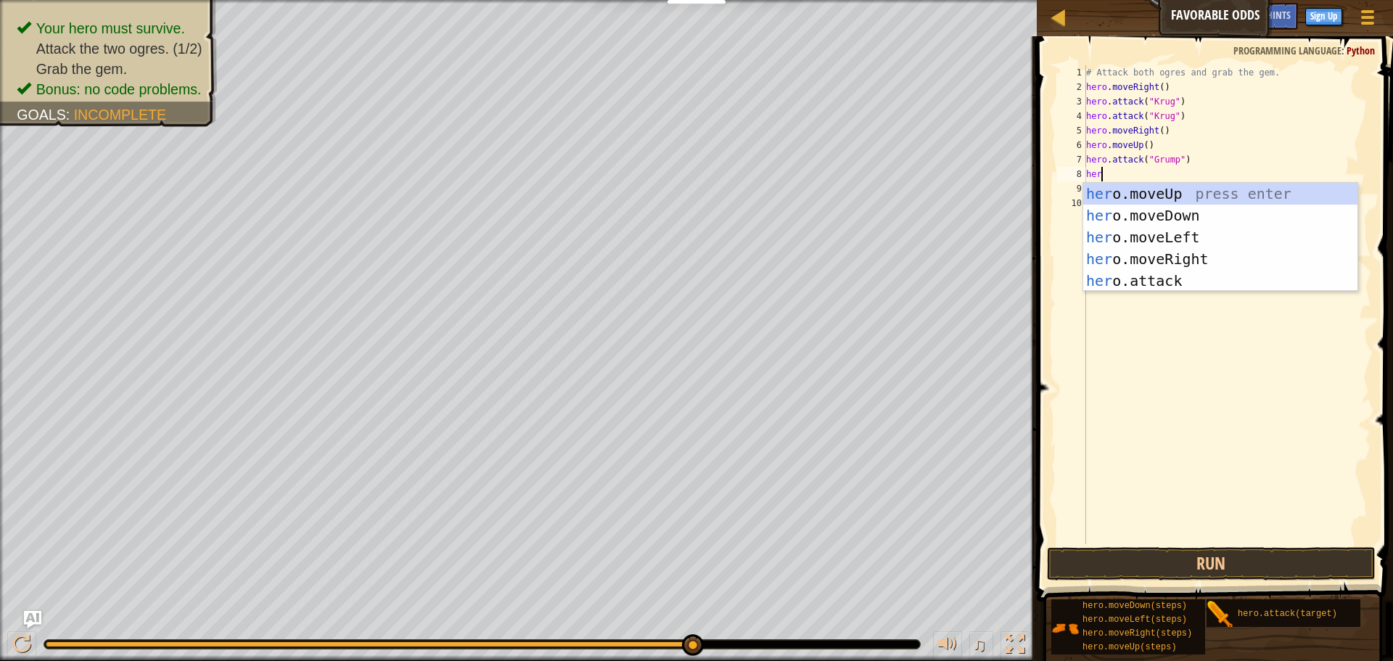
scroll to position [7, 2]
click at [1146, 283] on div "hero .moveUp press enter hero .moveDown press enter hero .moveLeft press enter …" at bounding box center [1220, 259] width 274 height 152
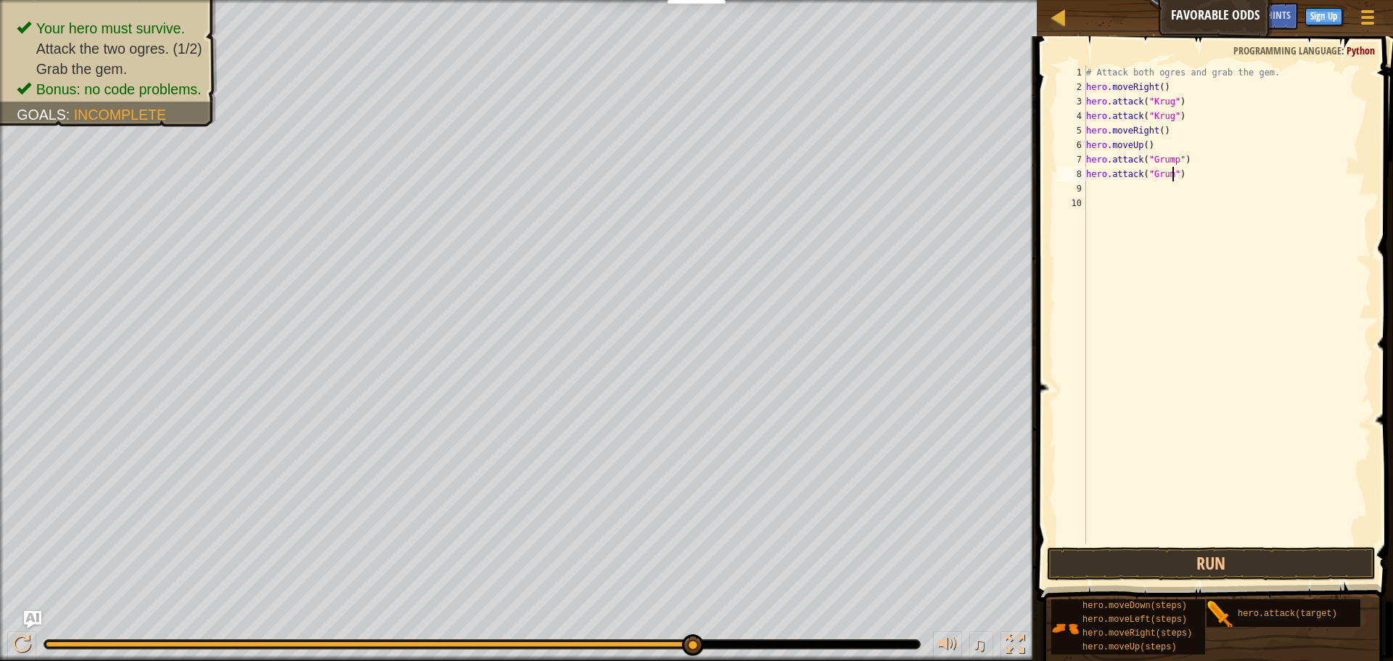
type textarea "hero.attack("Grump")"
click at [1134, 193] on div "# Attack both ogres and grab the gem. hero . moveRight ( ) hero . attack ( "[PE…" at bounding box center [1227, 319] width 288 height 508
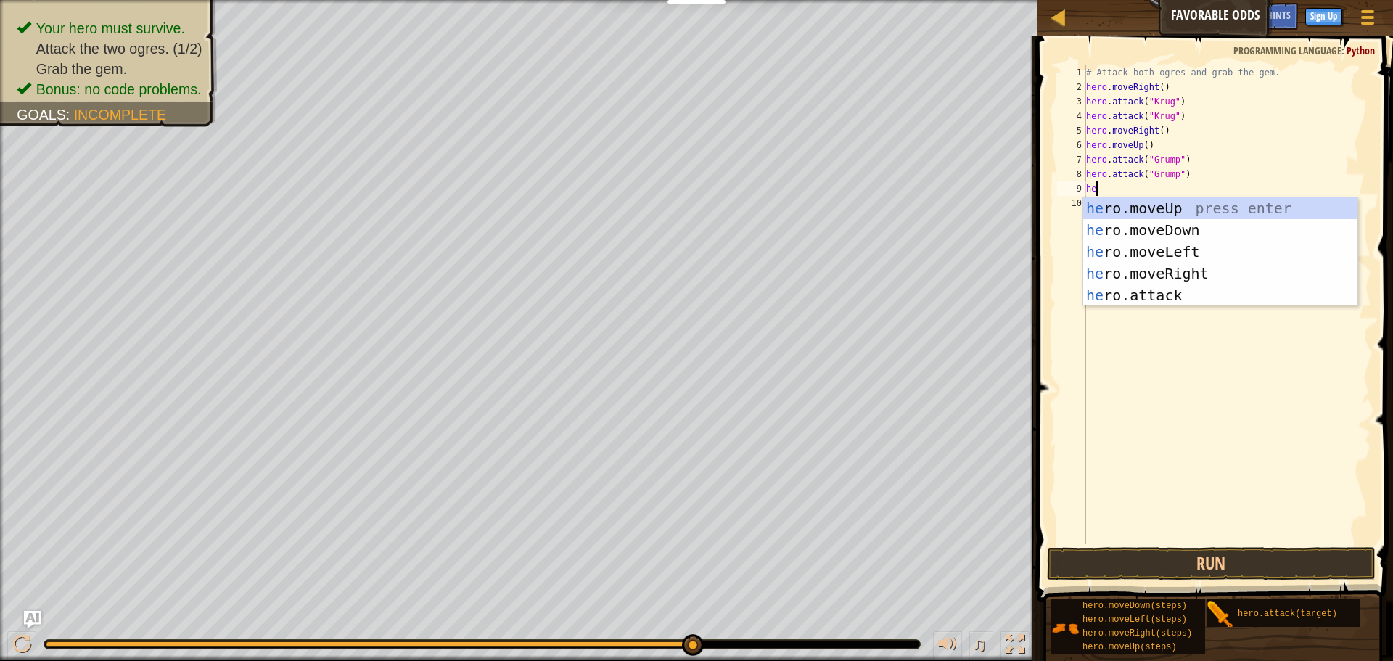
scroll to position [7, 2]
type textarea "hero"
click at [1184, 246] on div "hero .moveUp press enter hero .moveDown press enter hero .moveLeft press enter …" at bounding box center [1220, 273] width 274 height 152
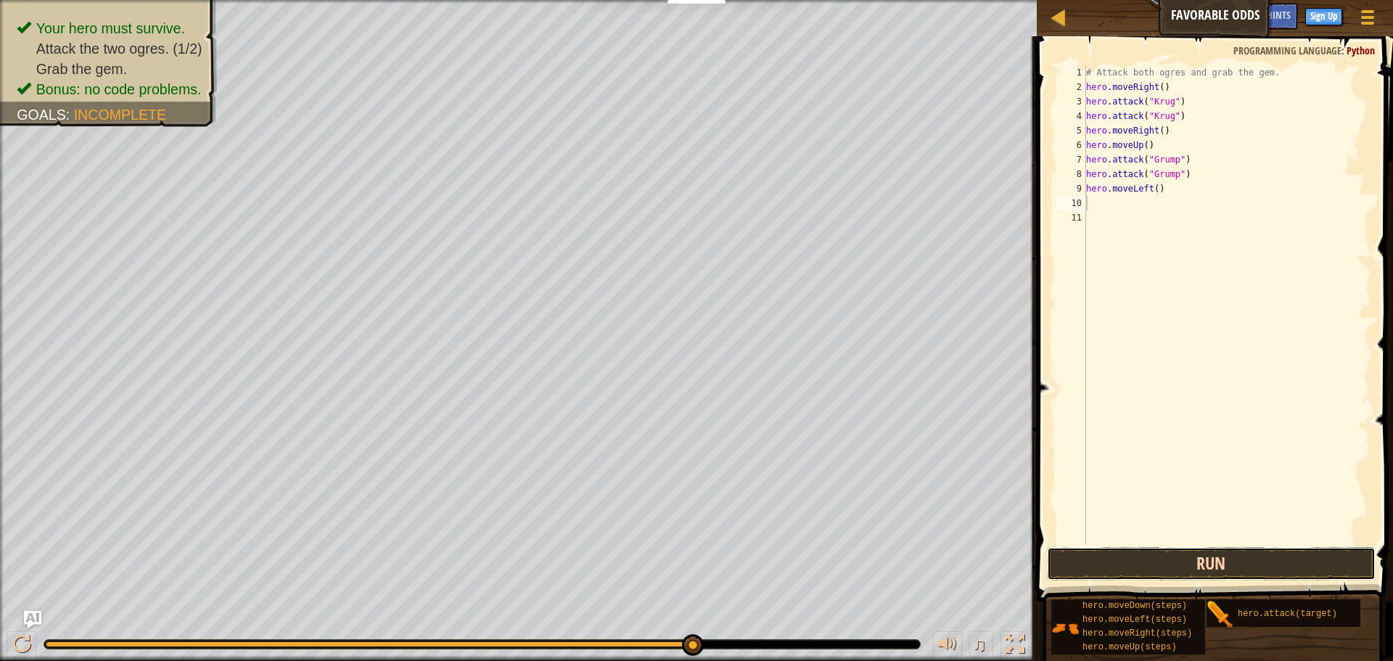
click at [1130, 556] on button "Run" at bounding box center [1211, 563] width 329 height 33
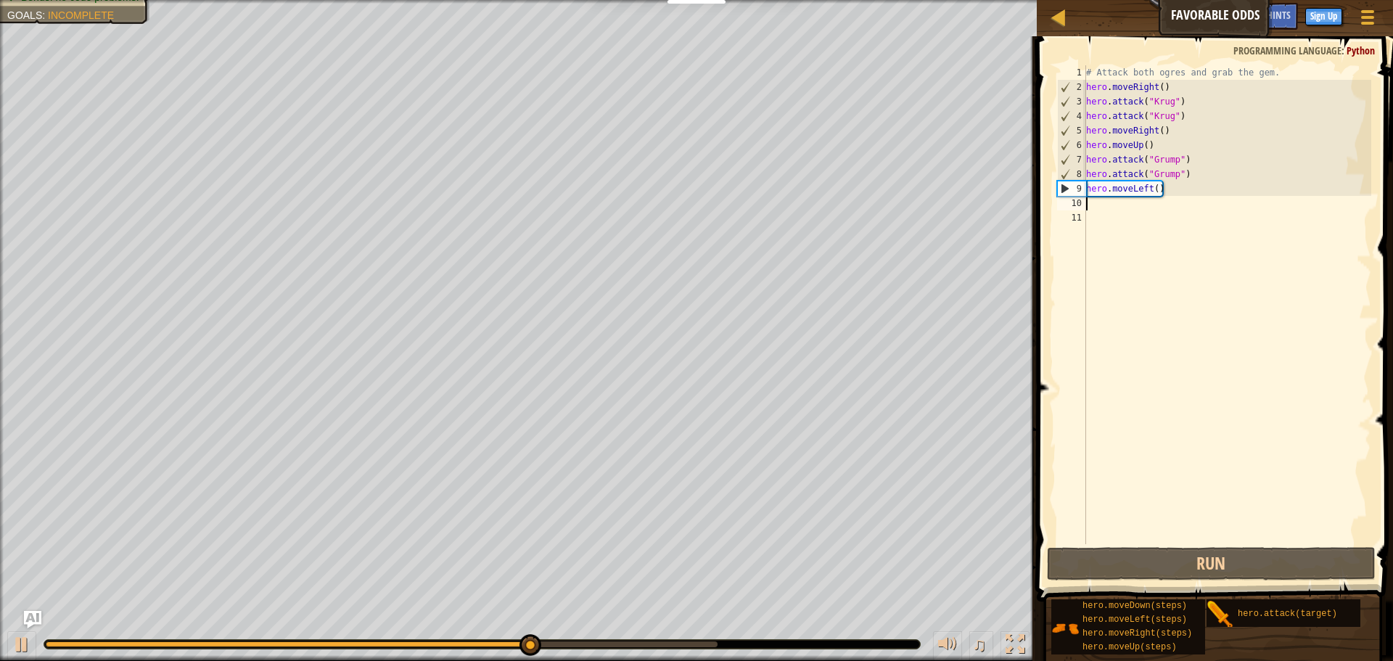
type textarea "h"
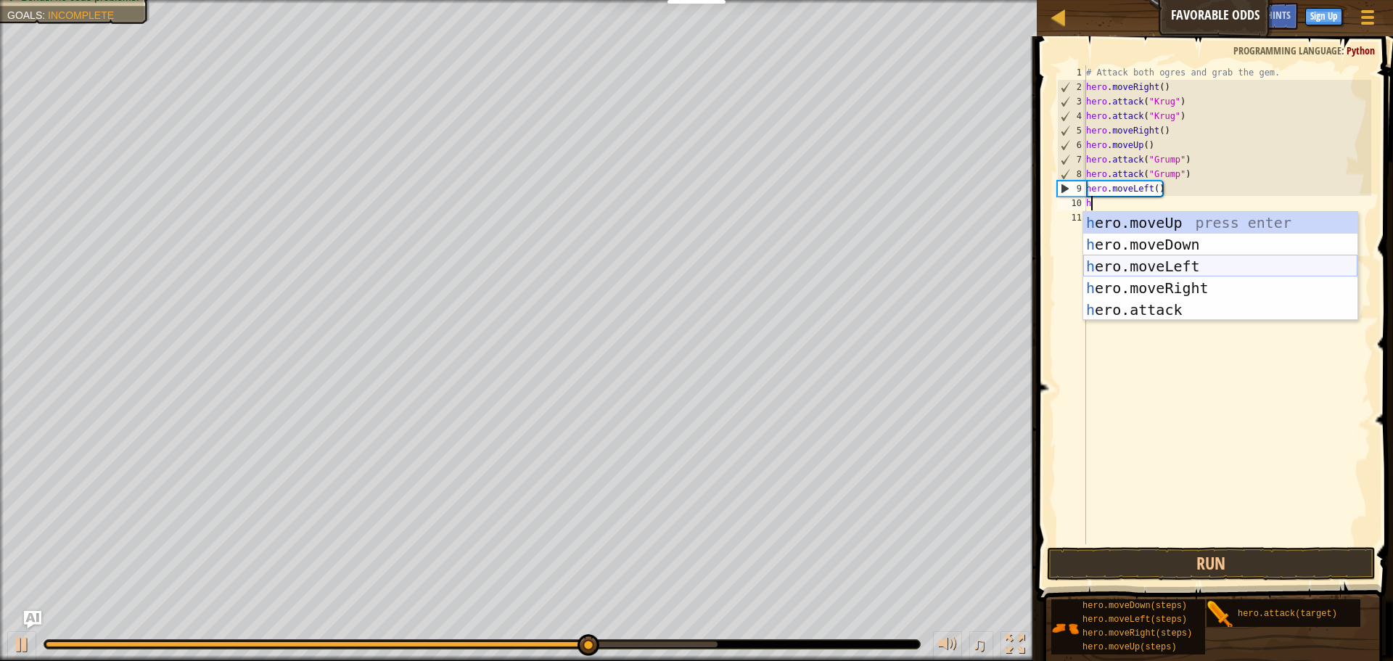
click at [1189, 269] on div "h ero.moveUp press enter h ero.moveDown press enter h ero.moveLeft press enter …" at bounding box center [1220, 288] width 274 height 152
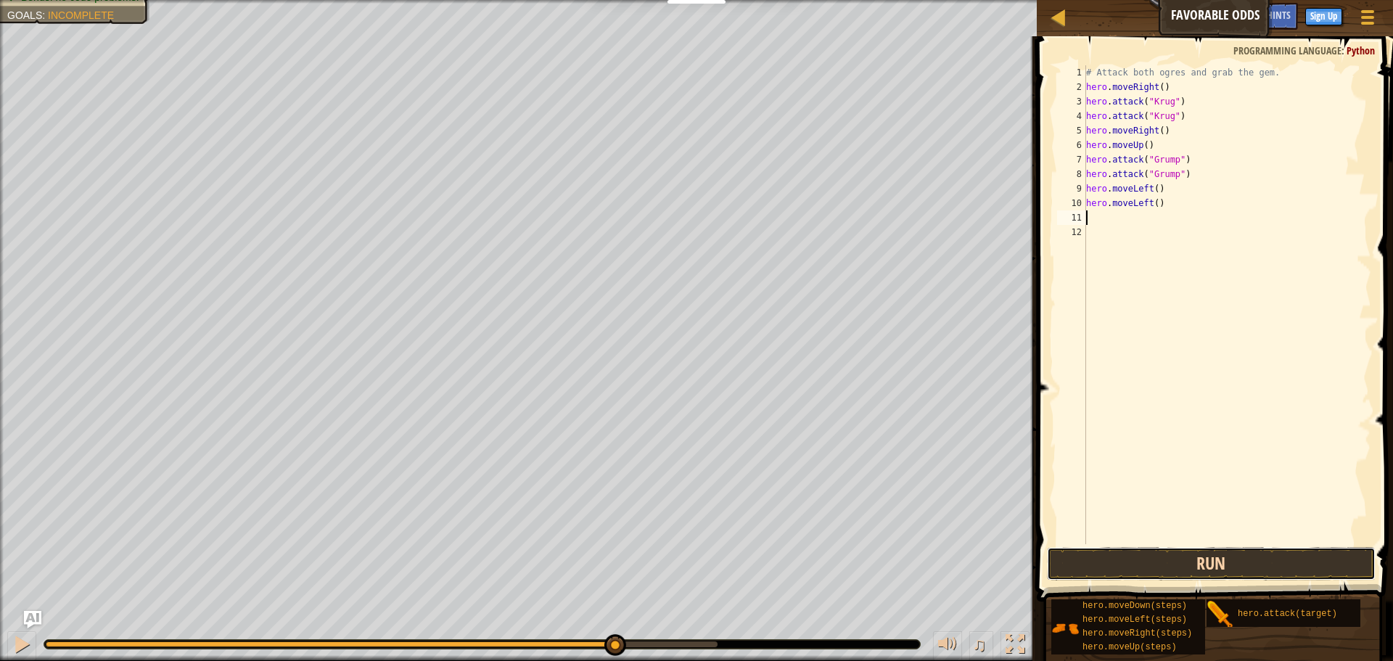
click at [1173, 557] on button "Run" at bounding box center [1211, 563] width 329 height 33
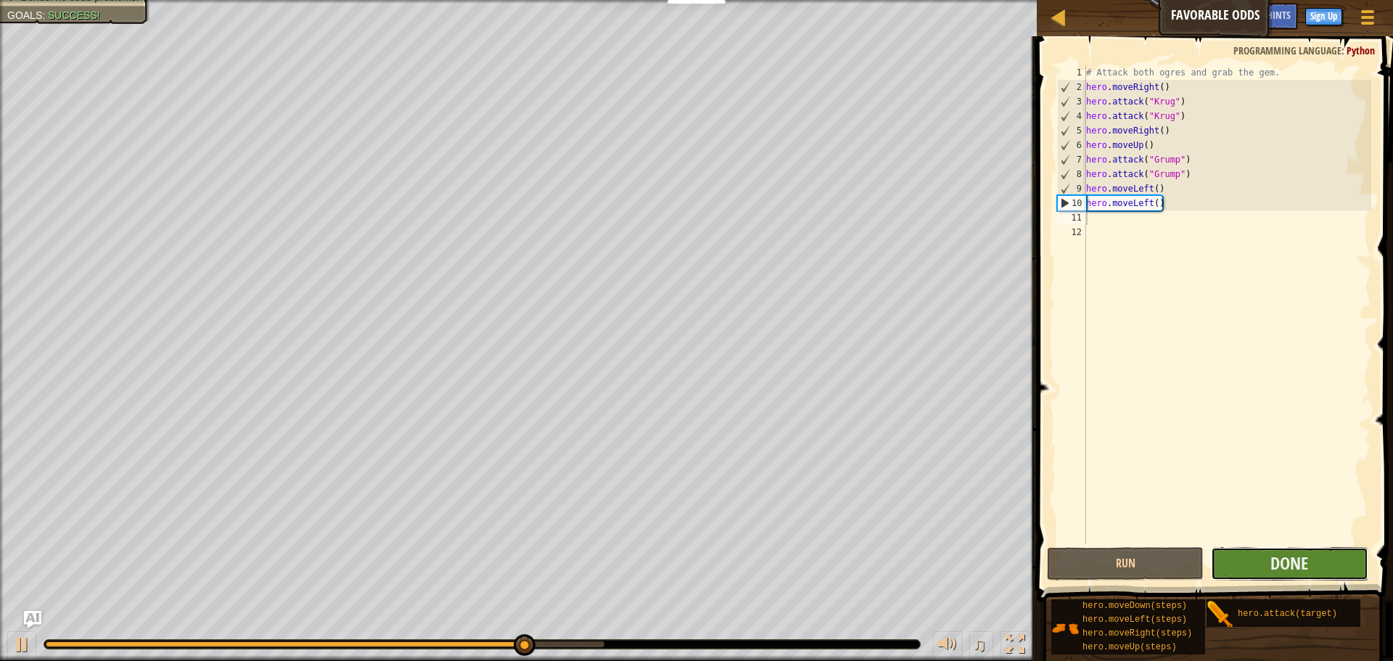
click at [1241, 562] on button "Done" at bounding box center [1289, 563] width 157 height 33
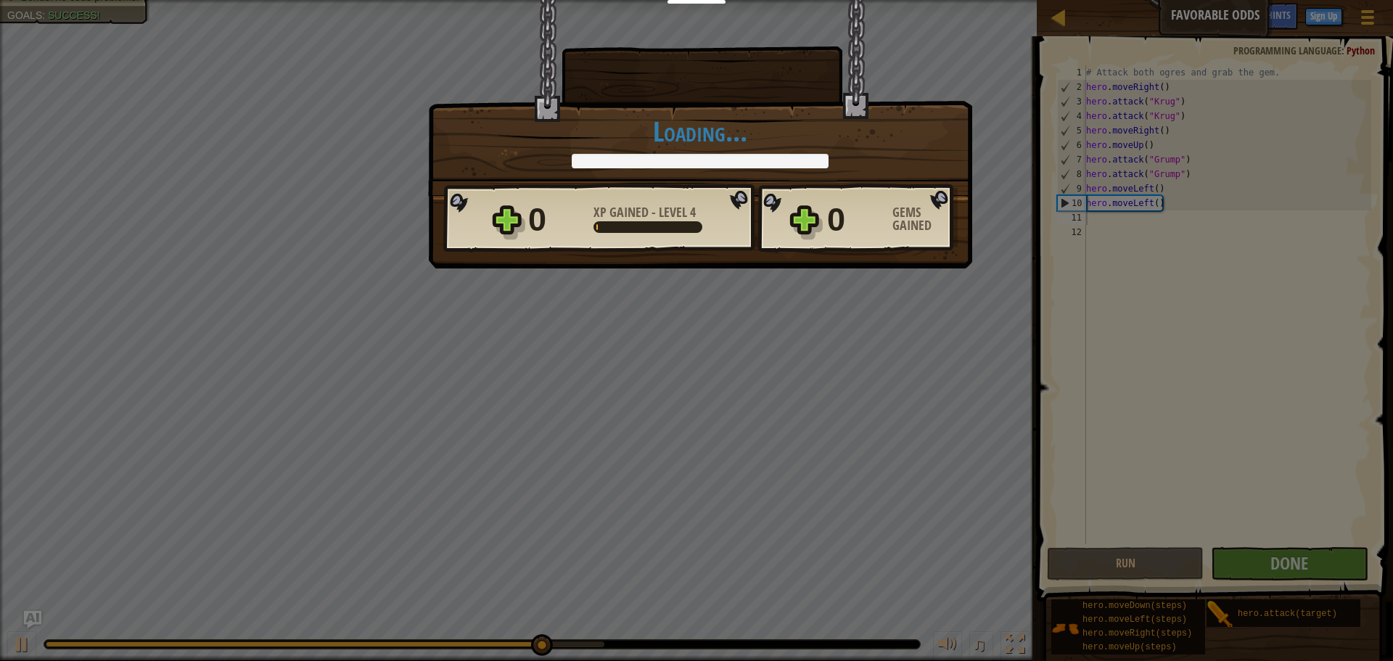
click at [1241, 565] on div "× How many more doors lead between you and dungeon escape? How fun was this lev…" at bounding box center [696, 330] width 1393 height 661
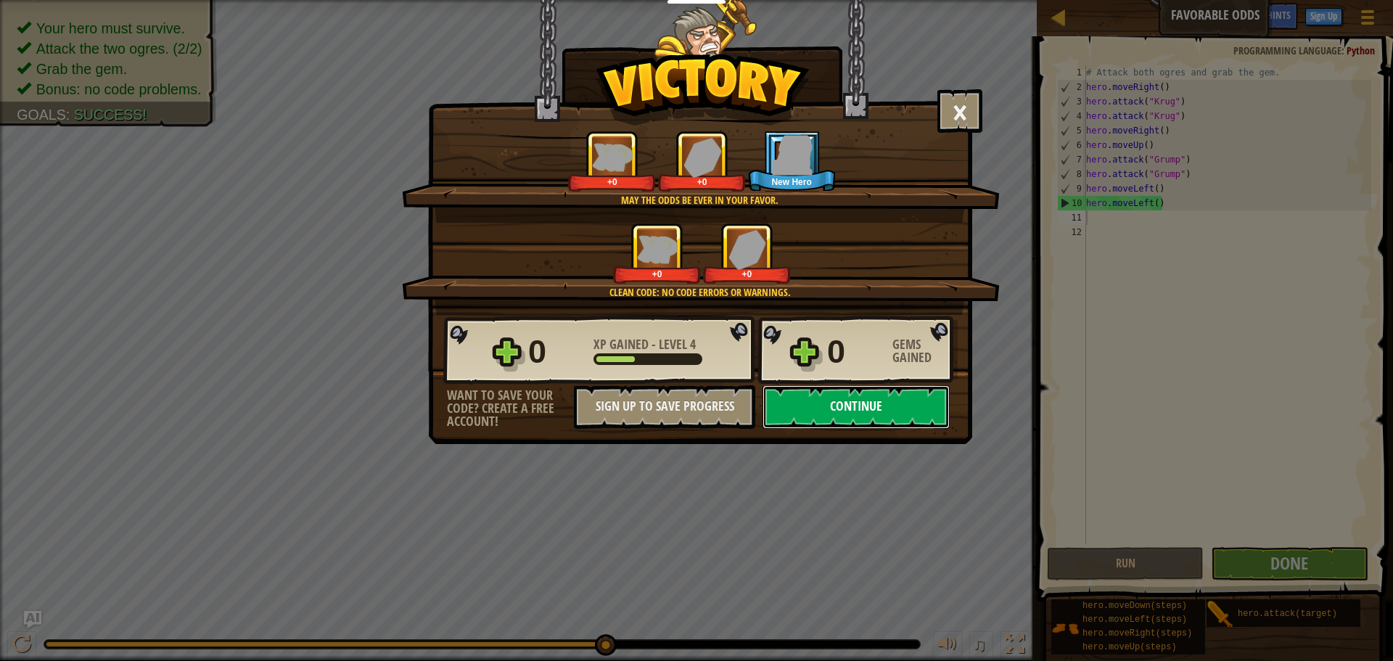
click at [831, 417] on button "Continue" at bounding box center [856, 407] width 187 height 44
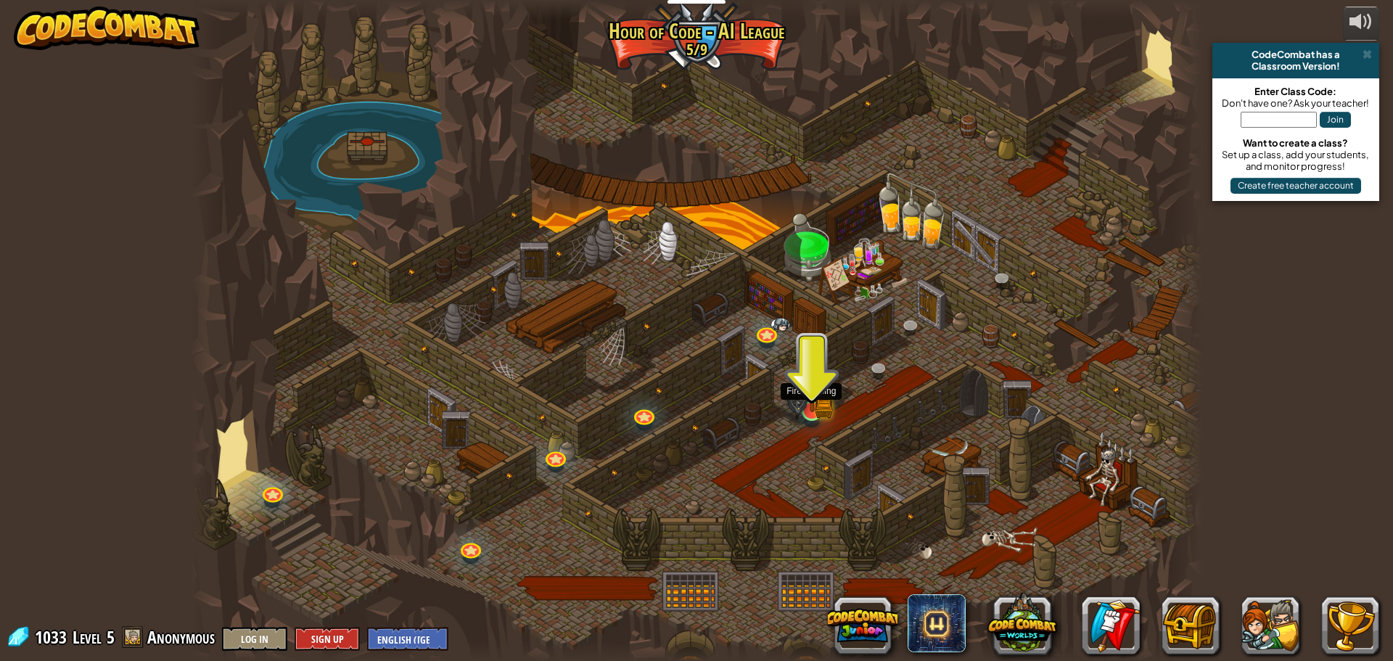
click at [819, 397] on img at bounding box center [812, 383] width 27 height 60
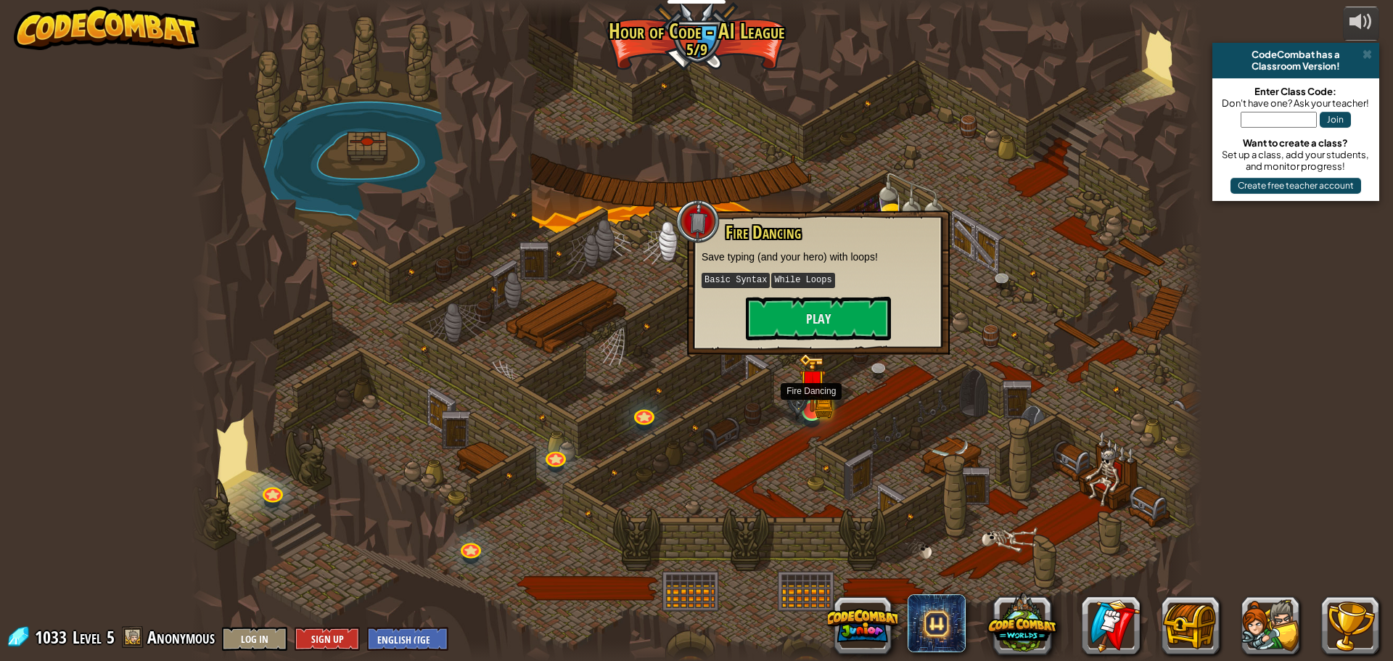
click at [819, 397] on img at bounding box center [812, 383] width 27 height 60
click at [808, 321] on button "Play" at bounding box center [818, 319] width 145 height 44
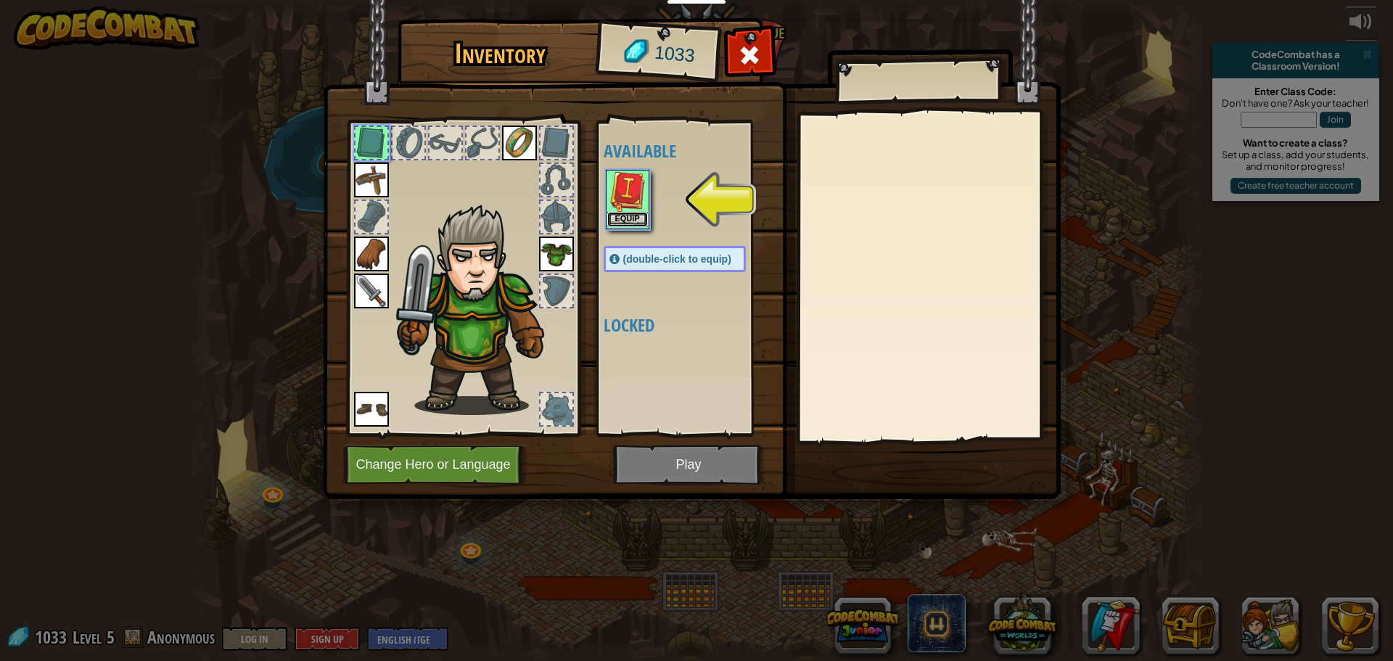
click at [628, 221] on button "Equip" at bounding box center [627, 219] width 41 height 15
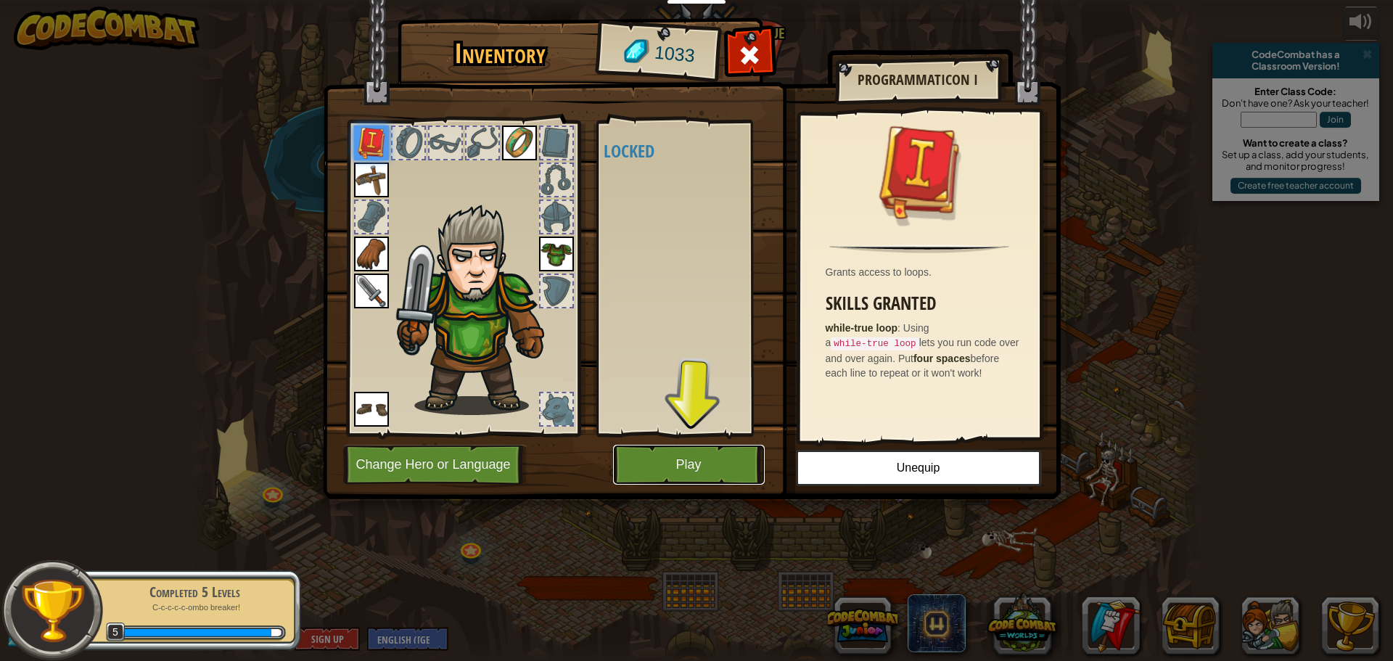
click at [699, 467] on button "Play" at bounding box center [689, 465] width 152 height 40
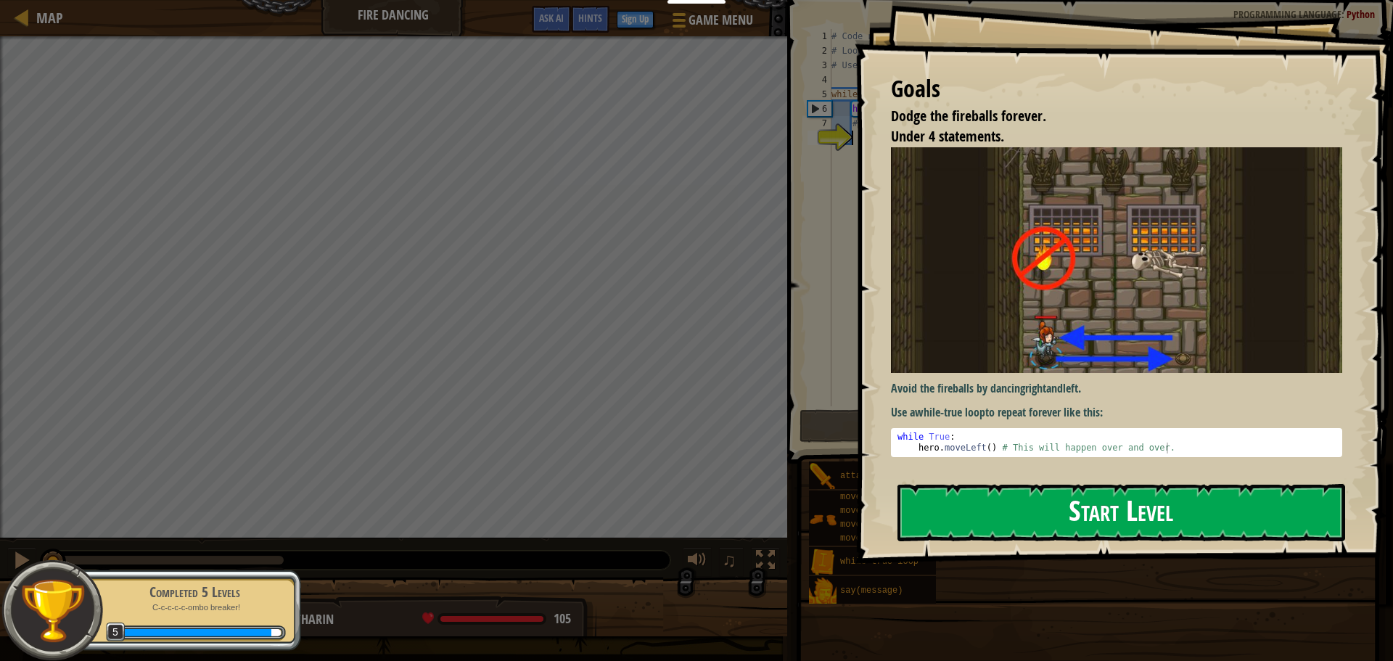
click at [948, 507] on button "Start Level" at bounding box center [1122, 512] width 448 height 57
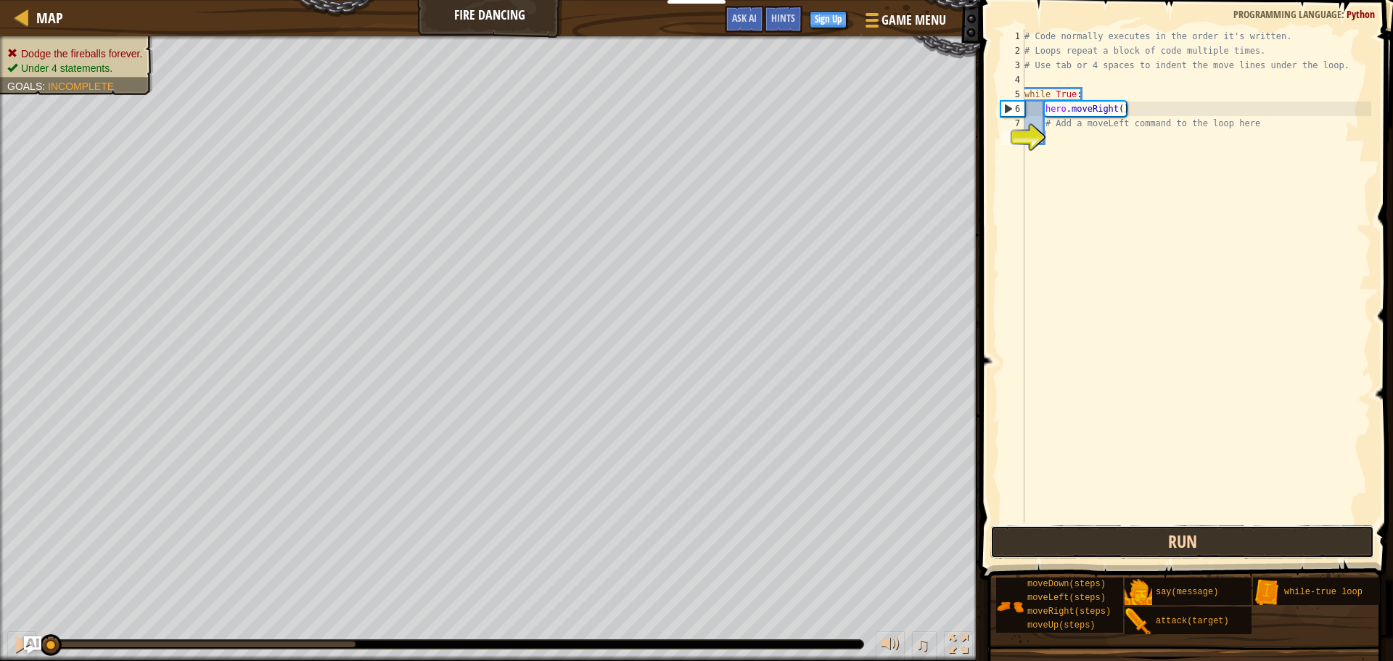
click at [1065, 533] on button "Run" at bounding box center [1183, 541] width 384 height 33
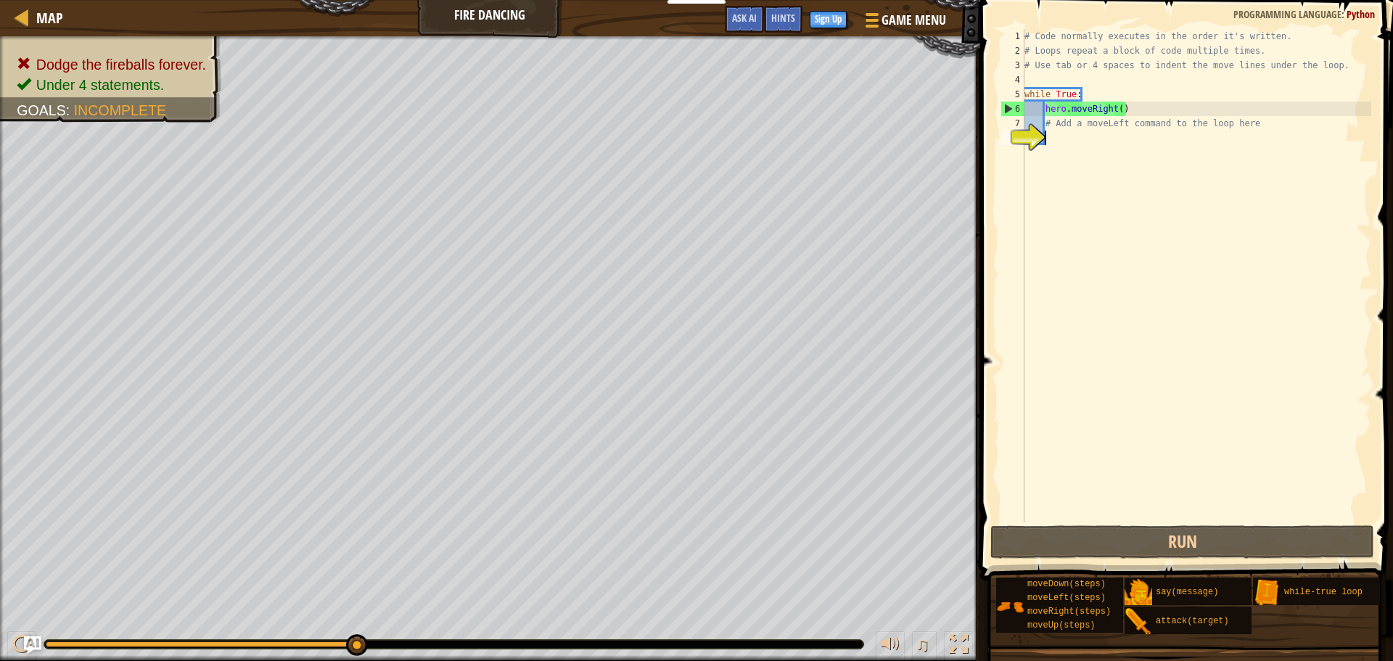
type textarea "h"
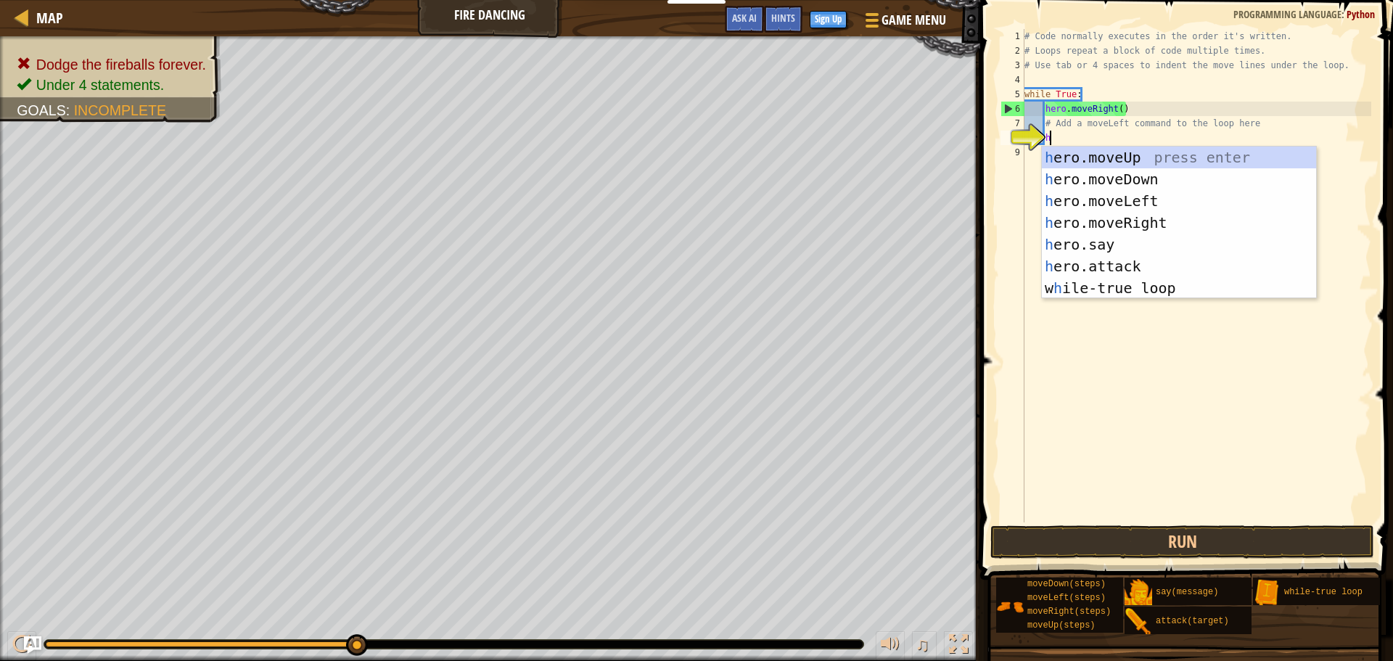
scroll to position [7, 3]
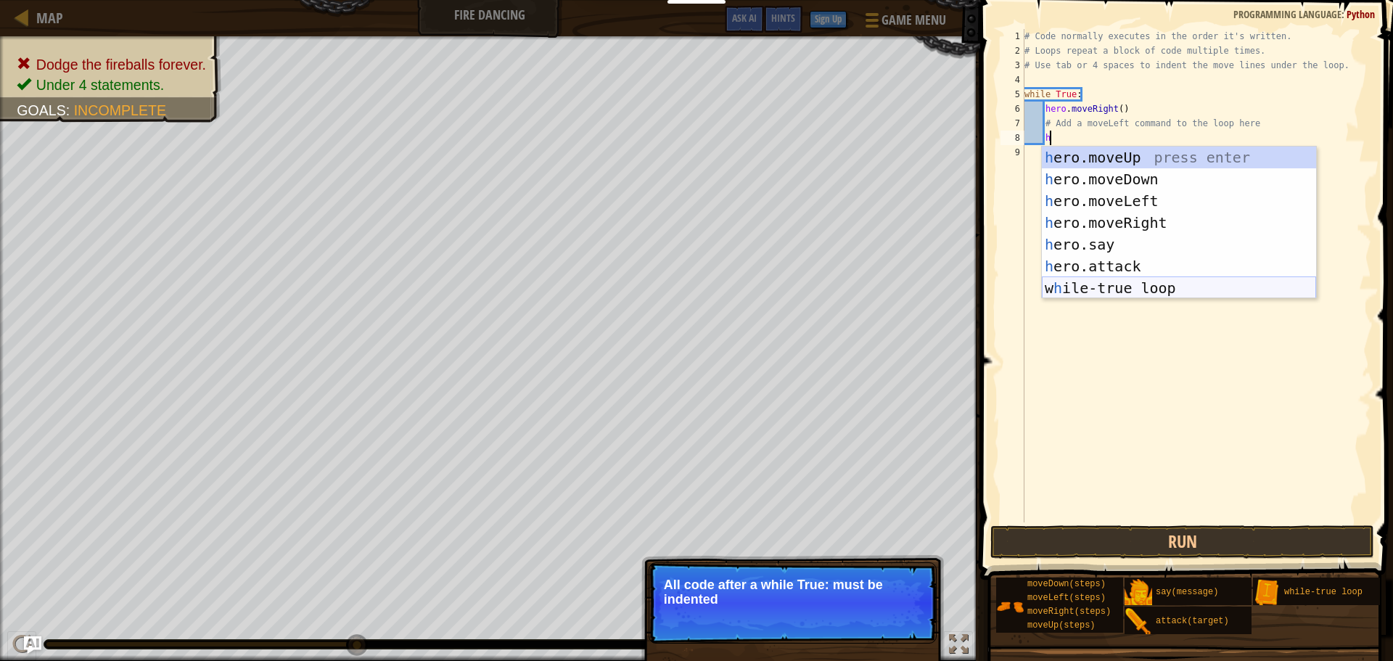
click at [1115, 293] on div "h ero.moveUp press enter h ero.moveDown press enter h ero.moveLeft press enter …" at bounding box center [1179, 245] width 274 height 196
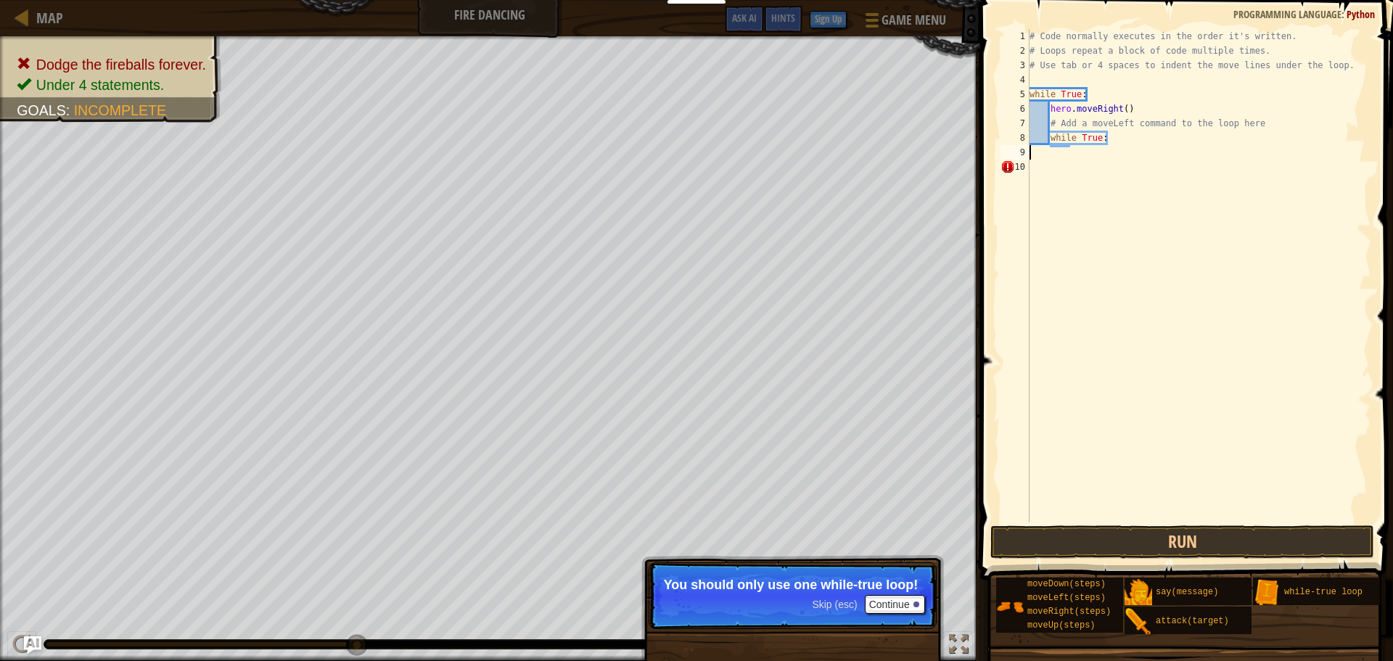
scroll to position [7, 0]
type textarea "w"
type textarea "h"
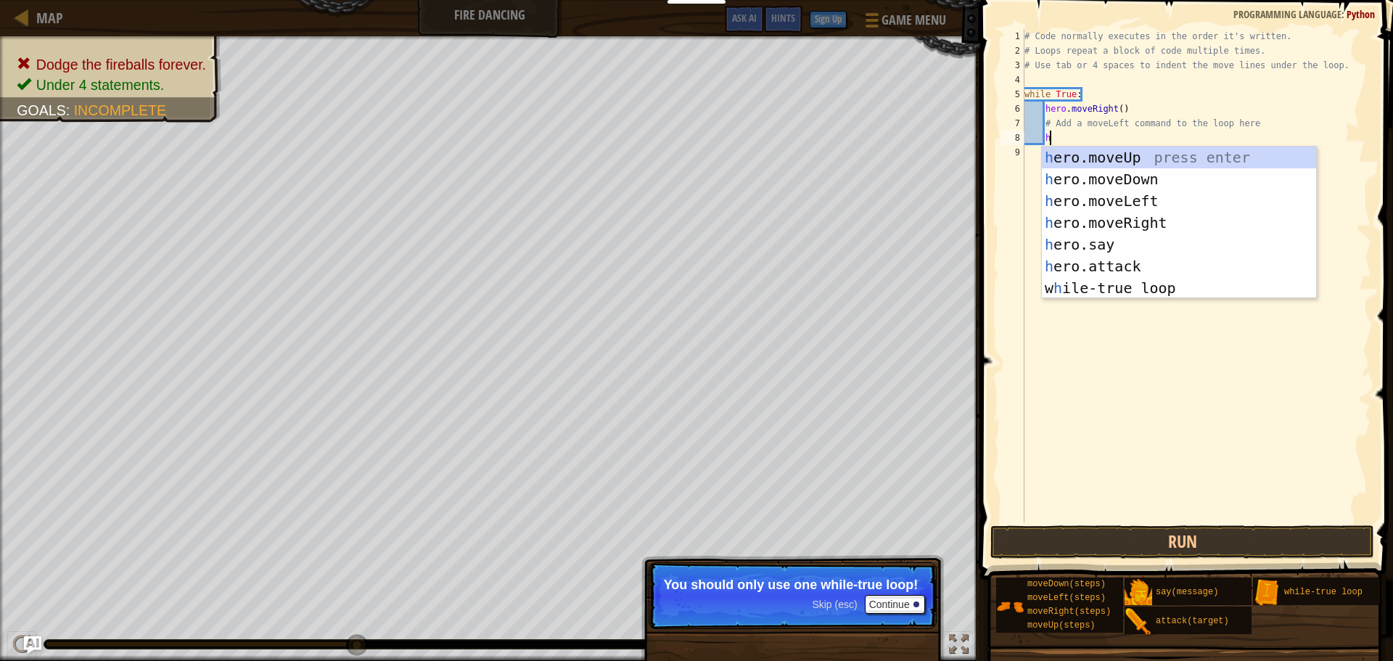
scroll to position [7, 3]
click at [1208, 226] on div "h ero.moveUp press enter h ero.moveDown press enter h ero.moveLeft press enter …" at bounding box center [1179, 245] width 274 height 196
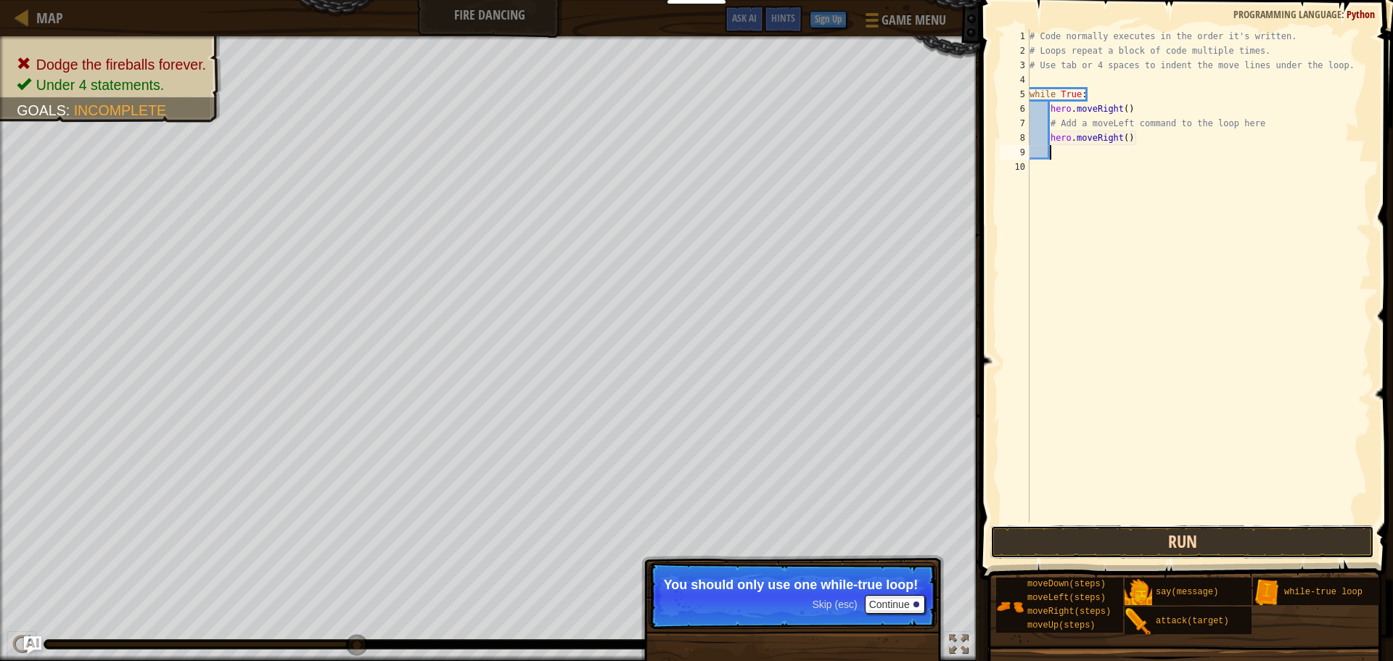
click at [1115, 542] on button "Run" at bounding box center [1183, 541] width 384 height 33
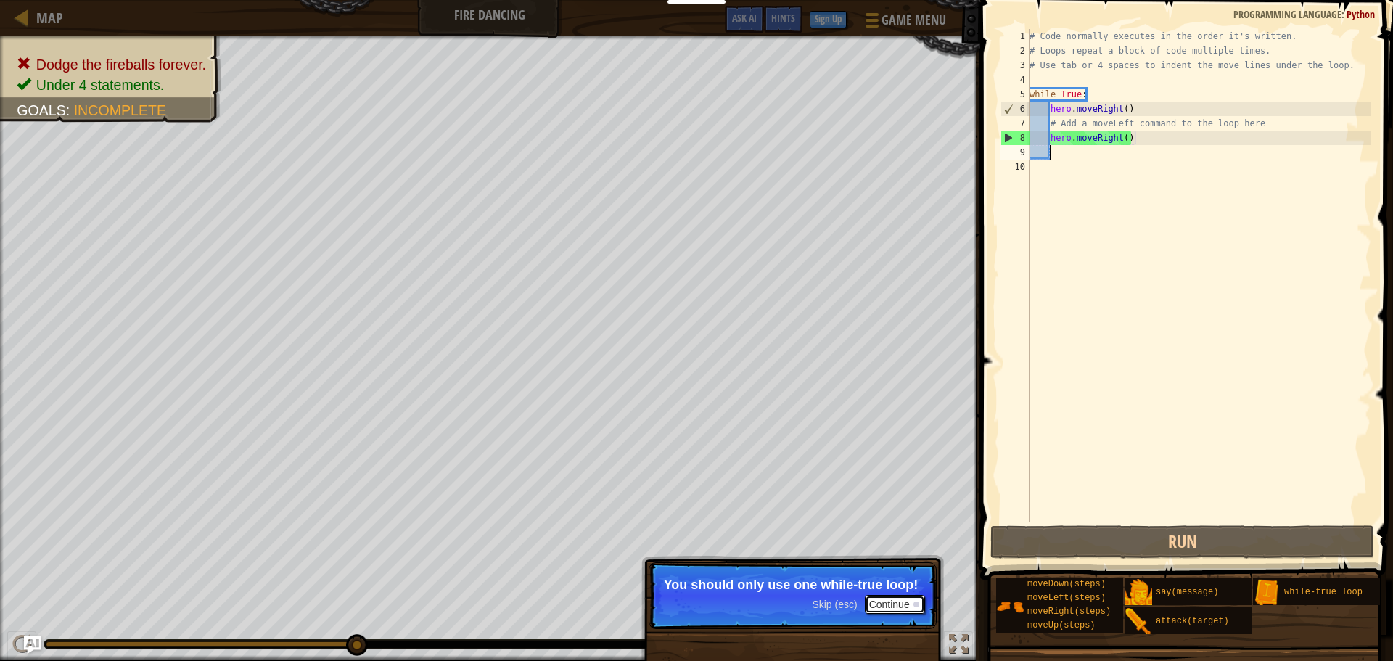
click at [876, 602] on button "Continue" at bounding box center [895, 604] width 60 height 19
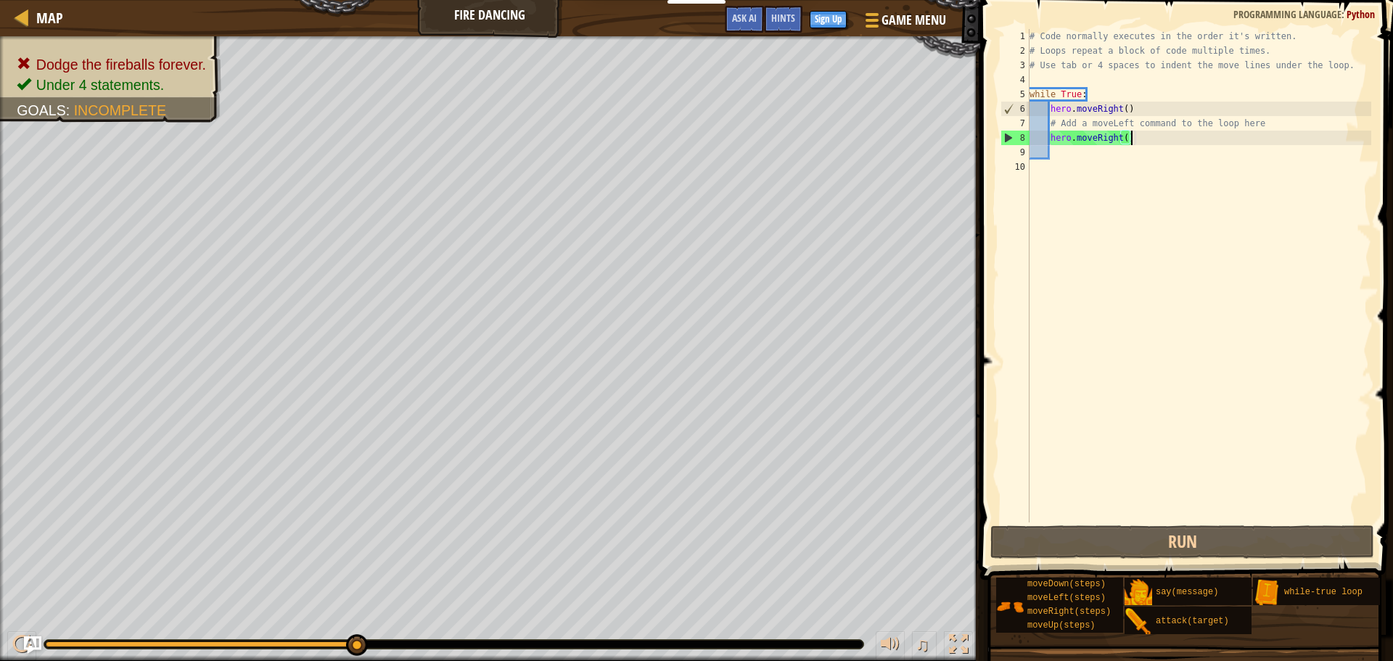
click at [1150, 141] on div "# Code normally executes in the order it's written. # Loops repeat a block of c…" at bounding box center [1199, 290] width 345 height 523
drag, startPoint x: 1150, startPoint y: 139, endPoint x: 1047, endPoint y: 145, distance: 102.5
click at [1047, 145] on div "# Code normally executes in the order it's written. # Loops repeat a block of c…" at bounding box center [1199, 290] width 345 height 523
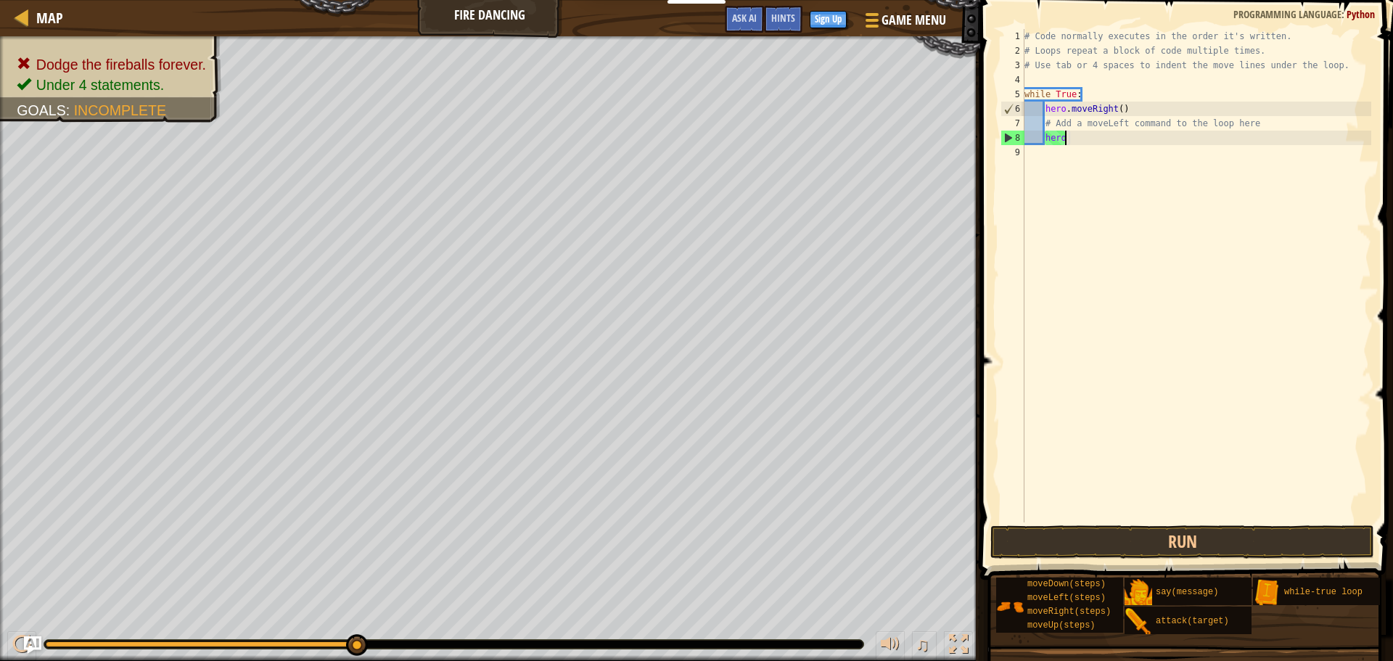
type textarea "h"
click at [1056, 142] on div "# Code normally executes in the order it's written. # Loops repeat a block of c…" at bounding box center [1197, 290] width 350 height 523
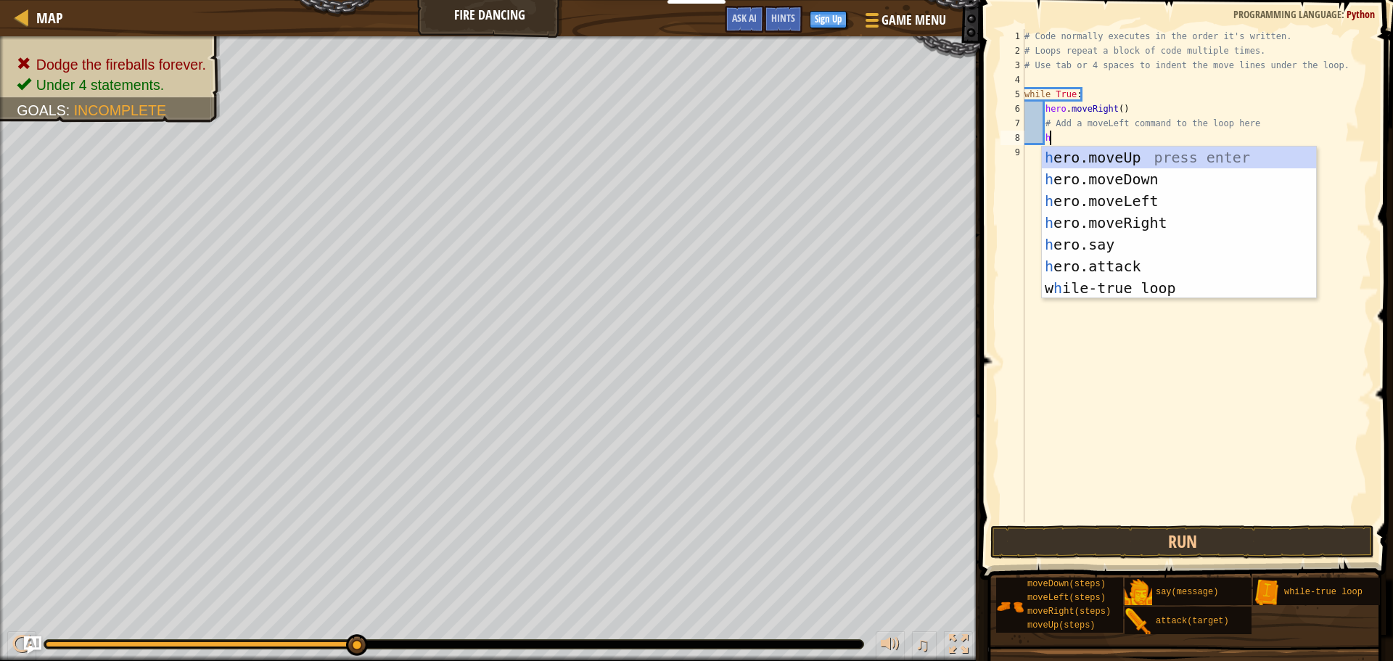
scroll to position [7, 3]
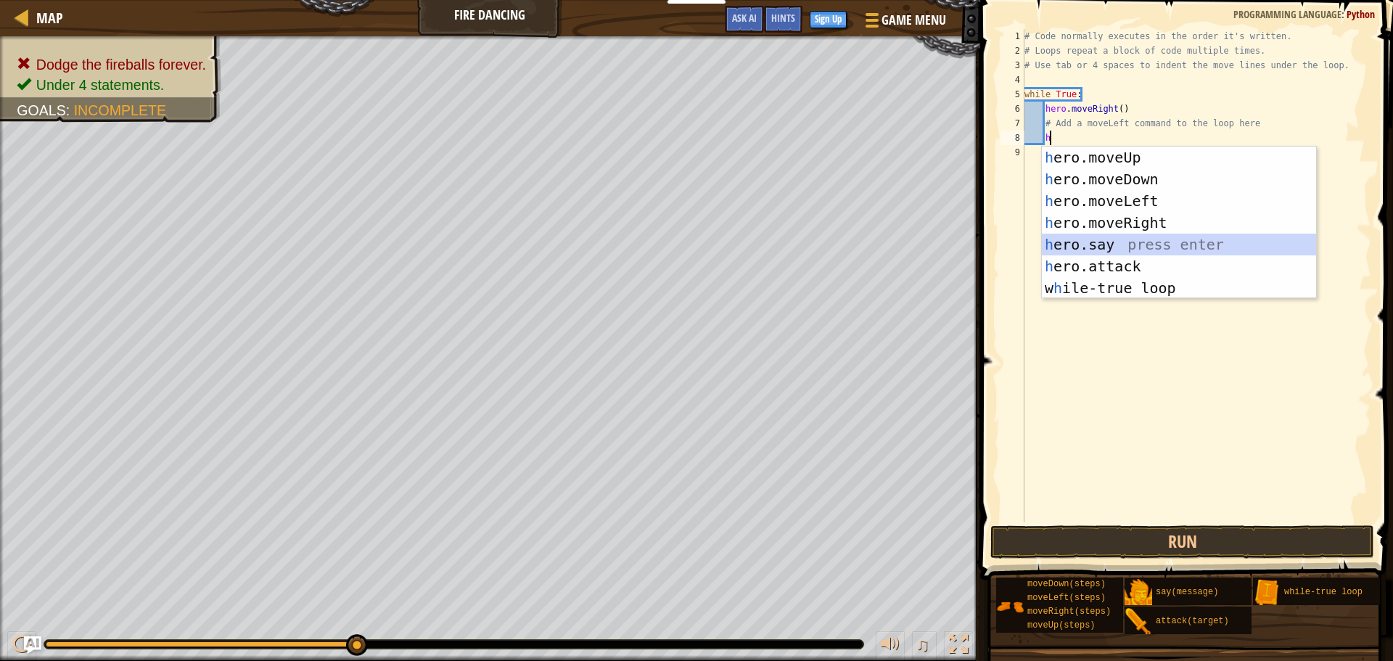
click at [1135, 234] on div "h ero.moveUp press enter h ero.moveDown press enter h ero.moveLeft press enter …" at bounding box center [1179, 245] width 274 height 196
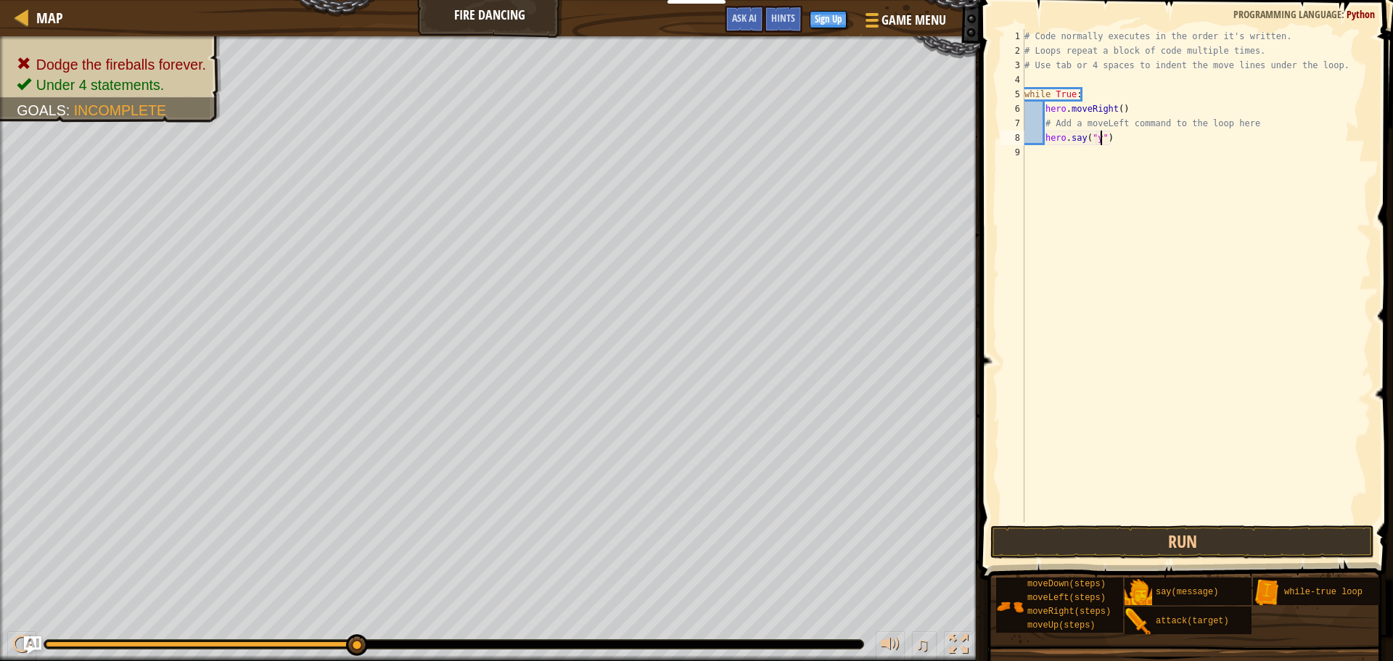
scroll to position [7, 12]
click at [1138, 554] on button "Run" at bounding box center [1183, 541] width 384 height 33
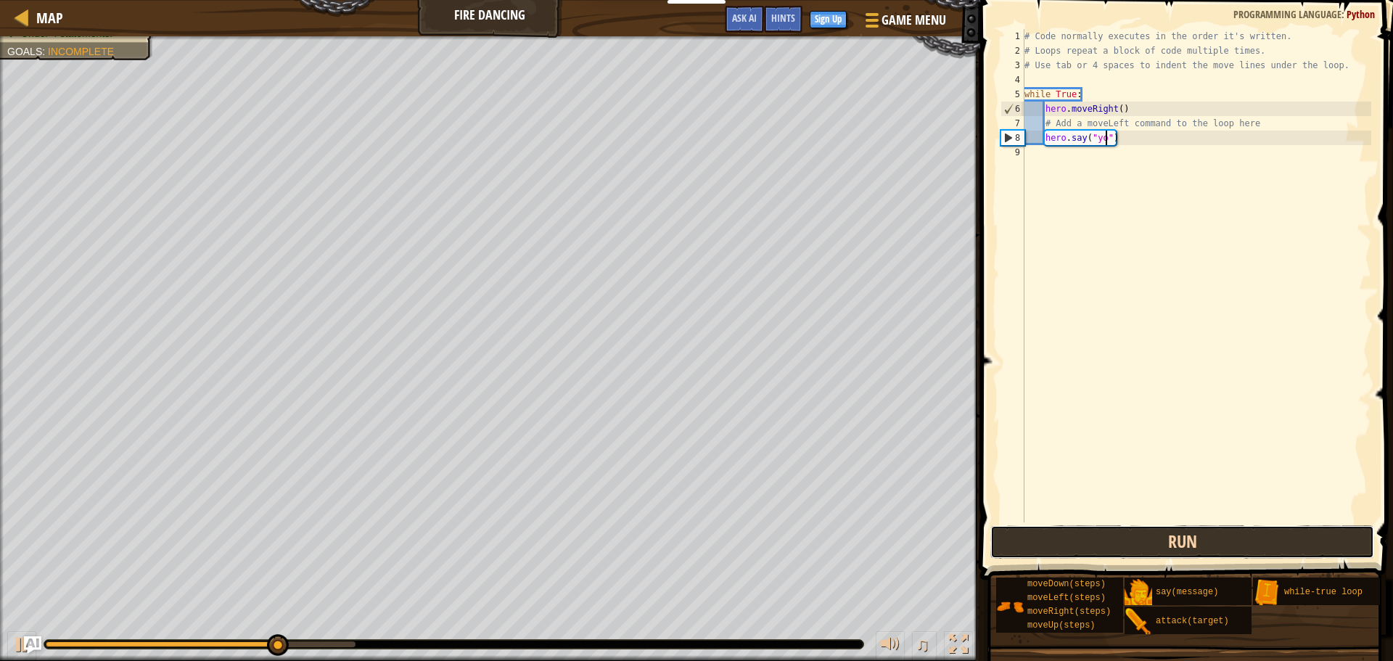
click at [1158, 548] on button "Run" at bounding box center [1183, 541] width 384 height 33
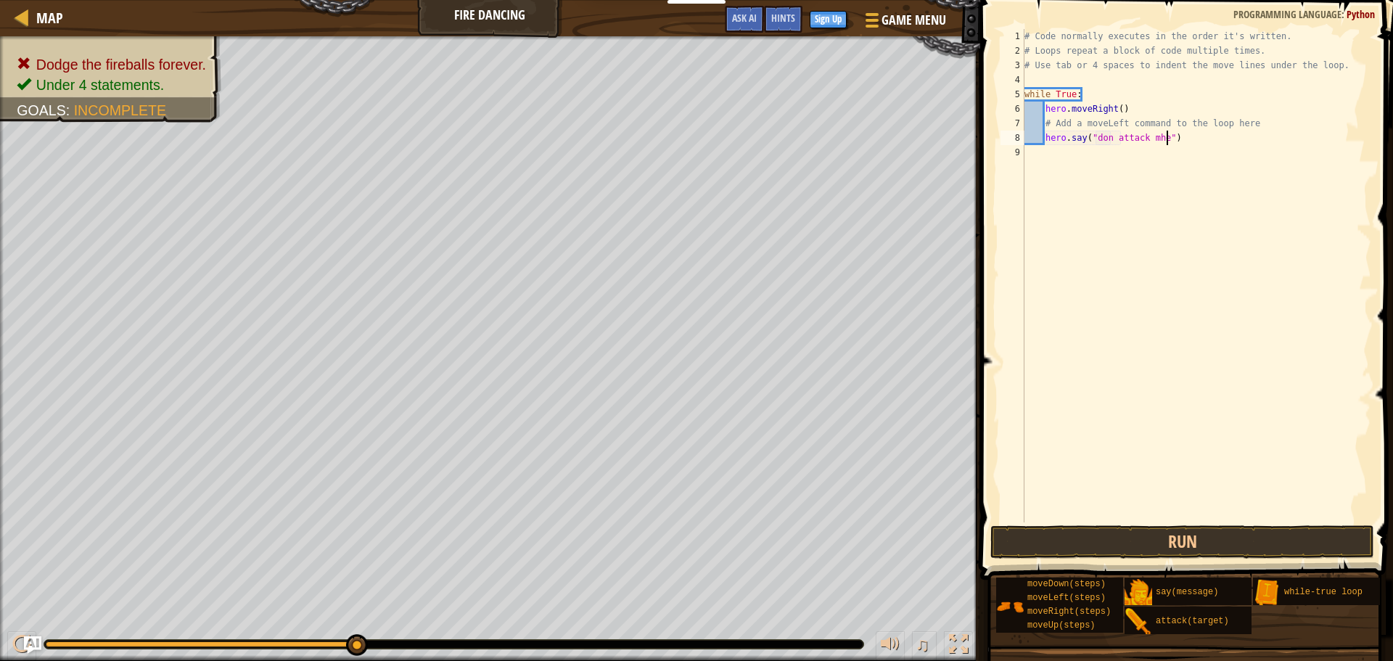
scroll to position [7, 20]
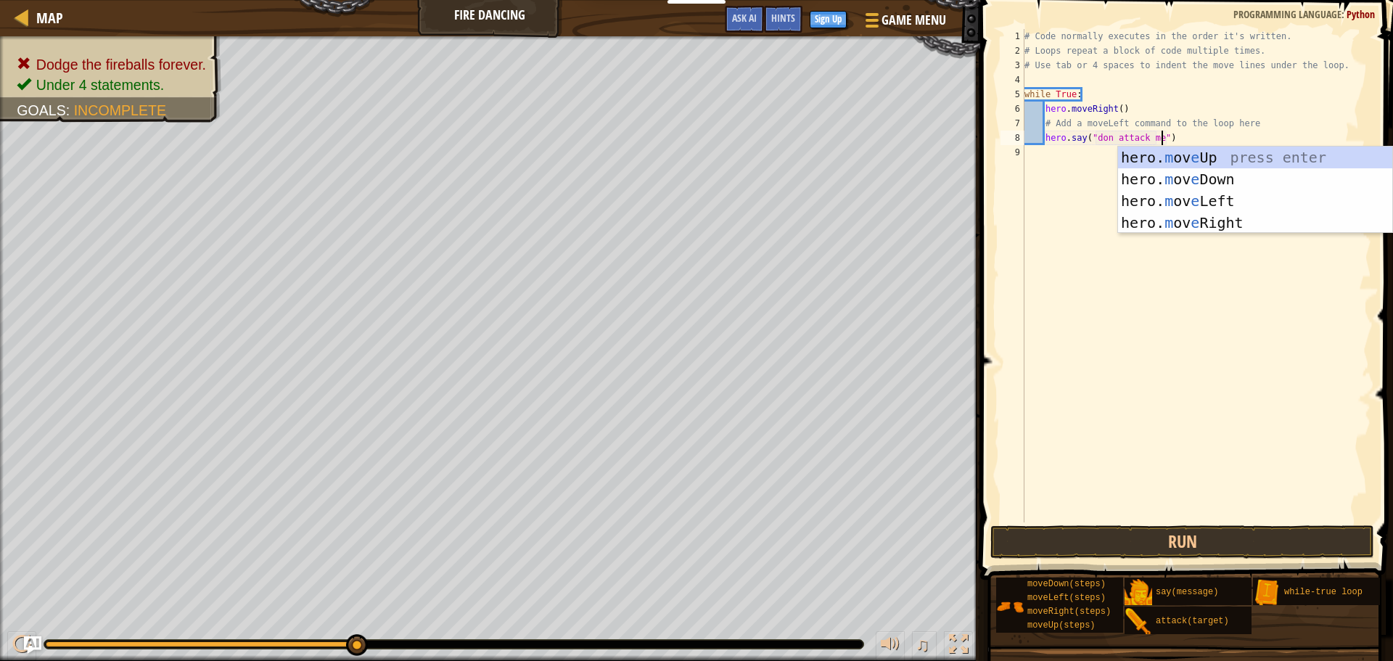
type textarea "hero.say("don attack meh")"
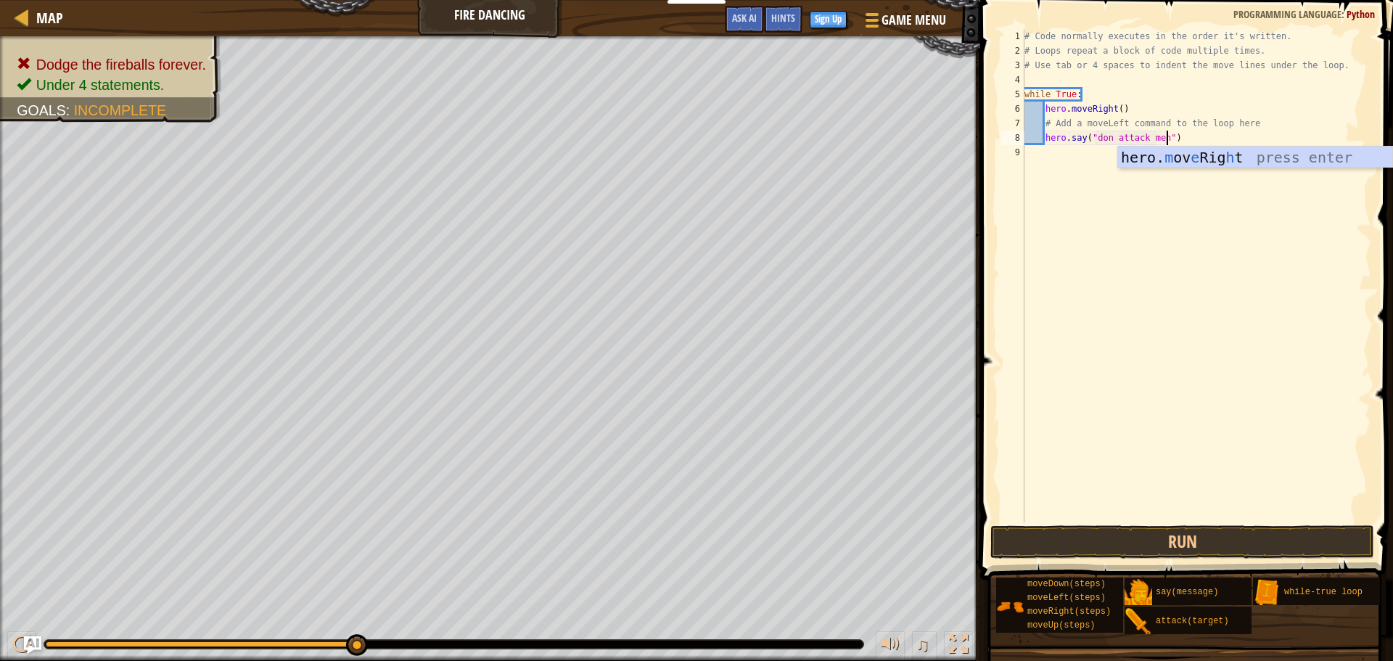
click at [1234, 230] on div "# Code normally executes in the order it's written. # Loops repeat a block of c…" at bounding box center [1197, 290] width 350 height 523
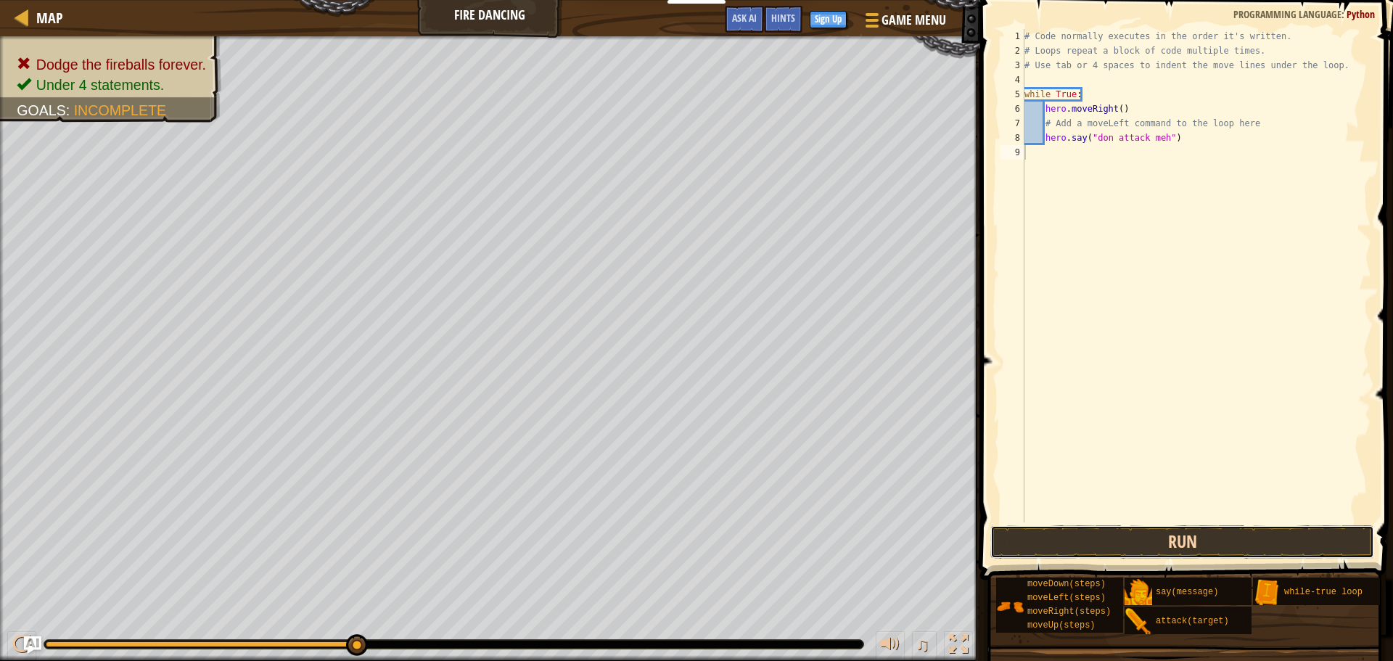
click at [1139, 541] on button "Run" at bounding box center [1183, 541] width 384 height 33
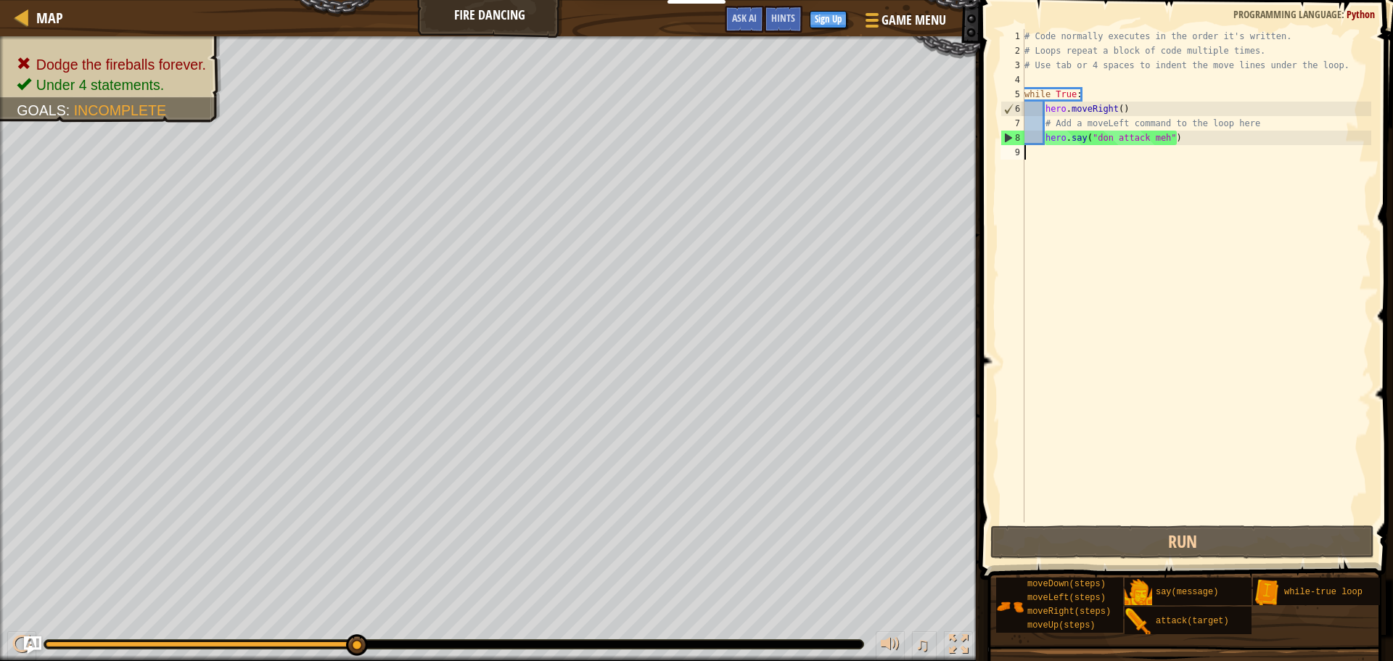
click at [1196, 146] on div "# Code normally executes in the order it's written. # Loops repeat a block of c…" at bounding box center [1197, 290] width 350 height 523
drag, startPoint x: 1181, startPoint y: 137, endPoint x: 1044, endPoint y: 137, distance: 136.4
click at [1044, 137] on div "# Code normally executes in the order it's written. # Loops repeat a block of c…" at bounding box center [1197, 290] width 350 height 523
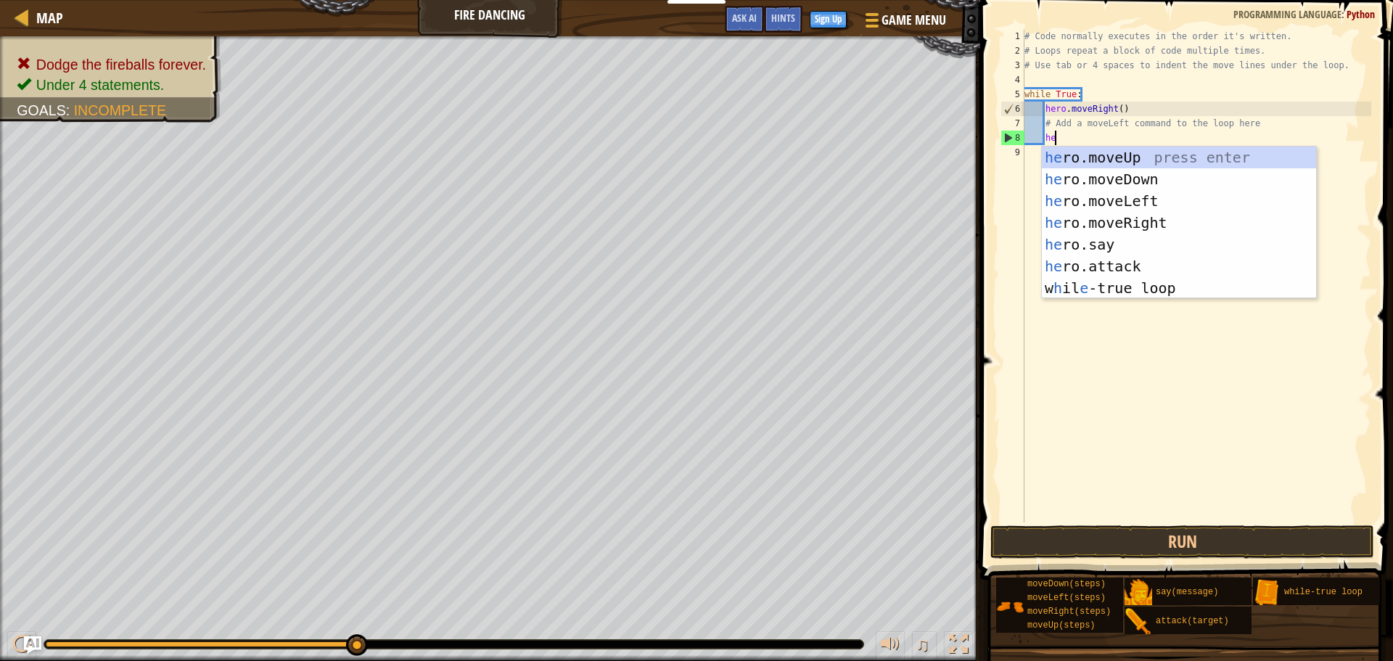
type textarea "heo"
click at [1144, 160] on div "he r o .moveUp press enter he r o .moveDown press enter he r o .moveLeft press …" at bounding box center [1179, 245] width 274 height 196
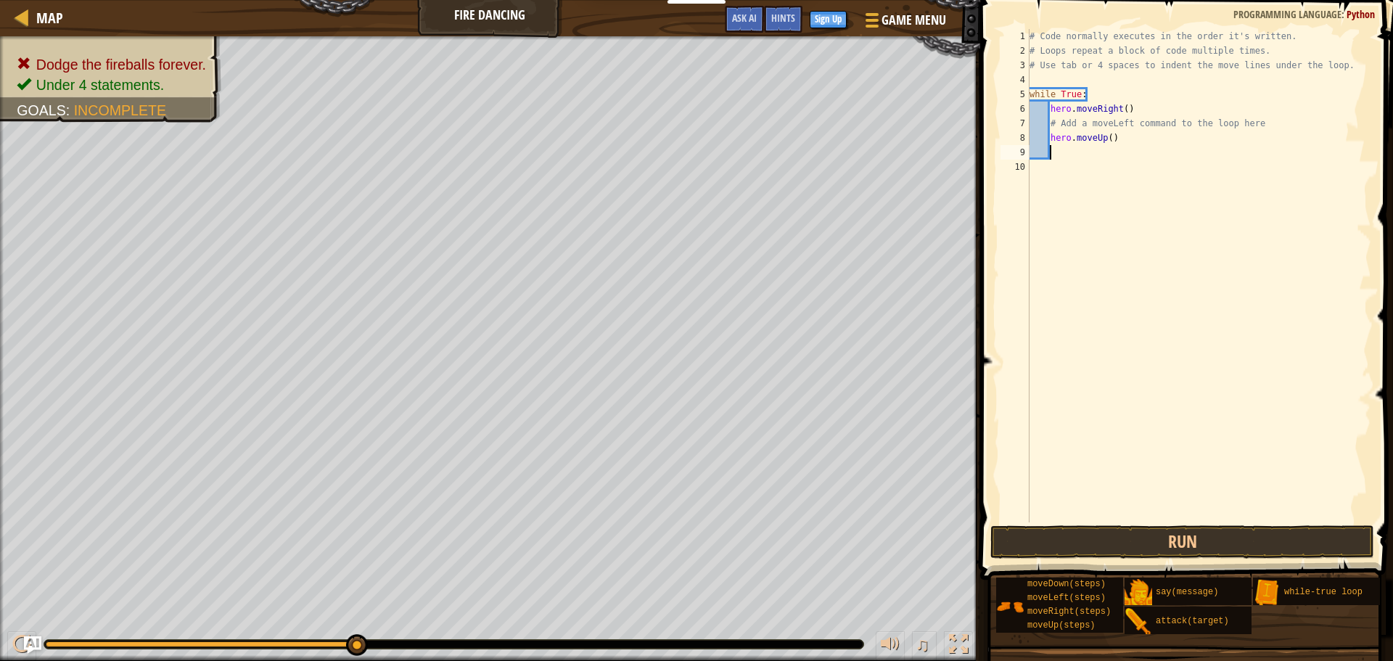
type textarea "h"
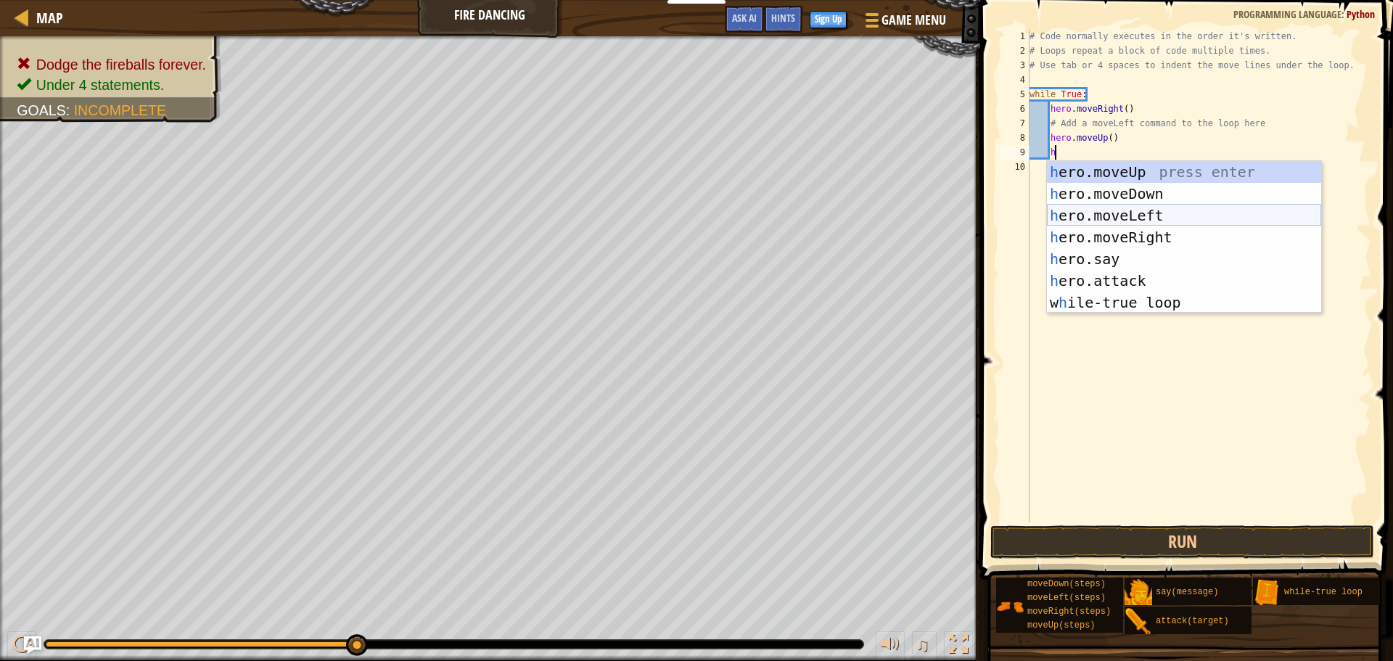
click at [1113, 215] on div "h ero.moveUp press enter h ero.moveDown press enter h ero.moveLeft press enter …" at bounding box center [1184, 259] width 274 height 196
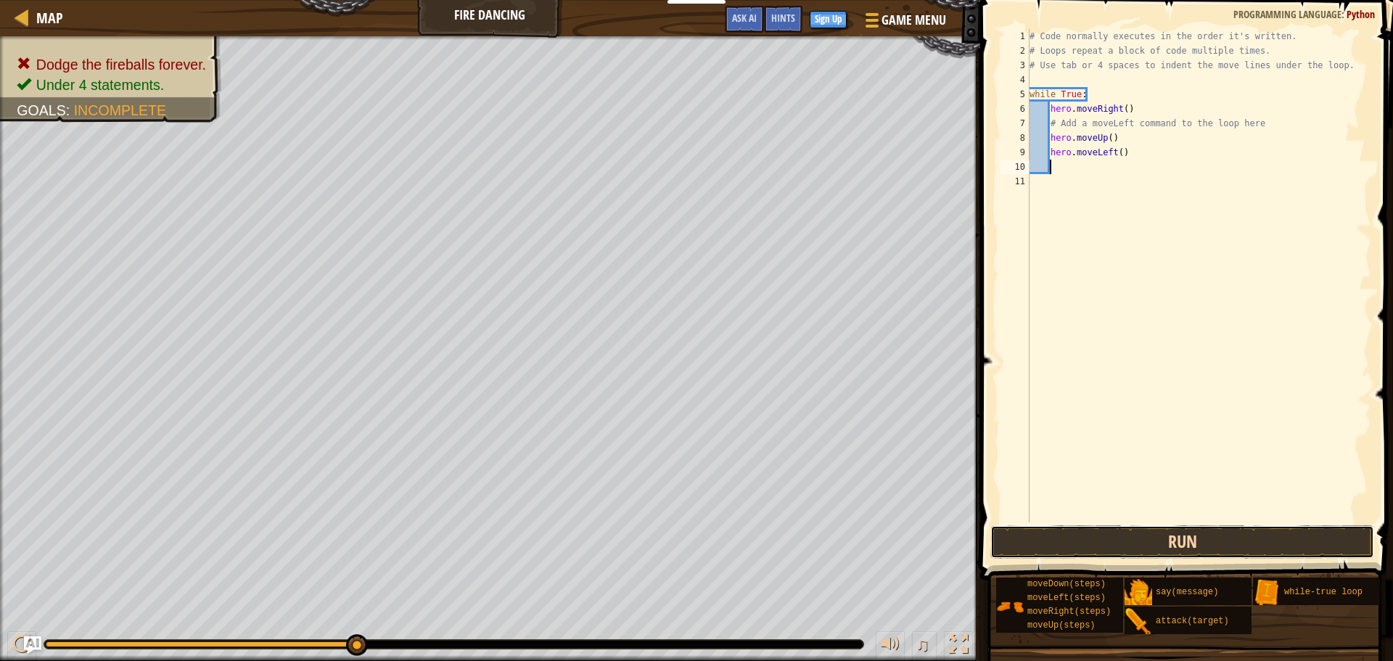
click at [1085, 536] on button "Run" at bounding box center [1183, 541] width 384 height 33
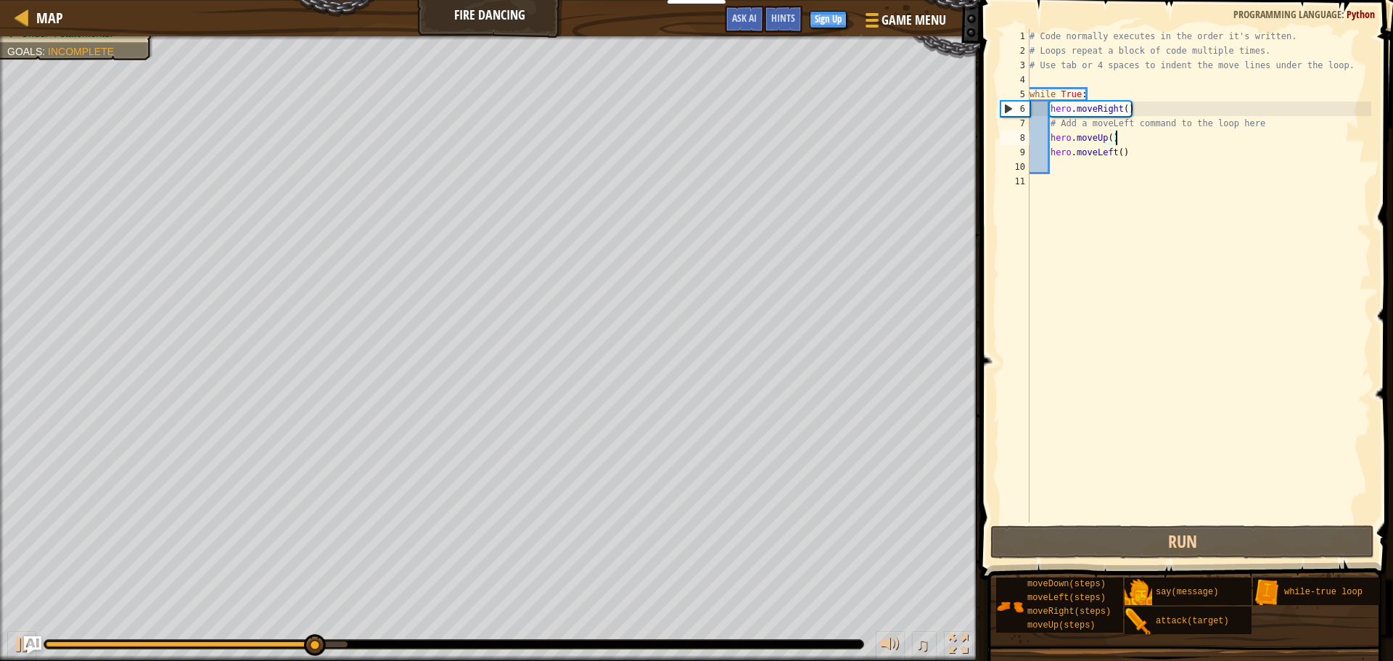
click at [1128, 143] on div "# Code normally executes in the order it's written. # Loops repeat a block of c…" at bounding box center [1199, 290] width 345 height 523
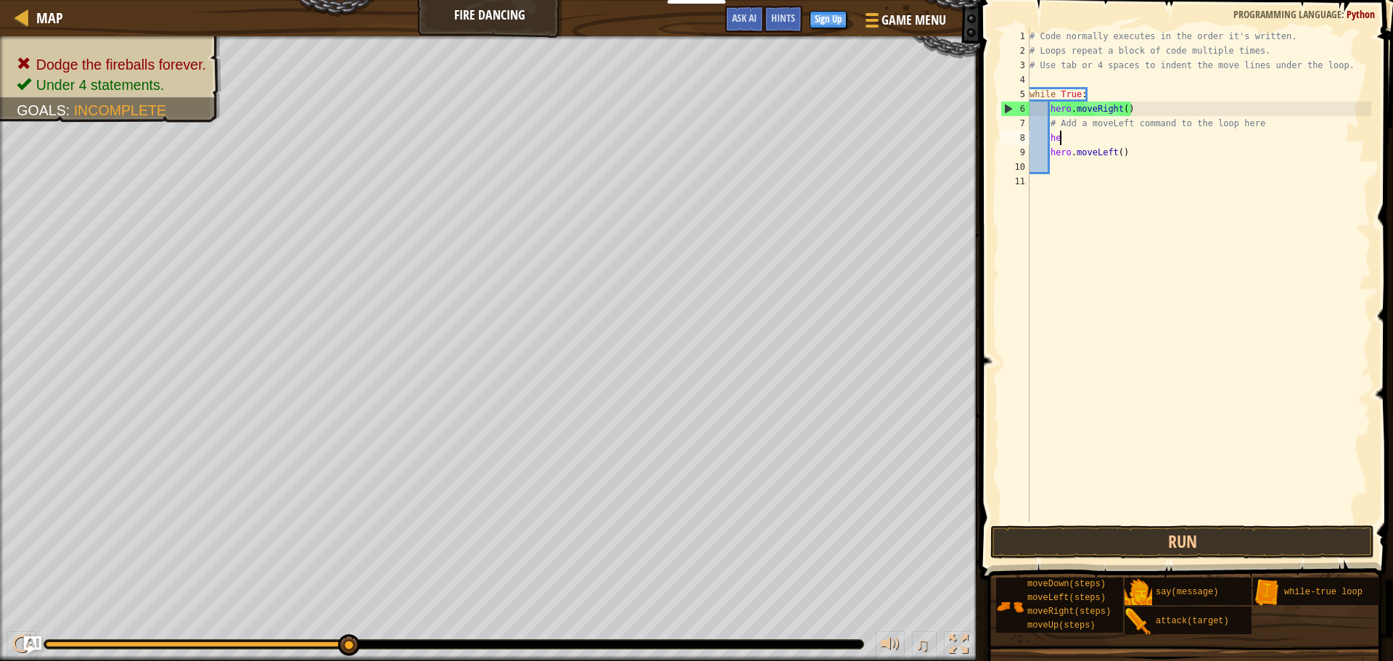
type textarea "h"
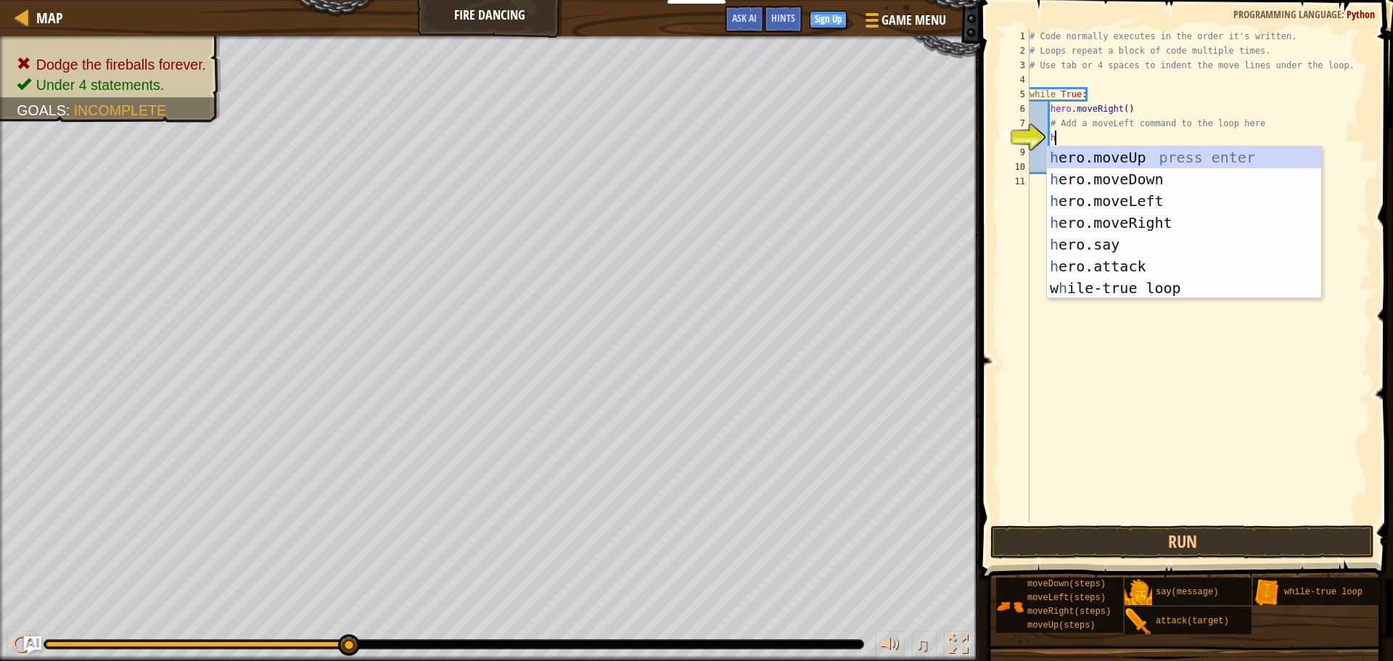
scroll to position [7, 3]
click at [1162, 267] on div "h ero.moveUp press enter h ero.moveDown press enter h ero.moveLeft press enter …" at bounding box center [1184, 245] width 274 height 196
type textarea "hero.attack("Enemy Name")"
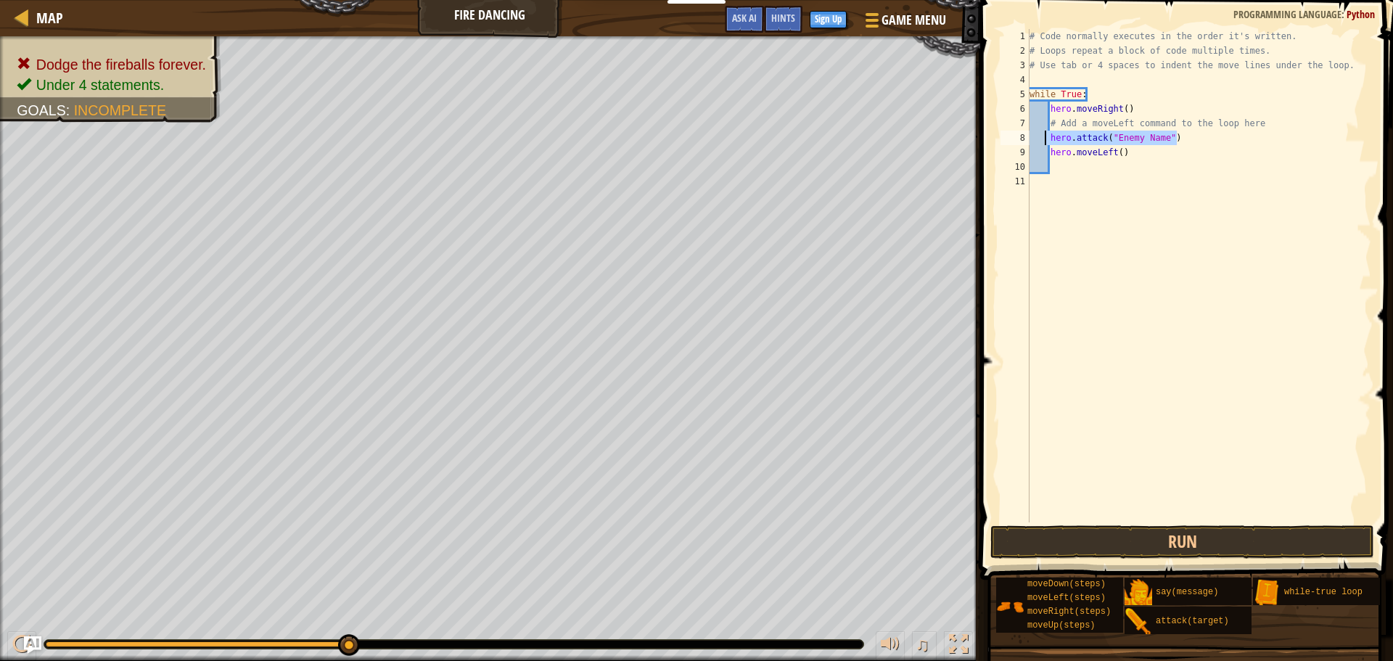
drag, startPoint x: 1197, startPoint y: 144, endPoint x: 1051, endPoint y: 136, distance: 146.8
click at [1051, 136] on div "# Code normally executes in the order it's written. # Loops repeat a block of c…" at bounding box center [1199, 290] width 345 height 523
click at [1150, 530] on button "Run" at bounding box center [1183, 541] width 384 height 33
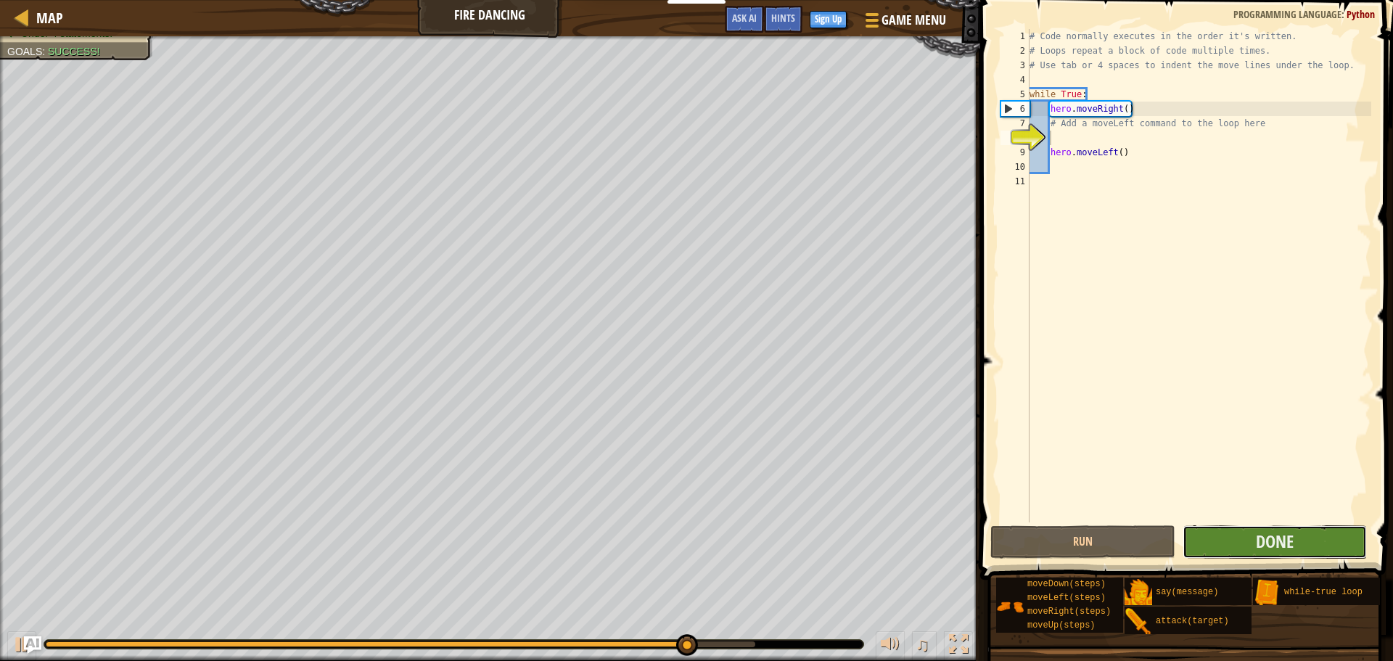
click at [1214, 544] on button "Done" at bounding box center [1275, 541] width 184 height 33
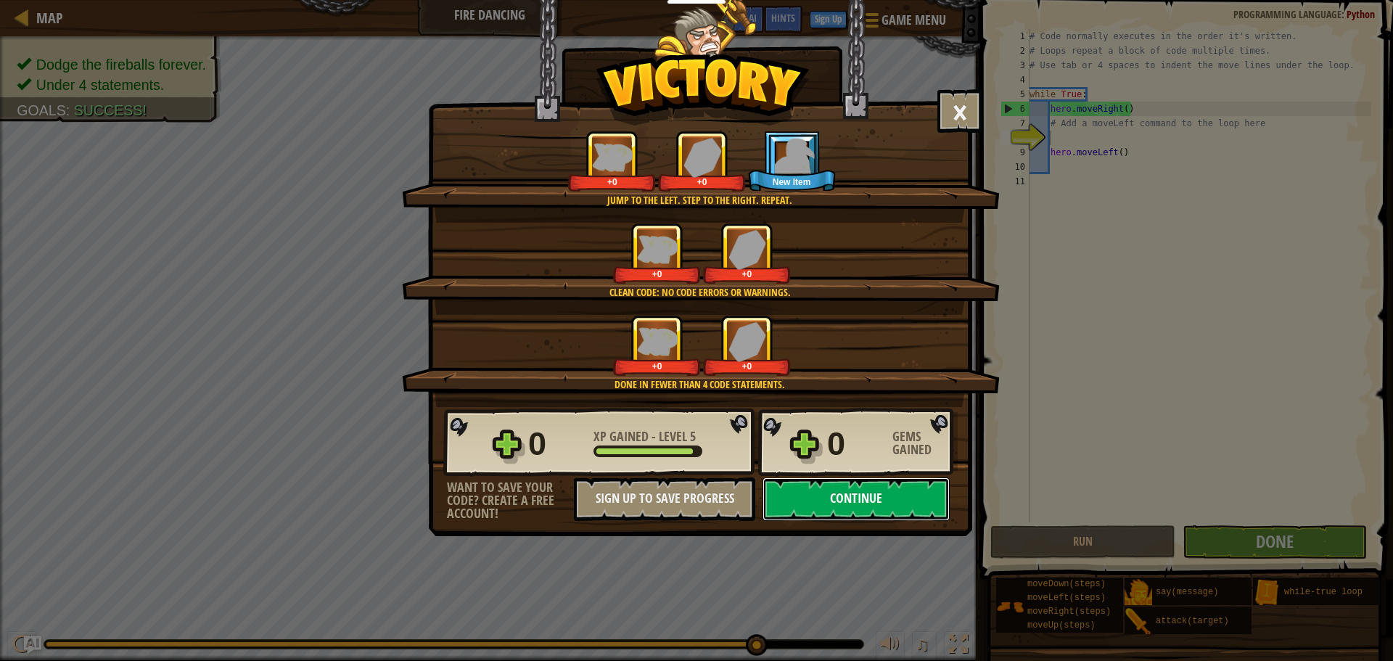
click at [824, 498] on button "Continue" at bounding box center [856, 500] width 187 height 44
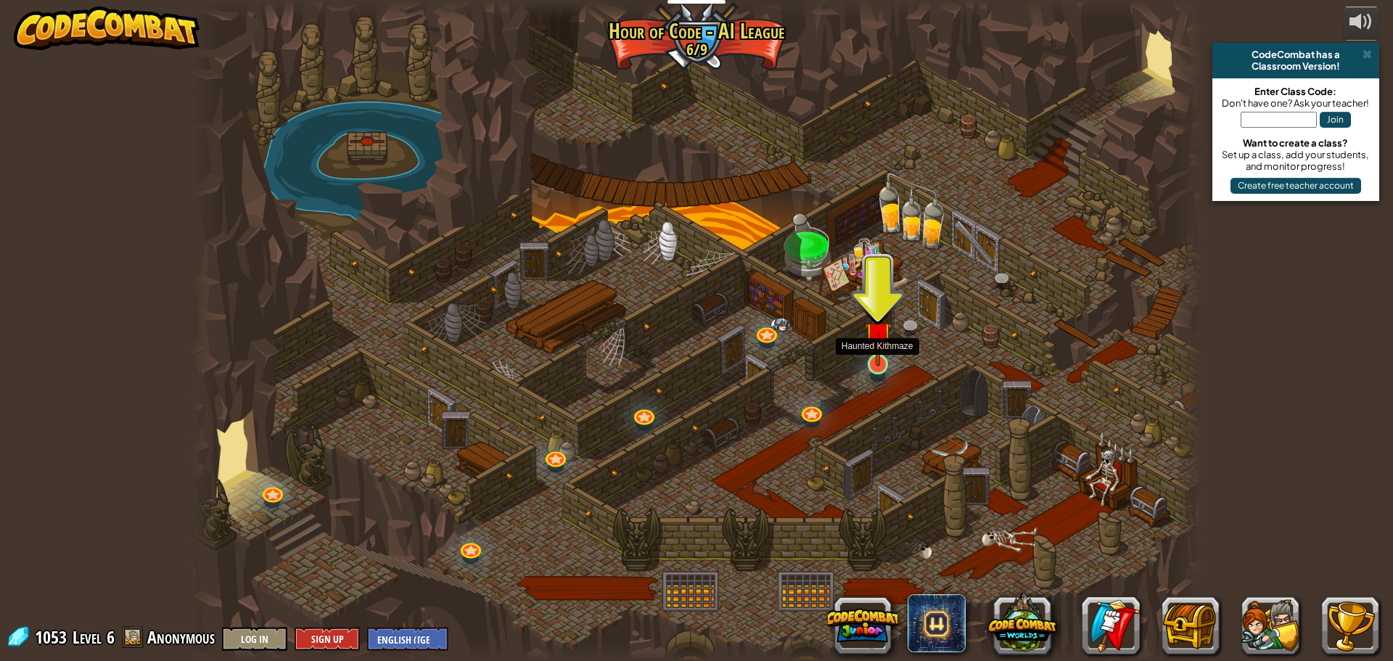
click at [877, 353] on img at bounding box center [878, 335] width 27 height 62
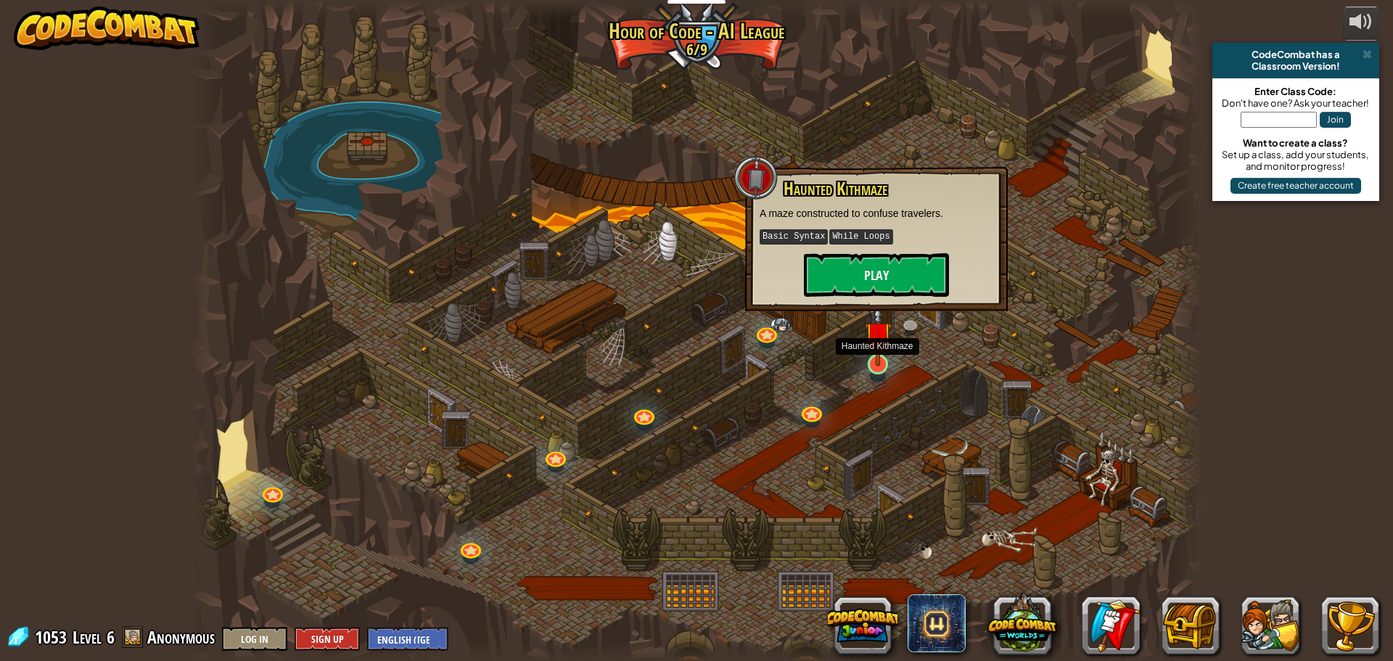
click at [879, 355] on img at bounding box center [878, 335] width 27 height 62
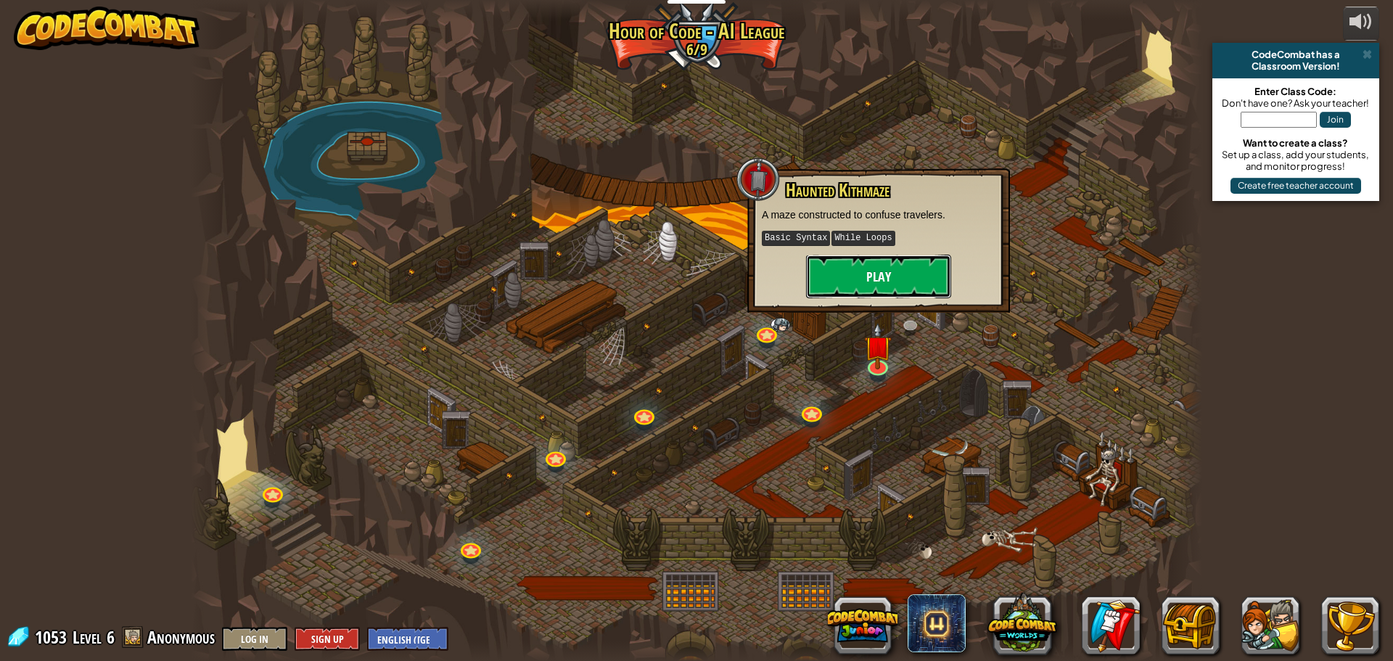
click at [861, 284] on button "Play" at bounding box center [878, 277] width 145 height 44
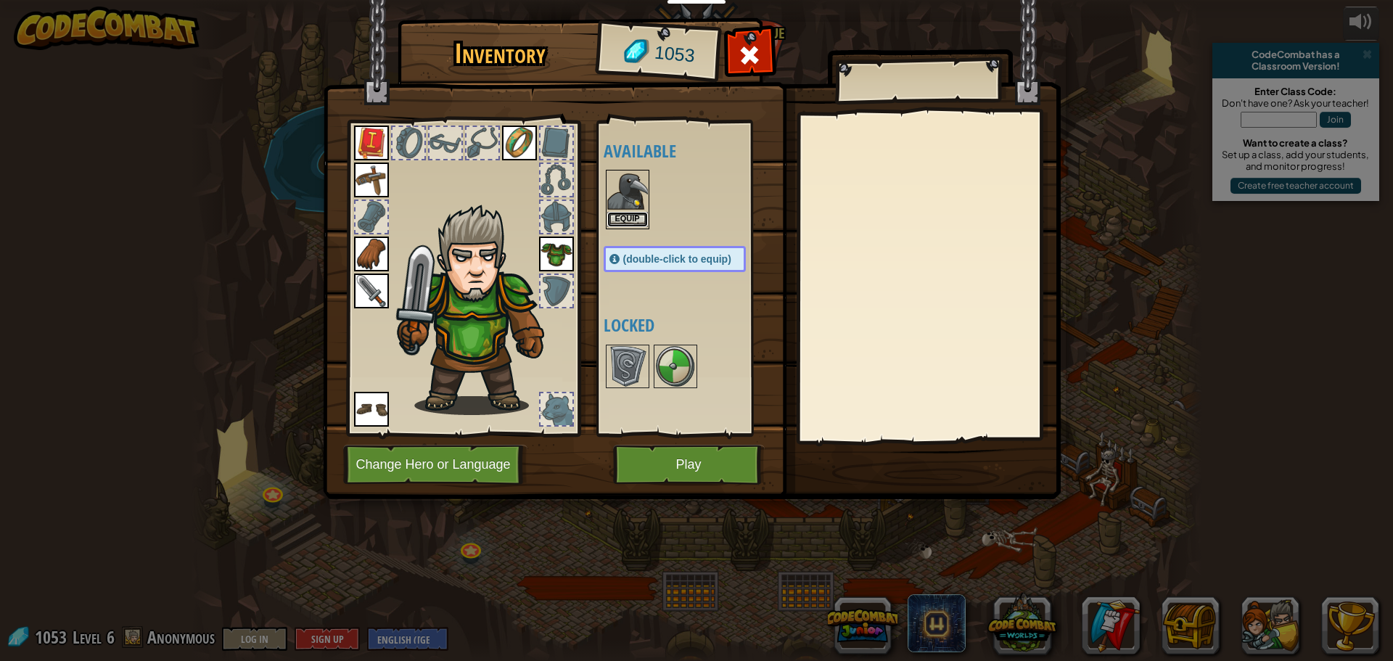
click at [639, 216] on button "Equip" at bounding box center [627, 219] width 41 height 15
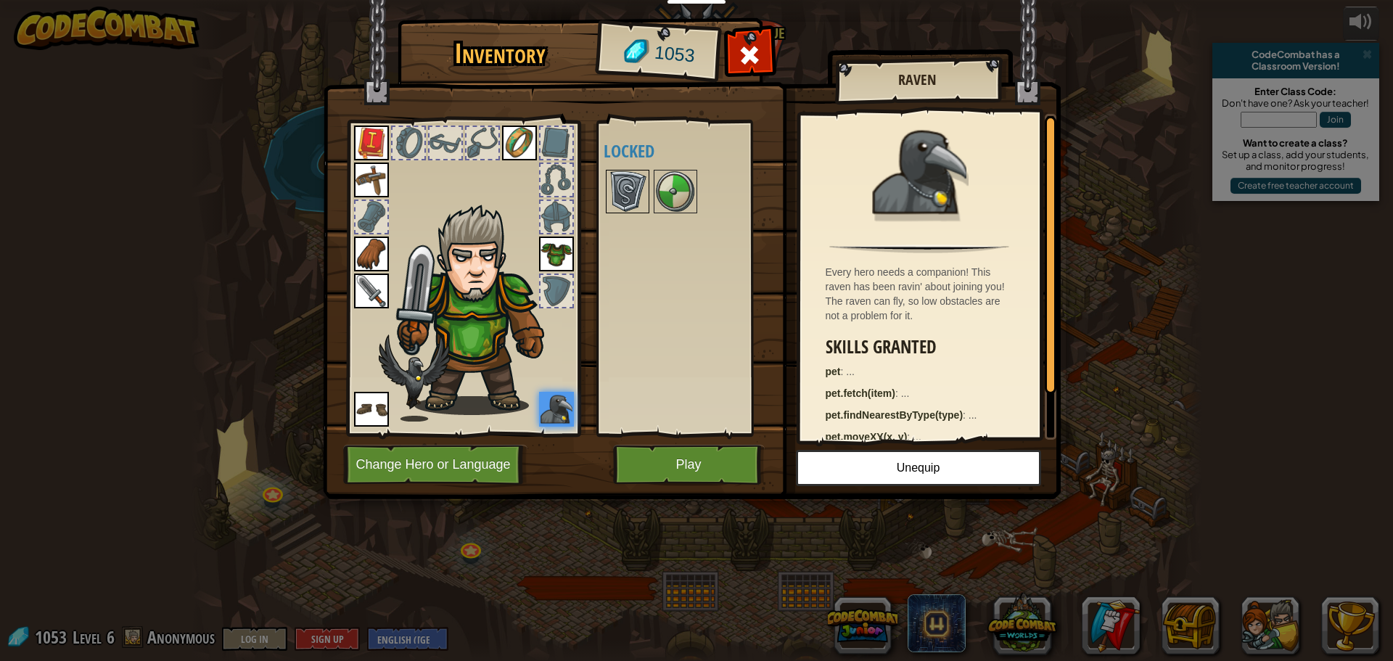
click at [631, 205] on img at bounding box center [627, 191] width 41 height 41
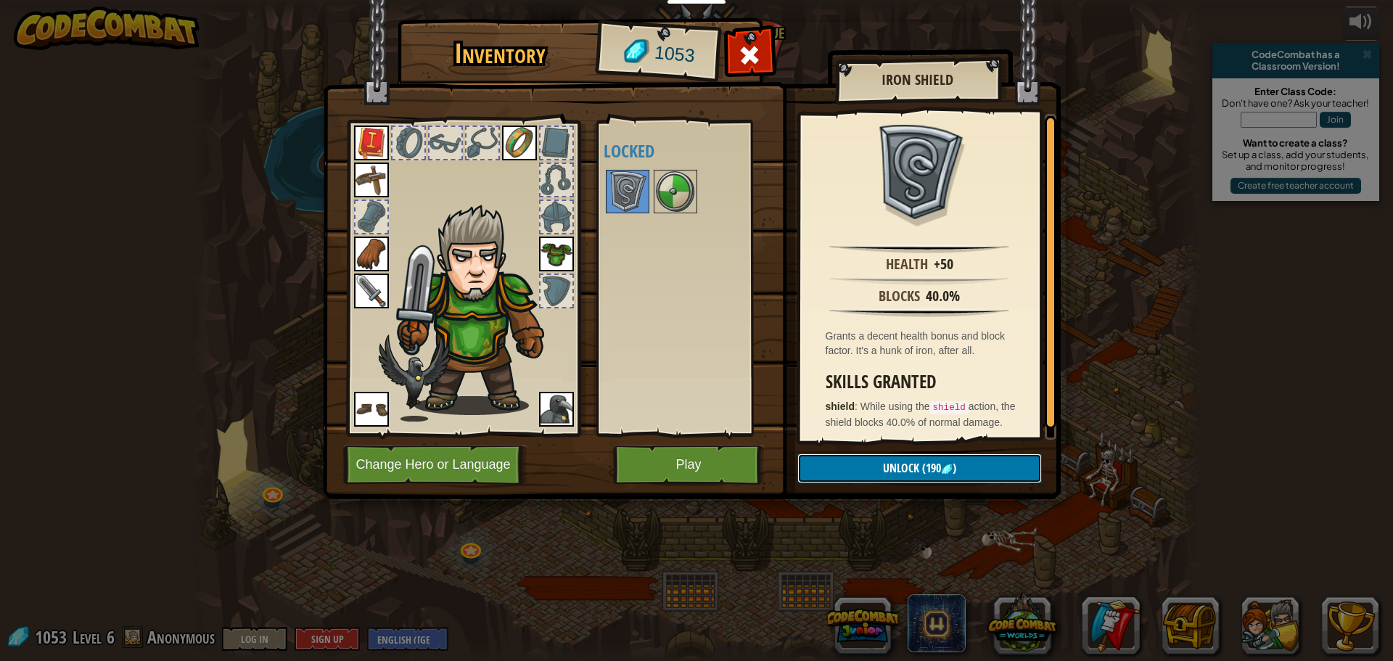
click at [861, 459] on button "Unlock (190 )" at bounding box center [920, 469] width 245 height 30
click at [861, 462] on button "Unlock (190 )" at bounding box center [920, 469] width 245 height 30
click at [859, 470] on button "Confirm" at bounding box center [920, 469] width 245 height 30
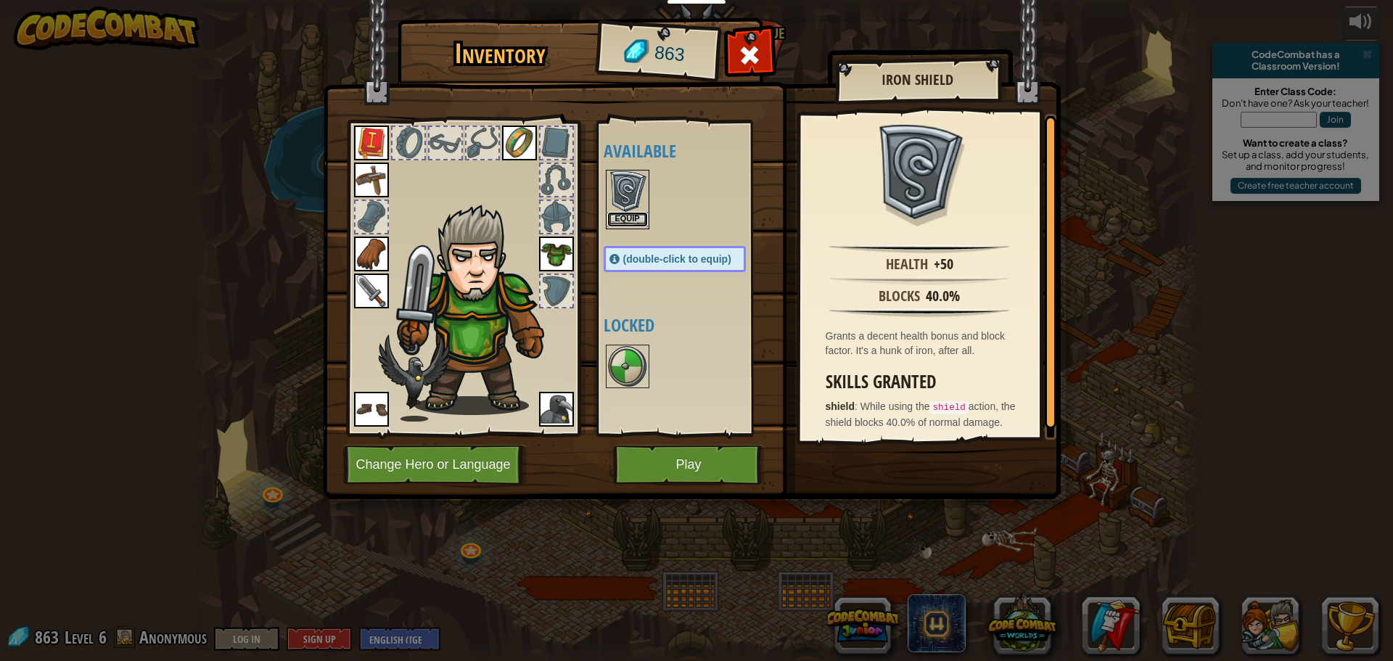
click at [636, 217] on button "Equip" at bounding box center [627, 219] width 41 height 15
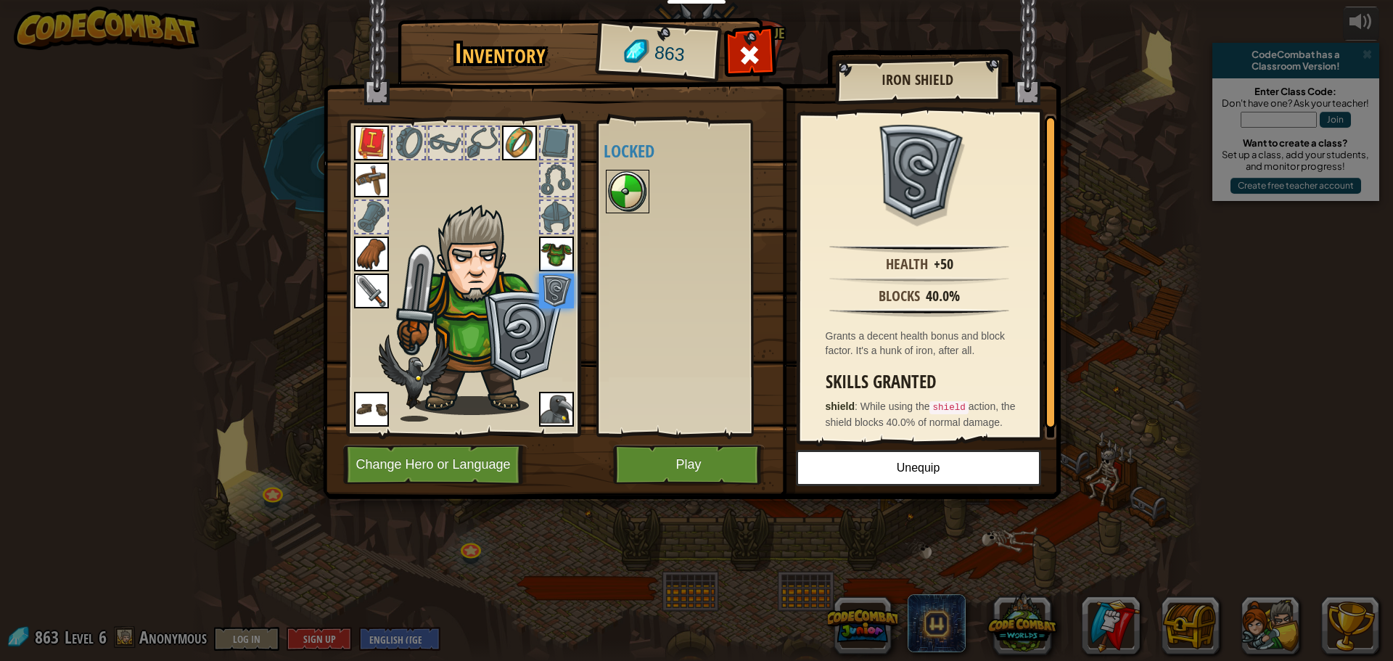
click at [631, 209] on img at bounding box center [627, 191] width 41 height 41
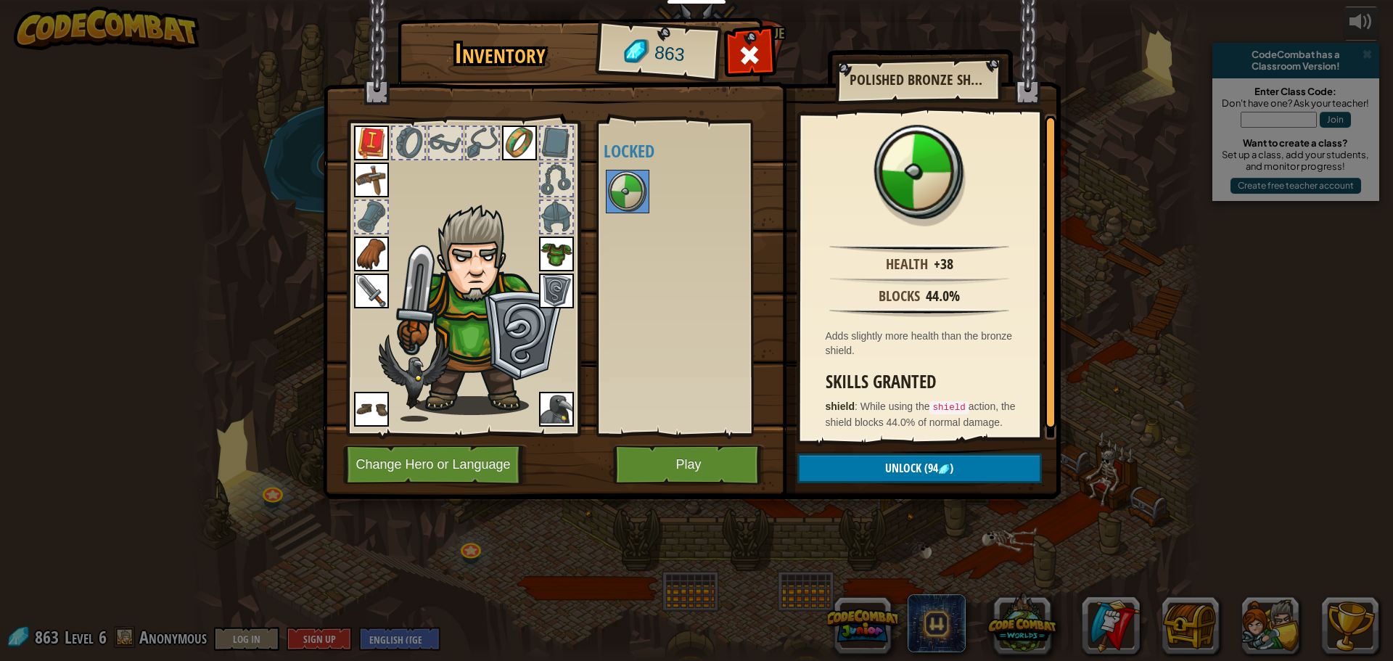
click at [861, 496] on img at bounding box center [692, 235] width 738 height 527
click at [846, 478] on button "Unlock (94 )" at bounding box center [920, 469] width 245 height 30
click at [843, 471] on button "Confirm" at bounding box center [920, 469] width 245 height 30
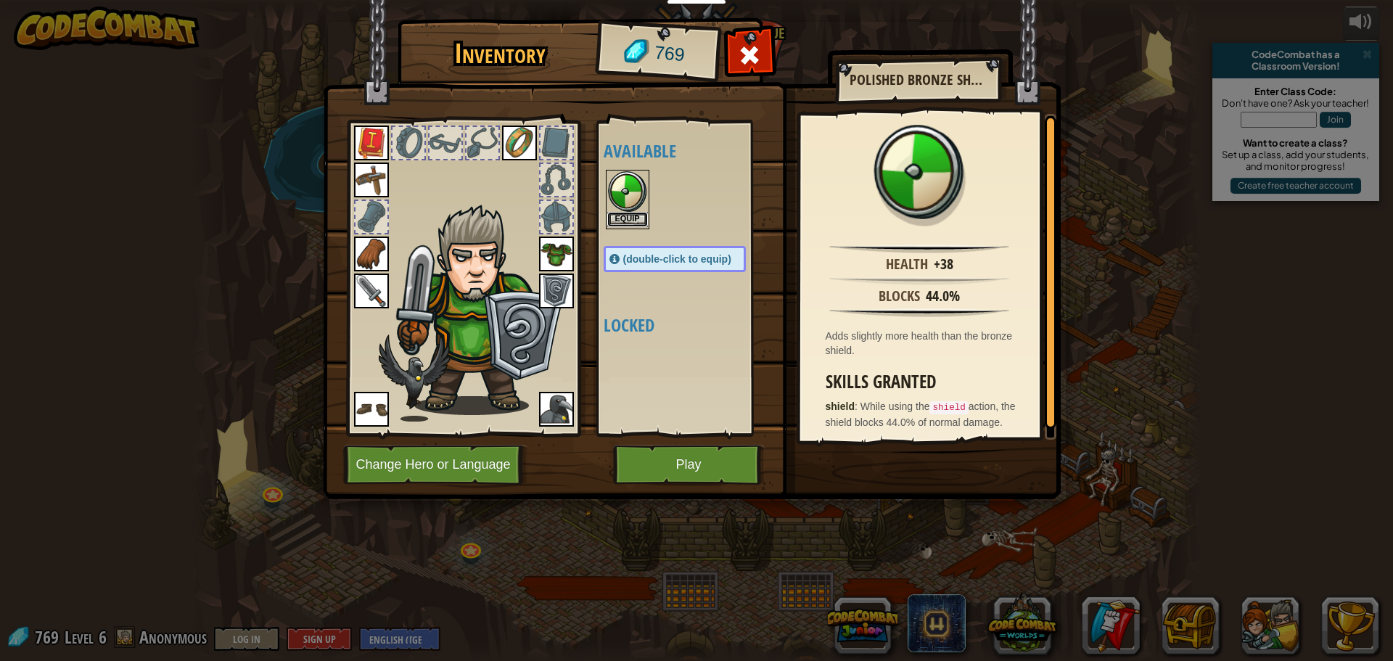
click at [635, 225] on button "Equip" at bounding box center [627, 219] width 41 height 15
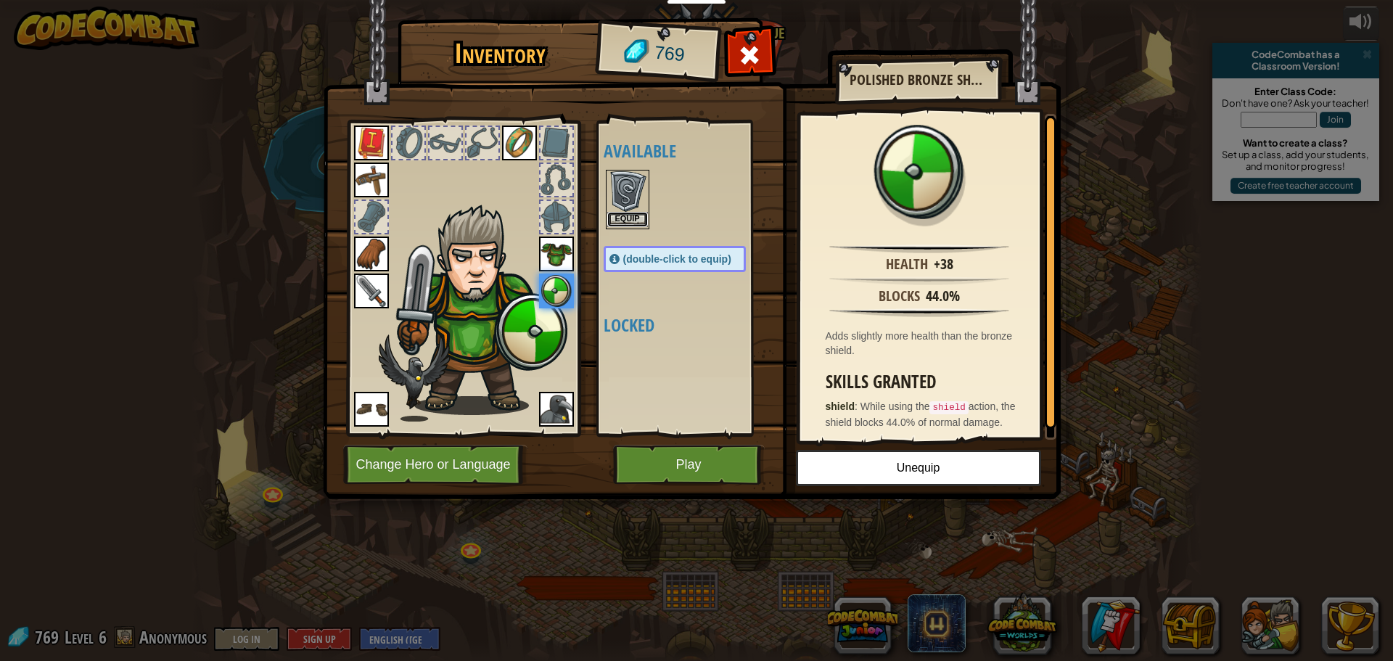
click at [638, 218] on button "Equip" at bounding box center [627, 219] width 41 height 15
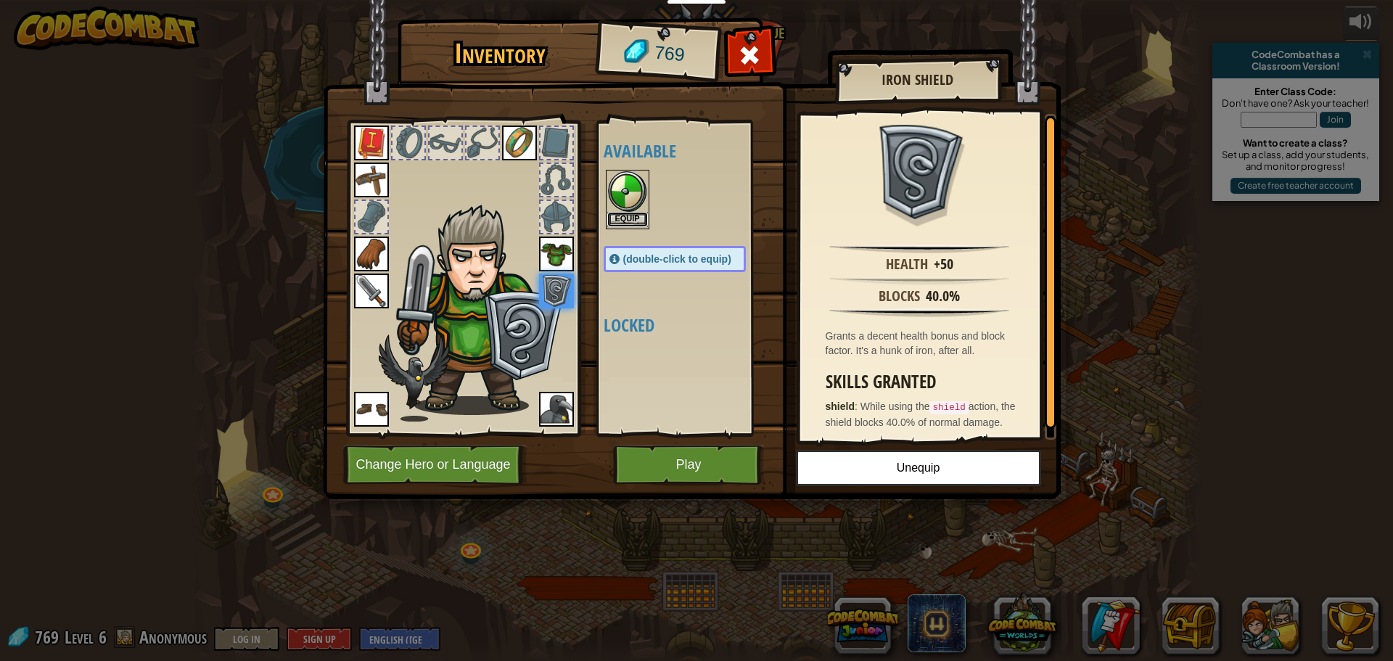
click at [638, 216] on button "Equip" at bounding box center [627, 219] width 41 height 15
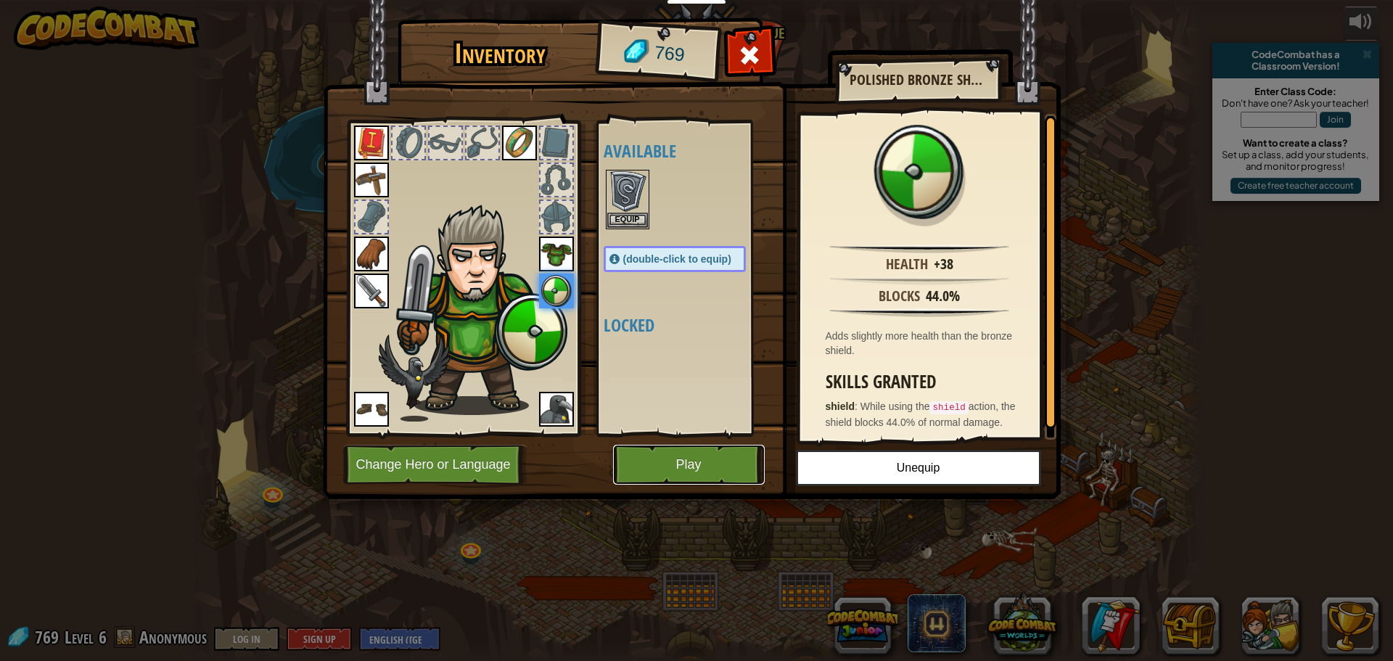
click at [714, 449] on button "Play" at bounding box center [689, 465] width 152 height 40
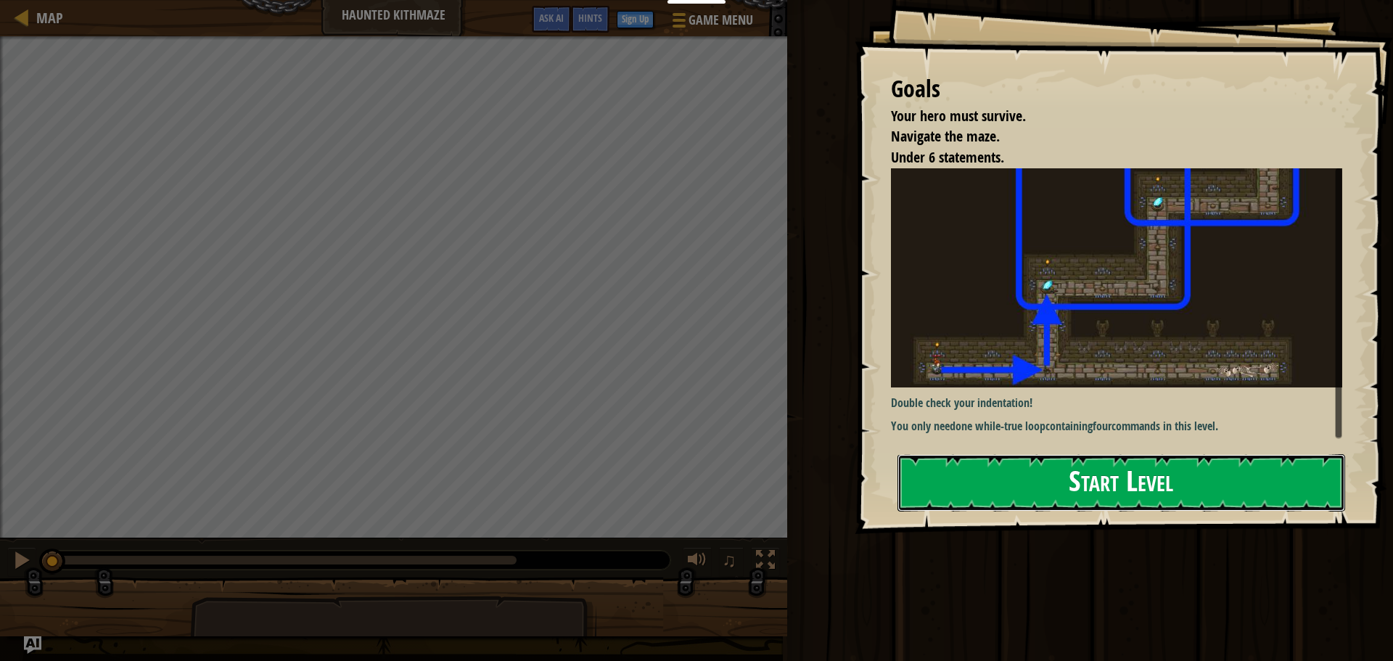
click at [1029, 488] on button "Start Level" at bounding box center [1122, 482] width 448 height 57
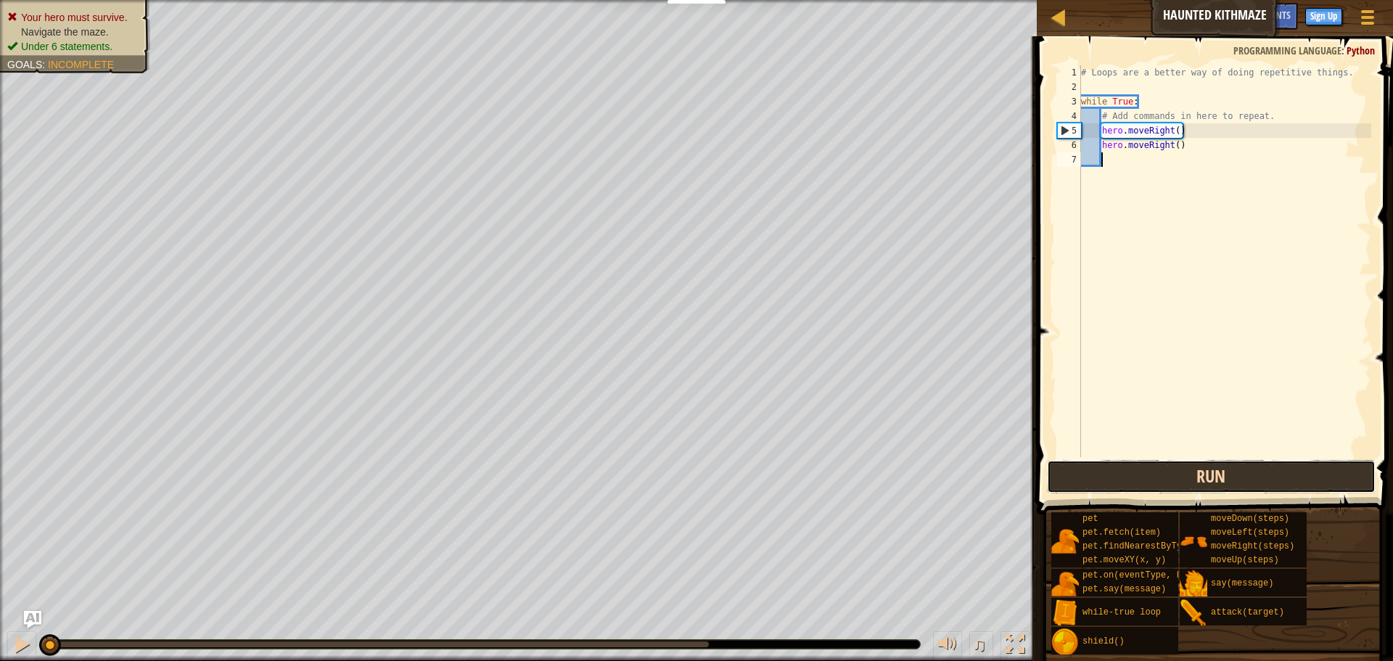
click at [1186, 481] on button "Run" at bounding box center [1211, 476] width 329 height 33
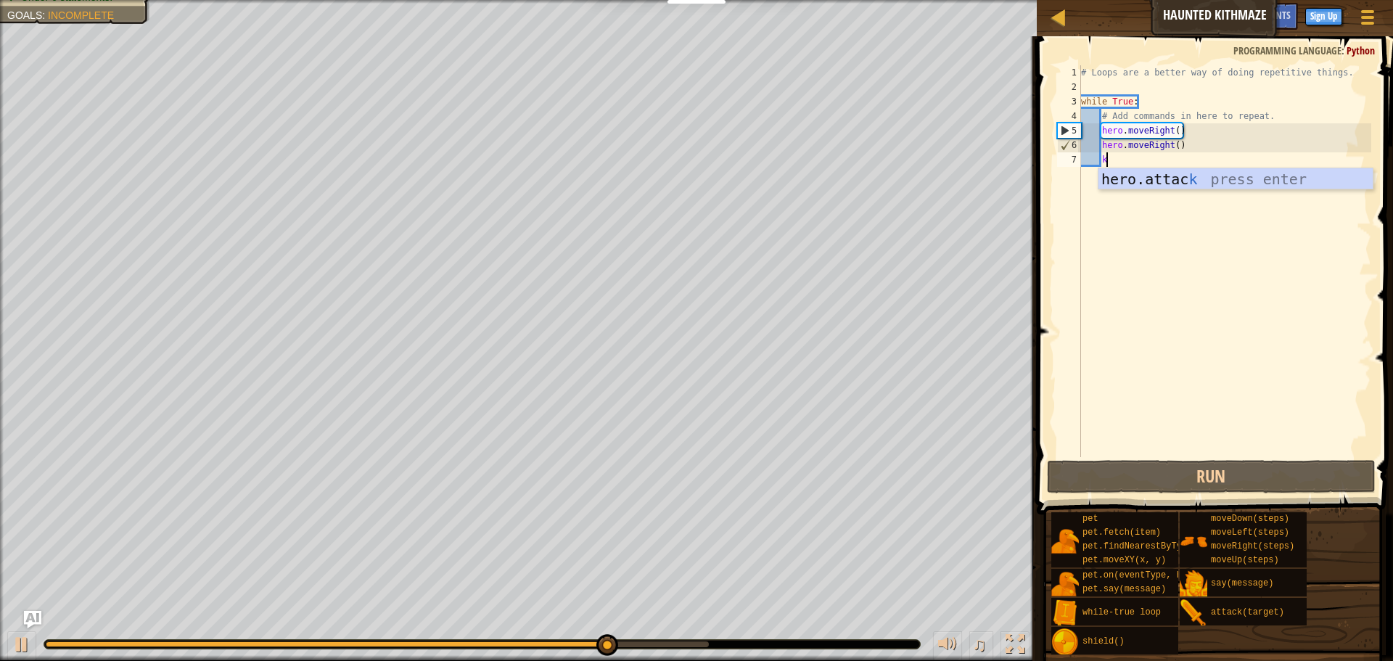
type textarea "k"
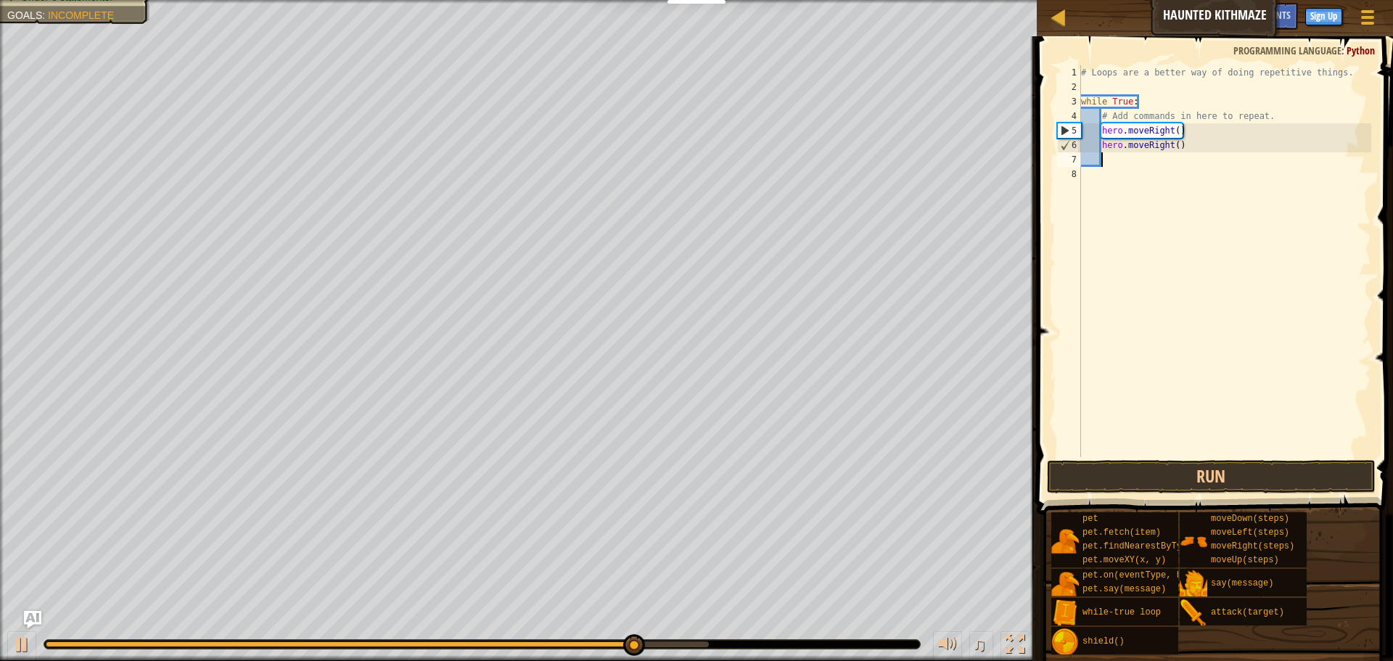
scroll to position [7, 2]
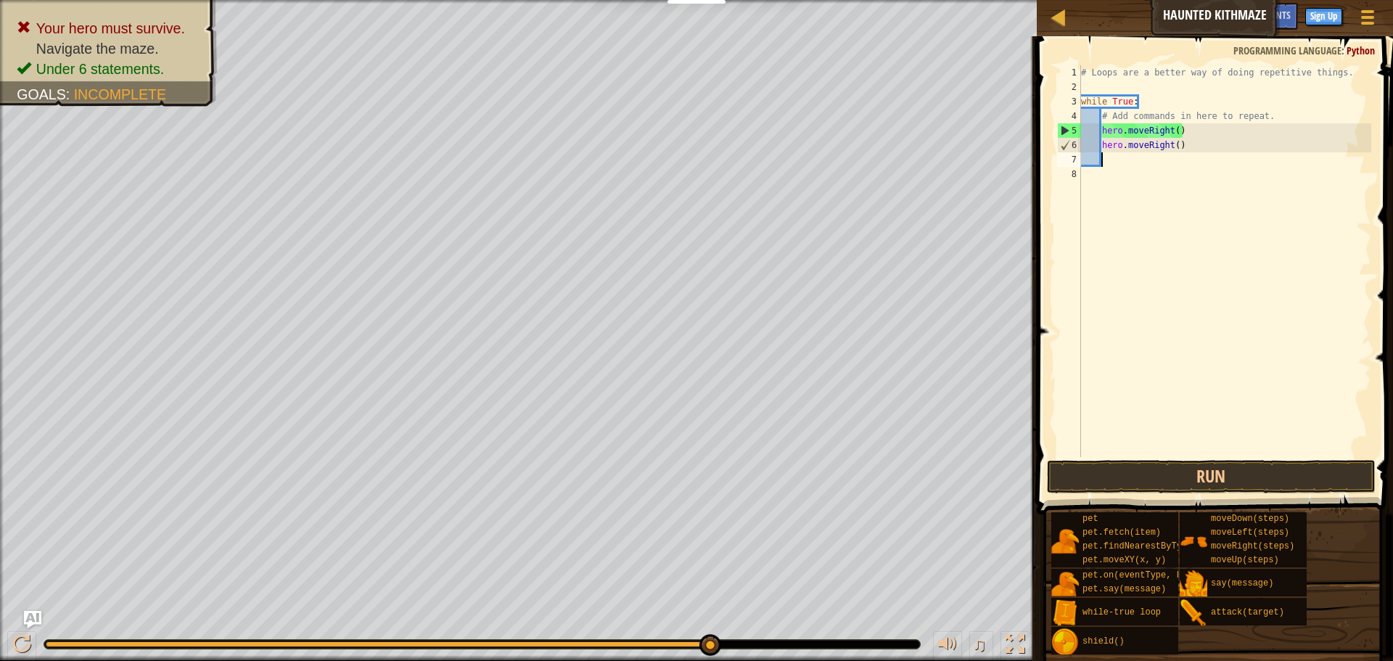
type textarea "h"
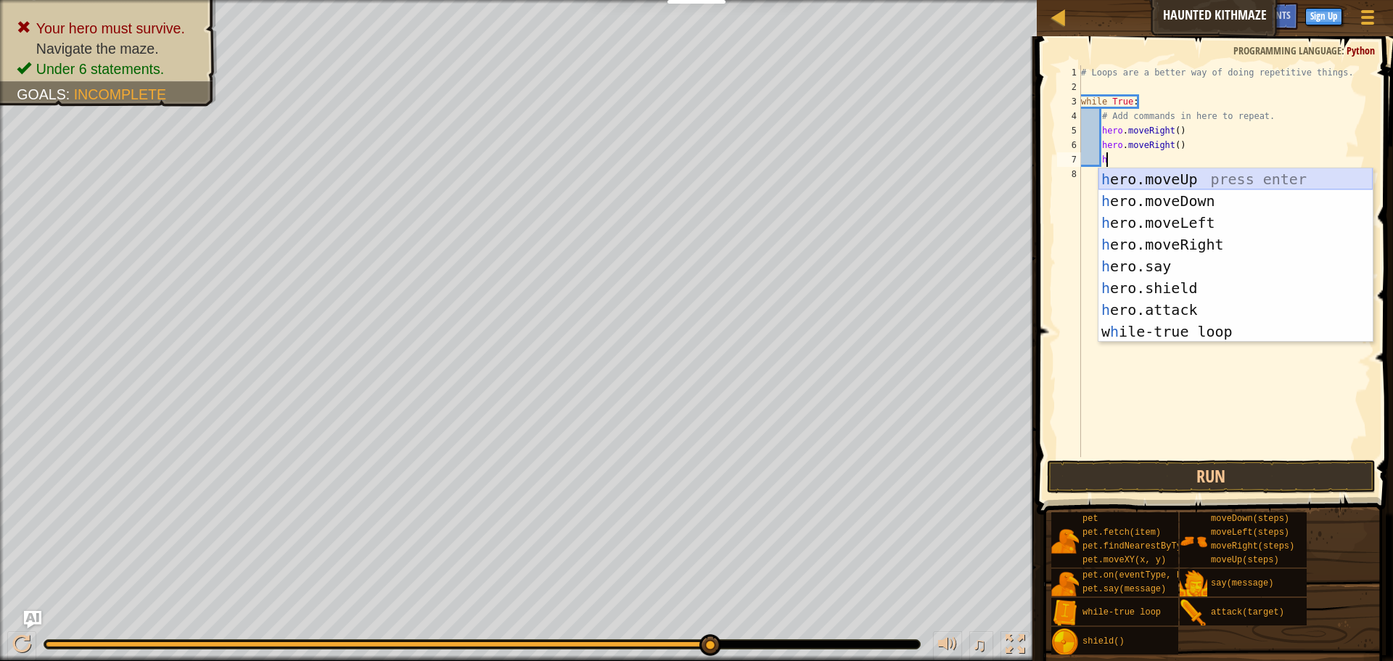
click at [1211, 175] on div "h ero.moveUp press enter h ero.moveDown press enter h ero.moveLeft press enter …" at bounding box center [1236, 277] width 274 height 218
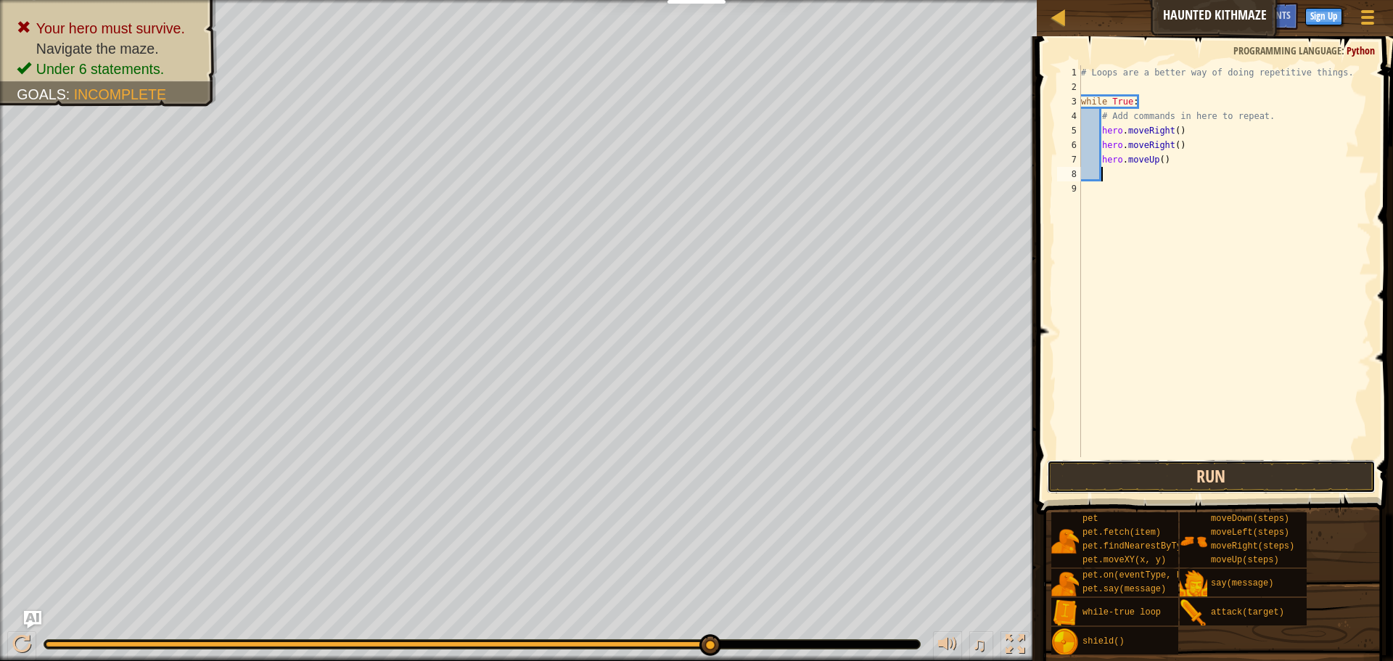
click at [1147, 465] on button "Run" at bounding box center [1211, 476] width 329 height 33
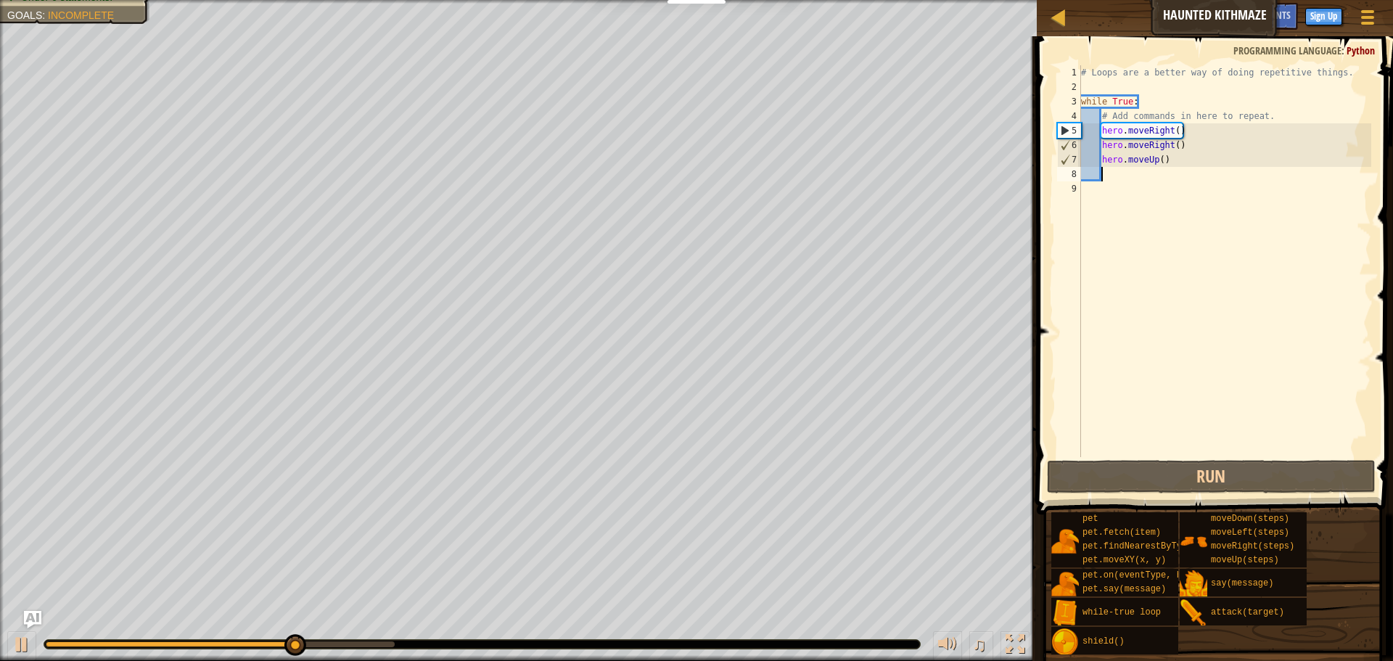
type textarea "h"
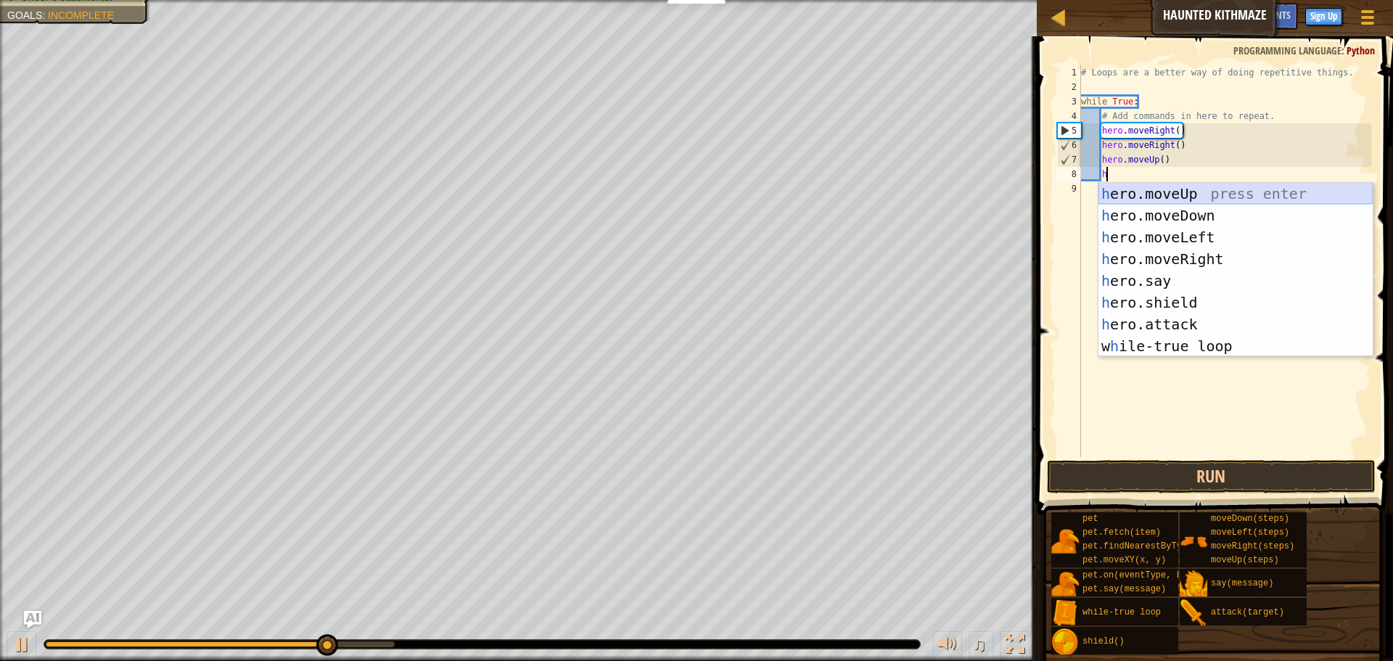
click at [1242, 192] on div "h ero.moveUp press enter h ero.moveDown press enter h ero.moveLeft press enter …" at bounding box center [1236, 292] width 274 height 218
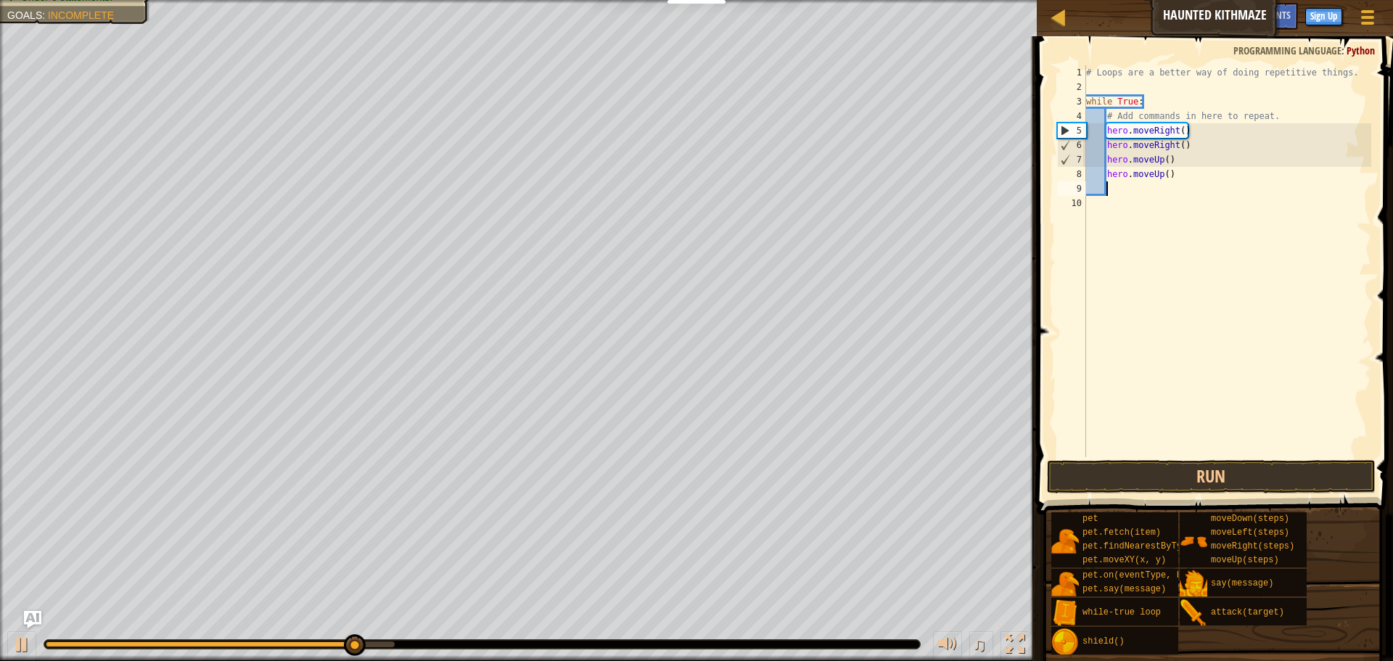
type textarea "h"
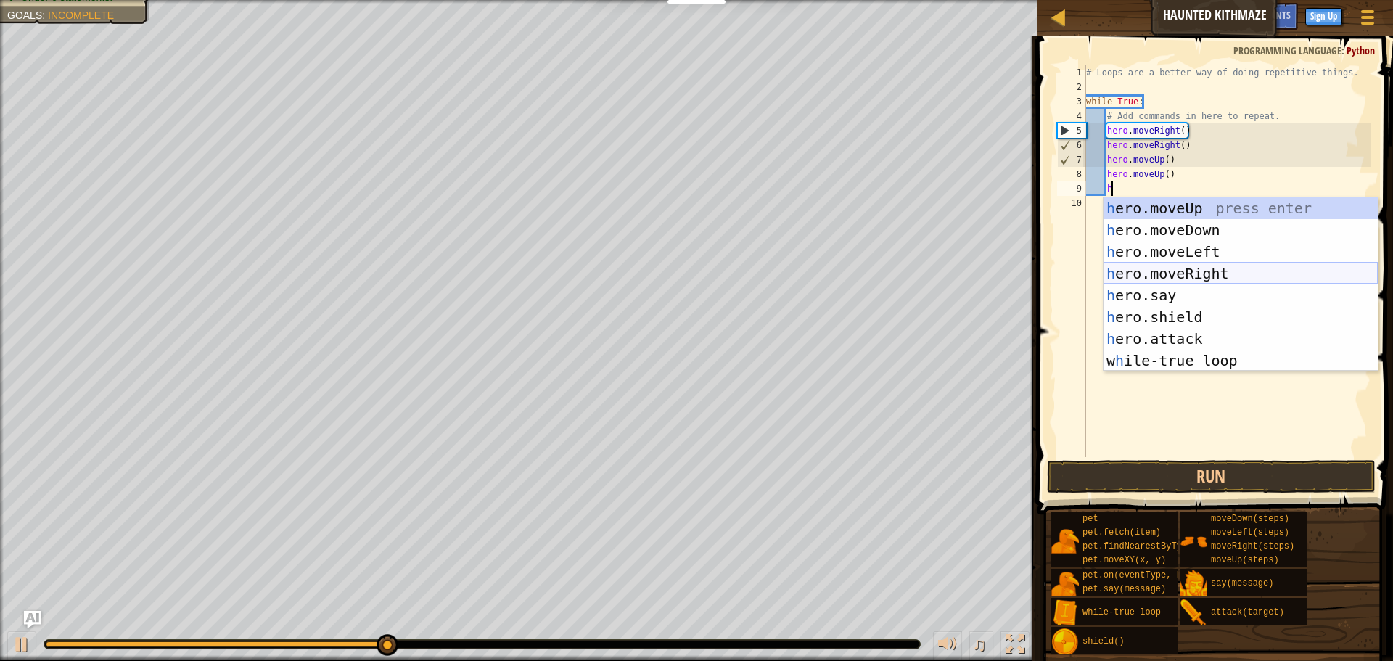
click at [1171, 269] on div "h ero.moveUp press enter h ero.moveDown press enter h ero.moveLeft press enter …" at bounding box center [1241, 306] width 274 height 218
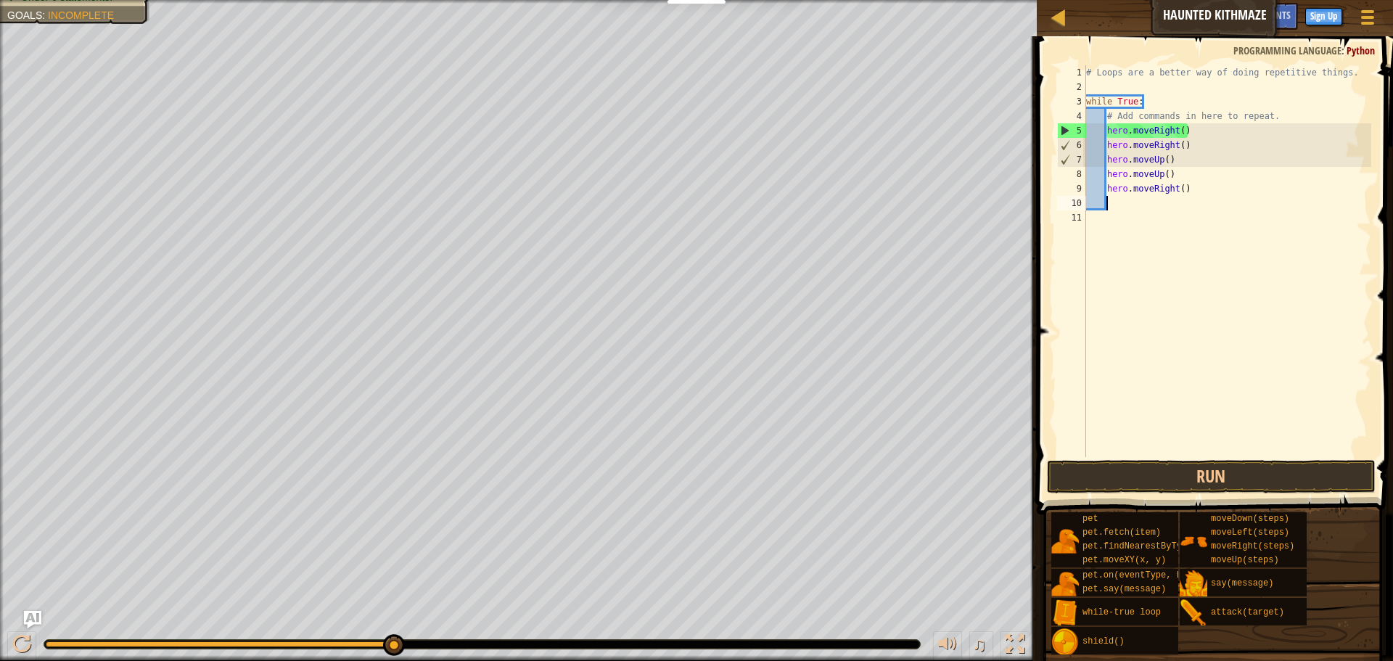
scroll to position [7, 2]
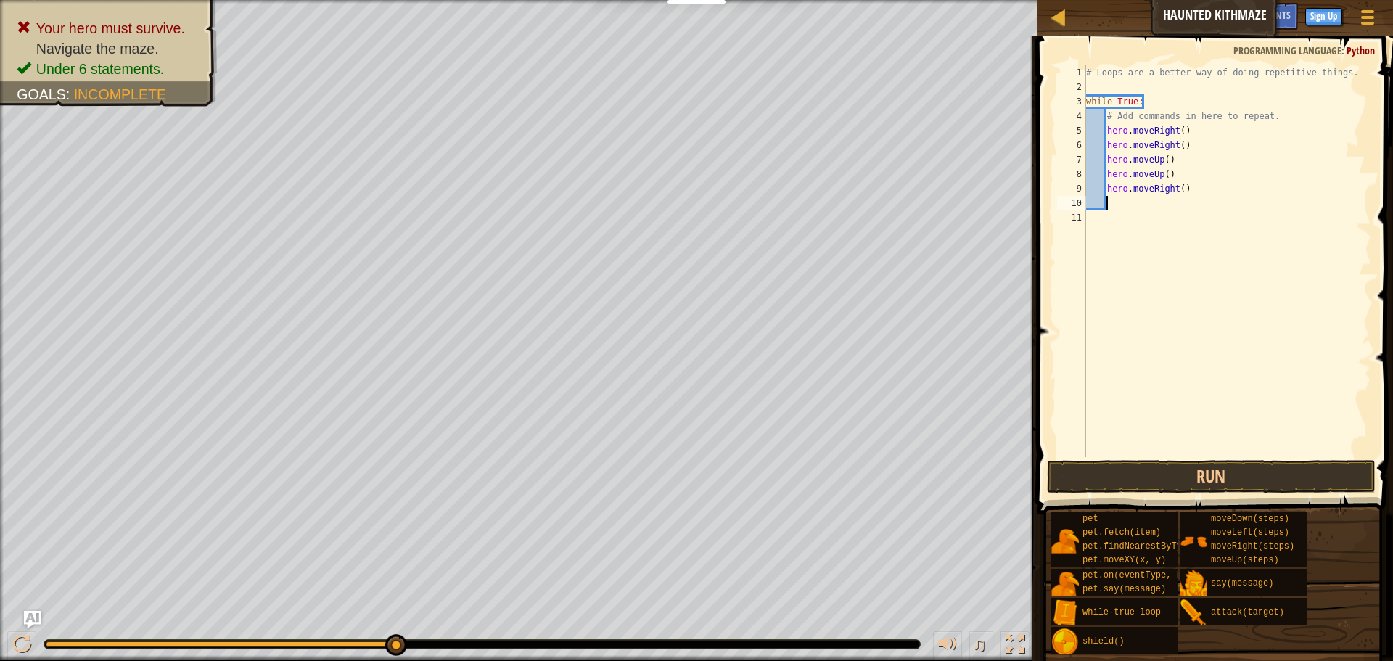
type textarea "h"
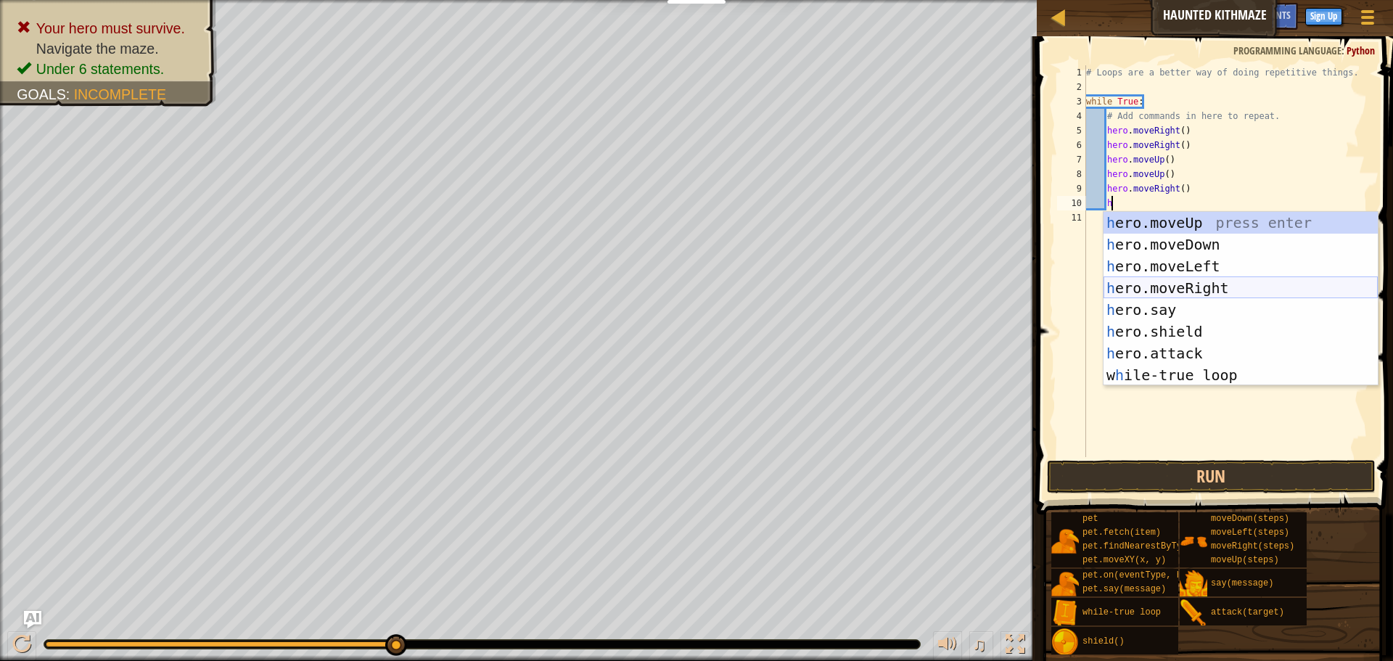
click at [1179, 288] on div "h ero.moveUp press enter h ero.moveDown press enter h ero.moveLeft press enter …" at bounding box center [1241, 321] width 274 height 218
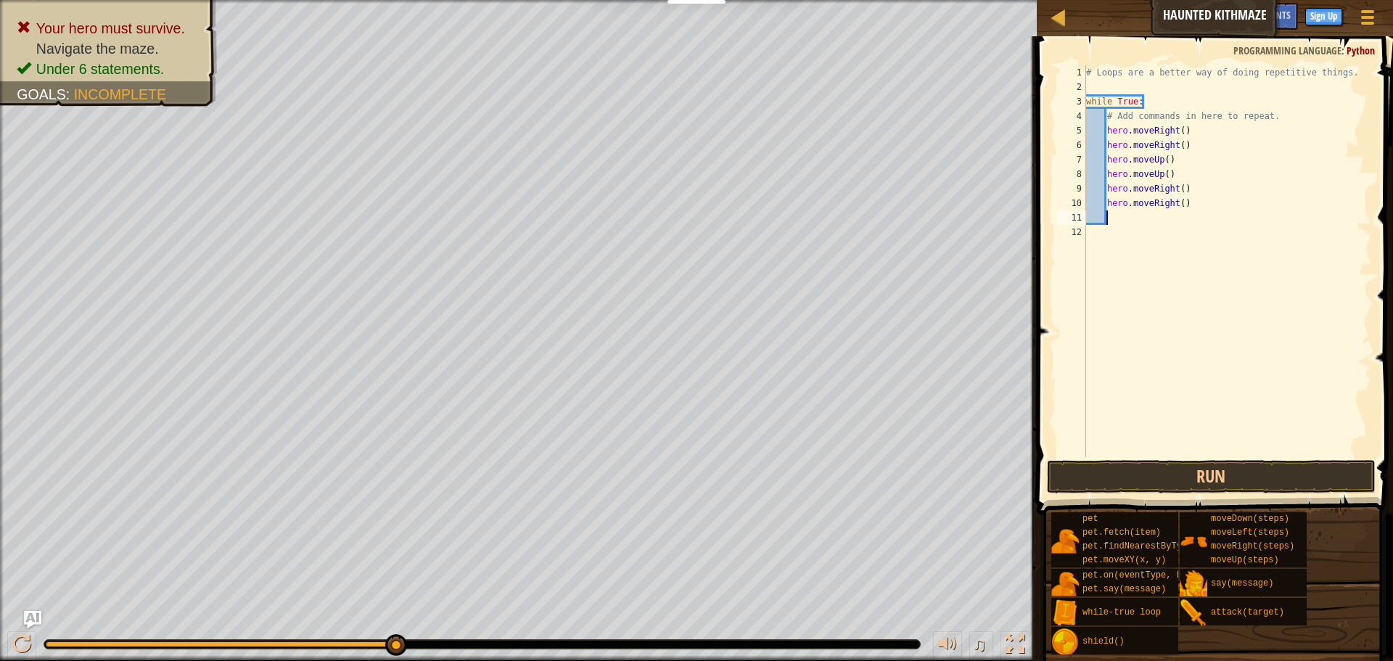
scroll to position [7, 0]
type textarea "h"
click at [1155, 470] on button "Run" at bounding box center [1211, 476] width 329 height 33
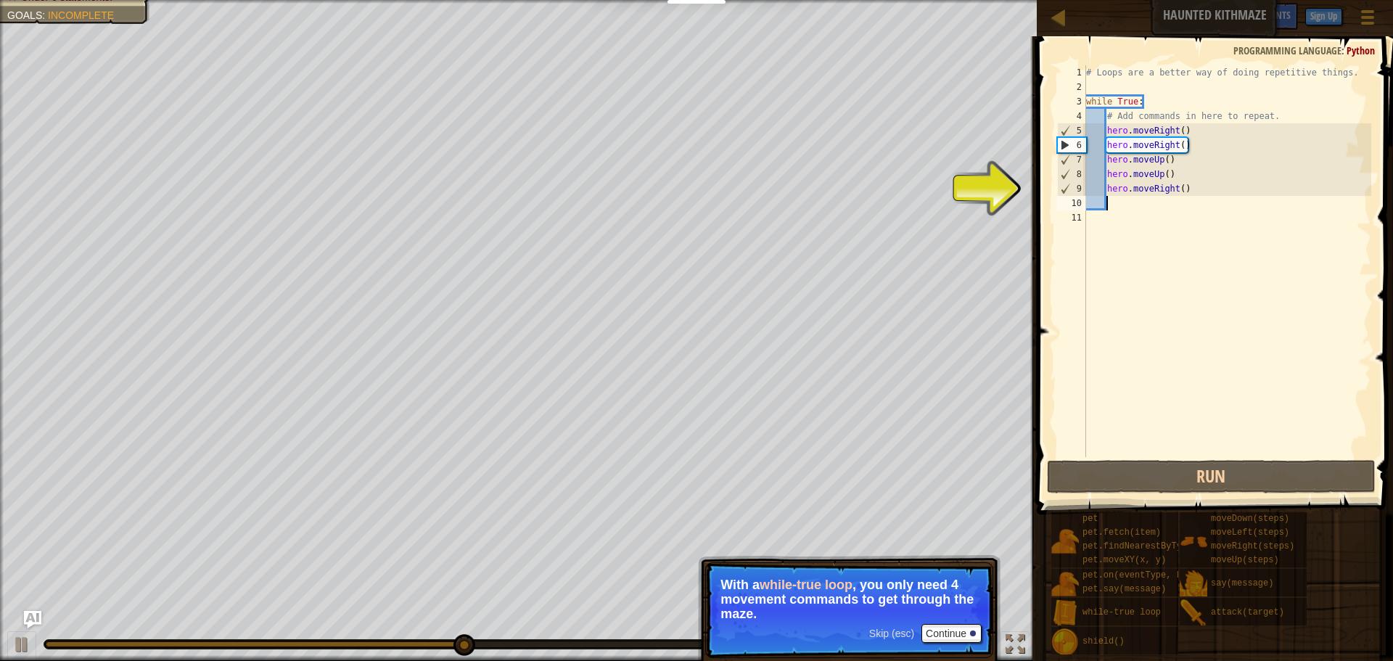
type textarea "h"
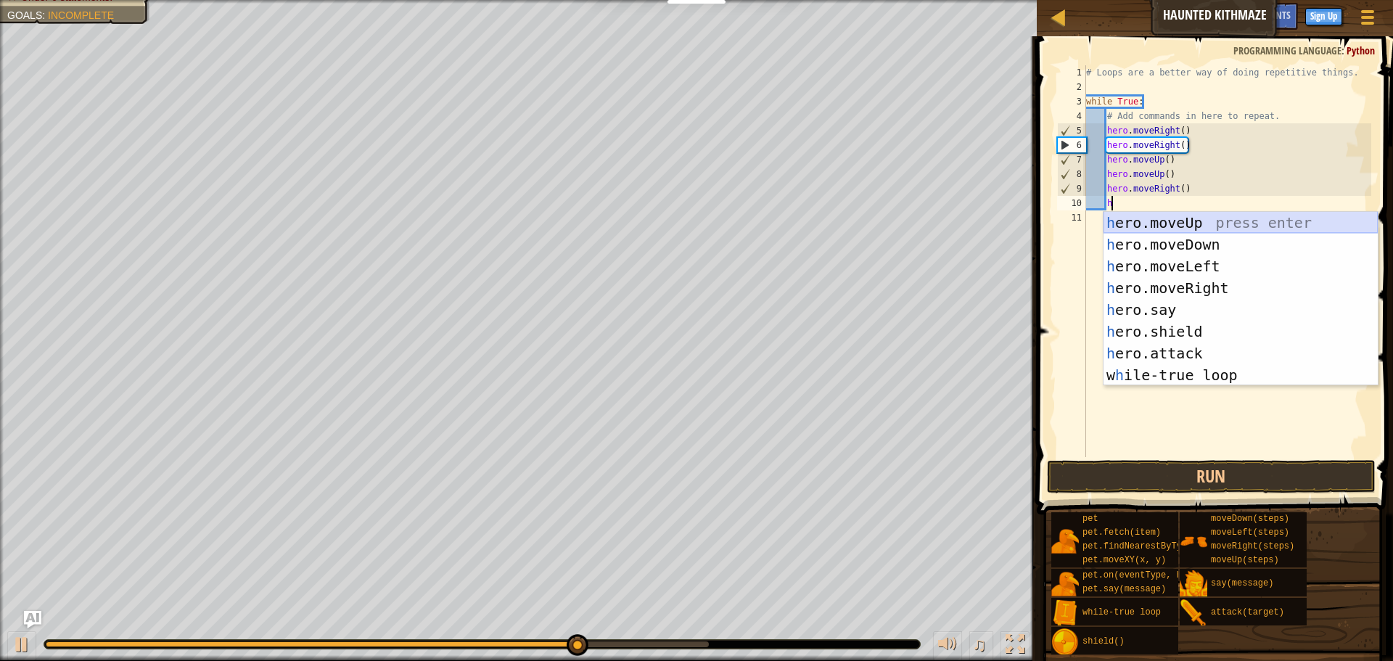
click at [1237, 226] on div "h ero.moveUp press enter h ero.moveDown press enter h ero.moveLeft press enter …" at bounding box center [1241, 321] width 274 height 218
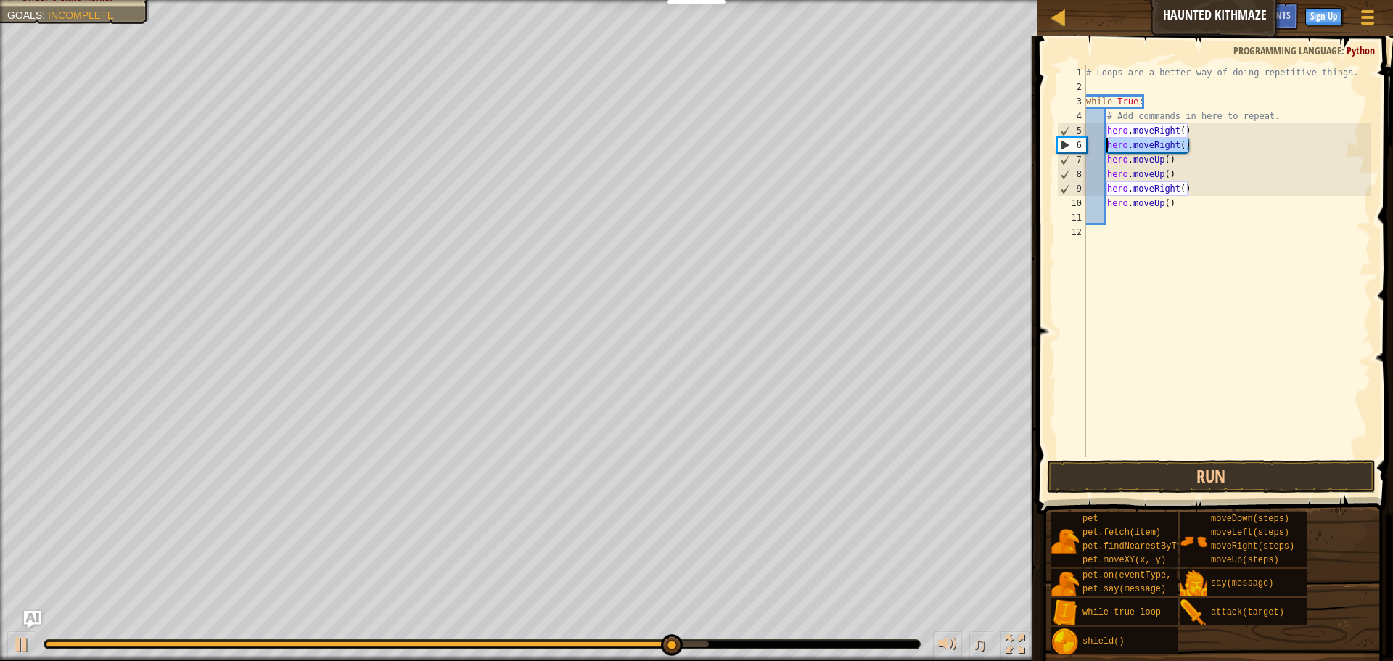
drag, startPoint x: 1204, startPoint y: 150, endPoint x: 1105, endPoint y: 149, distance: 98.7
click at [1105, 149] on div "# Loops are a better way of doing repetitive things. while True : # Add command…" at bounding box center [1227, 275] width 288 height 421
type textarea "hero.moveRight()"
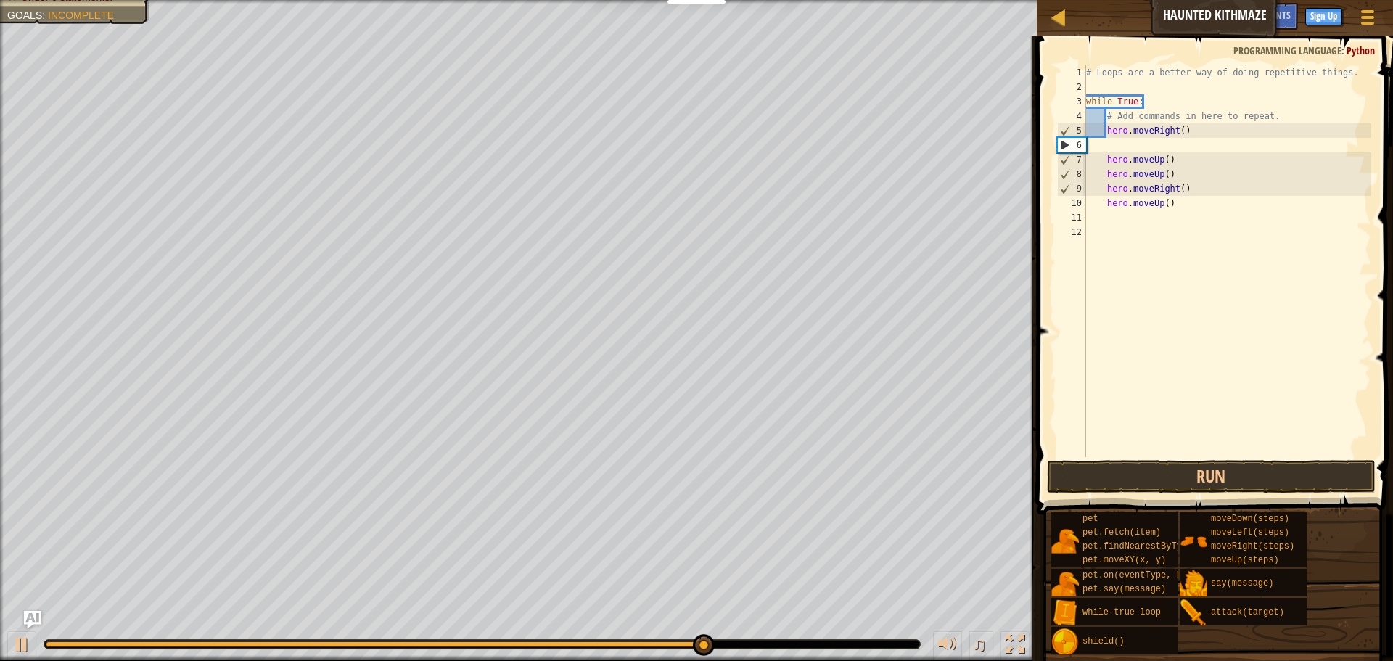
scroll to position [7, 0]
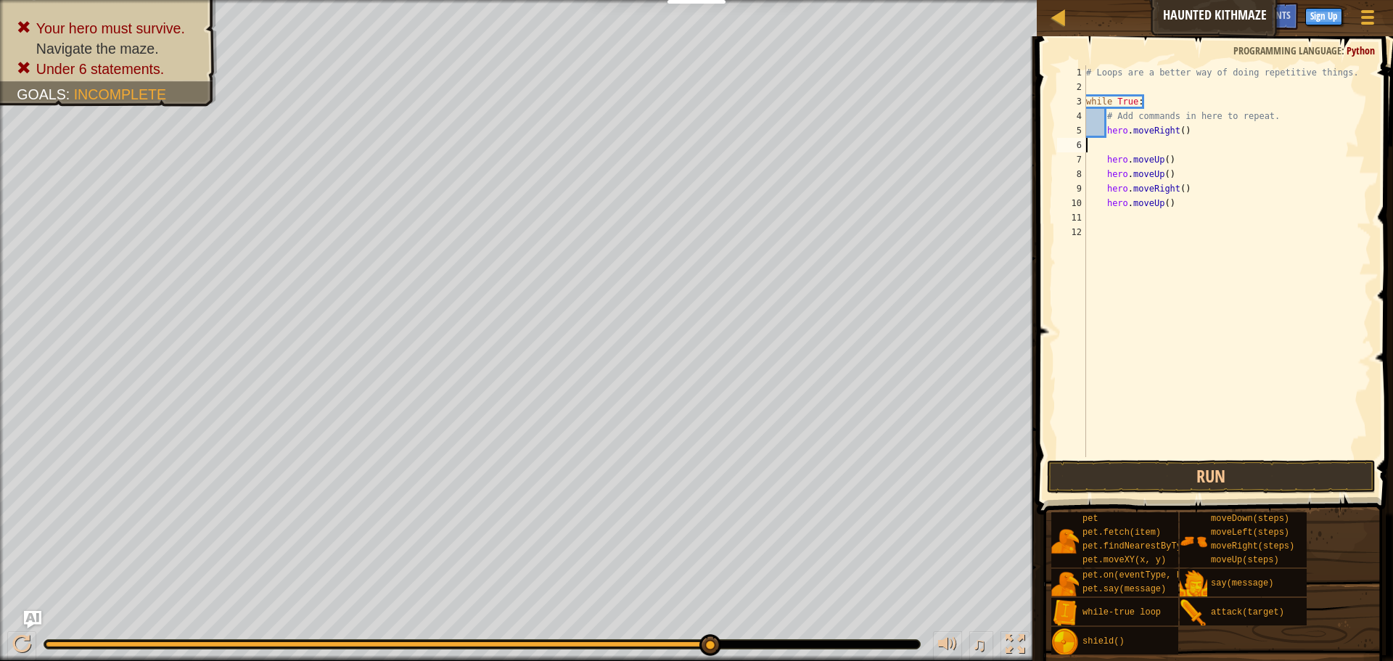
type textarea "hero.moveRight()"
drag, startPoint x: 1198, startPoint y: 129, endPoint x: 1184, endPoint y: 127, distance: 14.7
click at [1184, 127] on div "# Loops are a better way of doing repetitive things. while True : # Add command…" at bounding box center [1227, 275] width 288 height 421
drag, startPoint x: 1205, startPoint y: 179, endPoint x: 1101, endPoint y: 171, distance: 104.9
click at [1101, 171] on div "# Loops are a better way of doing repetitive things. while True : # Add command…" at bounding box center [1227, 275] width 288 height 421
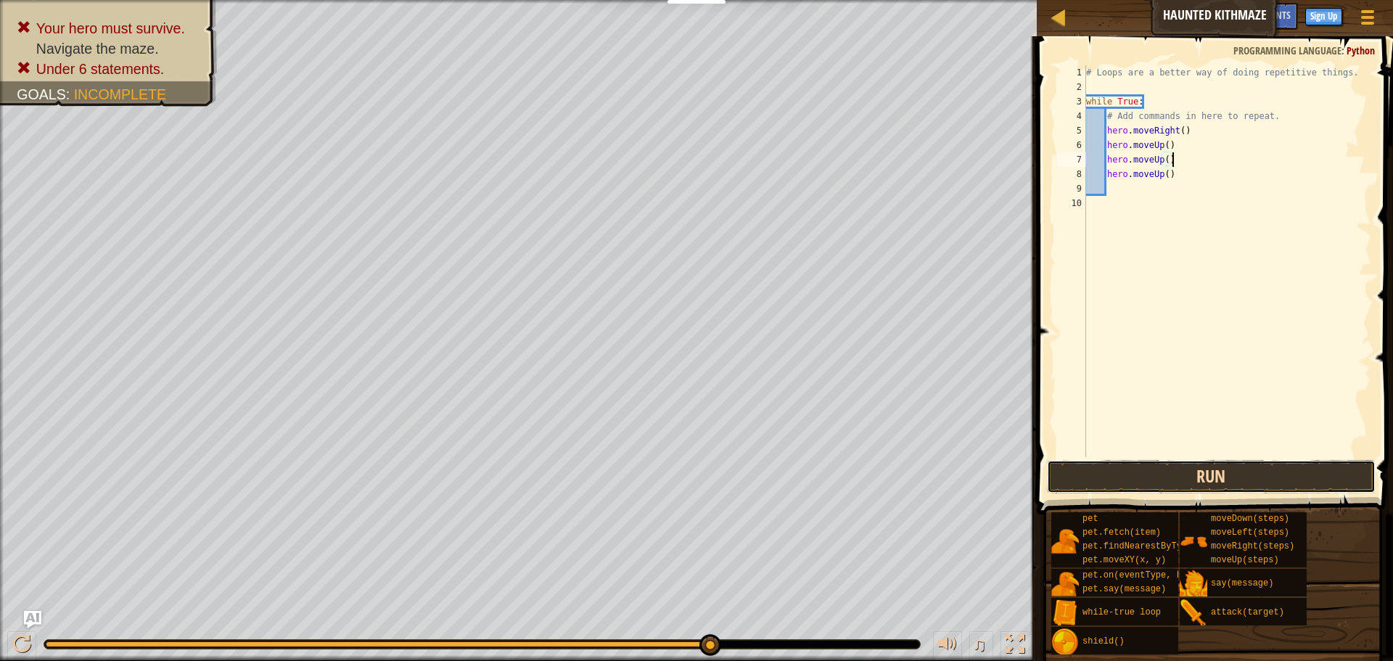
click at [1119, 474] on button "Run" at bounding box center [1211, 476] width 329 height 33
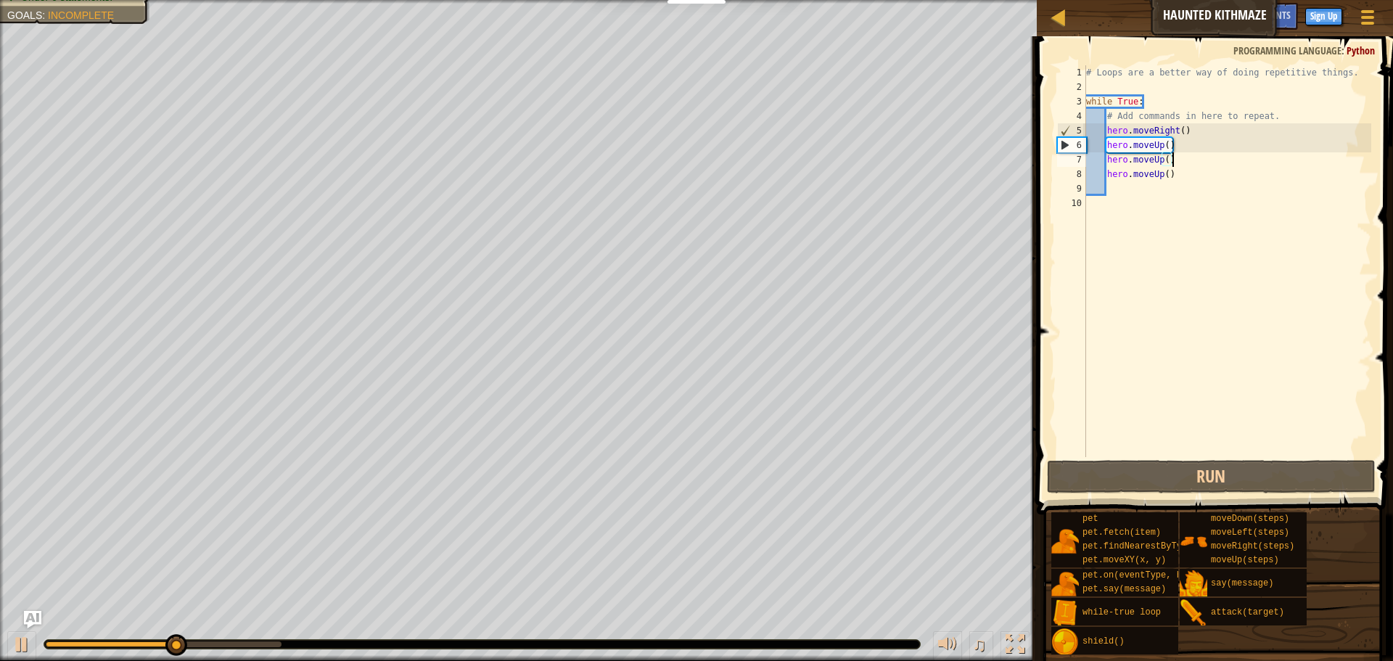
click at [1184, 139] on div "# Loops are a better way of doing repetitive things. while True : # Add command…" at bounding box center [1227, 275] width 288 height 421
click at [1142, 149] on div "# Loops are a better way of doing repetitive things. while True : # Add command…" at bounding box center [1227, 275] width 288 height 421
drag, startPoint x: 1160, startPoint y: 148, endPoint x: 1152, endPoint y: 150, distance: 9.0
click at [1152, 150] on div "# Loops are a better way of doing repetitive things. while True : # Add command…" at bounding box center [1227, 275] width 288 height 421
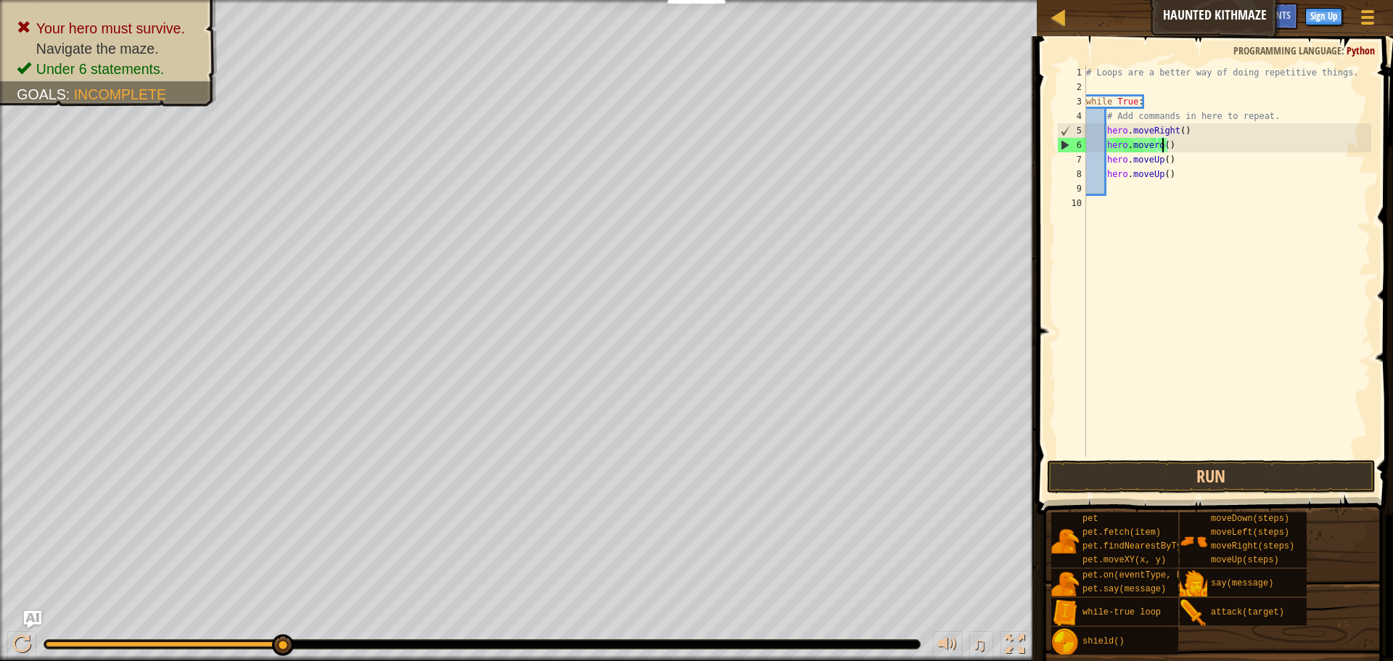
scroll to position [7, 12]
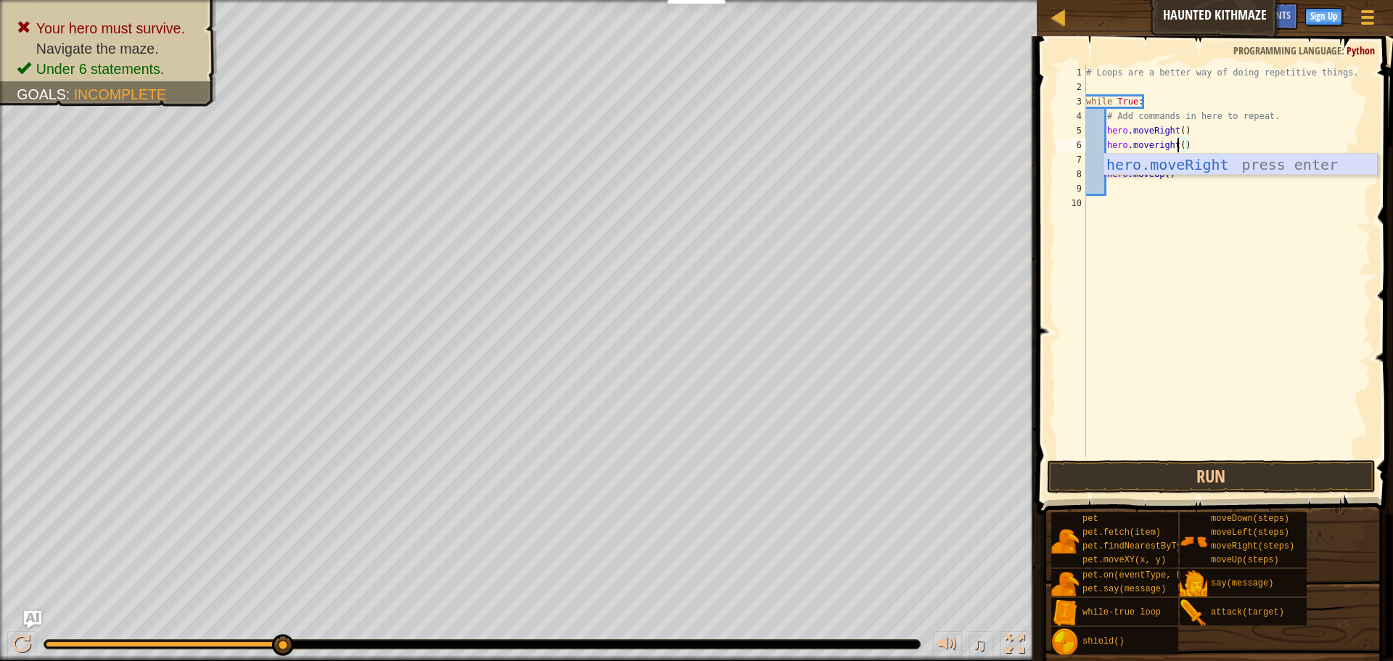
click at [1271, 168] on div "hero.moveRight press enter" at bounding box center [1241, 186] width 274 height 65
click at [1147, 467] on button "Run" at bounding box center [1211, 476] width 329 height 33
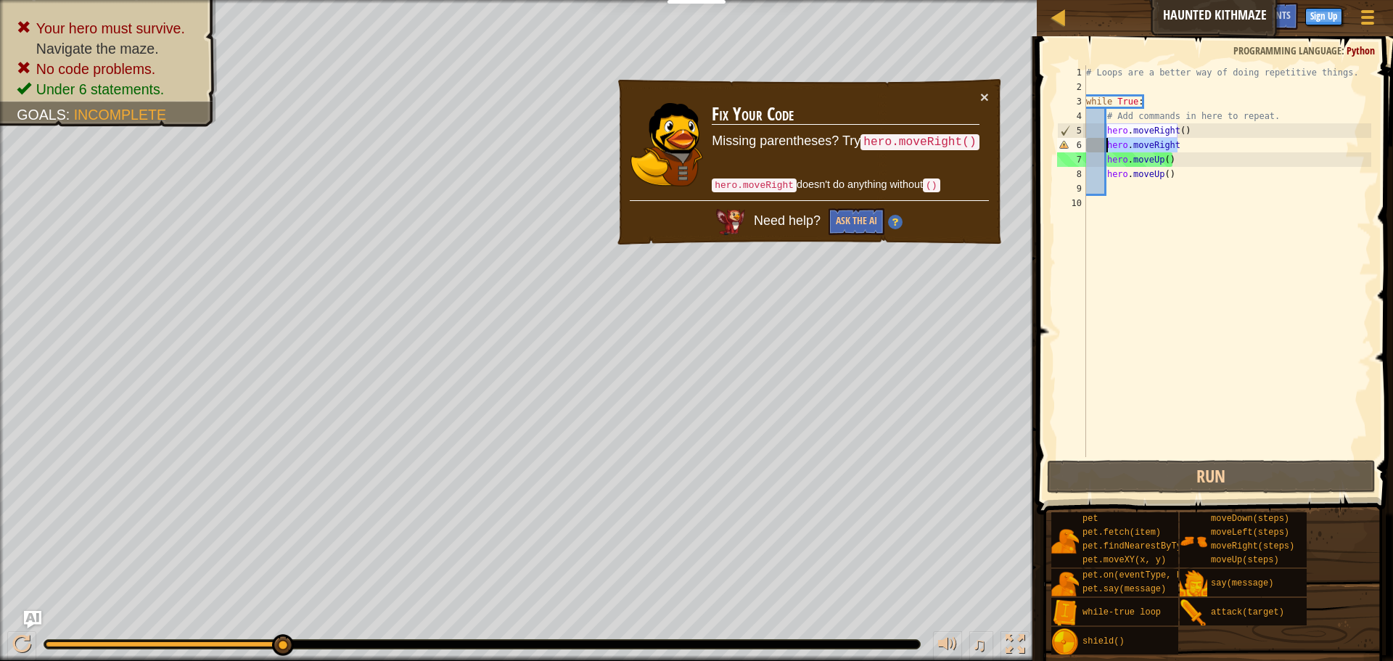
drag, startPoint x: 1197, startPoint y: 144, endPoint x: 1107, endPoint y: 152, distance: 90.3
click at [1107, 152] on div "# Loops are a better way of doing repetitive things. while True : # Add command…" at bounding box center [1227, 275] width 288 height 421
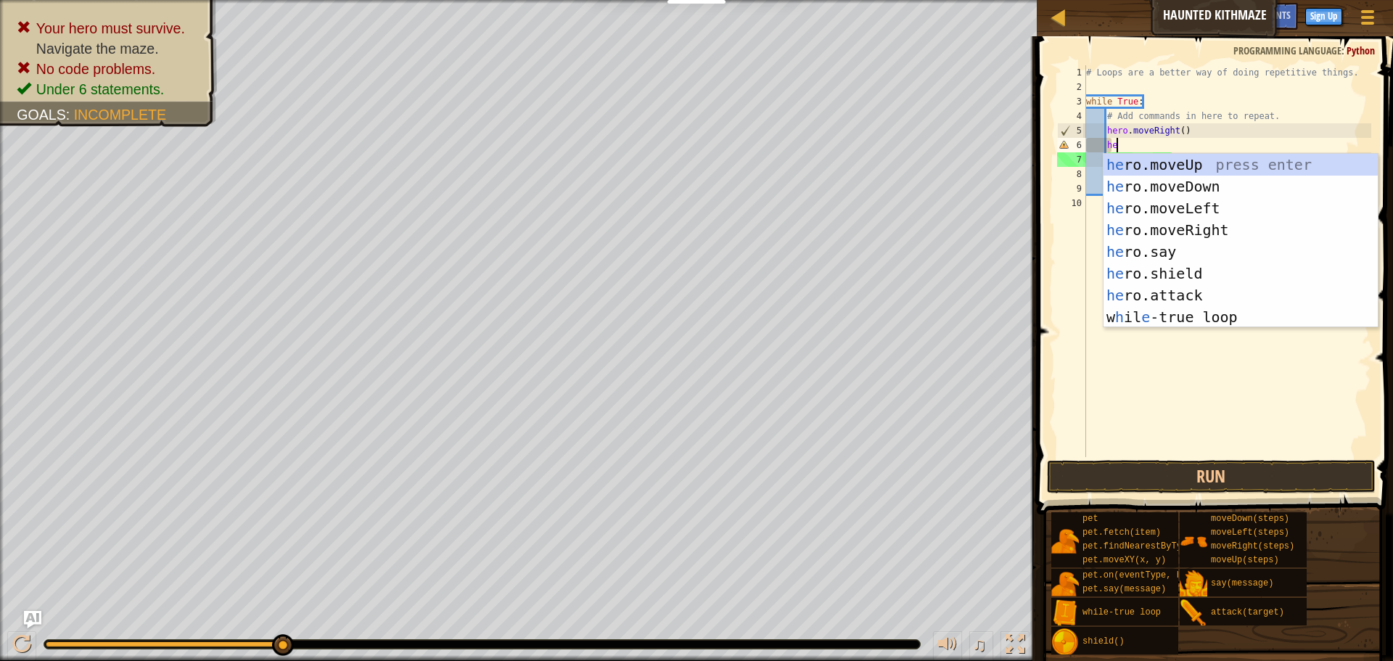
type textarea "hero"
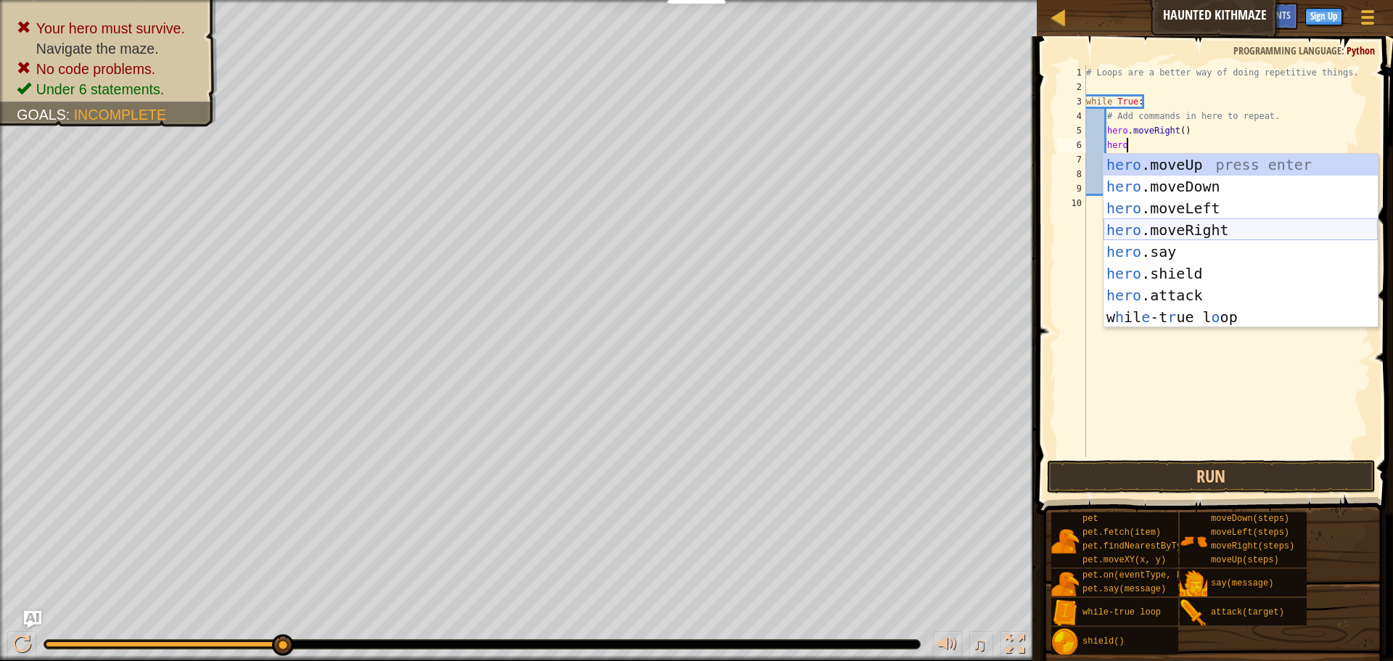
click at [1151, 228] on div "hero .moveUp press enter hero .moveDown press enter hero .moveLeft press enter …" at bounding box center [1241, 263] width 274 height 218
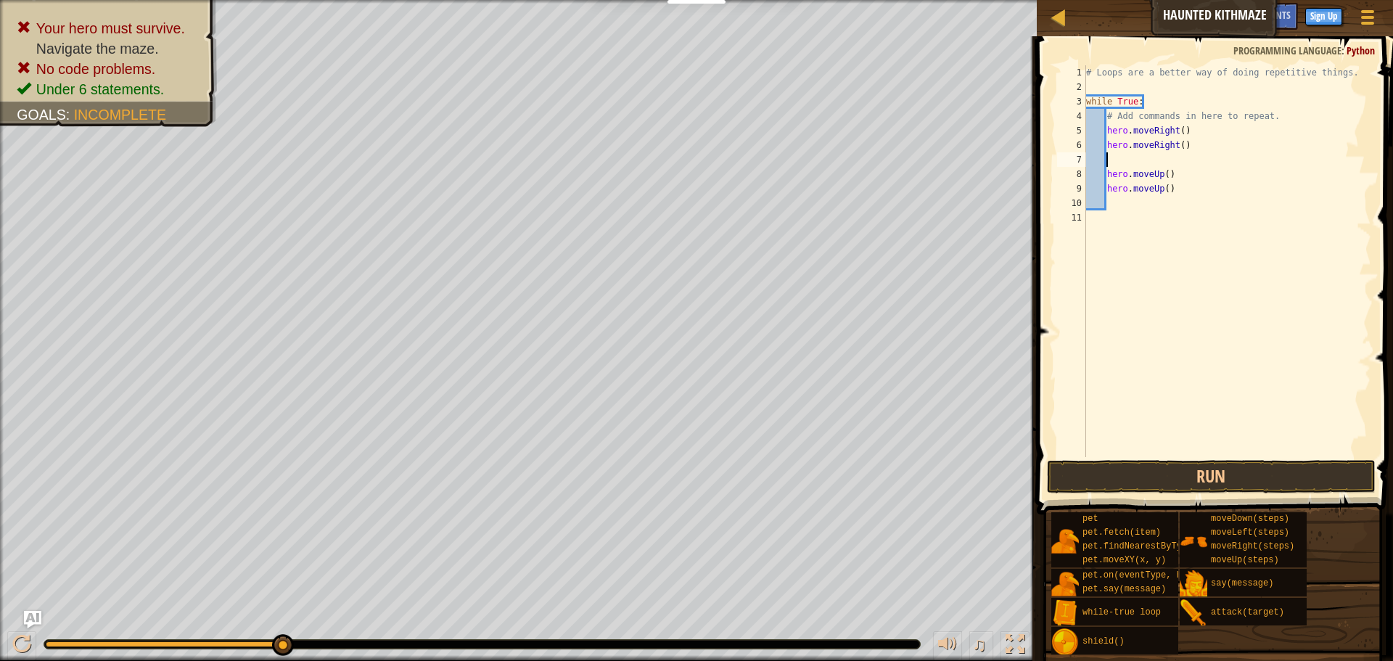
scroll to position [7, 2]
click at [1119, 467] on button "Run" at bounding box center [1211, 476] width 329 height 33
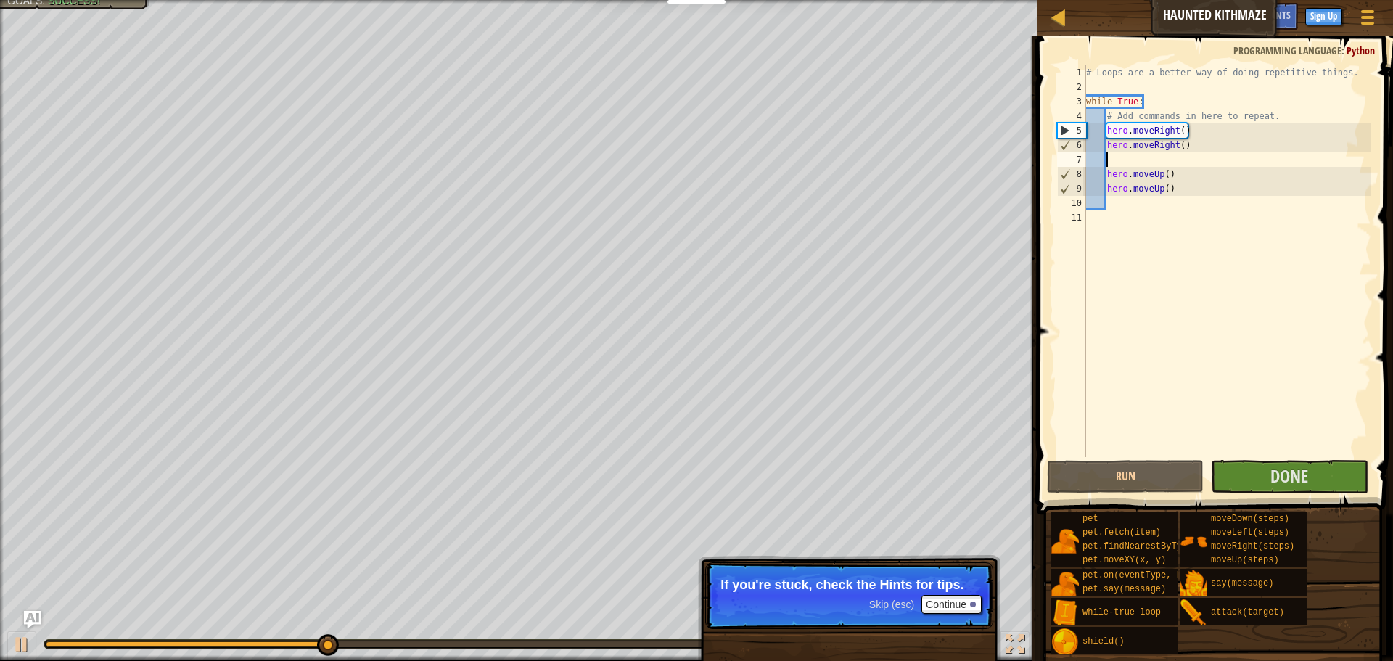
click at [1110, 205] on div "# Loops are a better way of doing repetitive things. while True : # Add command…" at bounding box center [1227, 275] width 288 height 421
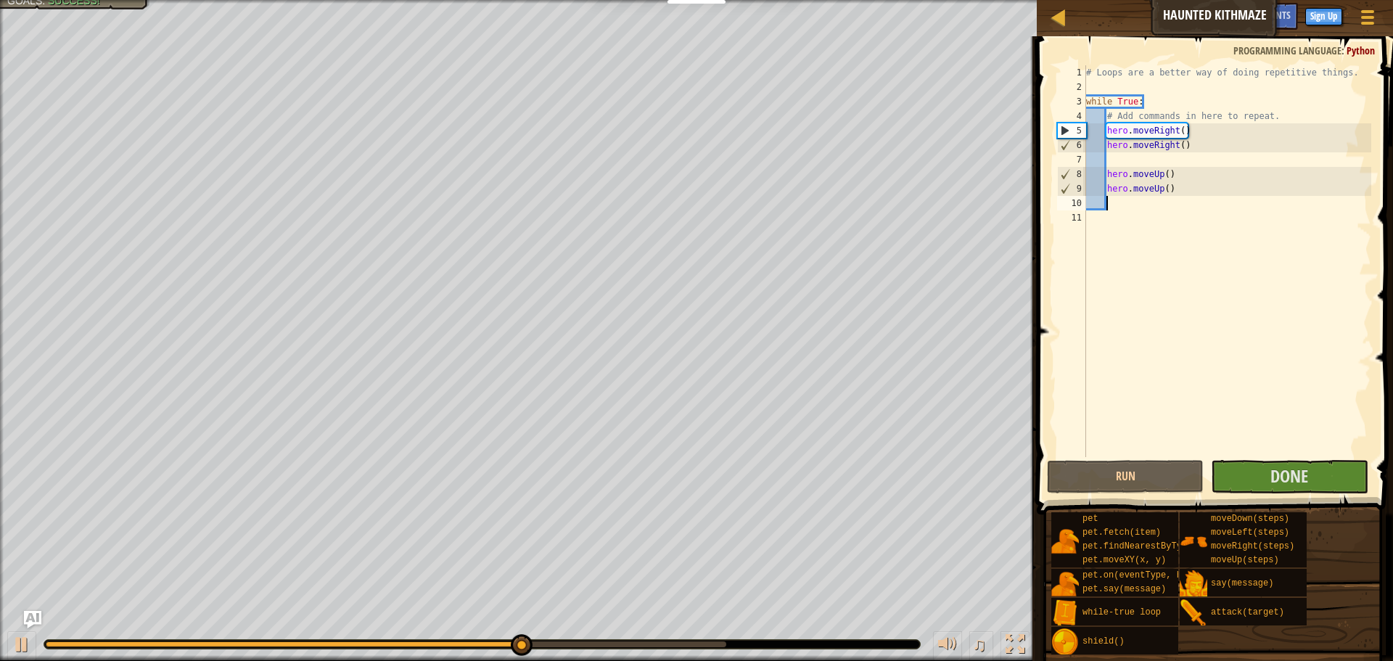
type textarea "h"
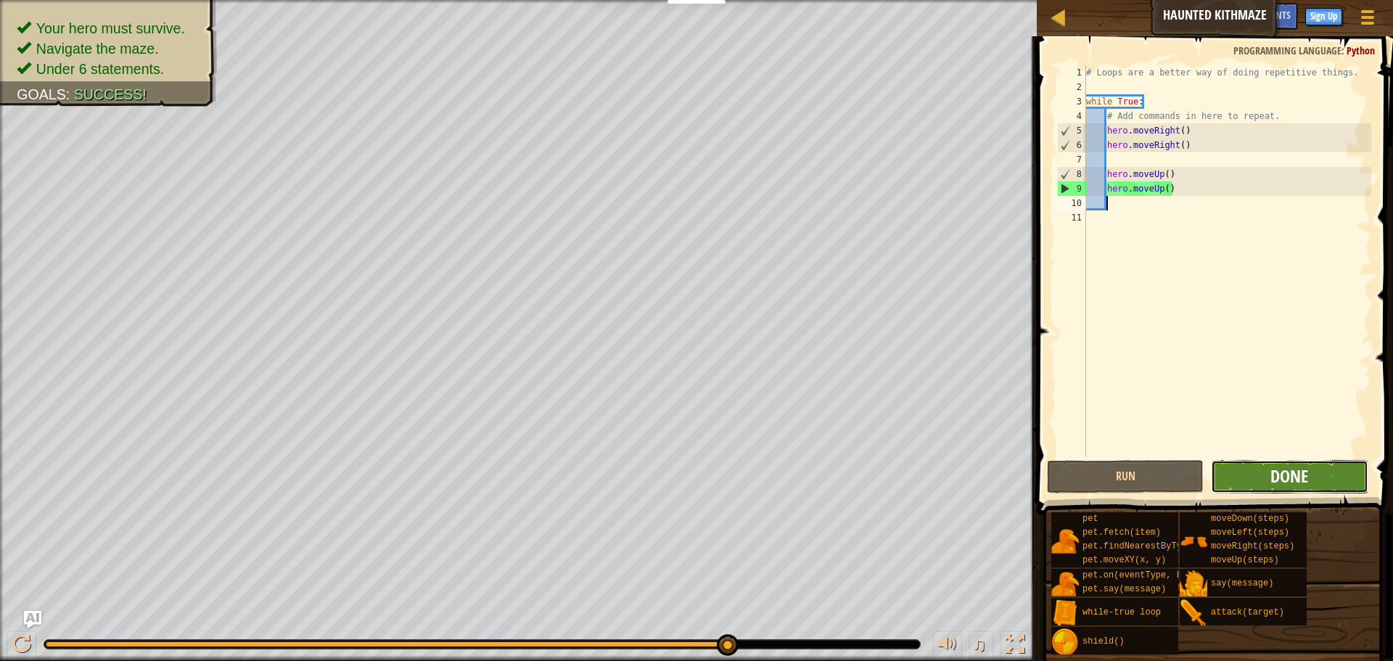
click at [1275, 476] on span "Done" at bounding box center [1290, 475] width 38 height 23
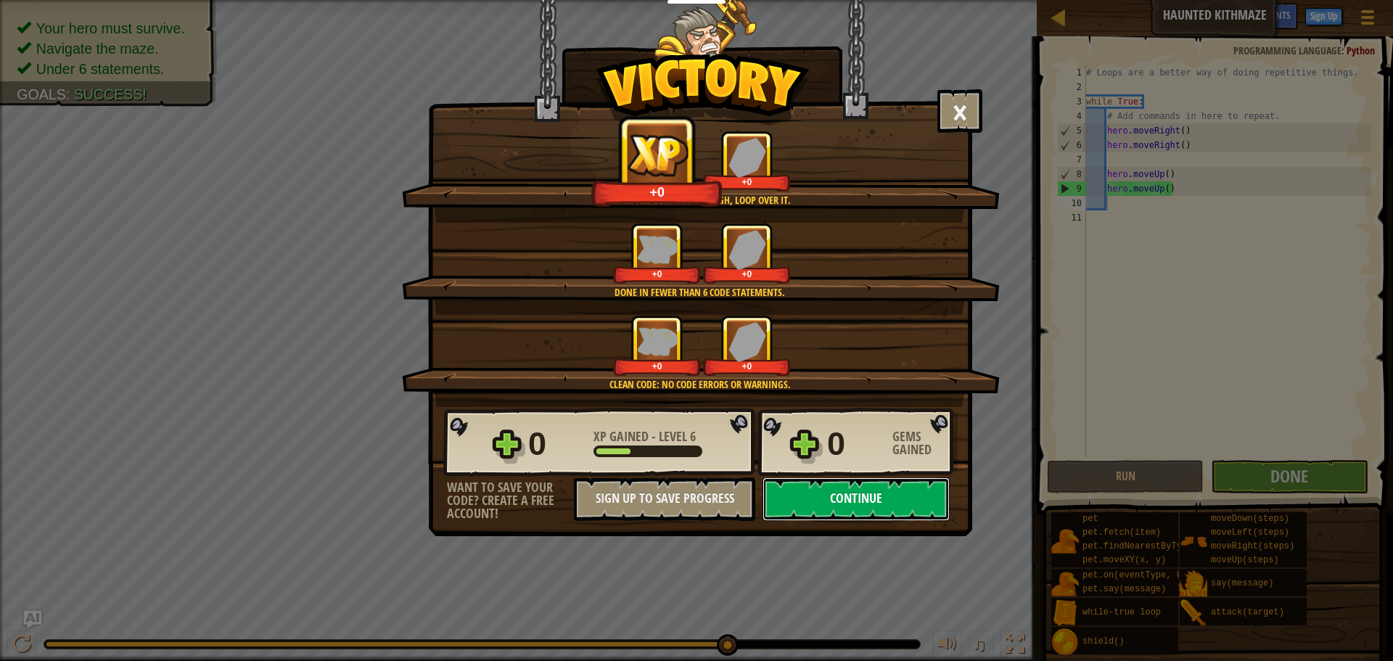
click at [803, 514] on button "Continue" at bounding box center [856, 500] width 187 height 44
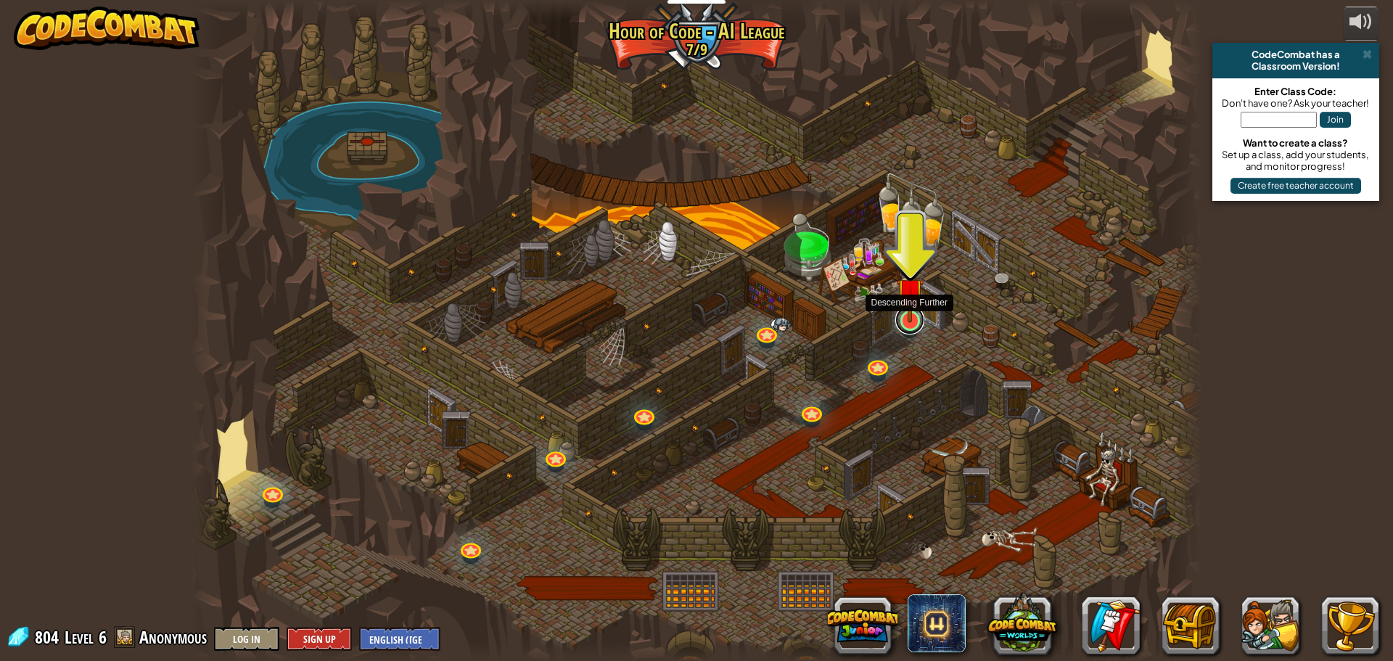
click at [909, 329] on link at bounding box center [910, 320] width 29 height 29
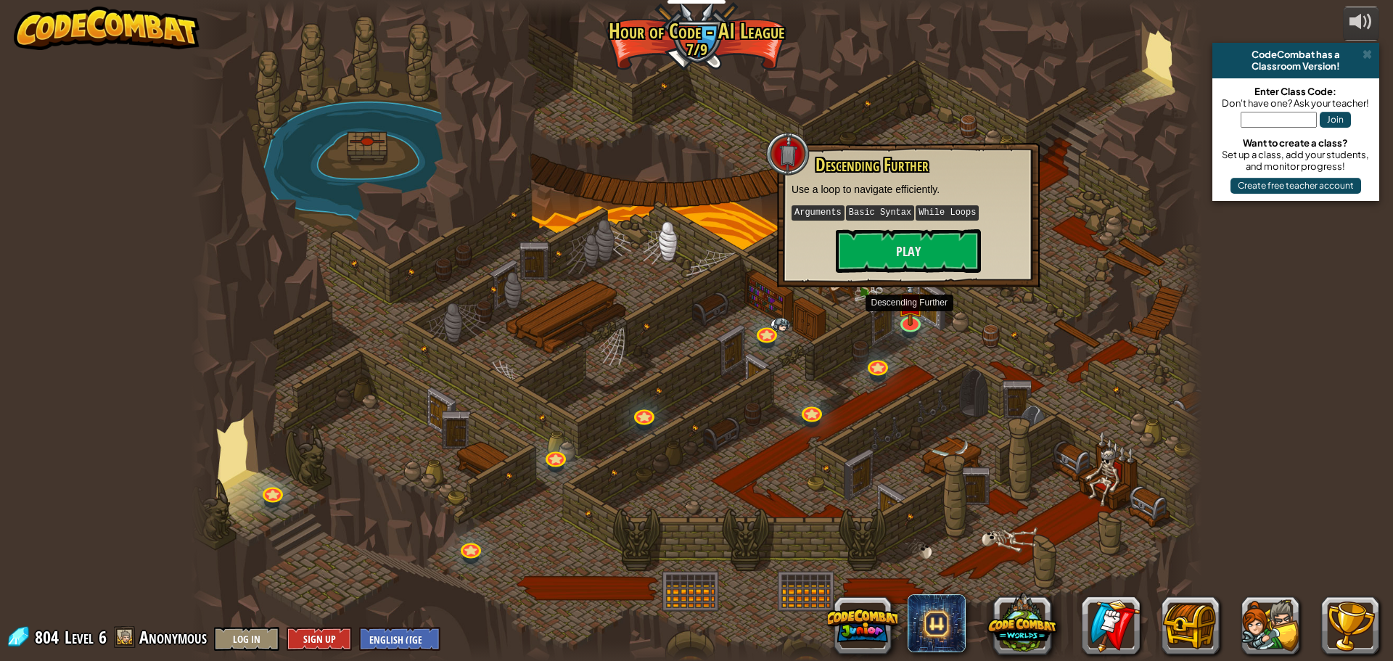
click at [909, 336] on div at bounding box center [910, 333] width 16 height 12
click at [895, 247] on button "Play" at bounding box center [908, 251] width 145 height 44
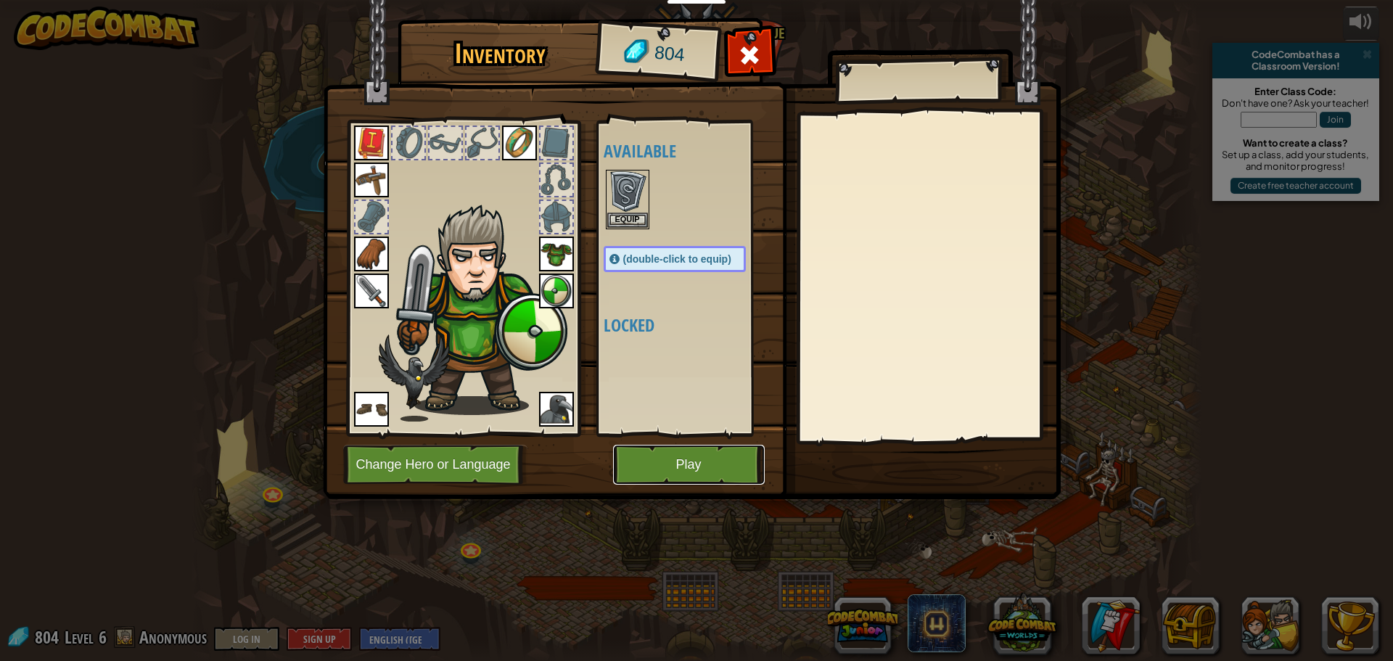
click at [652, 466] on button "Play" at bounding box center [689, 465] width 152 height 40
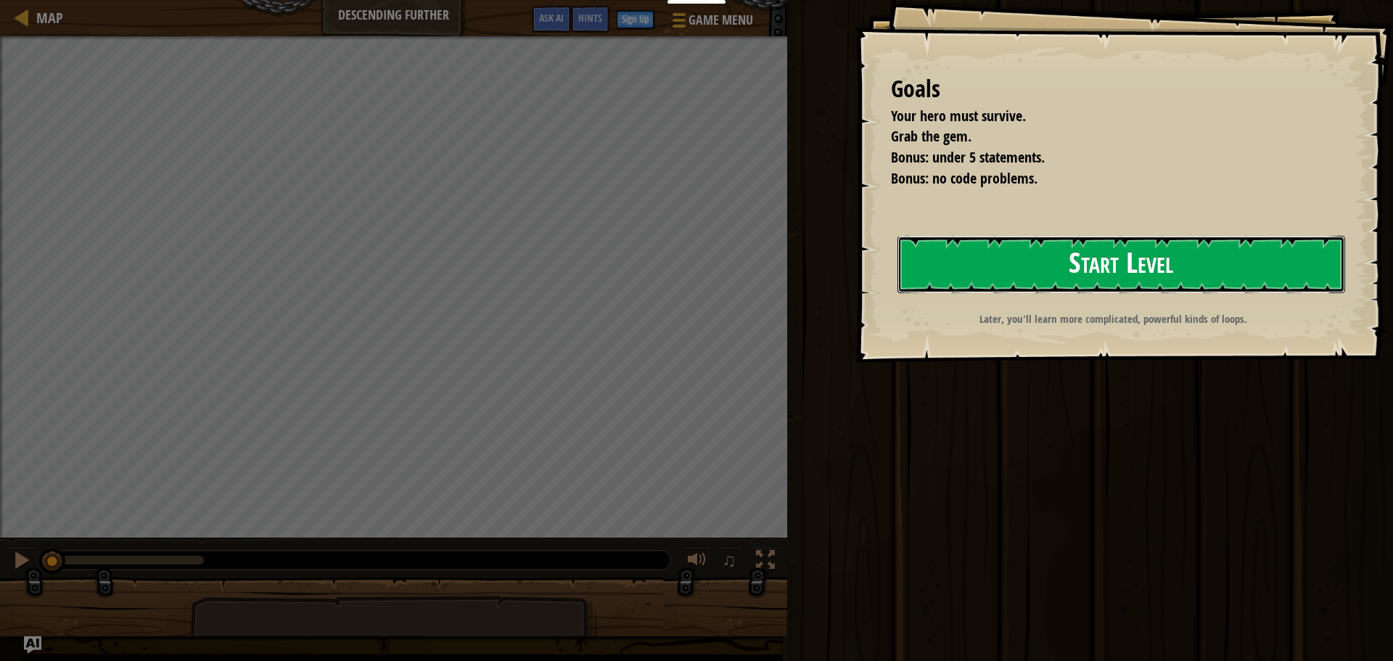
click at [1012, 278] on button "Start Level" at bounding box center [1122, 264] width 448 height 57
